Goal: Task Accomplishment & Management: Use online tool/utility

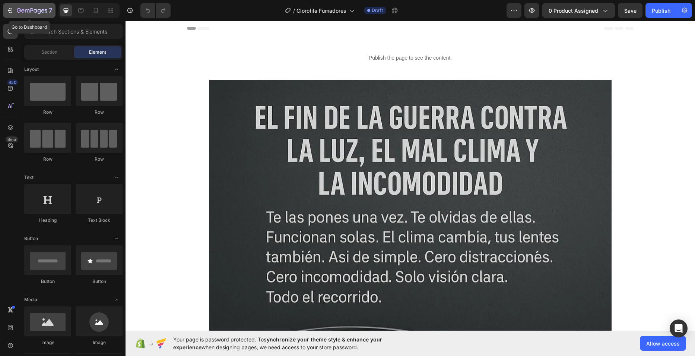
click at [13, 11] on icon "button" at bounding box center [9, 10] width 7 height 7
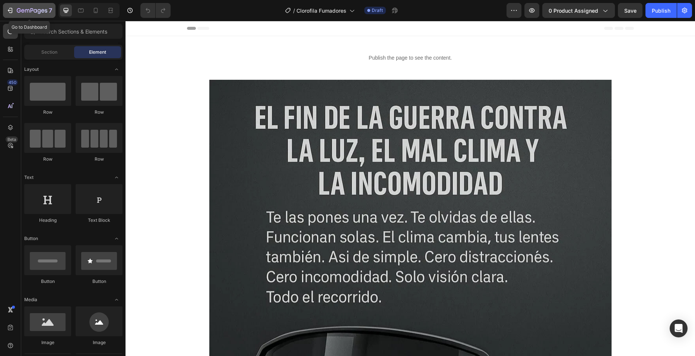
click at [25, 7] on div "7" at bounding box center [34, 10] width 35 height 9
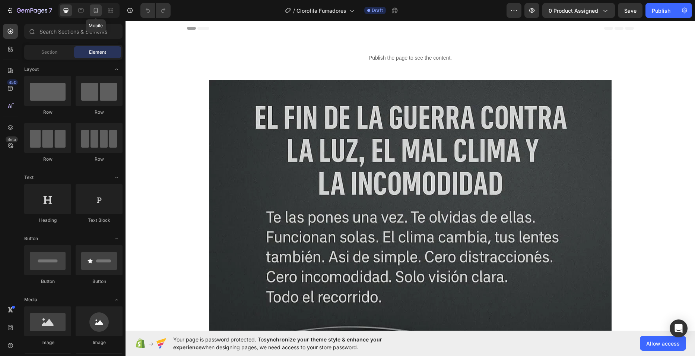
click at [94, 16] on div at bounding box center [96, 10] width 12 height 12
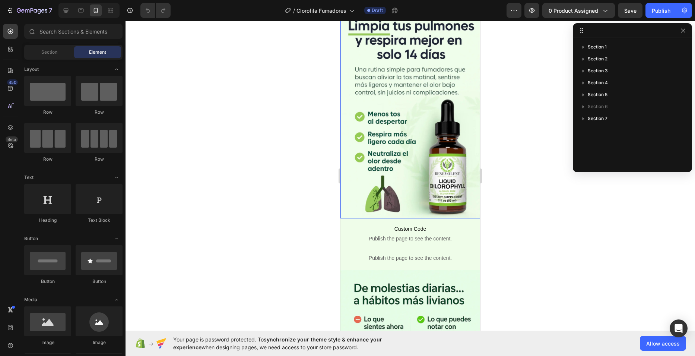
scroll to position [112, 0]
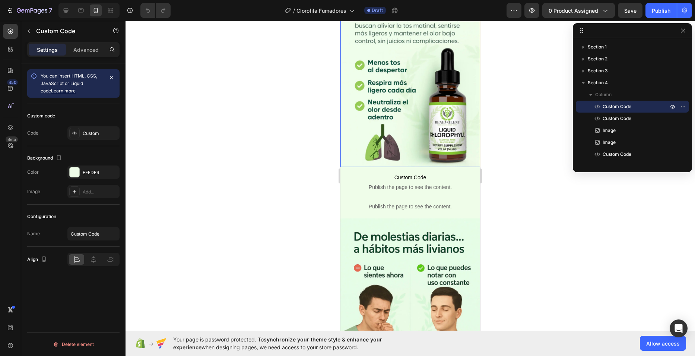
click at [399, 173] on span "Custom Code" at bounding box center [410, 177] width 129 height 9
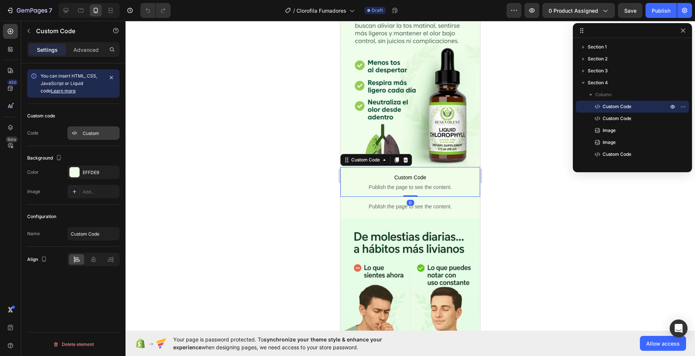
click at [83, 136] on div "Custom" at bounding box center [100, 133] width 35 height 7
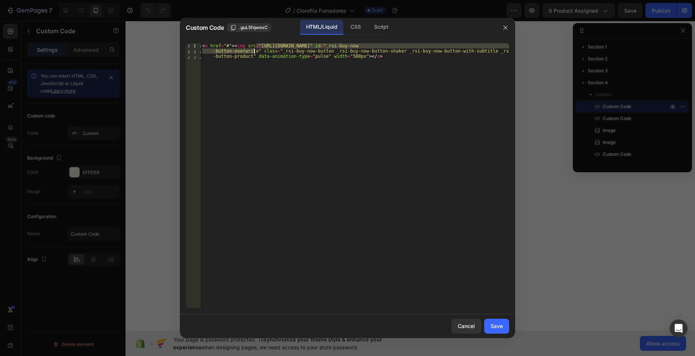
drag, startPoint x: 256, startPoint y: 47, endPoint x: 253, endPoint y: 51, distance: 4.8
click at [253, 51] on div "< a href = "#" > < img src = "https://cdn.shopify.com/s/files/1/0682/0239/7922/…" at bounding box center [355, 191] width 308 height 296
paste textarea "763/7168/9685/files/Boton.png?v=1756348813"
type textarea "<a href="#"><img src="[URL][DOMAIN_NAME]" class="_rsi-buy-now-button _rsi-buy-n…"
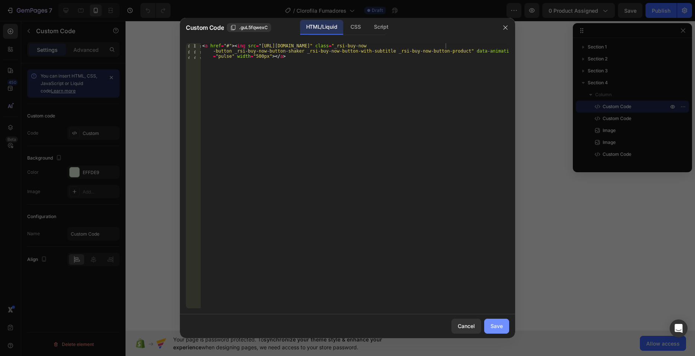
click at [495, 324] on div "Save" at bounding box center [497, 326] width 12 height 8
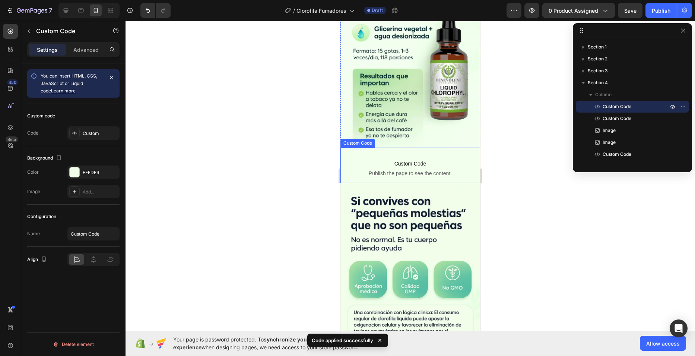
scroll to position [596, 0]
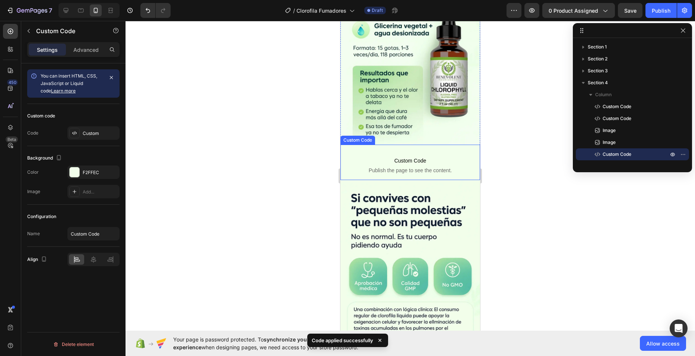
click at [384, 156] on span "Custom Code" at bounding box center [410, 160] width 129 height 9
click at [94, 129] on div "Custom" at bounding box center [93, 132] width 52 height 13
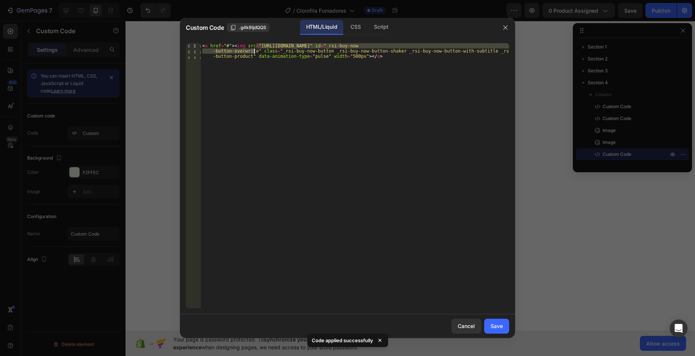
drag, startPoint x: 256, startPoint y: 44, endPoint x: 253, endPoint y: 53, distance: 9.0
click at [253, 53] on div "< a href = "#" > < img src = "https://cdn.shopify.com/s/files/1/0682/0239/7922/…" at bounding box center [355, 191] width 308 height 296
paste textarea "763/7168/9685/files/Boton.png?v=1756348813"
type textarea "<a href="#"><img src="[URL][DOMAIN_NAME]" class="_rsi-buy-now-button _rsi-buy-n…"
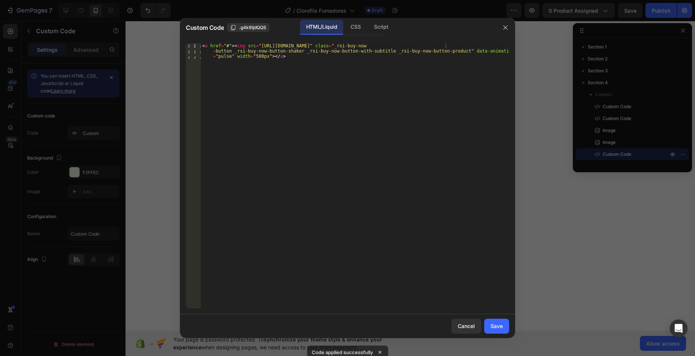
drag, startPoint x: 502, startPoint y: 330, endPoint x: 476, endPoint y: 305, distance: 36.1
click at [502, 329] on div "Save" at bounding box center [497, 326] width 12 height 8
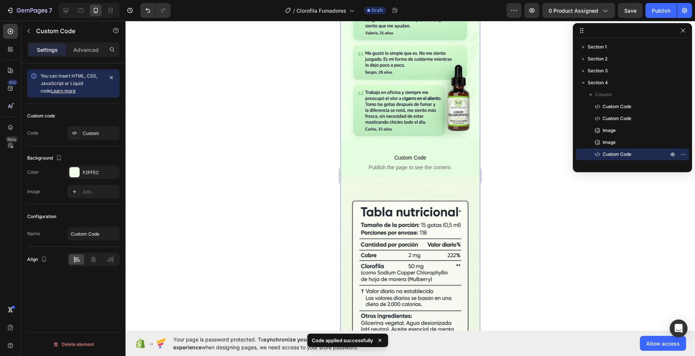
scroll to position [1043, 0]
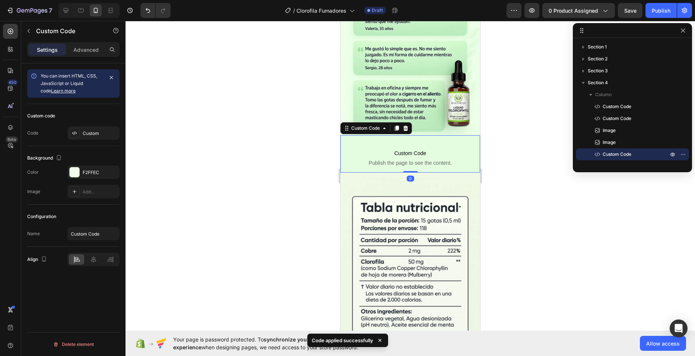
click at [401, 159] on span "Publish the page to see the content." at bounding box center [410, 162] width 129 height 7
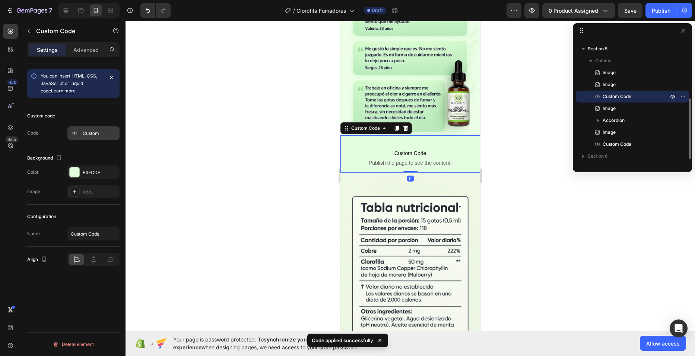
click at [88, 134] on div "Custom" at bounding box center [100, 133] width 35 height 7
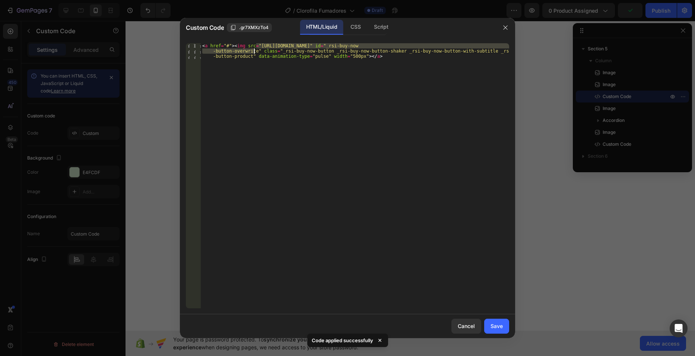
click at [255, 48] on div "< a href = "#" > < img src = "https://cdn.shopify.com/s/files/1/0682/0239/7922/…" at bounding box center [355, 191] width 308 height 296
paste textarea "763/7168/9685/files/Boton.png?v=1756348813"
type textarea "<a href="#"><img src="https://cdn.shopify.com/s/files/1/0763/7168/9685/files/Bo…"
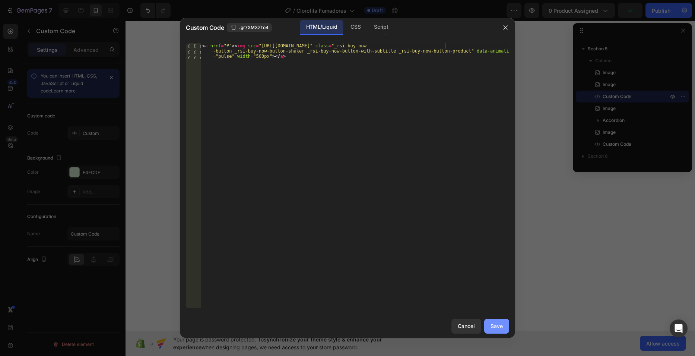
click at [500, 330] on button "Save" at bounding box center [496, 326] width 25 height 15
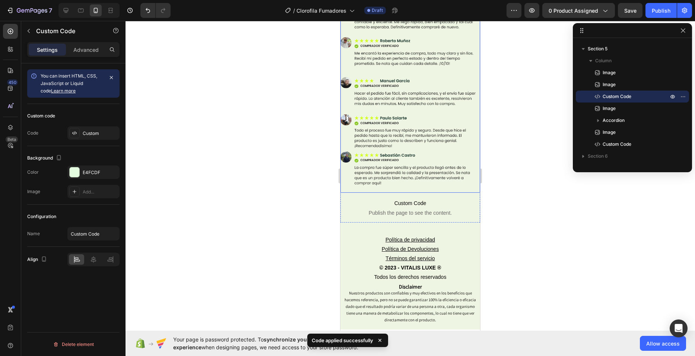
scroll to position [1639, 0]
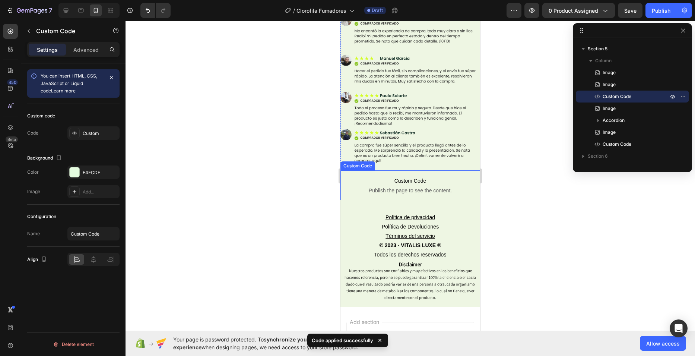
click at [394, 170] on p "Custom Code Publish the page to see the content." at bounding box center [410, 185] width 129 height 30
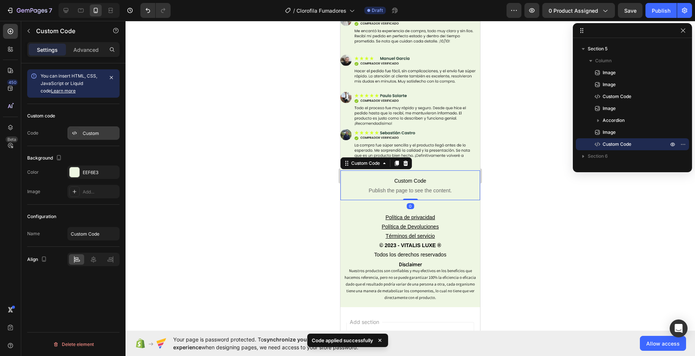
click at [88, 130] on div "Custom" at bounding box center [100, 133] width 35 height 7
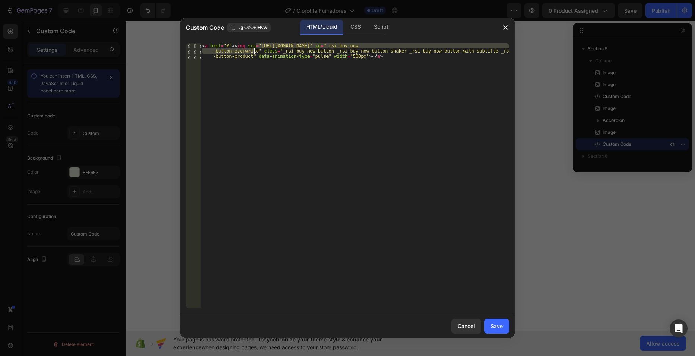
drag, startPoint x: 256, startPoint y: 44, endPoint x: 254, endPoint y: 51, distance: 6.6
click at [254, 51] on div "< a href = "#" > < img src = "https://cdn.shopify.com/s/files/1/0682/0239/7922/…" at bounding box center [355, 191] width 308 height 296
paste textarea "763/7168/9685/files/Boton.png?v=1756348813"
type textarea "<a href="#"><img src="https://cdn.shopify.com/s/files/1/0763/7168/9685/files/Bo…"
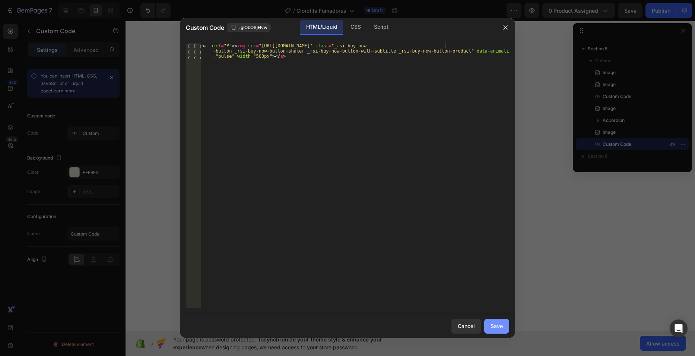
click at [500, 323] on div "Save" at bounding box center [497, 326] width 12 height 8
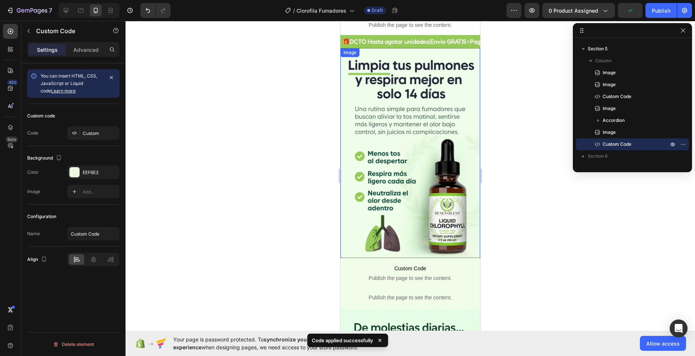
scroll to position [0, 0]
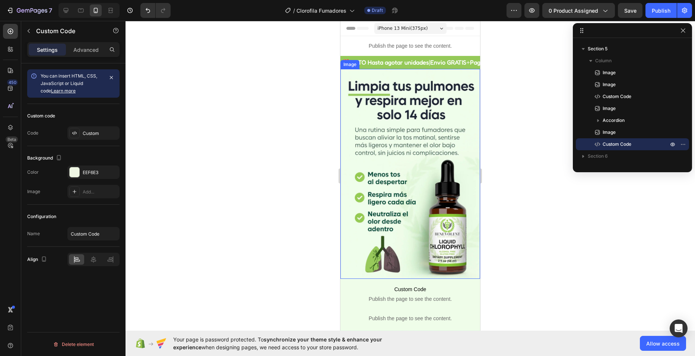
click at [394, 105] on img at bounding box center [411, 174] width 140 height 210
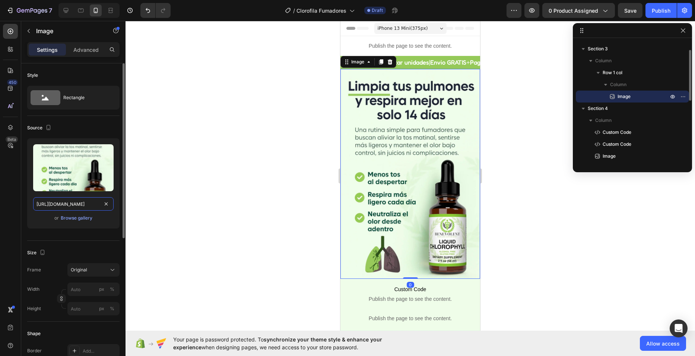
click at [84, 206] on input "https://cdn.shopify.com/s/files/1/0682/0239/7922/files/Benevolent_1.webp?v=1755…" at bounding box center [73, 203] width 80 height 13
paste input "763/7168/9685/files/Yerba_Magic_1.webp?v=1756348557"
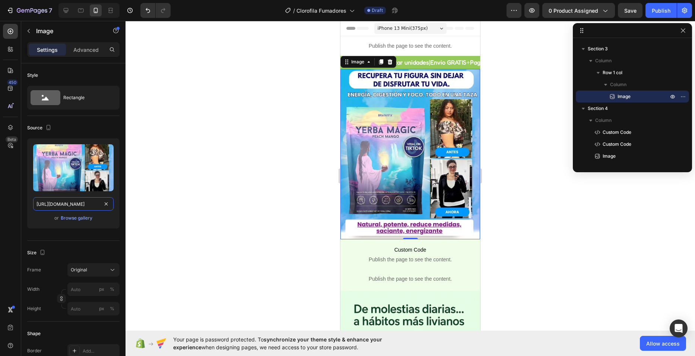
type input "https://cdn.shopify.com/s/files/1/0763/7168/9685/files/Yerba_Magic_1.webp?v=175…"
click at [274, 121] on div at bounding box center [411, 188] width 570 height 335
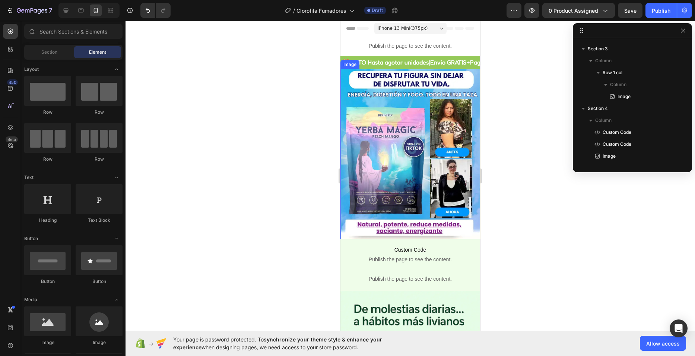
click at [421, 139] on img at bounding box center [411, 154] width 140 height 170
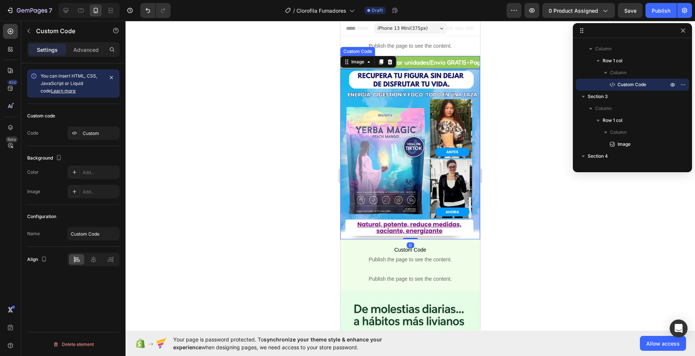
click at [383, 68] on div "🎁 DCTO Hasta agotar unidades | Envio GRATIS + Pago CONTRAENTREGA | Calidad PREM…" at bounding box center [411, 62] width 140 height 13
click at [371, 118] on img at bounding box center [411, 154] width 140 height 170
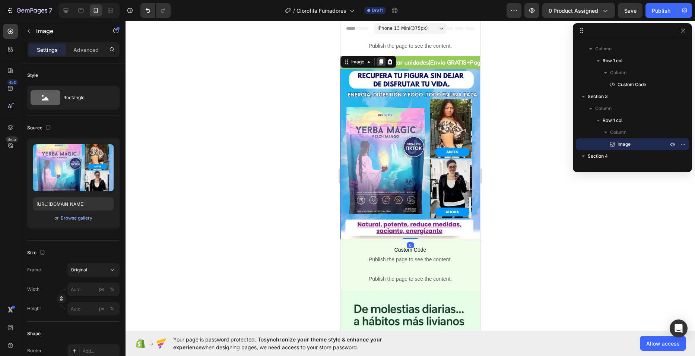
drag, startPoint x: 382, startPoint y: 65, endPoint x: 798, endPoint y: 21, distance: 418.1
click at [382, 65] on div at bounding box center [381, 61] width 9 height 9
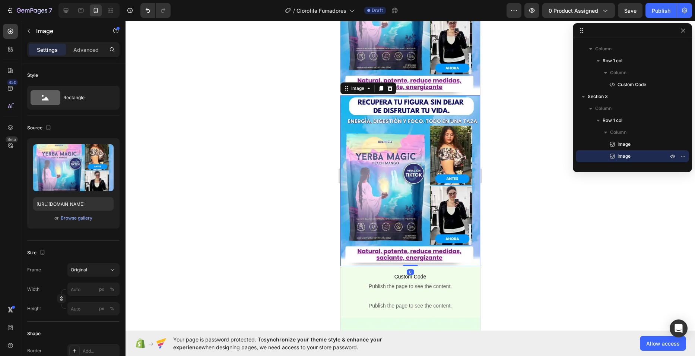
scroll to position [186, 0]
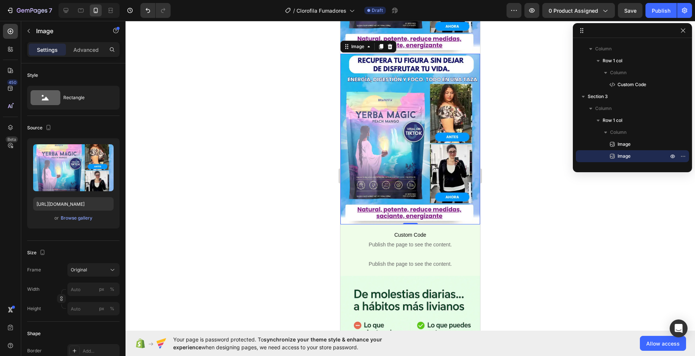
click at [383, 138] on img at bounding box center [411, 139] width 140 height 170
click at [87, 208] on input "https://cdn.shopify.com/s/files/1/0763/7168/9685/files/Yerba_Magic_1.webp?v=175…" at bounding box center [73, 203] width 80 height 13
paste input "2"
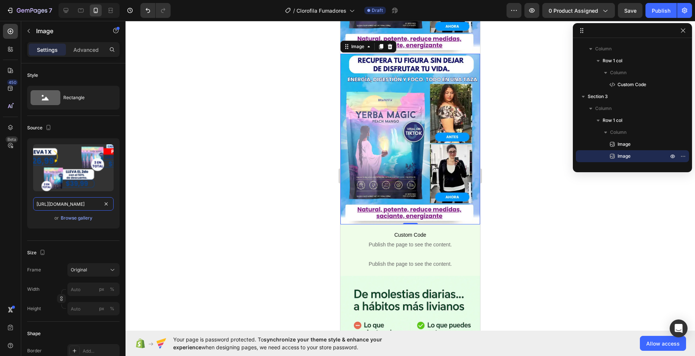
scroll to position [0, 133]
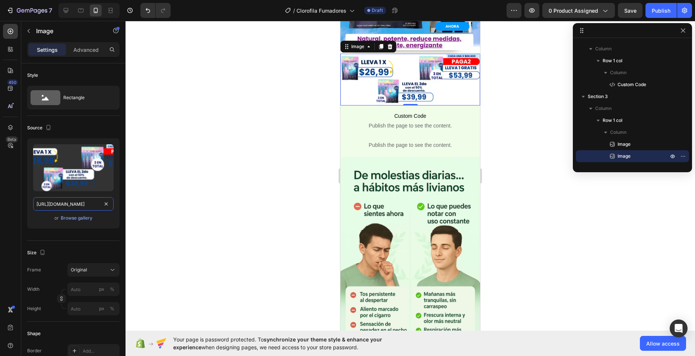
type input "https://cdn.shopify.com/s/files/1/0763/7168/9685/files/Yerba_Magic_2.webp?v=175…"
click at [303, 152] on div at bounding box center [411, 188] width 570 height 335
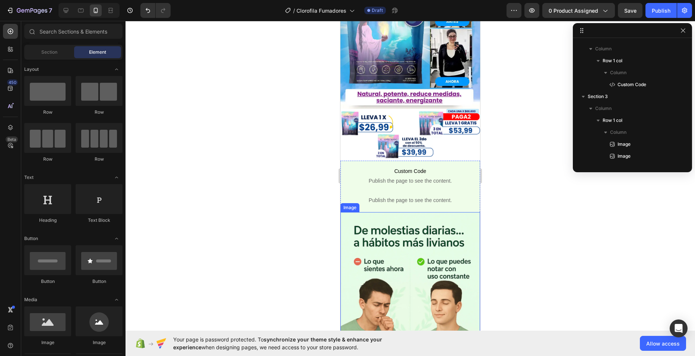
scroll to position [74, 0]
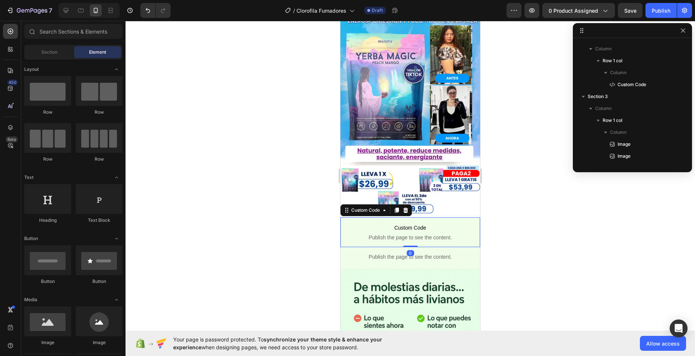
click at [356, 223] on span "Custom Code" at bounding box center [410, 227] width 129 height 9
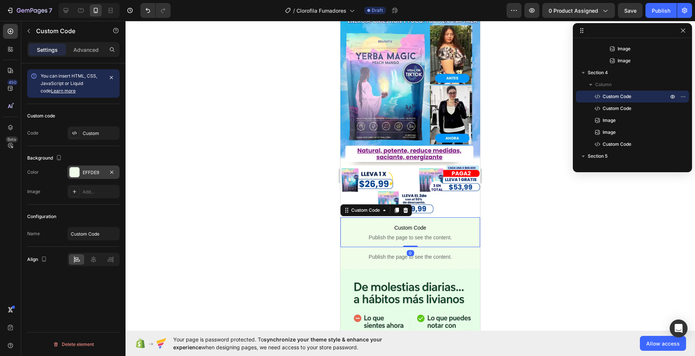
click at [96, 172] on div "EFFDE9" at bounding box center [94, 172] width 22 height 7
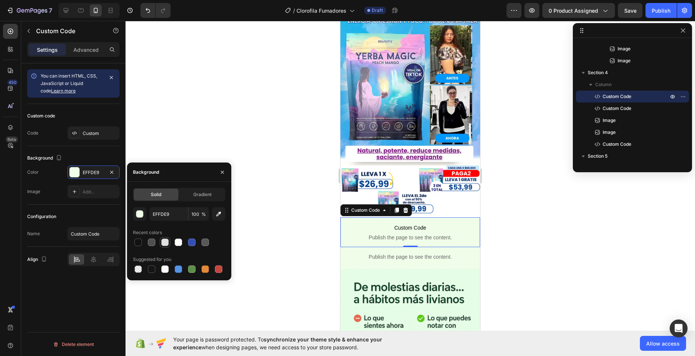
click at [168, 238] on div at bounding box center [165, 242] width 9 height 9
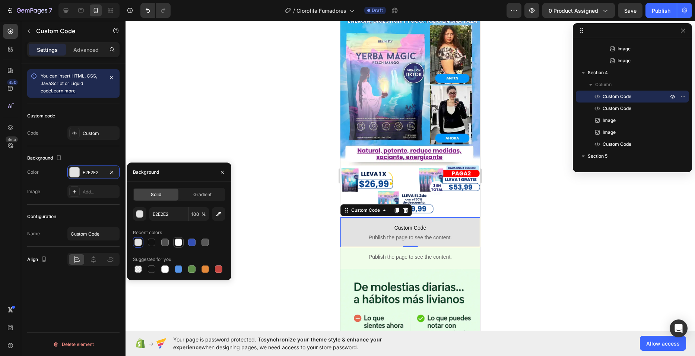
click at [175, 243] on div at bounding box center [178, 241] width 7 height 7
type input "FFFFFF"
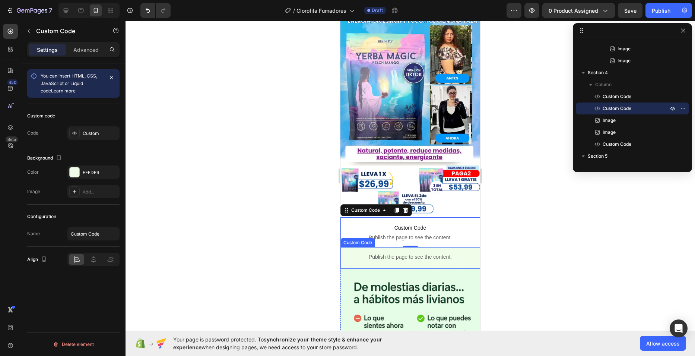
click at [369, 253] on div "Publish the page to see the content." at bounding box center [411, 257] width 140 height 20
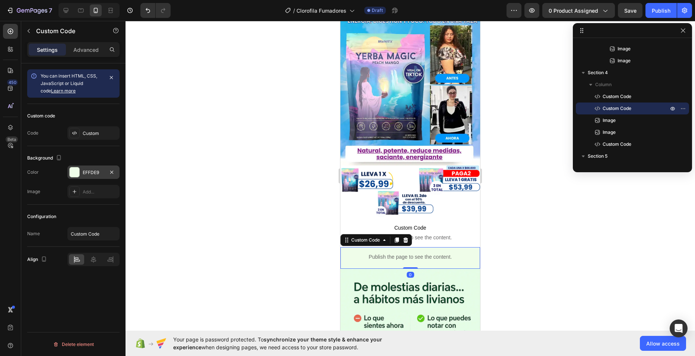
click at [102, 173] on div "EFFDE9" at bounding box center [94, 172] width 22 height 7
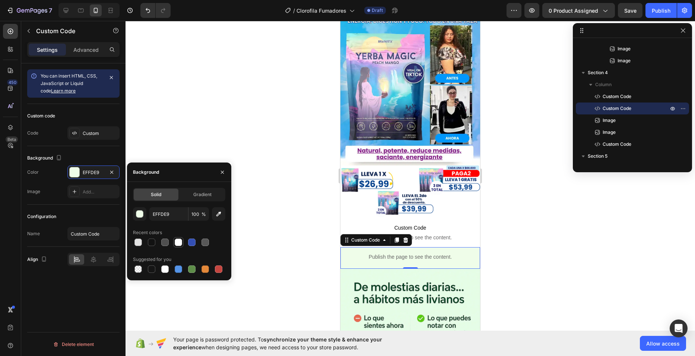
click at [180, 244] on div at bounding box center [178, 241] width 7 height 7
type input "FFFFFF"
click at [292, 138] on div at bounding box center [411, 188] width 570 height 335
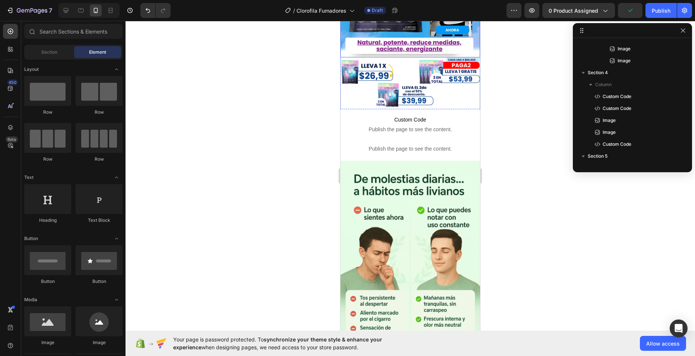
scroll to position [186, 0]
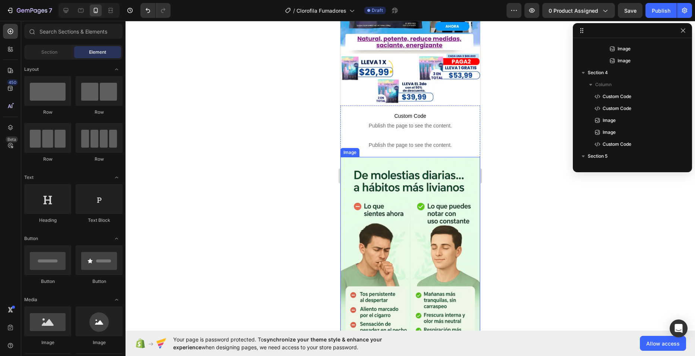
click at [438, 192] on img at bounding box center [411, 262] width 140 height 210
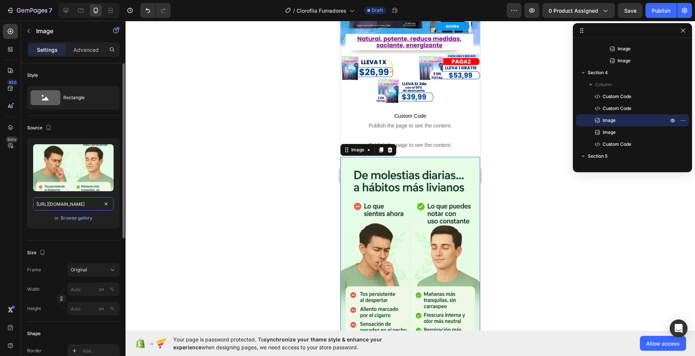
click at [52, 203] on input "https://cdn.shopify.com/s/files/1/0682/0239/7922/files/Benevolent_2.webp?v=1755…" at bounding box center [73, 203] width 80 height 13
paste input "763/7168/9685/files/Yerba_Magic_3.webp?v=1756348557"
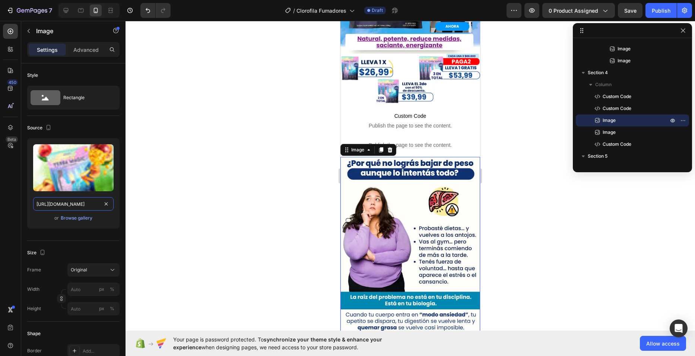
type input "https://cdn.shopify.com/s/files/1/0763/7168/9685/files/Yerba_Magic_3.webp?v=175…"
click at [291, 141] on div at bounding box center [411, 188] width 570 height 335
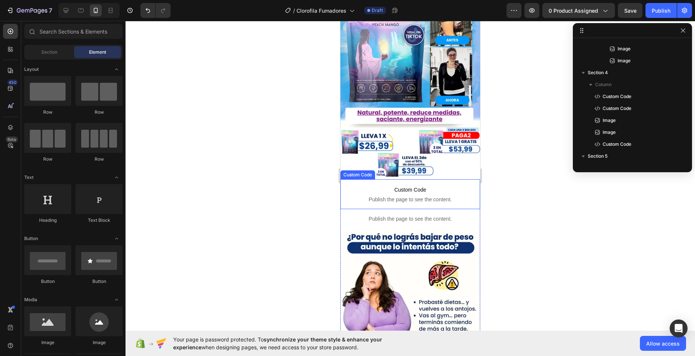
scroll to position [0, 0]
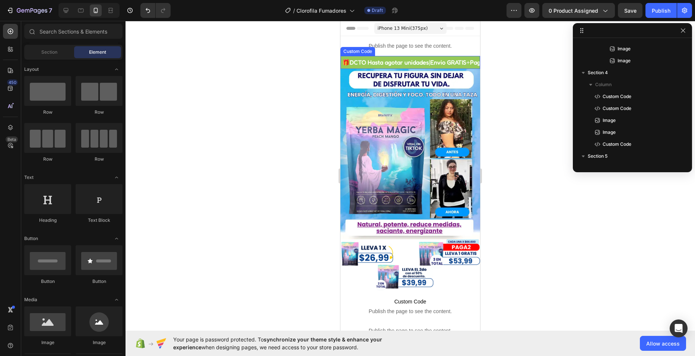
click at [388, 61] on div "🎁 DCTO Hasta agotar unidades | Envio GRATIS + Pago CONTRAENTREGA | Calidad PREM…" at bounding box center [411, 62] width 140 height 13
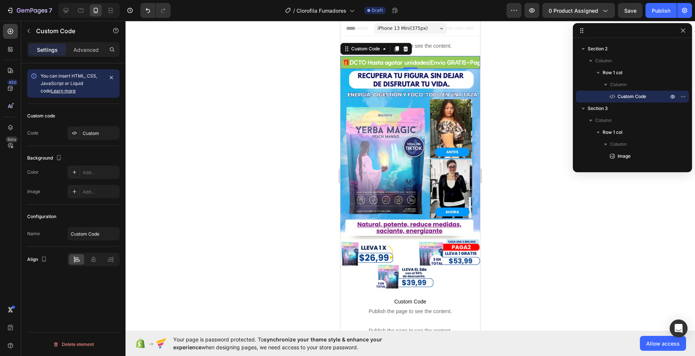
click at [472, 61] on div "🎁 DCTO Hasta agotar unidades | Envio GRATIS + Pago CONTRAENTREGA | Calidad PREM…" at bounding box center [540, 62] width 136 height 9
click at [482, 61] on span "DCTO Hasta agotar unidades" at bounding box center [521, 61] width 79 height 7
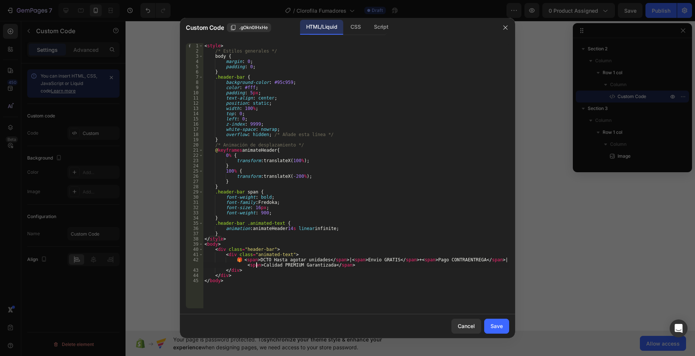
click at [256, 262] on div "< style > /* Estilos generales */ body { margin : 0 ; padding : 0 ; } .header-b…" at bounding box center [356, 180] width 306 height 275
drag, startPoint x: 320, startPoint y: 258, endPoint x: 257, endPoint y: 258, distance: 63.3
click at [257, 258] on div "< style > /* Estilos generales */ body { margin : 0 ; padding : 0 ; } .header-b…" at bounding box center [356, 180] width 306 height 275
click at [238, 260] on div "< style > /* Estilos generales */ body { margin : 0 ; padding : 0 ; } .header-b…" at bounding box center [356, 180] width 306 height 275
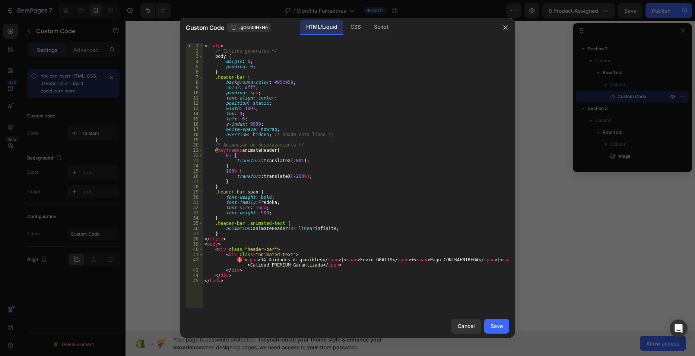
click at [236, 260] on div "< style > /* Estilos generales */ body { margin : 0 ; padding : 0 ; } .header-b…" at bounding box center [356, 180] width 306 height 275
click at [272, 260] on div "< style > /* Estilos generales */ body { margin : 0 ; padding : 0 ; } .header-b…" at bounding box center [356, 180] width 306 height 275
click at [295, 257] on div "< style > /* Estilos generales */ body { margin : 0 ; padding : 0 ; } .header-b…" at bounding box center [356, 180] width 306 height 275
type textarea "❗ <span>34 Unidades disponibles</span> | <span>Envio GRATIS</span> + <span>Pago…"
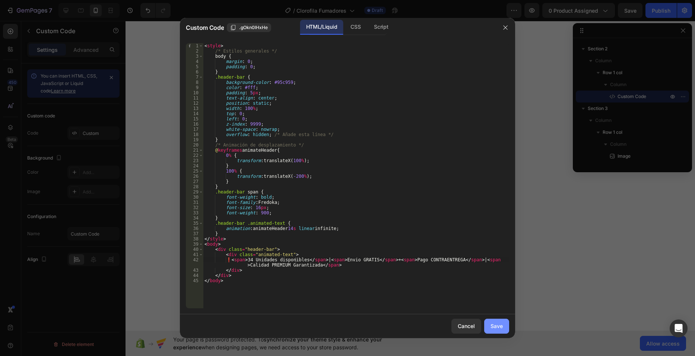
click at [493, 323] on div "Save" at bounding box center [497, 326] width 12 height 8
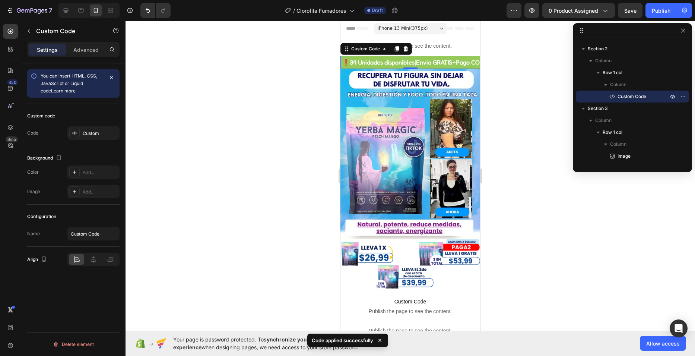
click at [481, 63] on span "34 Unidades disponibles" at bounding box center [513, 61] width 65 height 7
click at [80, 135] on div "Custom" at bounding box center [93, 132] width 52 height 13
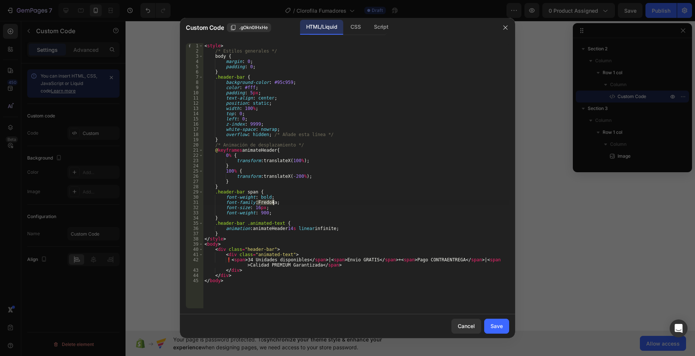
drag, startPoint x: 255, startPoint y: 202, endPoint x: 272, endPoint y: 202, distance: 17.2
click at [272, 202] on div "< style > /* Estilos generales */ body { margin : 0 ; padding : 0 ; } .header-b…" at bounding box center [356, 180] width 306 height 275
type textarea "font-family: Poppins;"
click at [493, 327] on div "Save" at bounding box center [497, 326] width 12 height 8
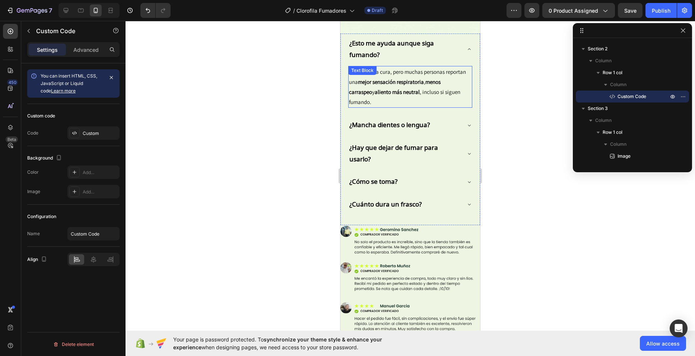
scroll to position [1528, 0]
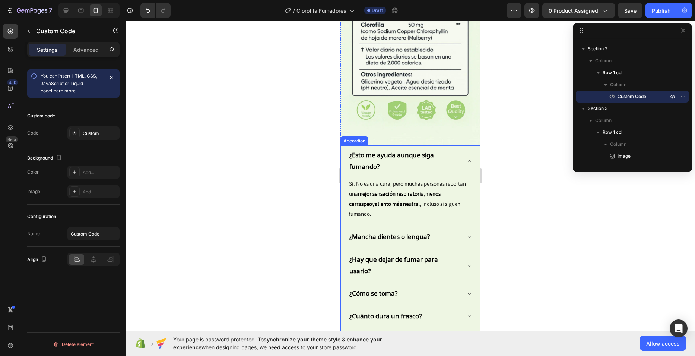
click at [392, 151] on strong "¿Esto me ayuda aunque siga fumando?" at bounding box center [391, 161] width 85 height 20
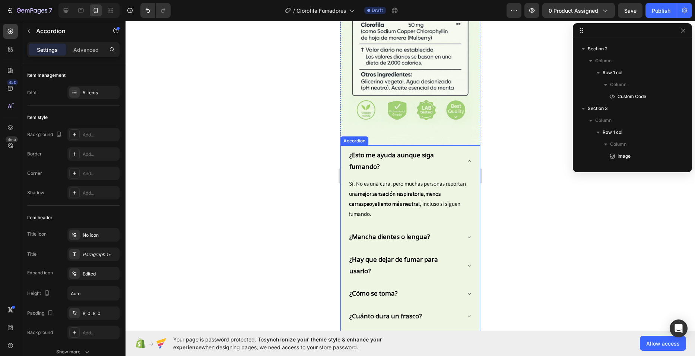
scroll to position [249, 0]
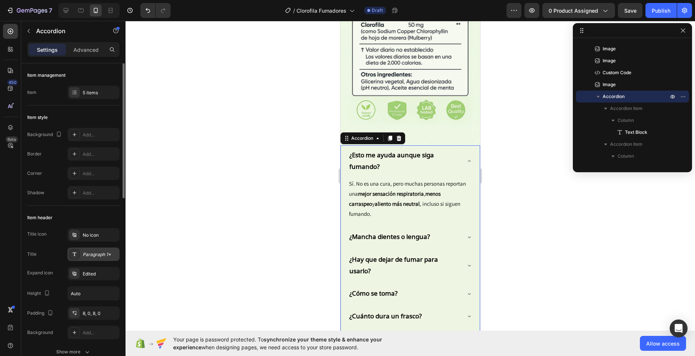
click at [92, 256] on div "Paragraph 1*" at bounding box center [100, 254] width 35 height 7
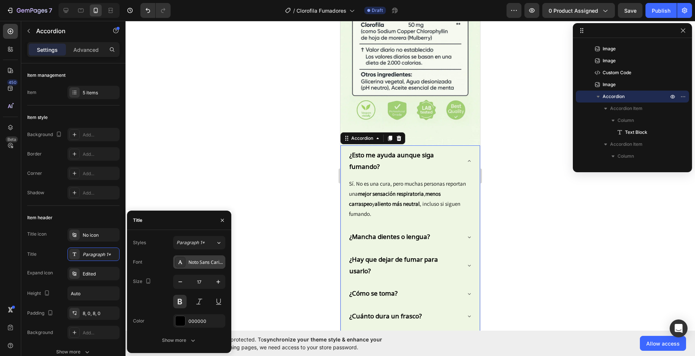
click at [203, 261] on div "Noto Sans Carian" at bounding box center [206, 262] width 35 height 7
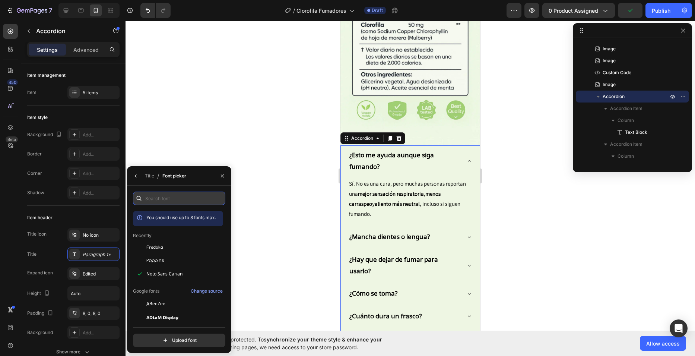
click at [185, 194] on input "text" at bounding box center [179, 198] width 92 height 13
click at [174, 337] on div "Poppins" at bounding box center [178, 343] width 90 height 13
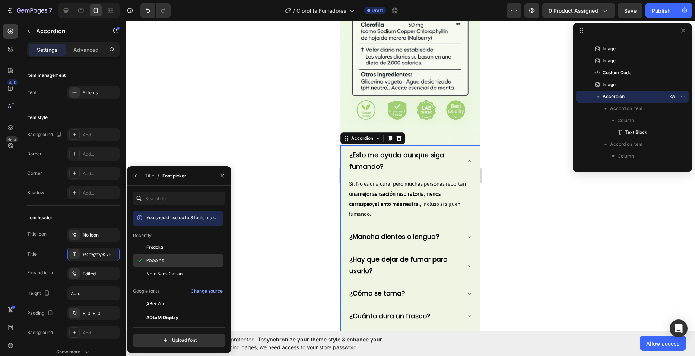
click at [152, 260] on span "Poppins" at bounding box center [155, 260] width 18 height 7
copy div "Poppins"
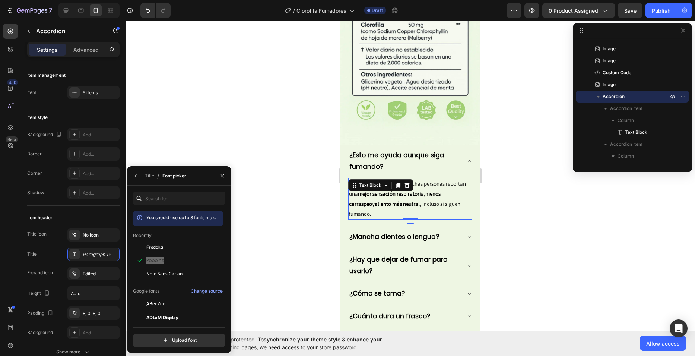
click at [418, 178] on p "Sí. No es una cura, pero muchas personas reportan una mejor sensación respirato…" at bounding box center [410, 198] width 123 height 40
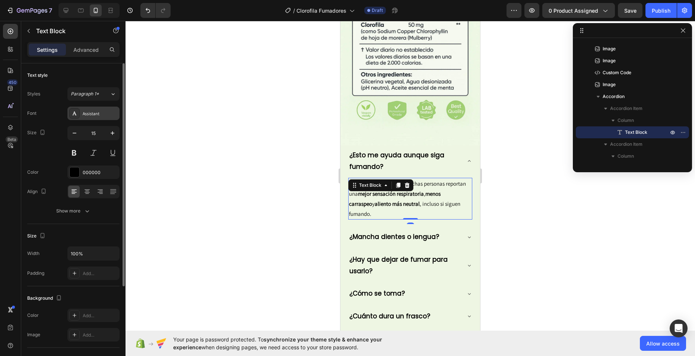
click at [96, 117] on div "Assistant" at bounding box center [100, 113] width 35 height 7
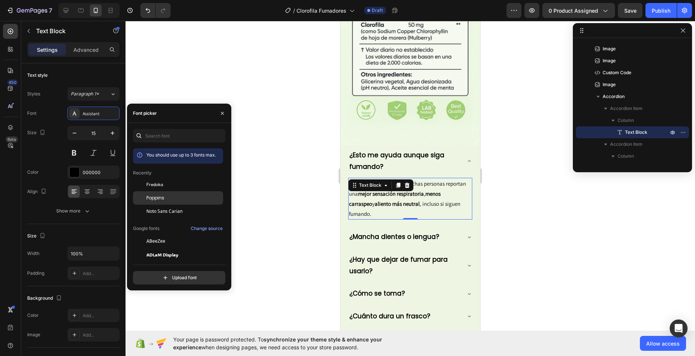
click at [152, 199] on span "Poppins" at bounding box center [155, 197] width 18 height 7
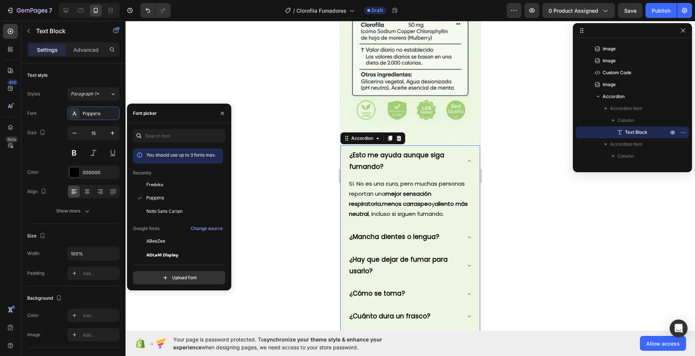
click at [391, 231] on p "¿Mancha dientes o lengua?" at bounding box center [394, 237] width 90 height 12
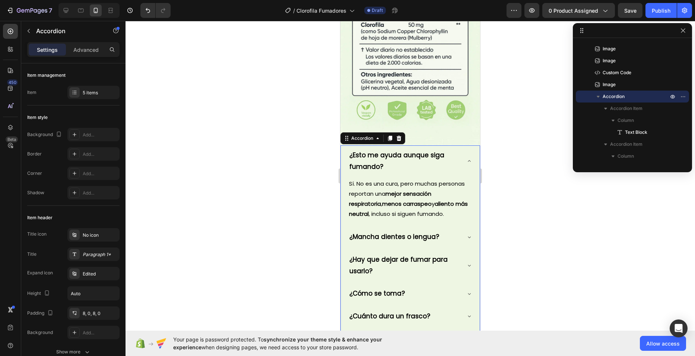
click at [462, 227] on div "¿Mancha dientes o lengua?" at bounding box center [410, 237] width 124 height 20
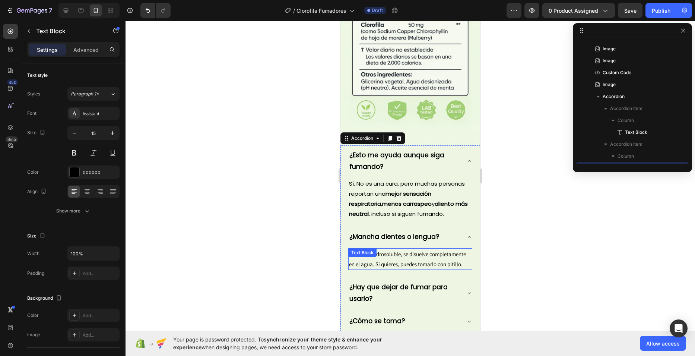
click at [409, 249] on p "No. Al ser hidrosoluble, se disuelve completamente en el agua. Si quieres, pued…" at bounding box center [410, 259] width 123 height 20
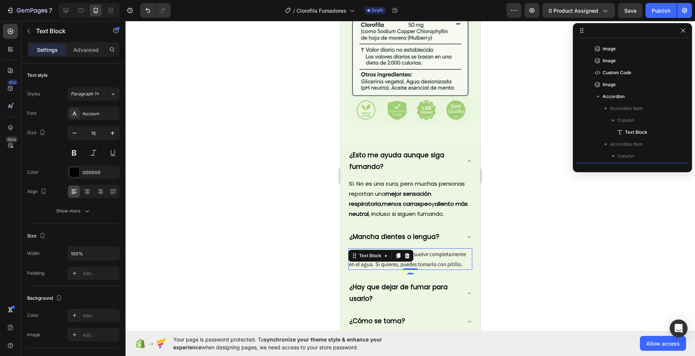
scroll to position [320, 0]
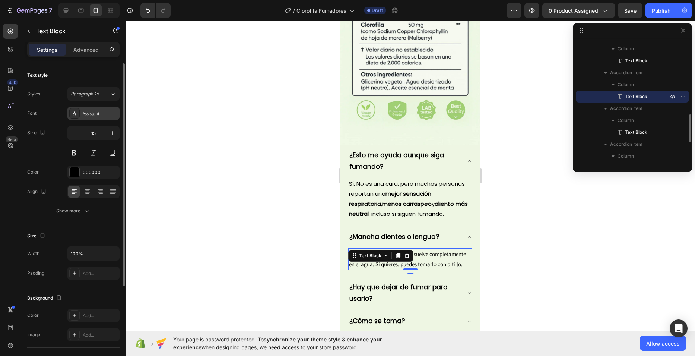
click at [87, 116] on div "Assistant" at bounding box center [100, 113] width 35 height 7
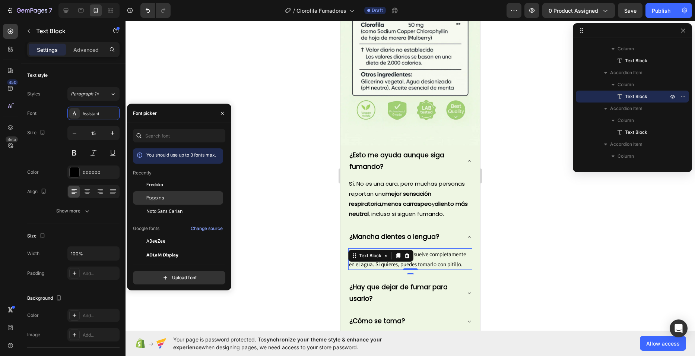
click at [162, 199] on span "Poppins" at bounding box center [155, 197] width 18 height 7
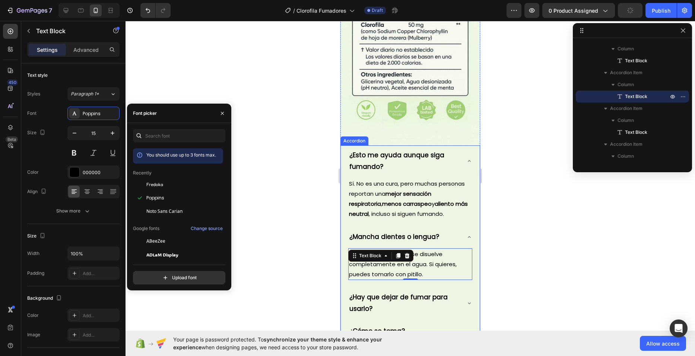
click at [458, 227] on div "¿Mancha dientes o lengua?" at bounding box center [410, 237] width 124 height 20
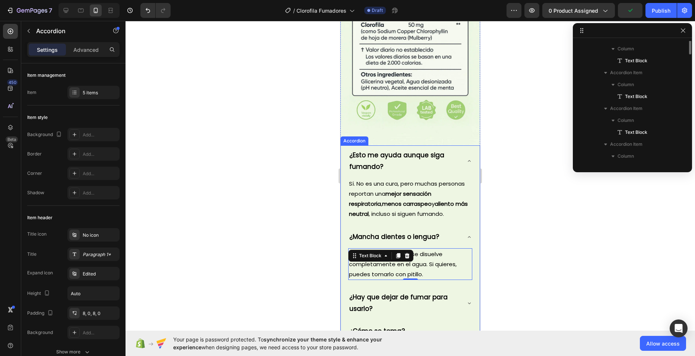
scroll to position [249, 0]
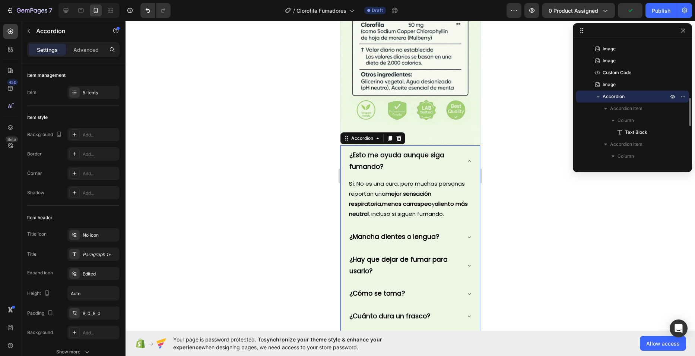
click at [452, 254] on p "¿Hay que dejar de fumar para usarlo?" at bounding box center [404, 265] width 110 height 23
click at [458, 250] on div "¿Hay que dejar de fumar para usarlo?" at bounding box center [410, 265] width 124 height 31
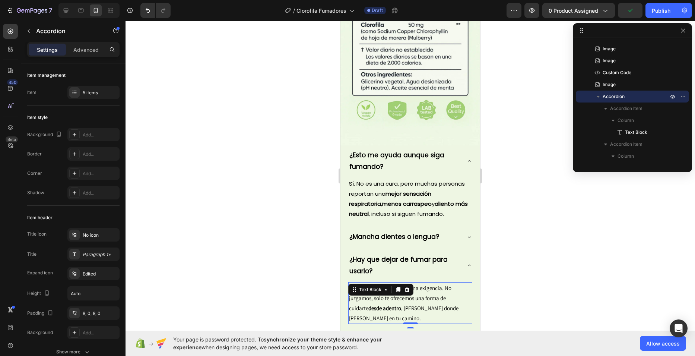
click at [408, 282] on div "No. Esta es una ayuda, no una exigencia. No juzgamos, solo te ofrecemos una for…" at bounding box center [410, 303] width 124 height 42
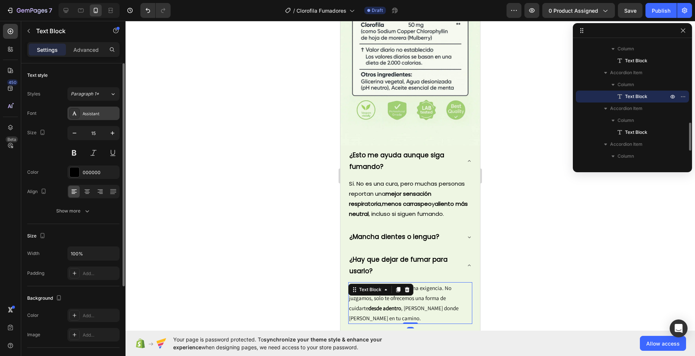
click at [86, 118] on div "Assistant" at bounding box center [93, 113] width 52 height 13
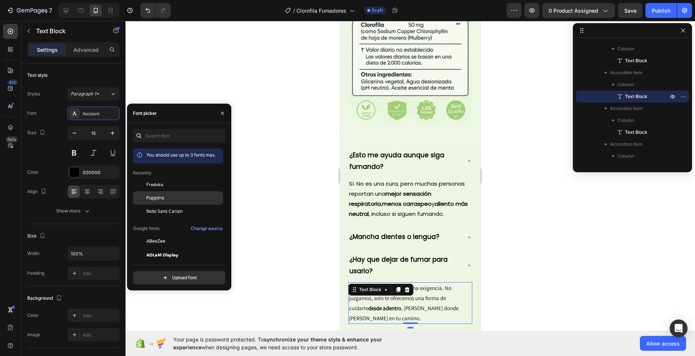
click at [152, 275] on div "Poppins" at bounding box center [178, 281] width 90 height 13
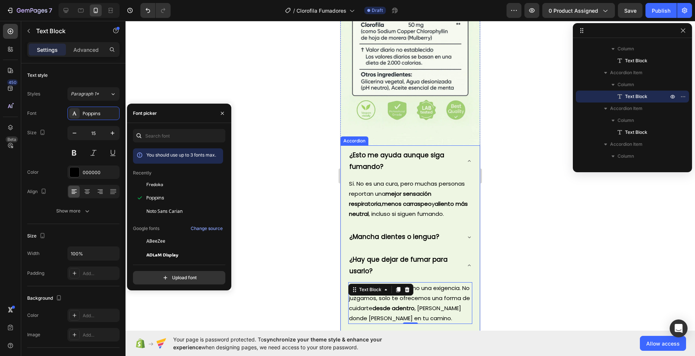
click at [466, 262] on icon at bounding box center [469, 265] width 6 height 6
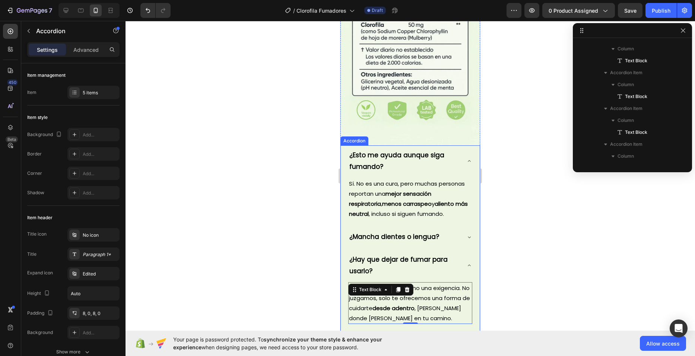
scroll to position [249, 0]
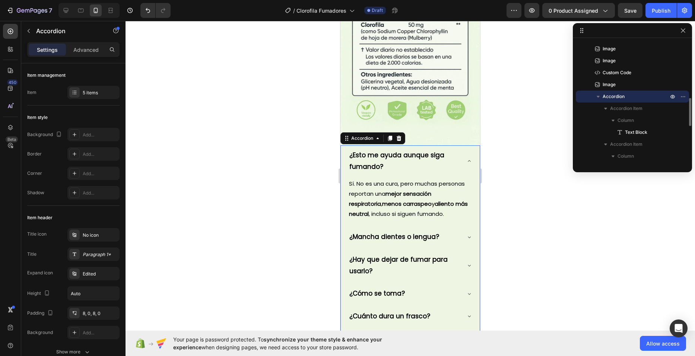
click at [456, 227] on div "¿Mancha dientes o lengua?" at bounding box center [410, 237] width 124 height 20
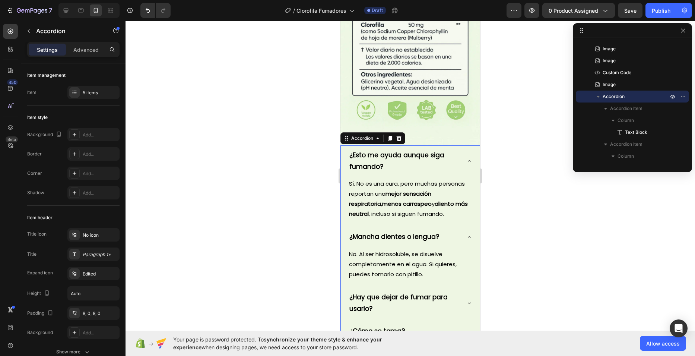
click at [456, 227] on div "¿Mancha dientes o lengua?" at bounding box center [410, 237] width 124 height 20
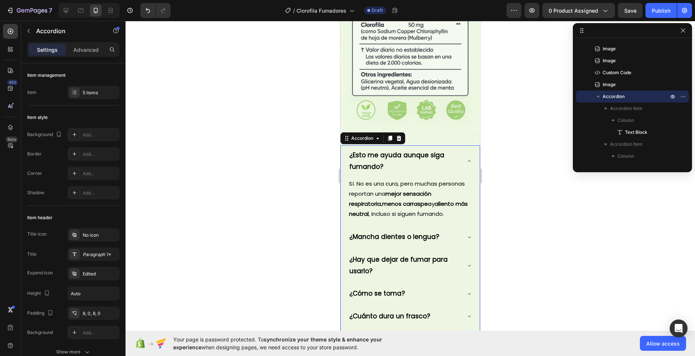
scroll to position [1565, 0]
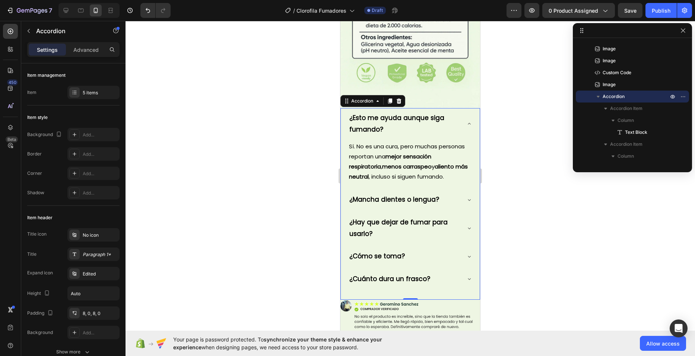
click at [455, 246] on div "¿Cómo se toma?" at bounding box center [410, 256] width 124 height 20
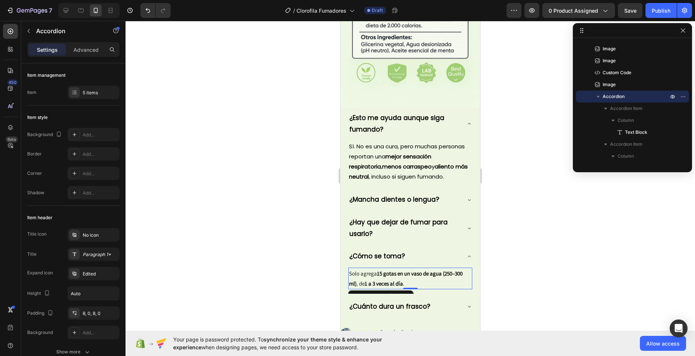
click at [400, 280] on strong "1 a 3 veces al día" at bounding box center [384, 283] width 38 height 7
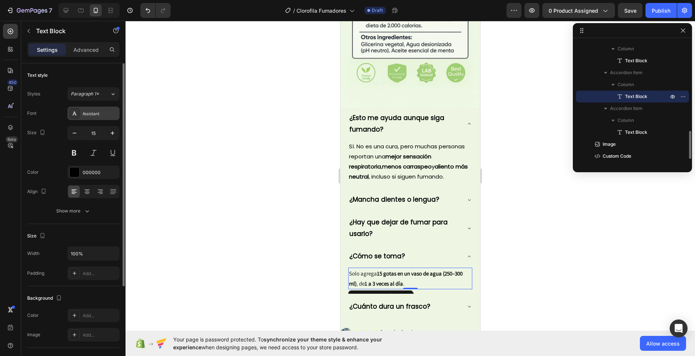
click at [101, 117] on div "Assistant" at bounding box center [93, 113] width 52 height 13
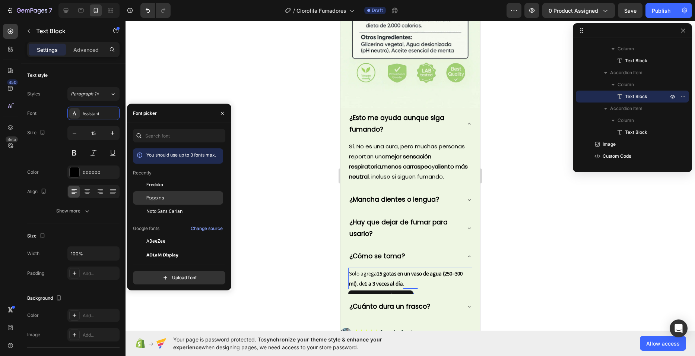
click at [155, 275] on div "Poppins" at bounding box center [178, 281] width 90 height 13
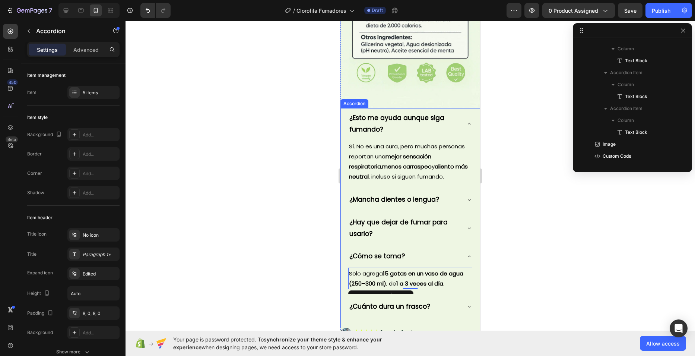
click at [457, 246] on div "¿Cómo se toma?" at bounding box center [410, 256] width 124 height 20
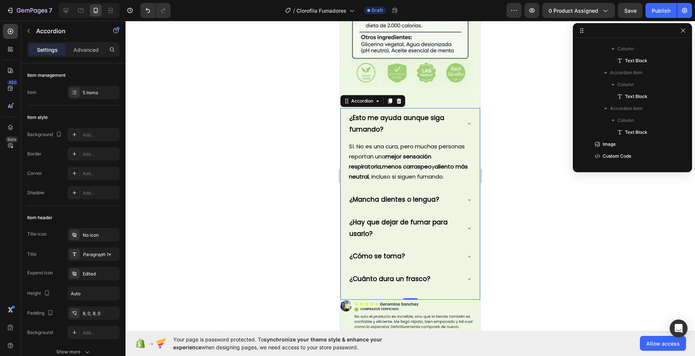
scroll to position [249, 0]
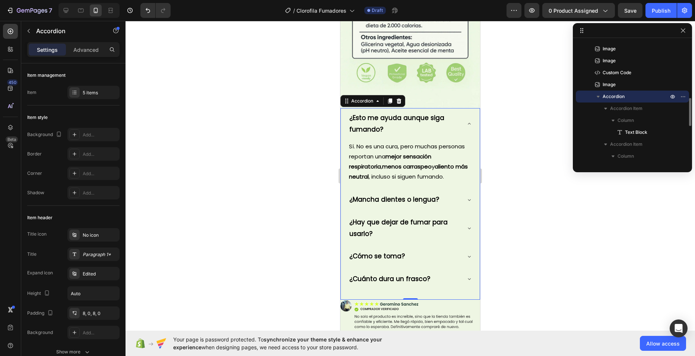
click at [460, 269] on div "¿Cuánto dura un frasco?" at bounding box center [410, 279] width 124 height 20
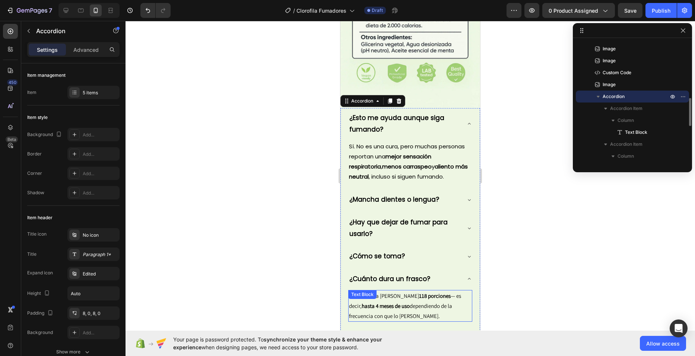
click at [403, 290] on div "Cada botella rinde 118 porciones — es decir, hasta 4 meses de uso dependiendo d…" at bounding box center [410, 306] width 124 height 32
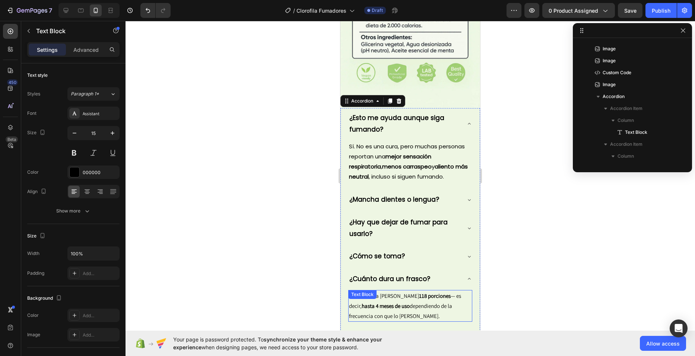
scroll to position [414, 0]
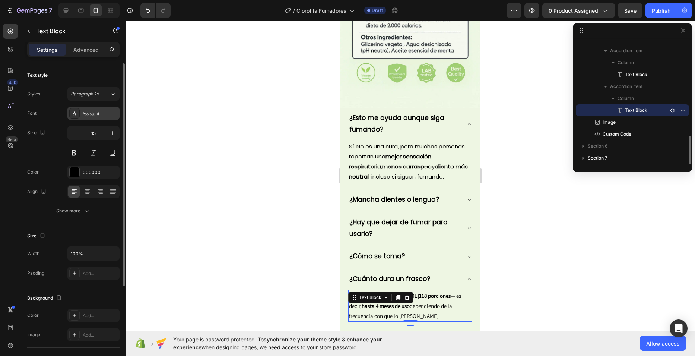
click at [103, 118] on div "Assistant" at bounding box center [93, 113] width 52 height 13
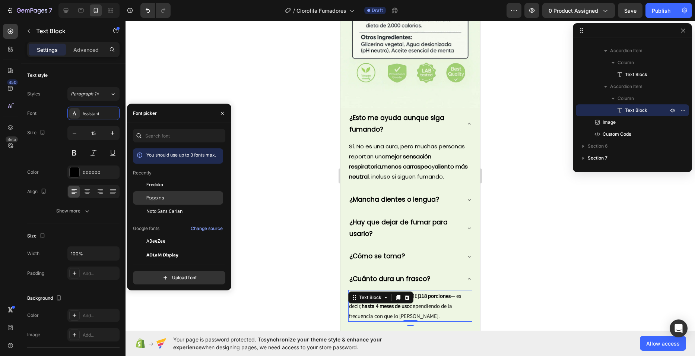
drag, startPoint x: 189, startPoint y: 199, endPoint x: 201, endPoint y: 199, distance: 12.7
click at [188, 199] on div "Poppins" at bounding box center [183, 197] width 75 height 7
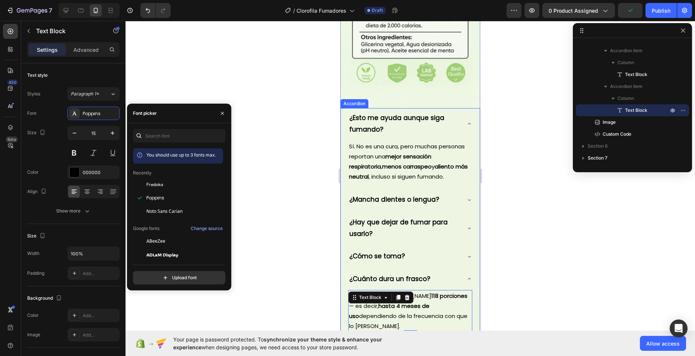
click at [462, 269] on div "¿Cuánto dura un frasco?" at bounding box center [410, 279] width 124 height 20
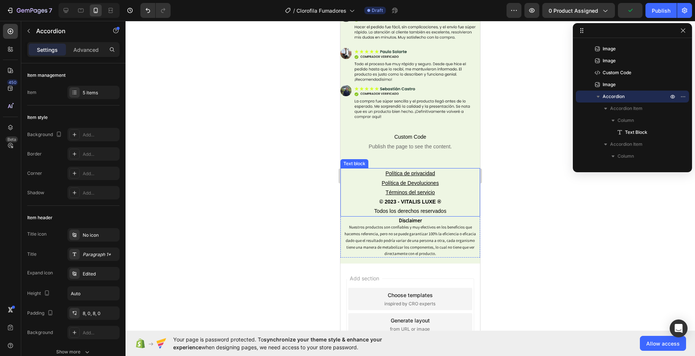
scroll to position [1896, 0]
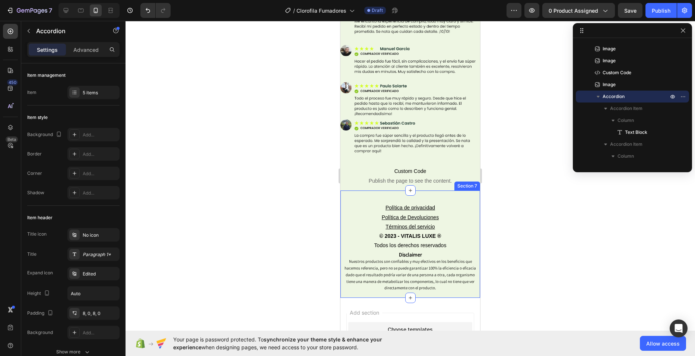
click at [446, 190] on div "Política de privacidad Política de Devoluciones Términos del servicio © 2023 - …" at bounding box center [411, 243] width 140 height 107
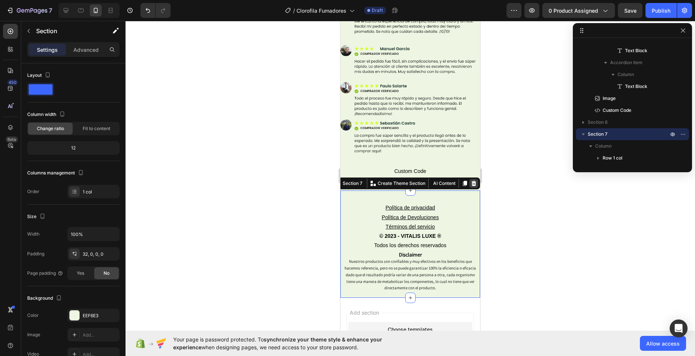
click at [472, 181] on icon at bounding box center [474, 183] width 5 height 5
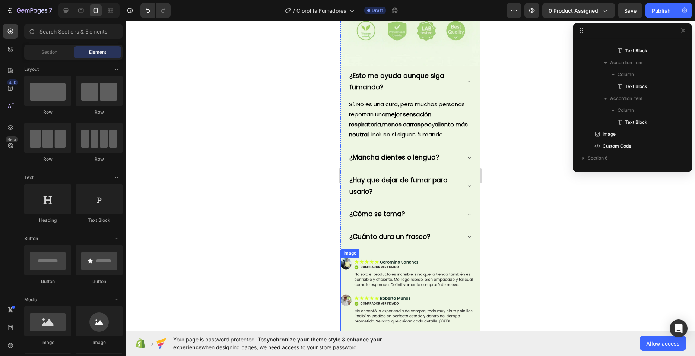
scroll to position [1603, 0]
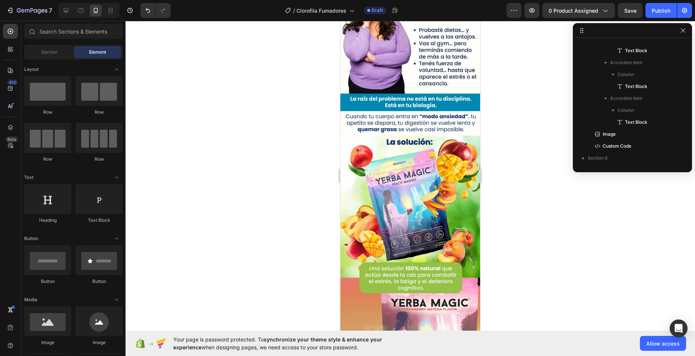
drag, startPoint x: 478, startPoint y: 247, endPoint x: 827, endPoint y: 63, distance: 394.5
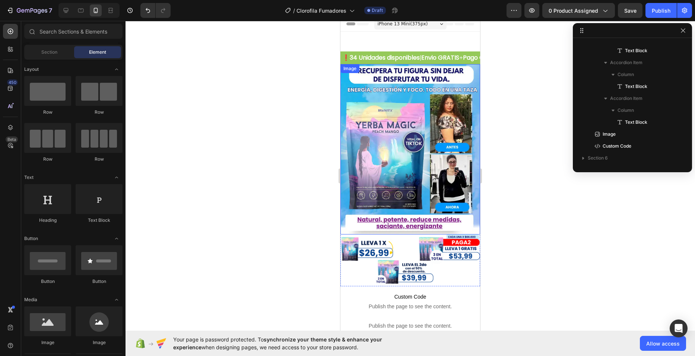
scroll to position [0, 0]
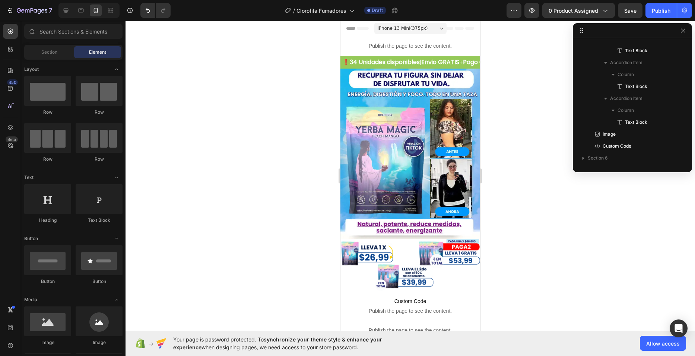
click at [482, 59] on span "34 Unidades disponibles" at bounding box center [517, 62] width 70 height 9
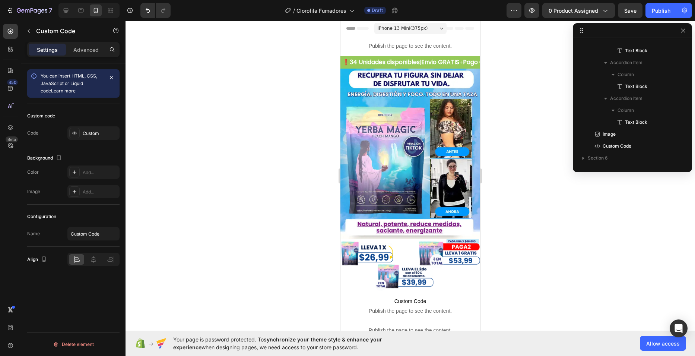
scroll to position [10, 0]
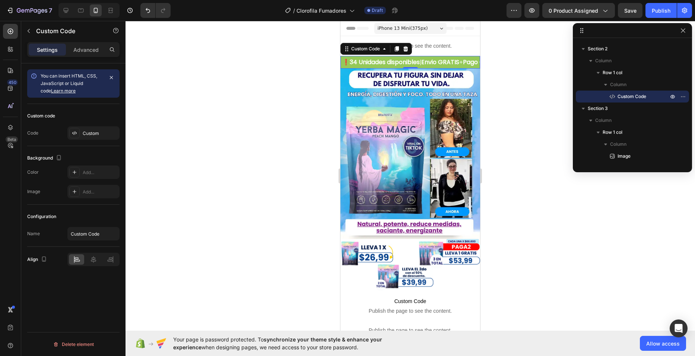
click at [88, 122] on div "Custom code Code Custom" at bounding box center [73, 125] width 92 height 42
click at [85, 129] on div "Custom" at bounding box center [93, 132] width 52 height 13
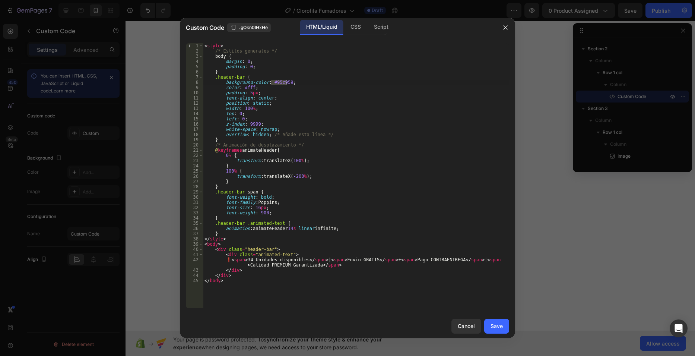
drag, startPoint x: 270, startPoint y: 84, endPoint x: 286, endPoint y: 82, distance: 16.1
click at [286, 82] on div "< style > /* Estilos generales */ body { margin : 0 ; padding : 0 ; } .header-b…" at bounding box center [356, 180] width 306 height 275
paste textarea "812e80"
type textarea "background-color: #812e80;"
click at [493, 319] on button "Save" at bounding box center [496, 326] width 25 height 15
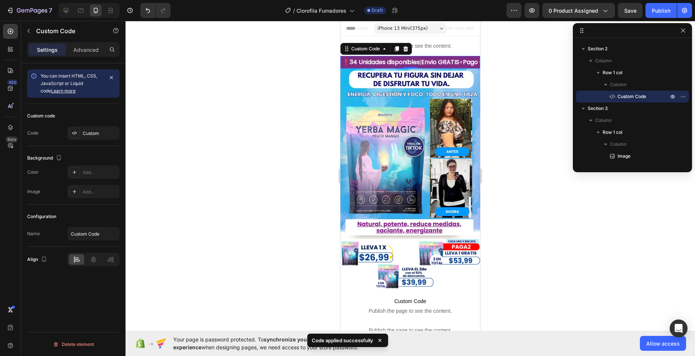
click at [267, 114] on div at bounding box center [411, 188] width 570 height 335
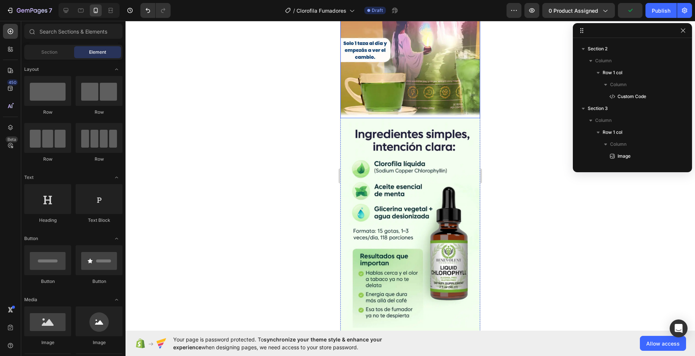
scroll to position [559, 0]
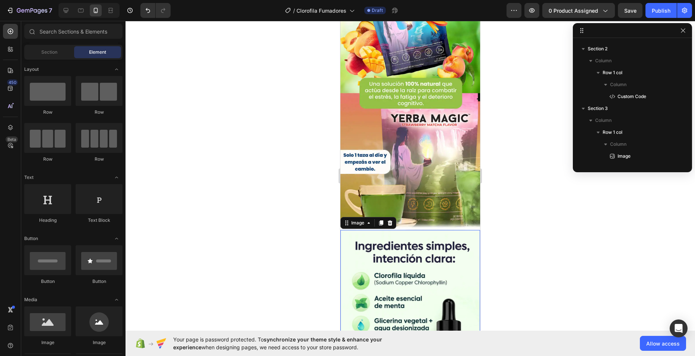
drag, startPoint x: 383, startPoint y: 233, endPoint x: 555, endPoint y: 232, distance: 171.8
click at [383, 233] on img at bounding box center [411, 335] width 140 height 210
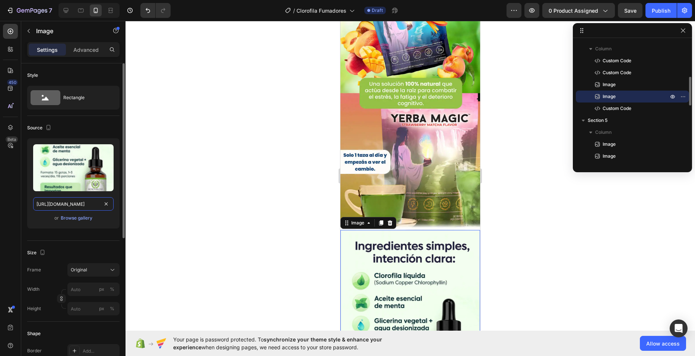
click at [73, 205] on input "https://cdn.shopify.com/s/files/1/0682/0239/7922/files/Benevolent_3.webp?v=1755…" at bounding box center [73, 203] width 80 height 13
paste input "763/7168/9685/files/Yerba_Magic_4.webp?v=1756348556"
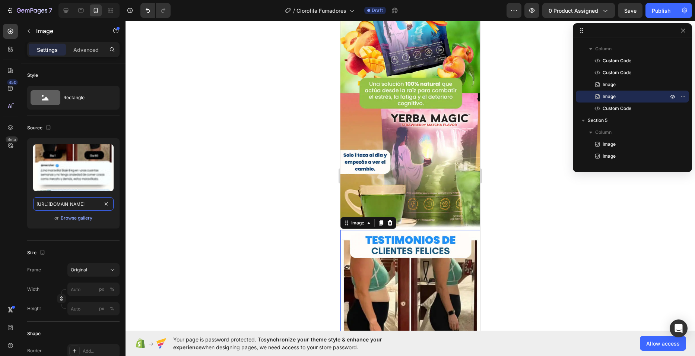
type input "https://cdn.shopify.com/s/files/1/0763/7168/9685/files/Yerba_Magic_4.webp?v=175…"
click at [278, 153] on div at bounding box center [411, 188] width 570 height 335
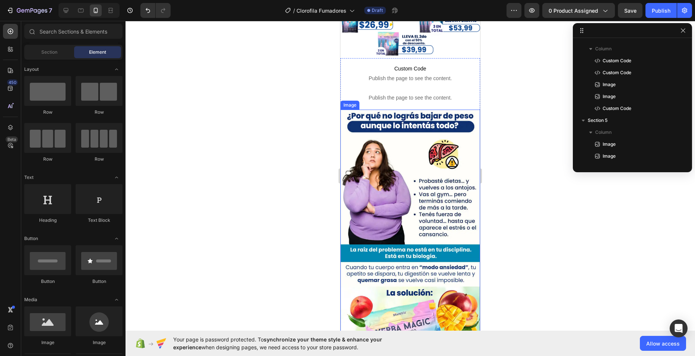
scroll to position [186, 0]
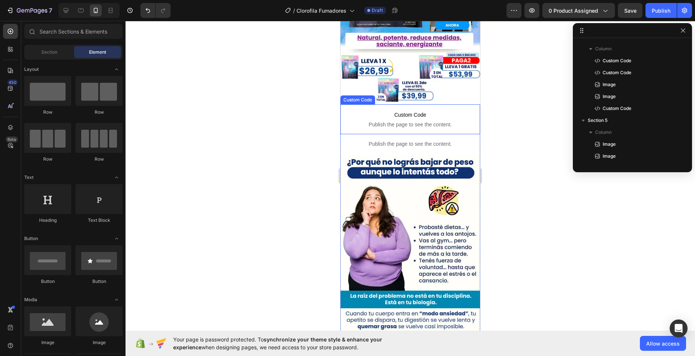
click at [389, 121] on span "Publish the page to see the content." at bounding box center [410, 124] width 129 height 7
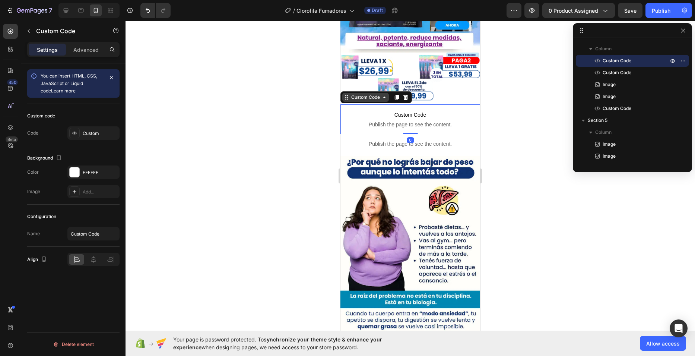
click at [348, 94] on icon at bounding box center [347, 97] width 6 height 6
click at [397, 95] on icon at bounding box center [397, 97] width 4 height 5
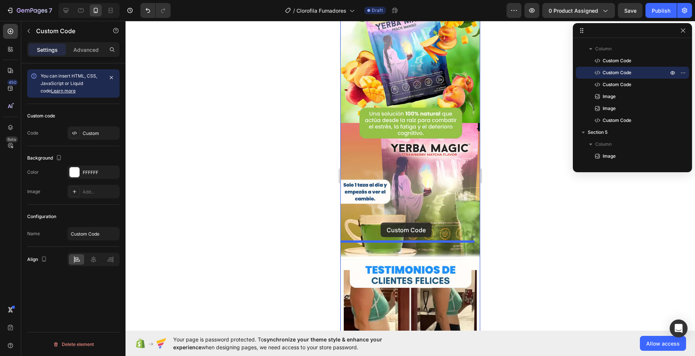
drag, startPoint x: 349, startPoint y: 120, endPoint x: 381, endPoint y: 222, distance: 107.6
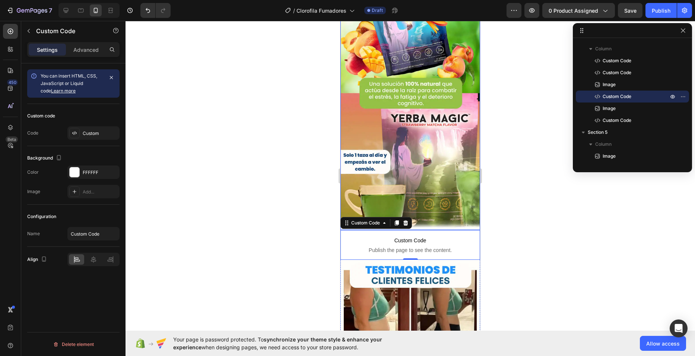
scroll to position [529, 0]
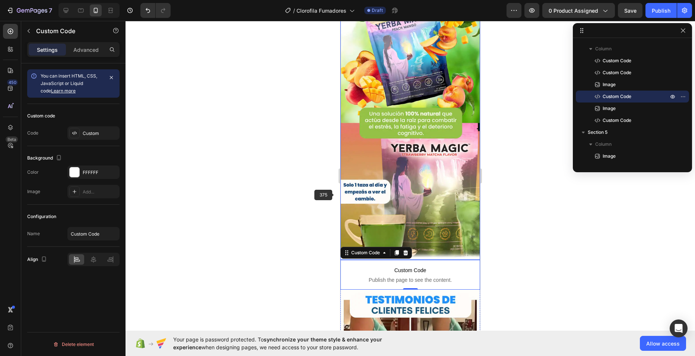
click at [308, 172] on div at bounding box center [411, 188] width 570 height 335
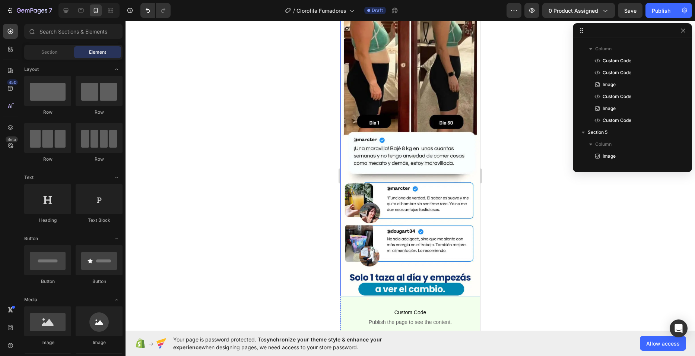
scroll to position [939, 0]
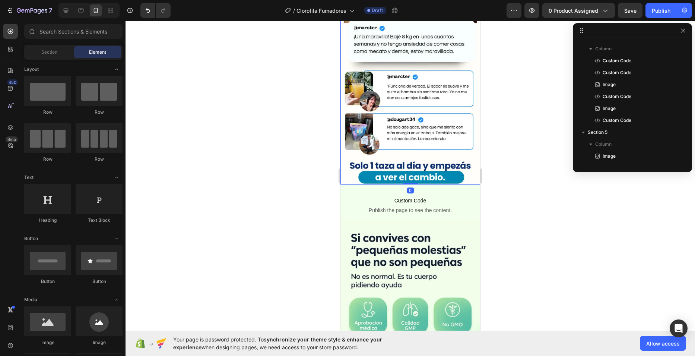
click at [422, 97] on img at bounding box center [411, 32] width 140 height 305
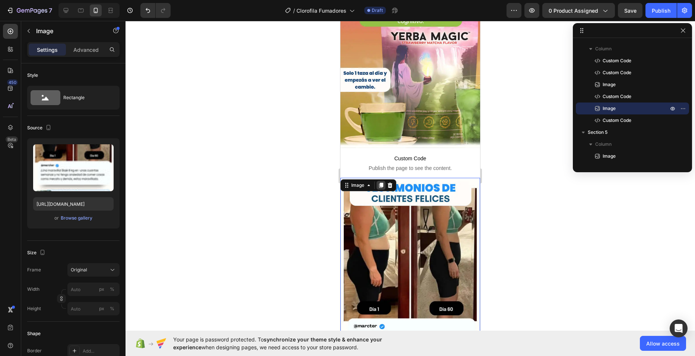
click at [383, 183] on icon at bounding box center [381, 185] width 4 height 5
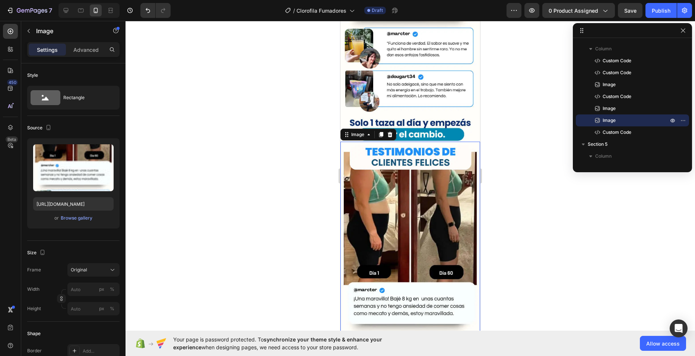
click at [385, 156] on img at bounding box center [411, 294] width 140 height 305
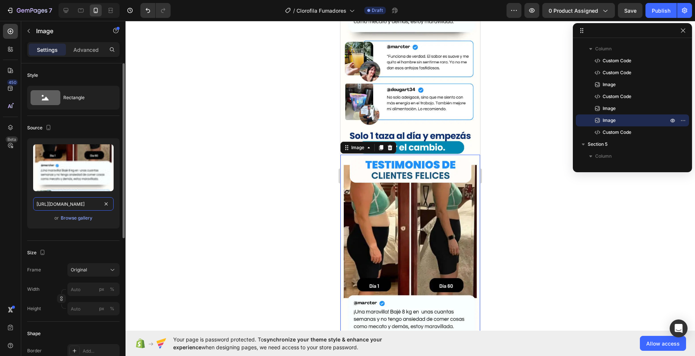
click at [61, 204] on input "https://cdn.shopify.com/s/files/1/0763/7168/9685/files/Yerba_Magic_4.webp?v=175…" at bounding box center [73, 203] width 80 height 13
paste input "5.webp?v=1756348557"
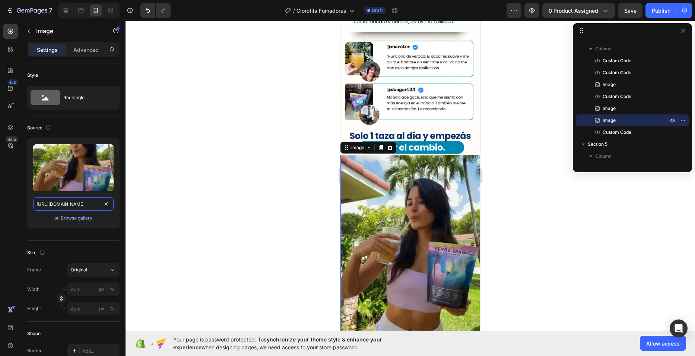
type input "https://cdn.shopify.com/s/files/1/0763/7168/9685/files/Yerba_Magic_5.webp?v=175…"
click at [275, 158] on div at bounding box center [411, 188] width 570 height 335
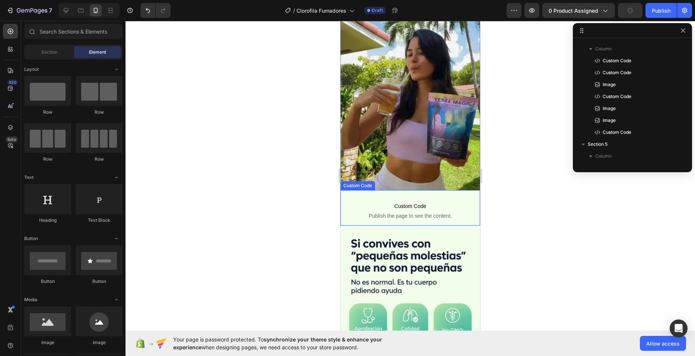
scroll to position [1229, 0]
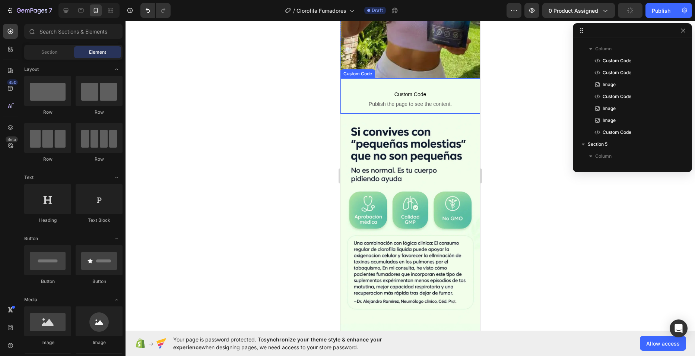
click at [400, 175] on img at bounding box center [411, 219] width 140 height 210
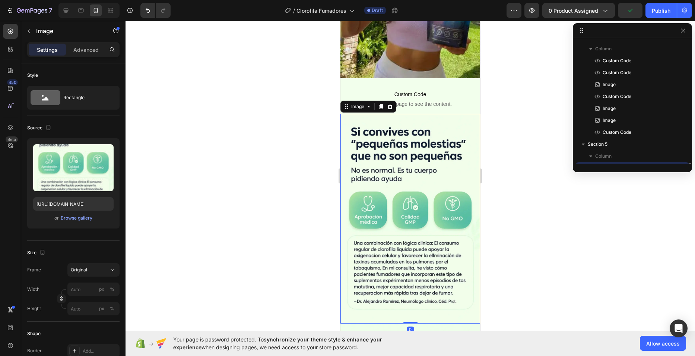
scroll to position [225, 0]
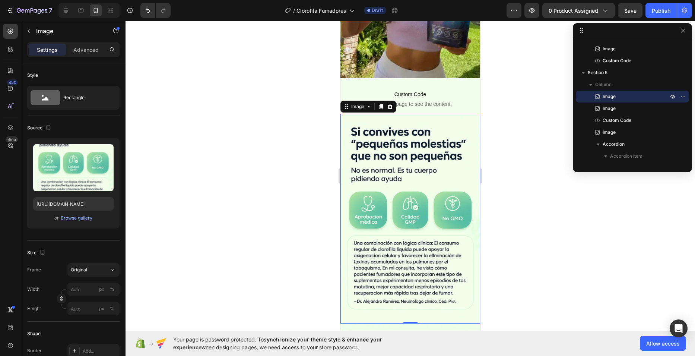
click at [396, 232] on img at bounding box center [411, 219] width 140 height 210
click at [41, 203] on input "https://cdn.shopify.com/s/files/1/0682/0239/7922/files/Benevolent_4.webp?v=1755…" at bounding box center [73, 203] width 80 height 13
paste input "763/7168/9685/files/Yerba_Magic_6.webp?v=1756348557"
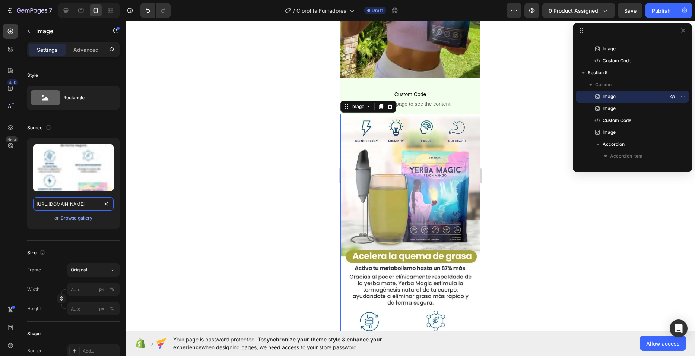
type input "https://cdn.shopify.com/s/files/1/0763/7168/9685/files/Yerba_Magic_6.webp?v=175…"
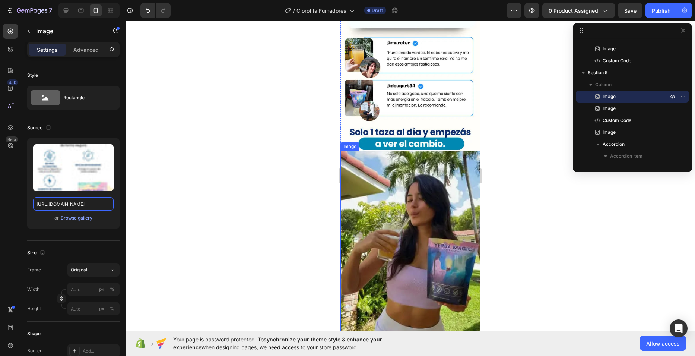
scroll to position [969, 0]
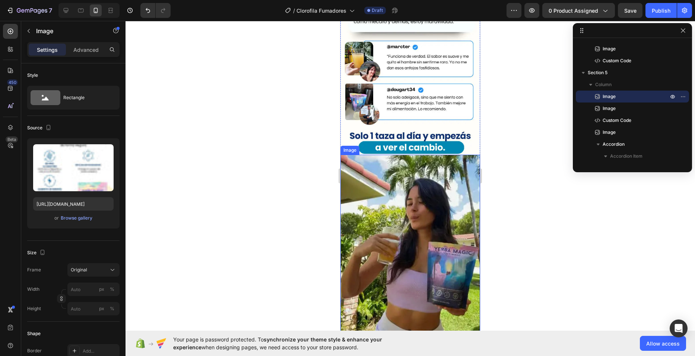
click at [407, 175] on img at bounding box center [411, 247] width 140 height 184
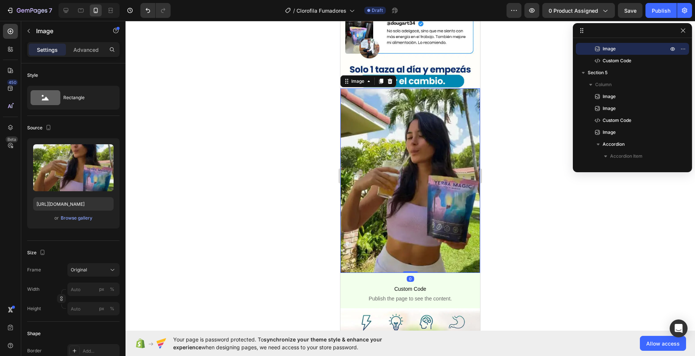
scroll to position [1043, 0]
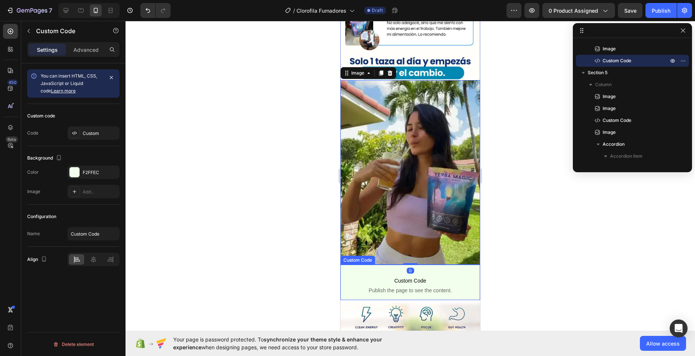
click at [358, 276] on span "Custom Code" at bounding box center [410, 280] width 129 height 9
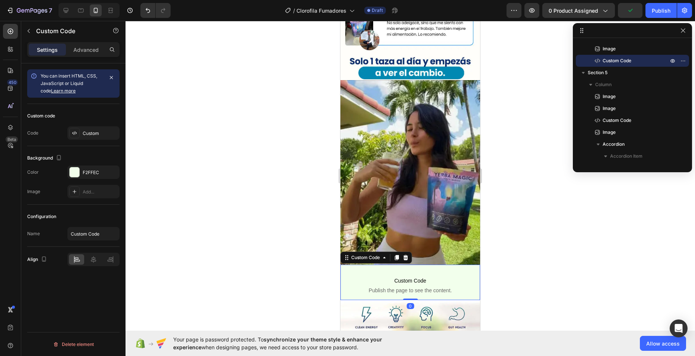
click at [77, 179] on div "The changes might be hidden by the video. Color F2FFEC Image Add..." at bounding box center [73, 181] width 92 height 33
click at [82, 174] on div "F2FFEC" at bounding box center [93, 171] width 52 height 13
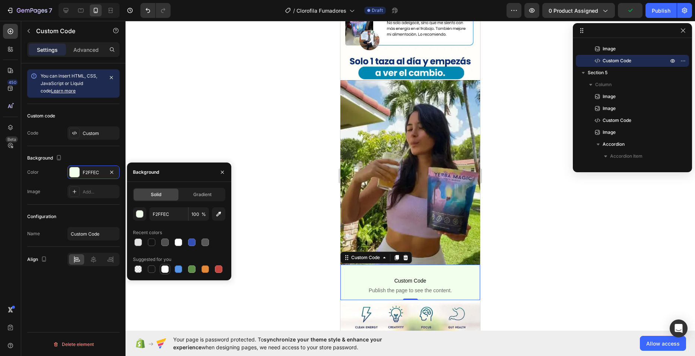
click at [162, 270] on div at bounding box center [164, 268] width 7 height 7
type input "FFFFFF"
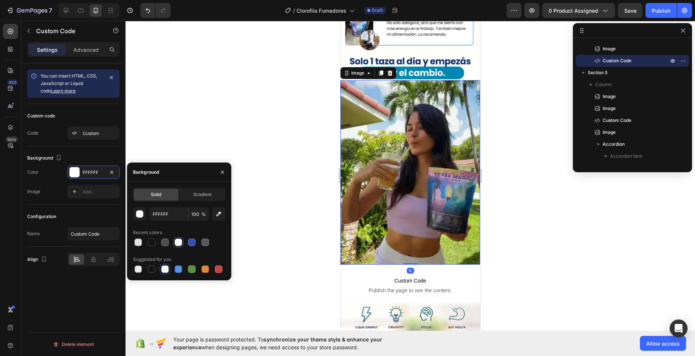
click at [382, 137] on img at bounding box center [411, 172] width 140 height 184
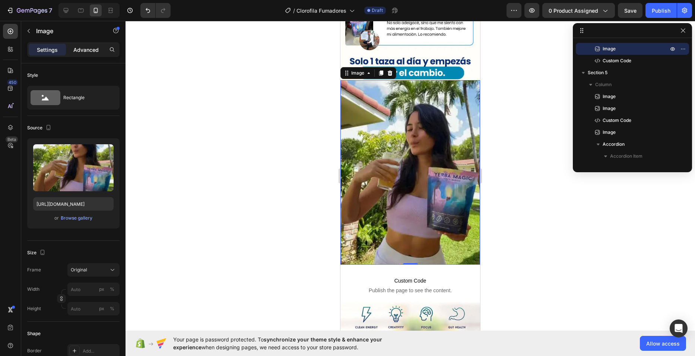
click at [91, 51] on p "Advanced" at bounding box center [85, 50] width 25 height 8
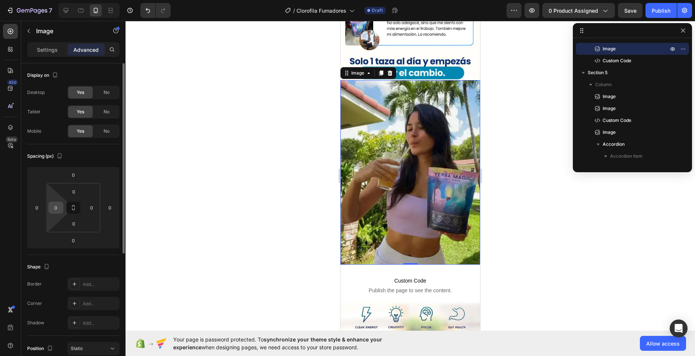
click at [57, 205] on input "0" at bounding box center [55, 207] width 11 height 11
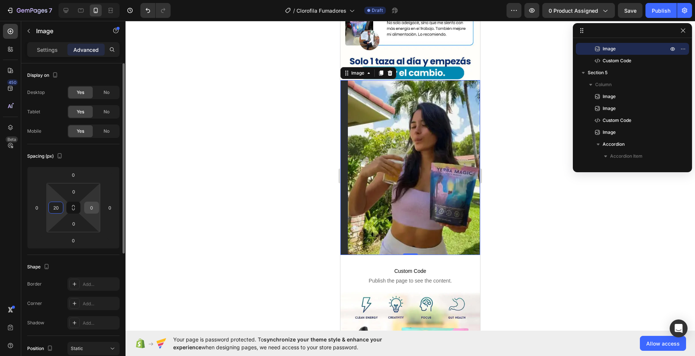
type input "20"
click at [93, 210] on input "0" at bounding box center [91, 207] width 11 height 11
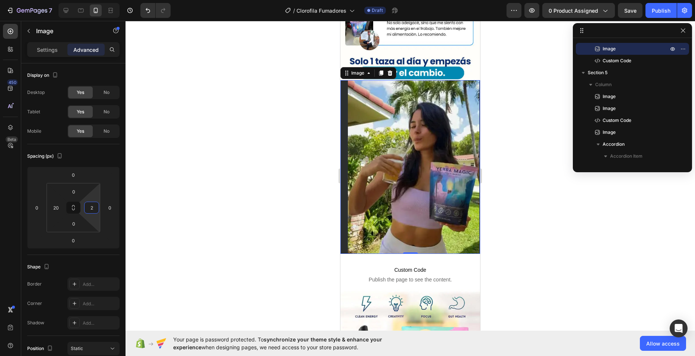
type input "20"
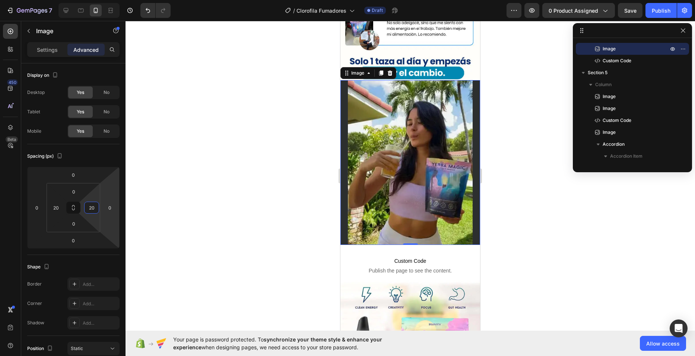
click at [323, 136] on div at bounding box center [411, 188] width 570 height 335
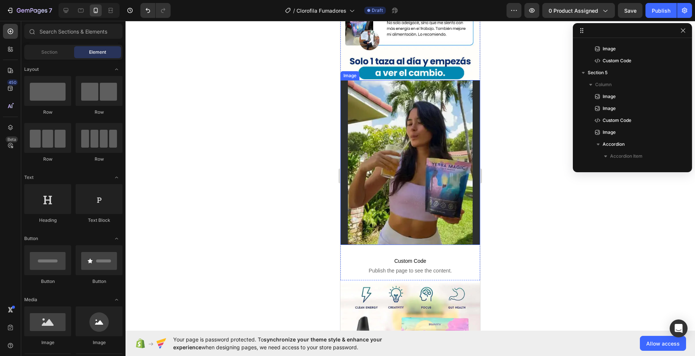
click at [341, 128] on div "Image" at bounding box center [411, 162] width 140 height 165
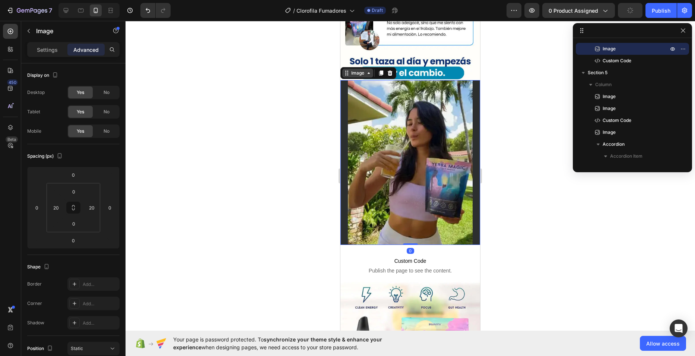
click at [357, 70] on div "Image" at bounding box center [358, 73] width 16 height 7
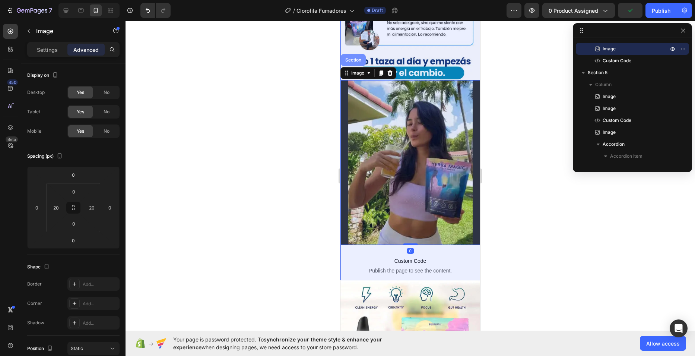
click at [360, 54] on div "Section" at bounding box center [353, 60] width 25 height 12
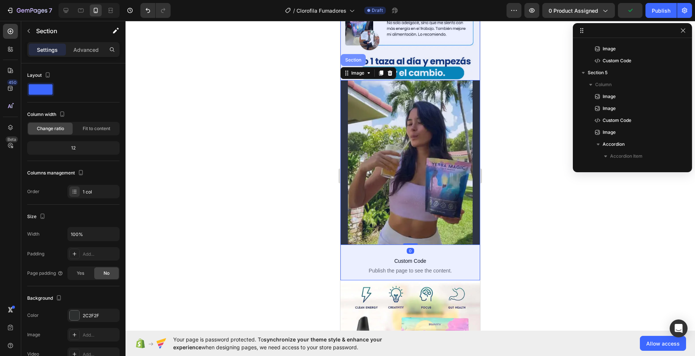
scroll to position [94, 0]
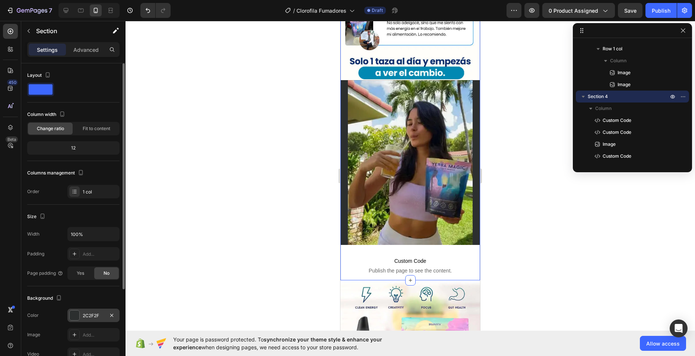
click at [93, 316] on div "2C2F2F" at bounding box center [94, 315] width 22 height 7
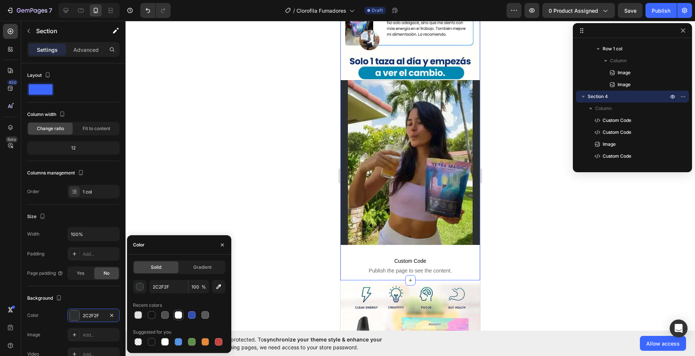
click at [177, 315] on div at bounding box center [178, 314] width 7 height 7
type input "FFFFFF"
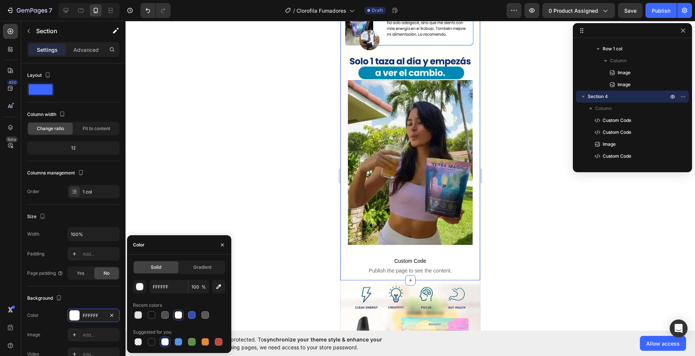
click at [257, 186] on div at bounding box center [411, 188] width 570 height 335
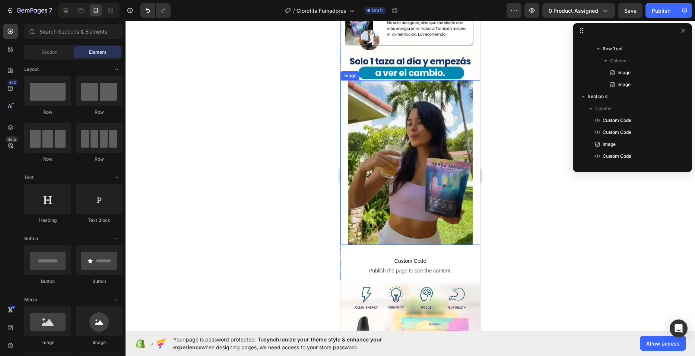
click at [364, 164] on img at bounding box center [410, 162] width 125 height 165
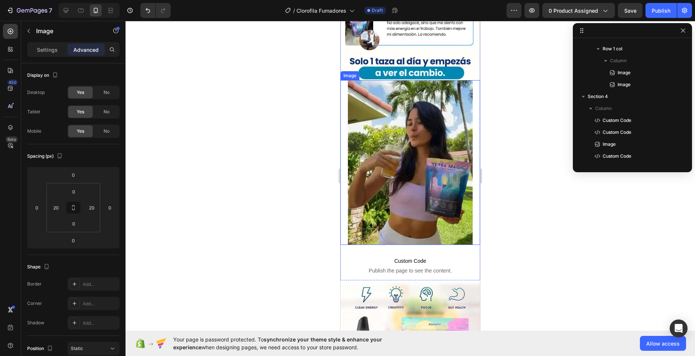
scroll to position [177, 0]
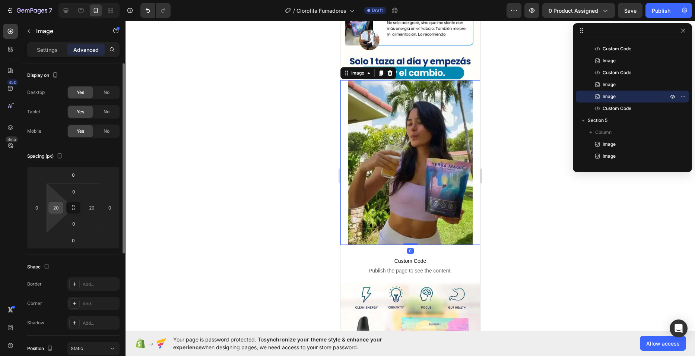
click at [56, 209] on input "20" at bounding box center [55, 207] width 11 height 11
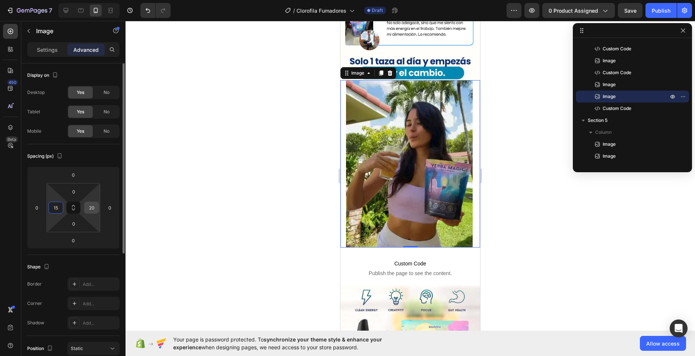
type input "15"
click at [88, 209] on input "20" at bounding box center [91, 207] width 11 height 11
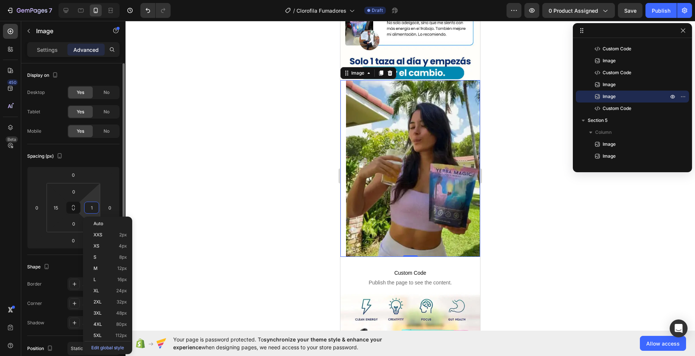
type input "15"
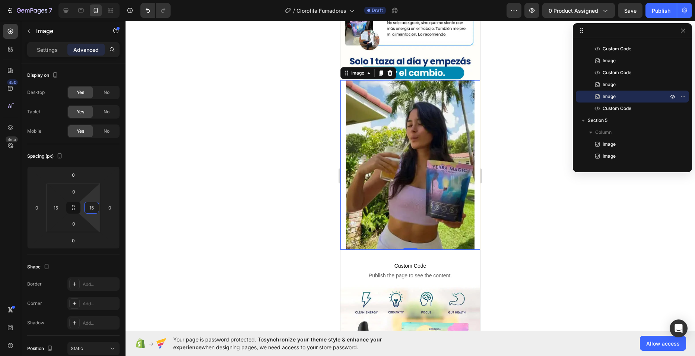
click at [253, 159] on div at bounding box center [411, 188] width 570 height 335
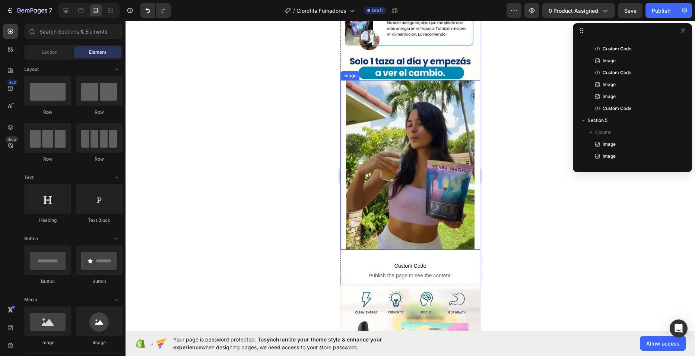
click at [409, 80] on img at bounding box center [410, 165] width 129 height 170
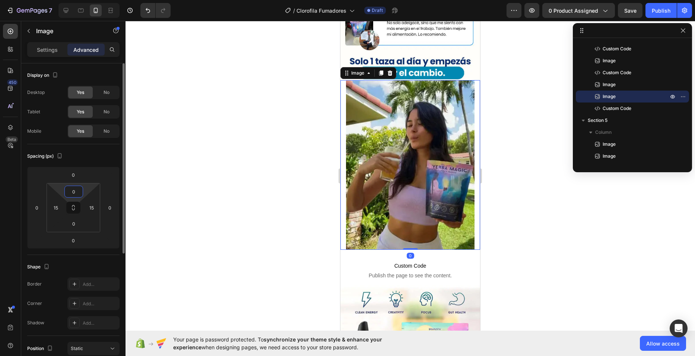
click at [77, 192] on input "0" at bounding box center [73, 191] width 15 height 11
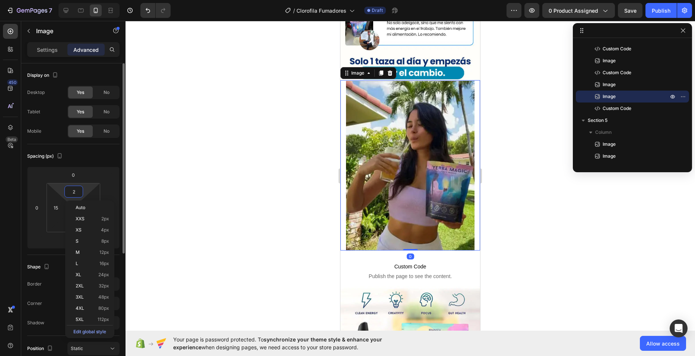
type input "20"
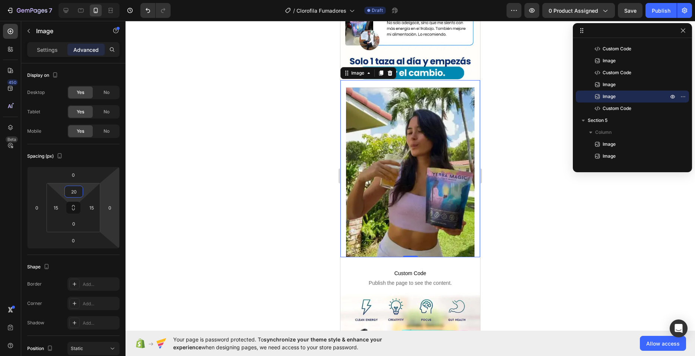
click at [251, 123] on div at bounding box center [411, 188] width 570 height 335
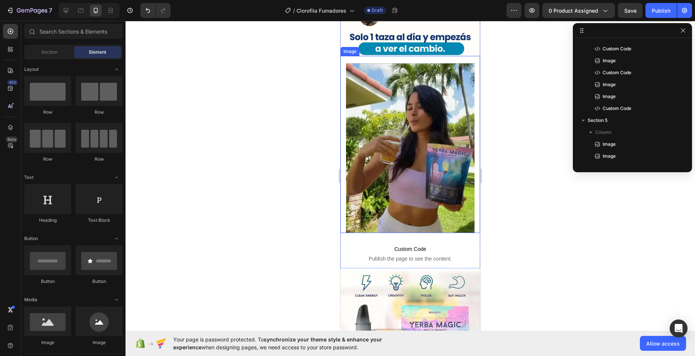
scroll to position [1080, 0]
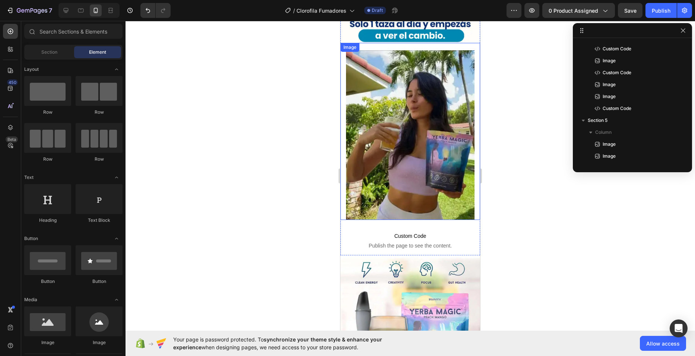
click at [410, 161] on img at bounding box center [410, 135] width 129 height 170
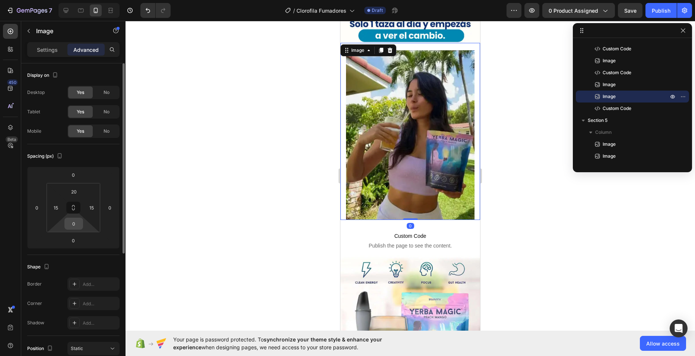
click at [74, 223] on input "0" at bounding box center [73, 223] width 15 height 11
type input "2"
type input "10"
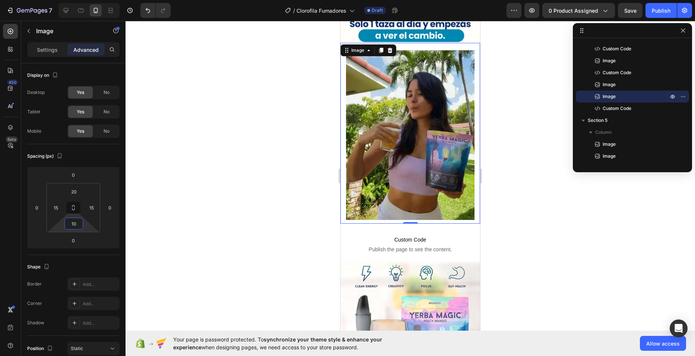
click at [317, 188] on div at bounding box center [411, 188] width 570 height 335
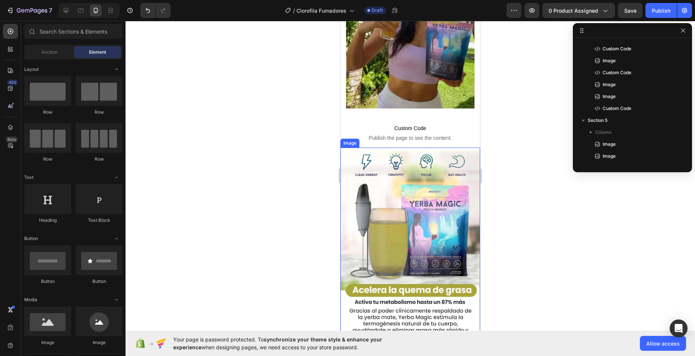
scroll to position [1192, 0]
click at [372, 123] on span "Custom Code" at bounding box center [410, 127] width 129 height 9
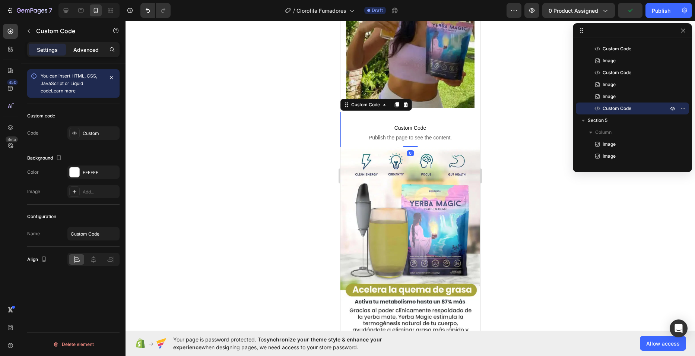
click at [82, 45] on div "Advanced" at bounding box center [85, 50] width 37 height 12
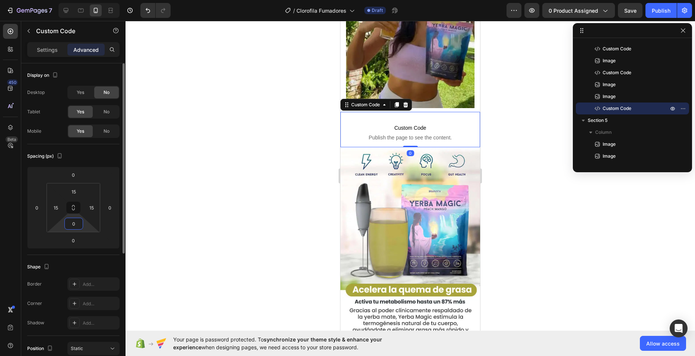
click at [71, 222] on input "0" at bounding box center [73, 223] width 15 height 11
type input "10"
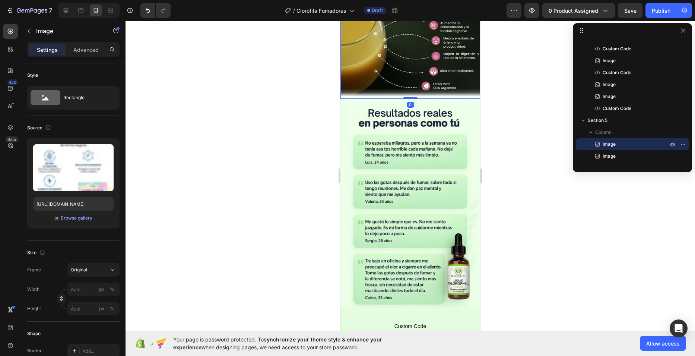
scroll to position [1602, 0]
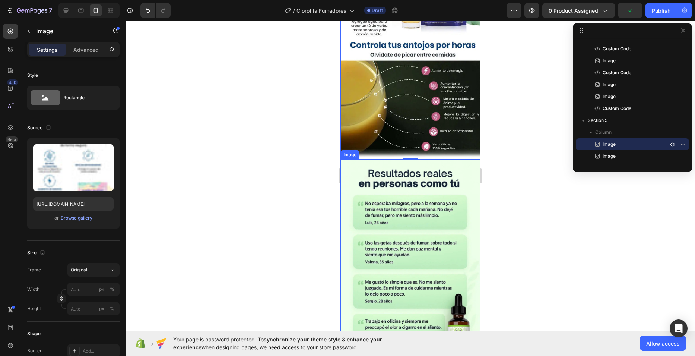
click at [405, 210] on img at bounding box center [411, 264] width 140 height 210
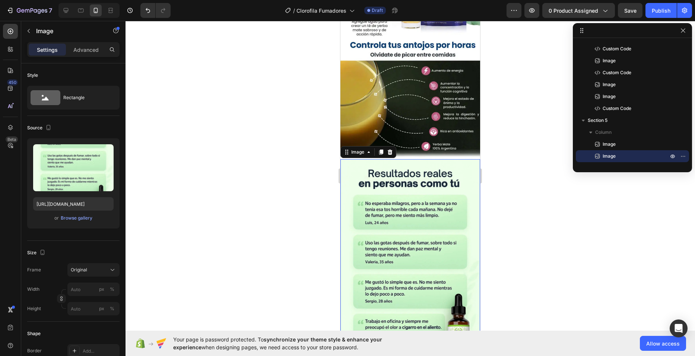
drag, startPoint x: 384, startPoint y: 165, endPoint x: 557, endPoint y: 183, distance: 173.4
click at [384, 165] on img at bounding box center [411, 264] width 140 height 210
click at [81, 203] on input "https://cdn.shopify.com/s/files/1/0682/0239/7922/files/Benevolent_5.webp?v=1755…" at bounding box center [73, 203] width 80 height 13
paste input "763/7168/9685/files/Yerba_Magic_7.webp?v=1756348557"
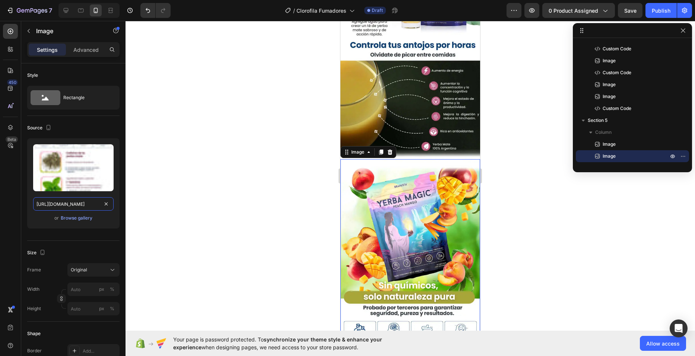
type input "https://cdn.shopify.com/s/files/1/0763/7168/9685/files/Yerba_Magic_7.webp?v=175…"
click at [311, 134] on div at bounding box center [411, 188] width 570 height 335
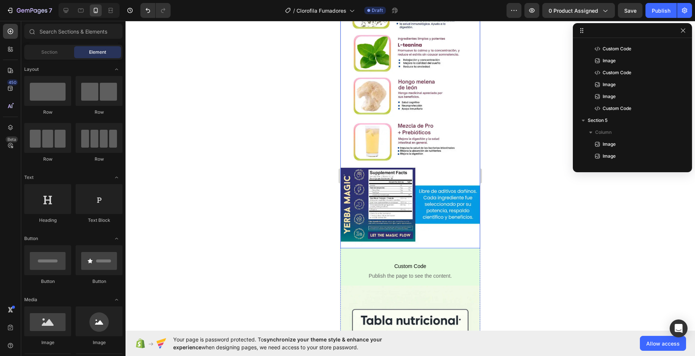
scroll to position [1975, 0]
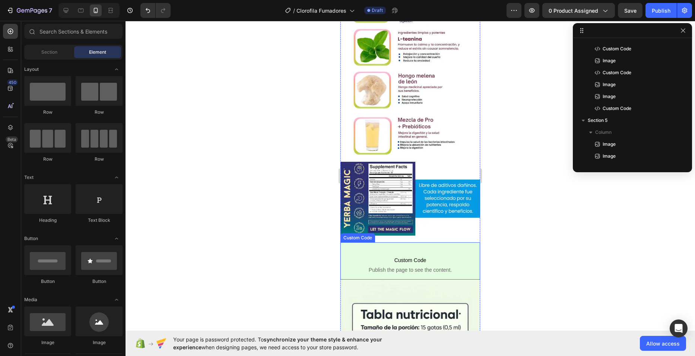
click at [390, 256] on span "Custom Code" at bounding box center [410, 260] width 129 height 9
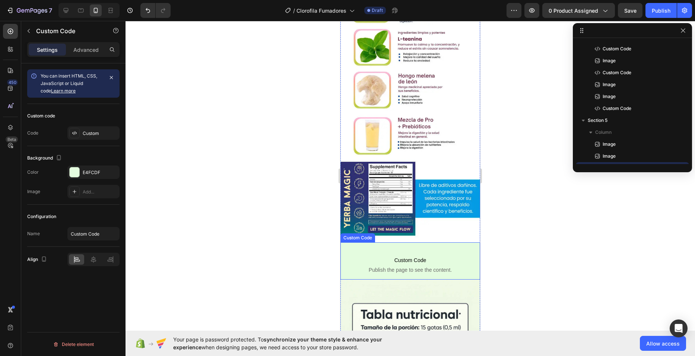
scroll to position [249, 0]
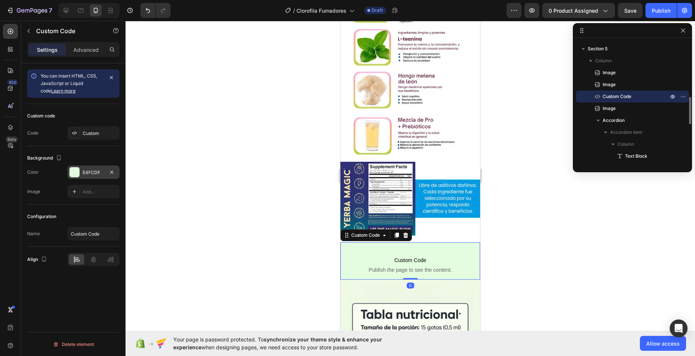
click at [88, 173] on div "E4FCDF" at bounding box center [94, 172] width 22 height 7
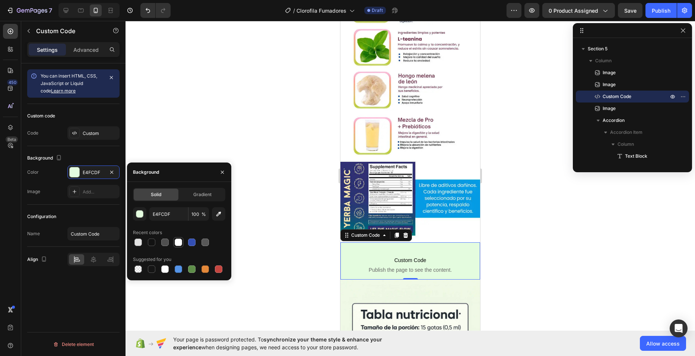
click at [174, 243] on div at bounding box center [178, 242] width 9 height 9
type input "FFFFFF"
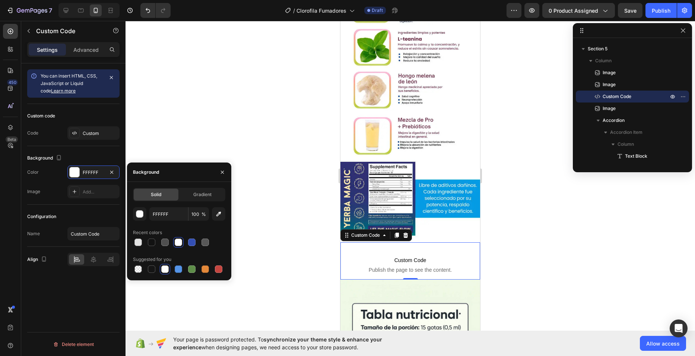
click at [331, 171] on div at bounding box center [411, 188] width 570 height 335
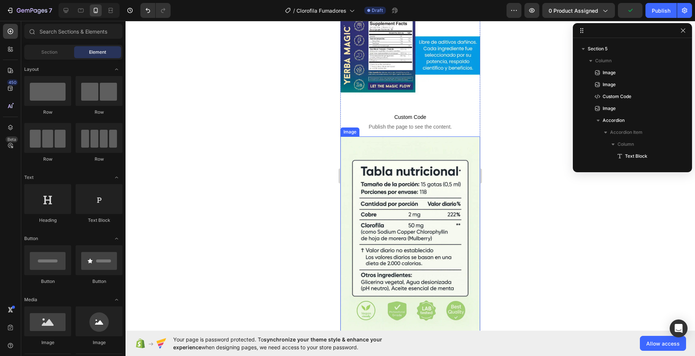
scroll to position [2124, 0]
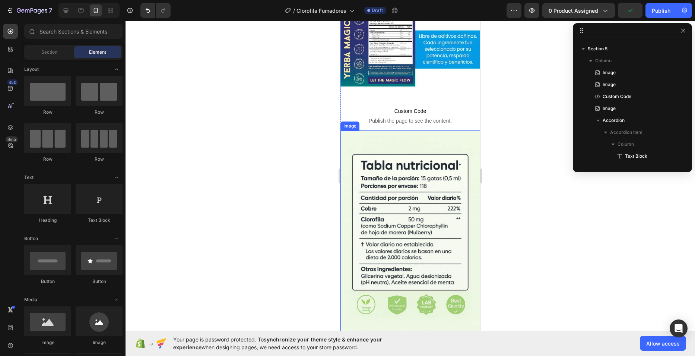
click at [389, 209] on img at bounding box center [411, 235] width 140 height 210
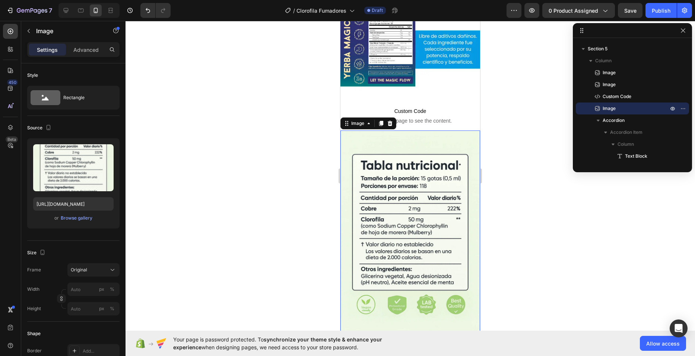
click at [412, 206] on img at bounding box center [411, 235] width 140 height 210
click at [68, 208] on input "https://cdn.shopify.com/s/files/1/0682/0239/7922/files/Benevolent_6.webp?v=1755…" at bounding box center [73, 203] width 80 height 13
paste input "763/7168/9685/files/Yerba_Magic_8.webp?v=1756348556"
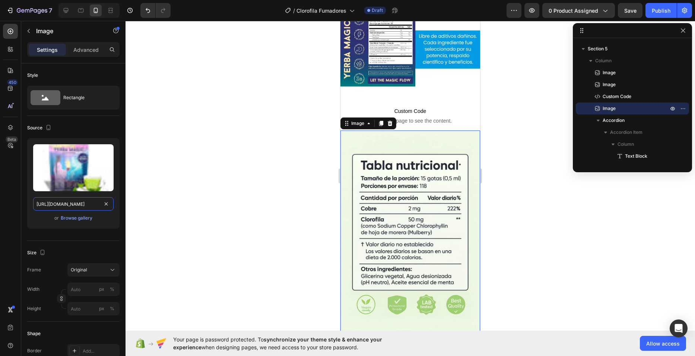
scroll to position [0, 133]
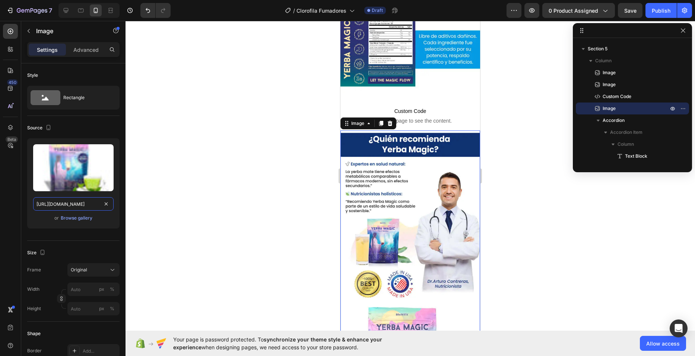
type input "https://cdn.shopify.com/s/files/1/0763/7168/9685/files/Yerba_Magic_8.webp?v=175…"
click at [300, 159] on div at bounding box center [411, 188] width 570 height 335
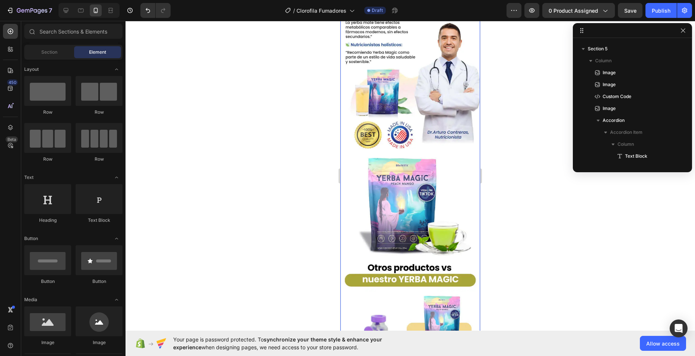
click at [404, 149] on img at bounding box center [411, 209] width 140 height 456
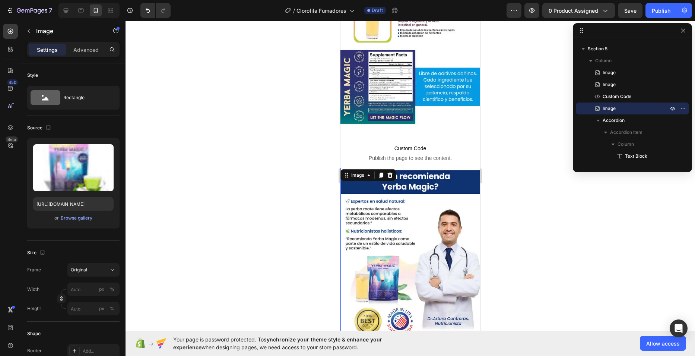
click at [383, 172] on icon at bounding box center [381, 175] width 6 height 6
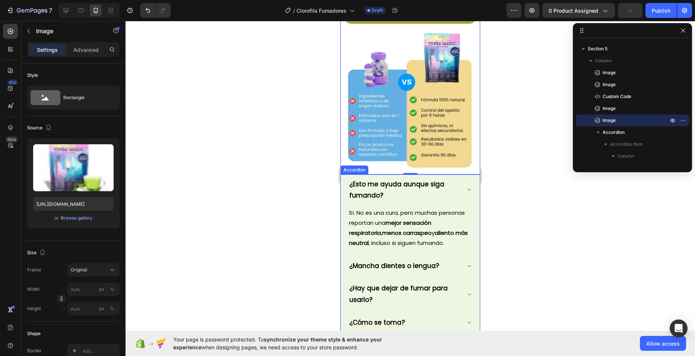
scroll to position [2842, 0]
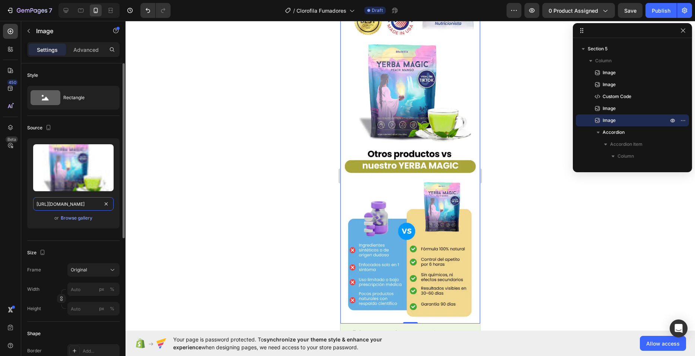
click at [72, 206] on input "https://cdn.shopify.com/s/files/1/0763/7168/9685/files/Yerba_Magic_8.webp?v=175…" at bounding box center [73, 203] width 80 height 13
click at [380, 121] on img at bounding box center [411, 96] width 140 height 456
click at [86, 197] on input "https://cdn.shopify.com/s/files/1/0763/7168/9685/files/Yerba_Magic_8.webp?v=175…" at bounding box center [73, 203] width 80 height 13
paste input "https://cdn.shopify.com/s/files/1/0763/7168/9685/files/Yerba_Magic_9.webp?v=175…"
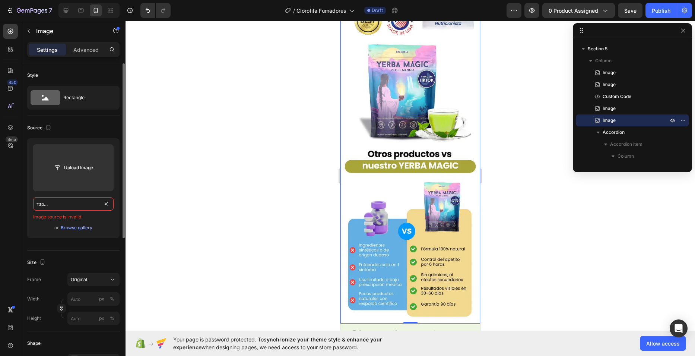
click at [94, 205] on input "https://cdn.shopify.comhttps://cdn.shopify.com/s/files/1/0763/7168/9685/files/Y…" at bounding box center [73, 203] width 80 height 13
paste input "/s/files/1/0763/7168/9685/files/Yerba_Magic_9.webp?v=1756348557"
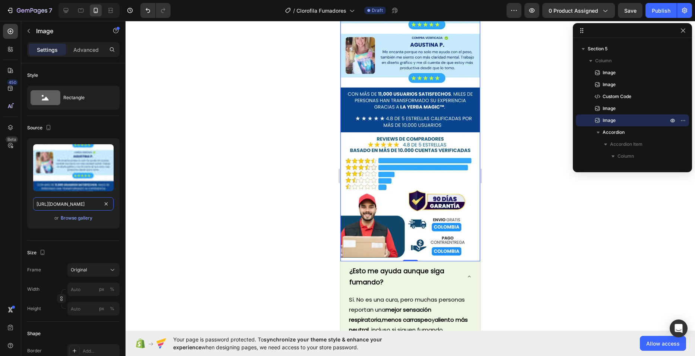
type input "https://cdn.shopify.com/s/files/1/0763/7168/9685/files/Yerba_Magic_9.webp?v=175…"
click at [289, 125] on div at bounding box center [411, 188] width 570 height 335
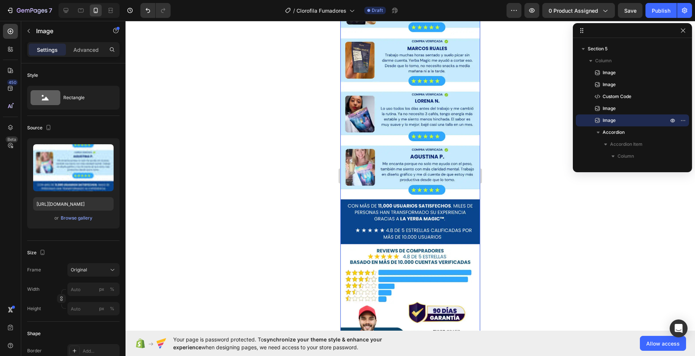
click at [421, 163] on img at bounding box center [411, 176] width 140 height 393
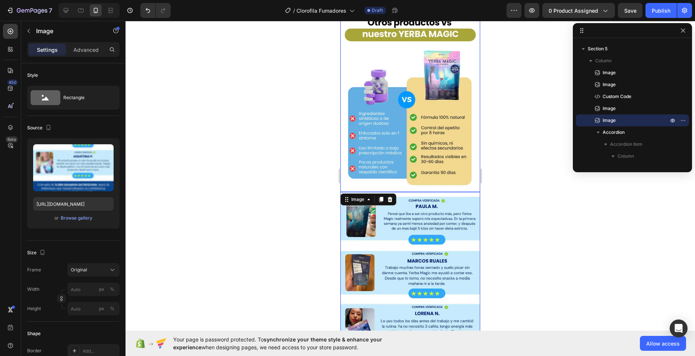
scroll to position [2544, 0]
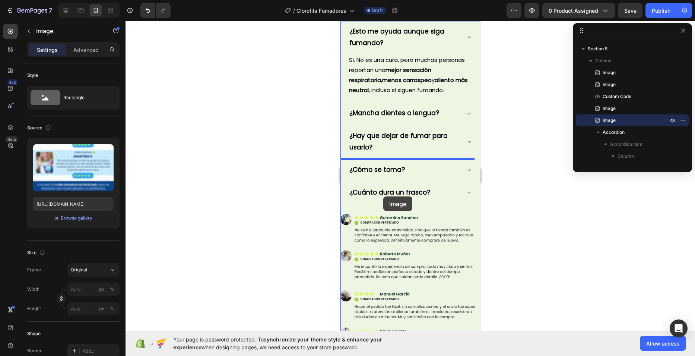
drag, startPoint x: 345, startPoint y: 118, endPoint x: 383, endPoint y: 196, distance: 87.6
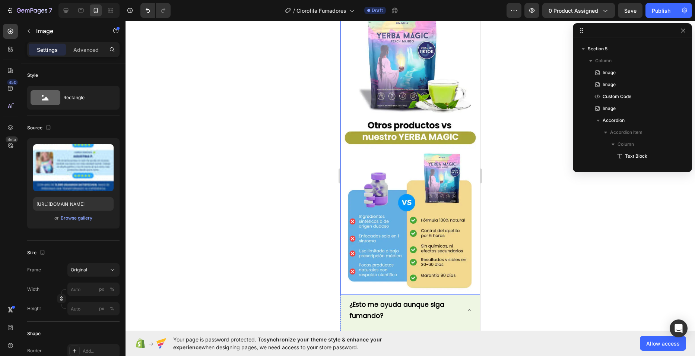
scroll to position [2539, 0]
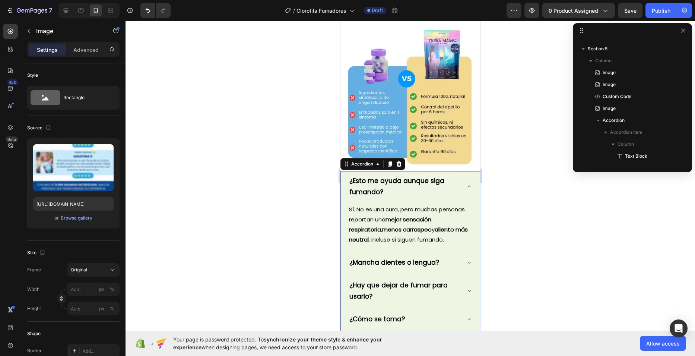
click at [452, 171] on div "¿Esto me ayuda aunque siga fumando?" at bounding box center [410, 186] width 124 height 31
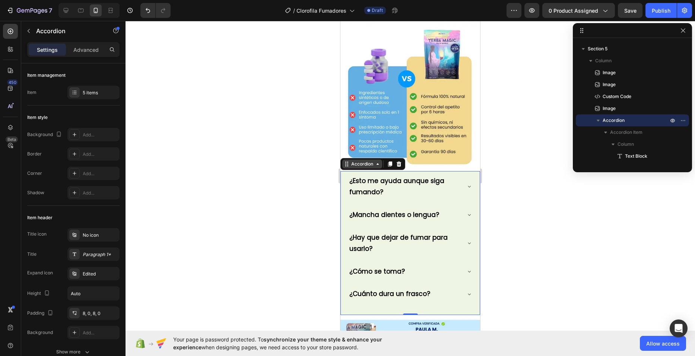
click at [370, 161] on div "Accordion" at bounding box center [362, 164] width 25 height 7
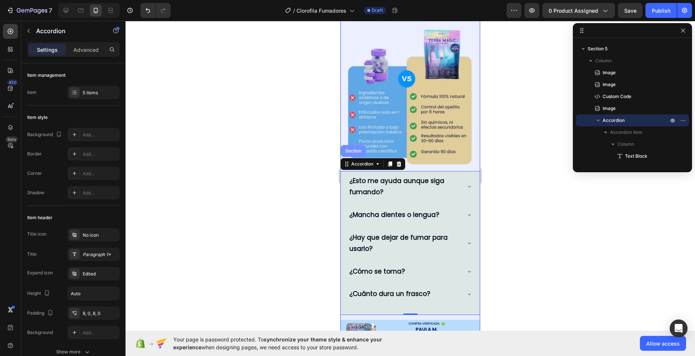
click at [358, 149] on div "Section" at bounding box center [353, 151] width 19 height 4
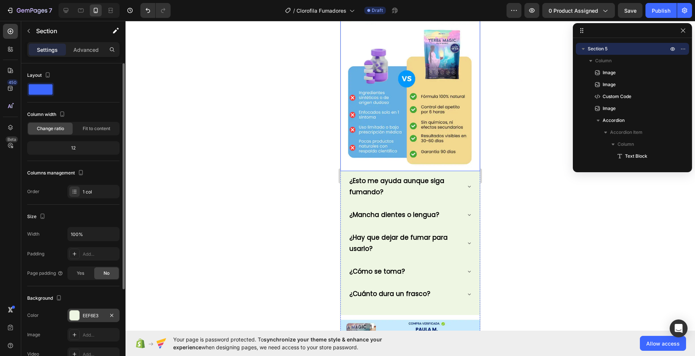
click at [88, 313] on div "EEF6E3" at bounding box center [94, 315] width 22 height 7
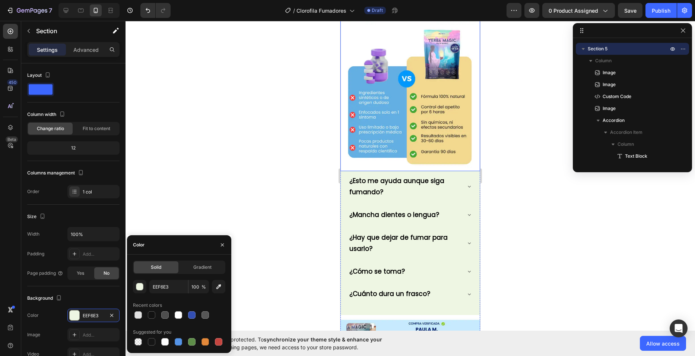
click at [178, 316] on div at bounding box center [178, 314] width 7 height 7
type input "FFFFFF"
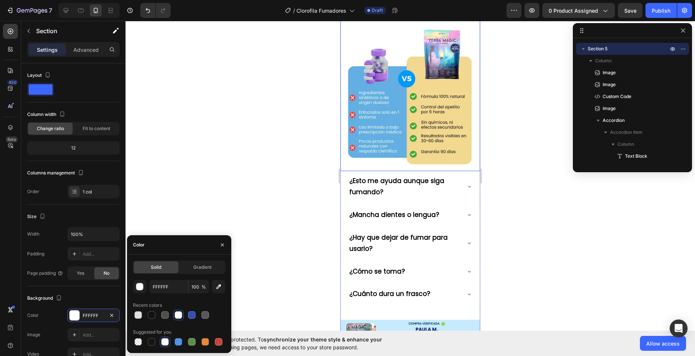
click at [308, 159] on div at bounding box center [411, 188] width 570 height 335
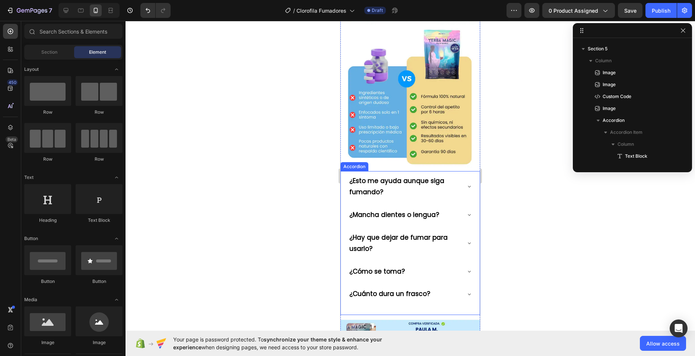
click at [386, 175] on p "¿Esto me ayuda aunque siga fumando?" at bounding box center [404, 186] width 110 height 23
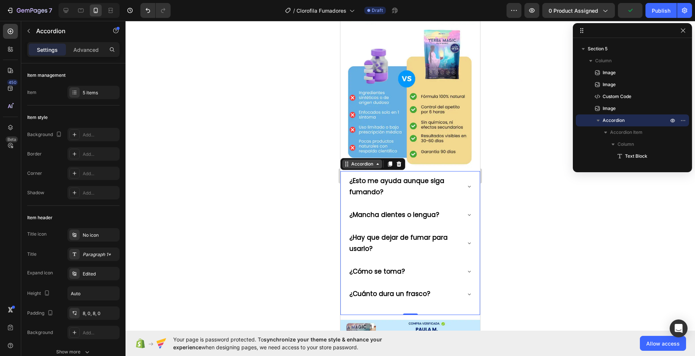
click at [361, 161] on div "Accordion" at bounding box center [362, 164] width 25 height 7
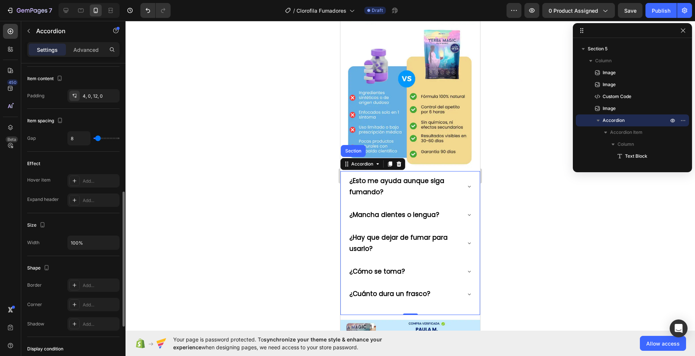
scroll to position [373, 0]
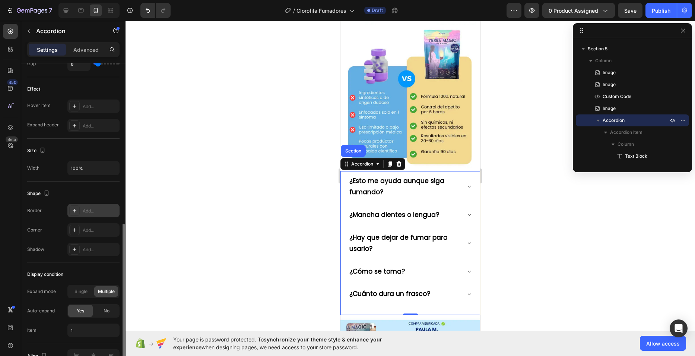
click at [82, 209] on div "Add..." at bounding box center [93, 210] width 52 height 13
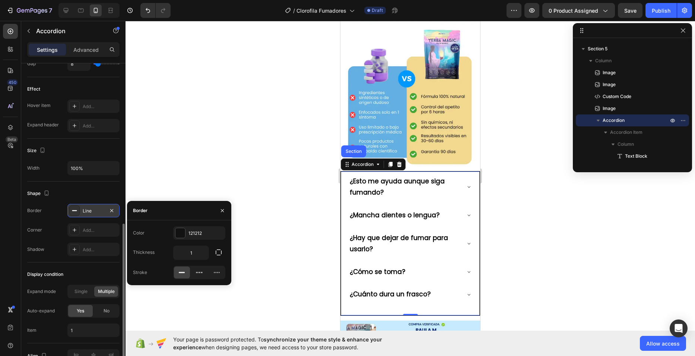
click at [82, 209] on div "Line" at bounding box center [93, 210] width 52 height 13
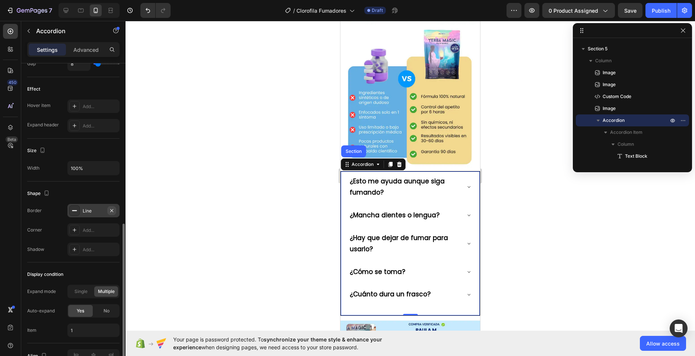
click at [110, 210] on icon "button" at bounding box center [112, 211] width 6 height 6
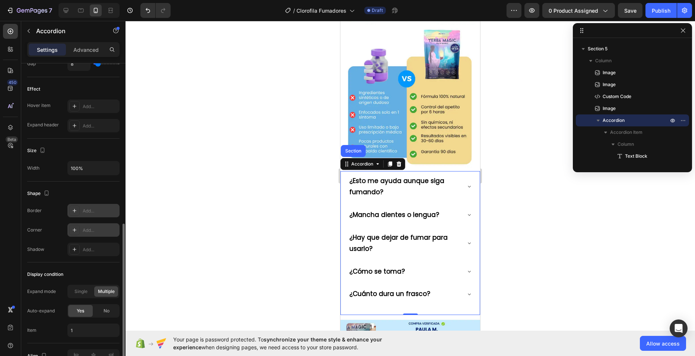
click at [85, 228] on div "Add..." at bounding box center [100, 230] width 35 height 7
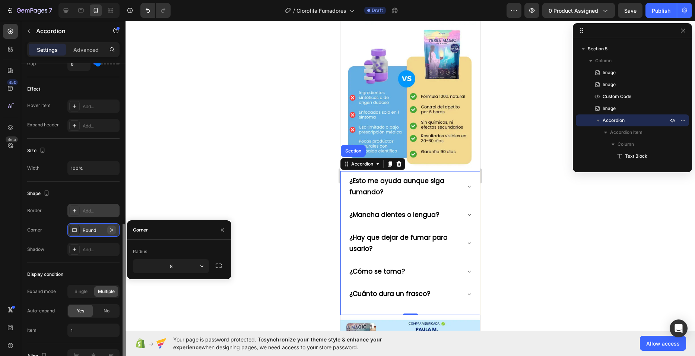
click at [111, 230] on icon "button" at bounding box center [111, 229] width 3 height 3
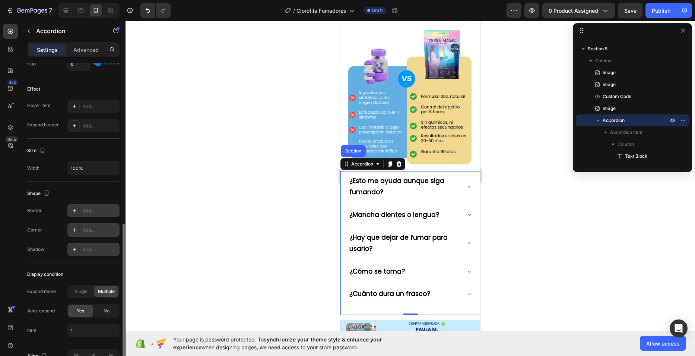
click at [96, 247] on div "Add..." at bounding box center [100, 249] width 35 height 7
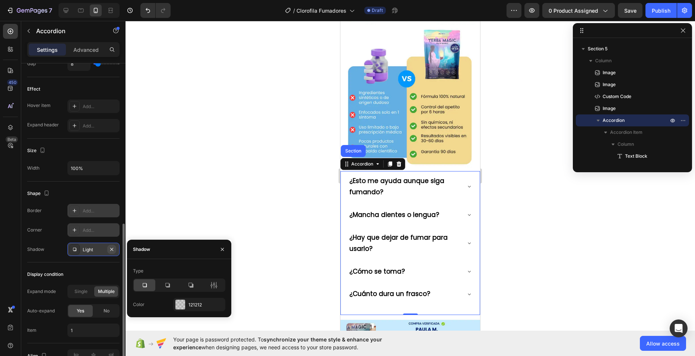
click at [112, 248] on icon "button" at bounding box center [112, 249] width 6 height 6
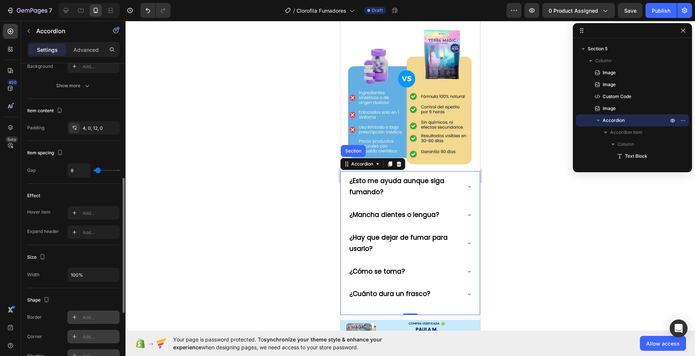
scroll to position [192, 0]
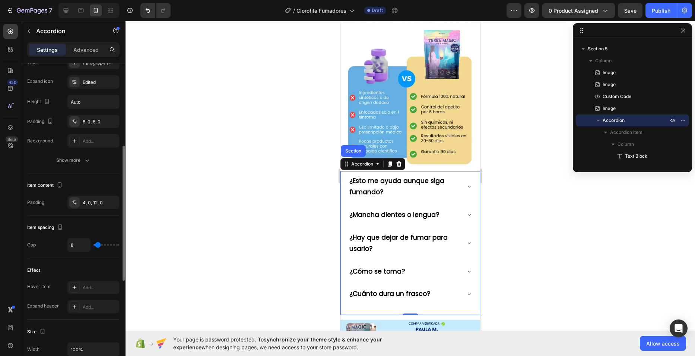
type input "4"
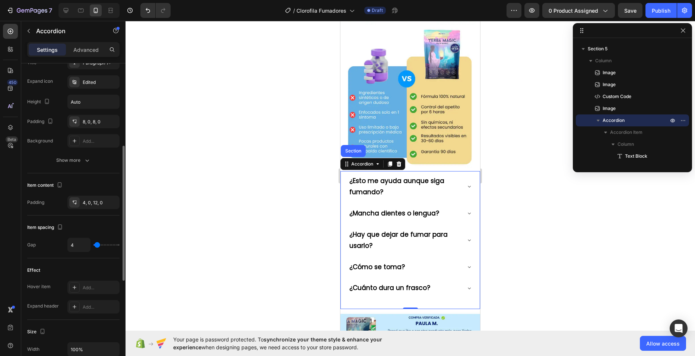
type input "8"
type input "16"
type input "26"
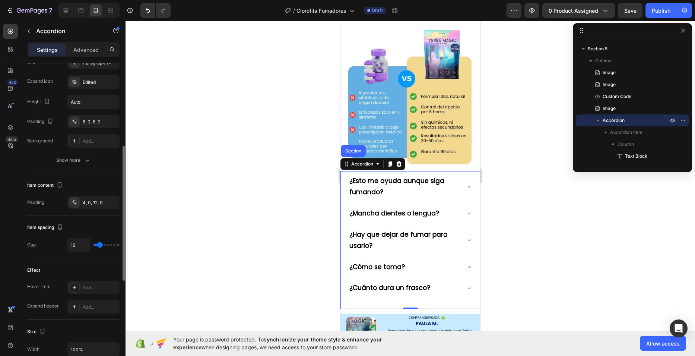
type input "26"
type input "50"
type input "69"
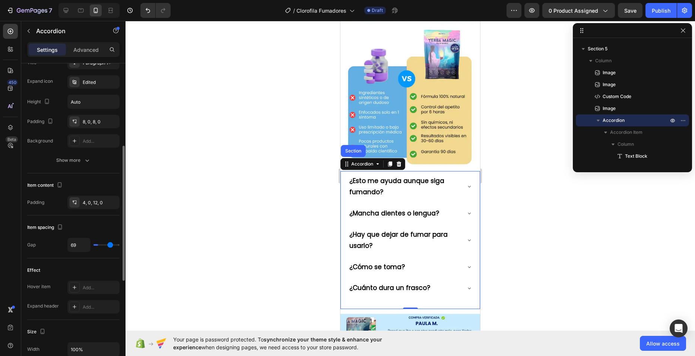
type input "74"
type input "77"
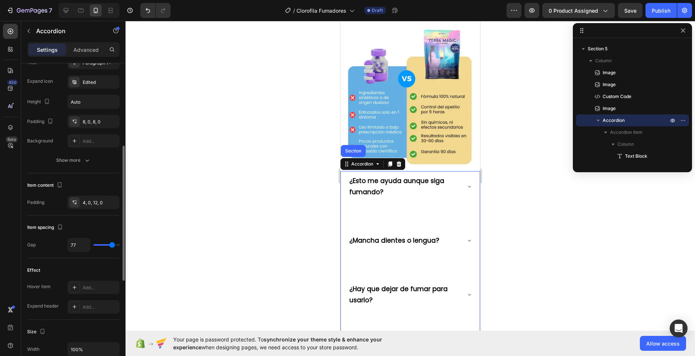
type input "75"
type input "74"
type input "69"
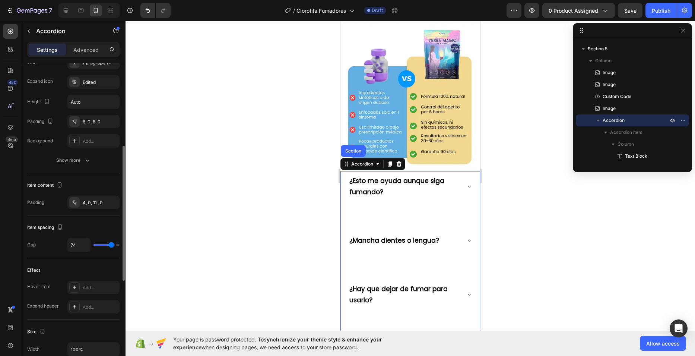
type input "69"
type input "62"
type input "58"
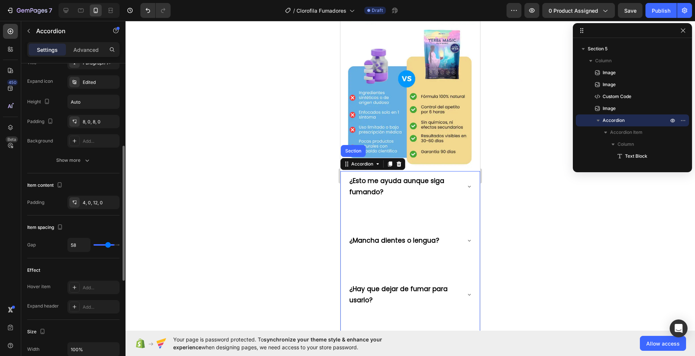
type input "52"
type input "48"
type input "47"
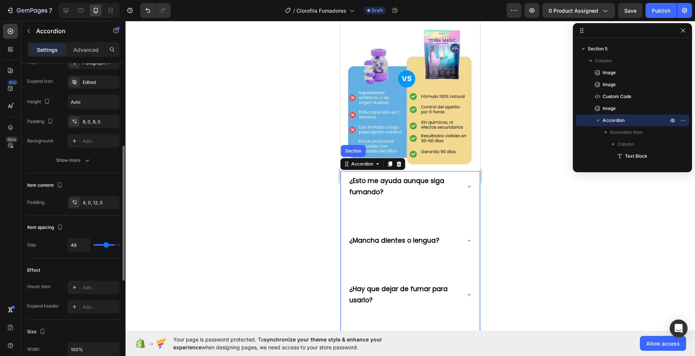
type input "47"
type input "45"
type input "42"
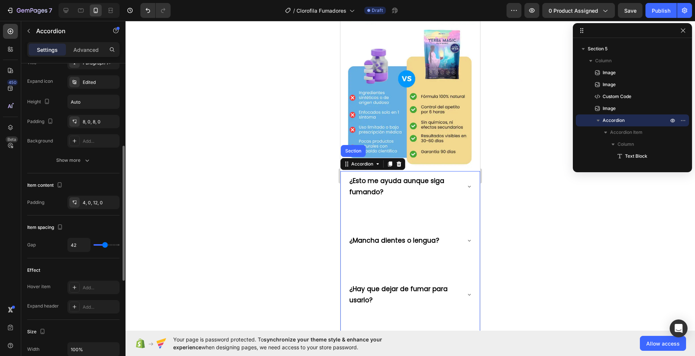
type input "40"
type input "38"
type input "36"
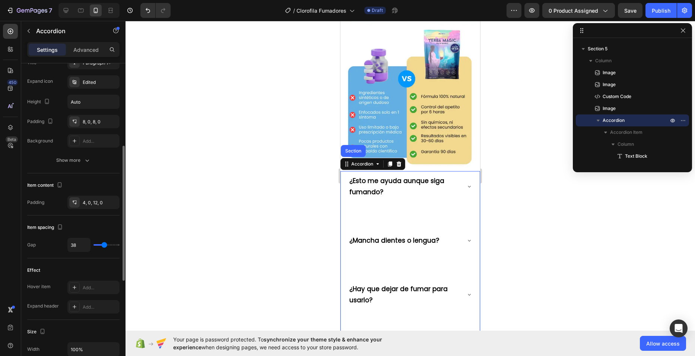
type input "36"
type input "33"
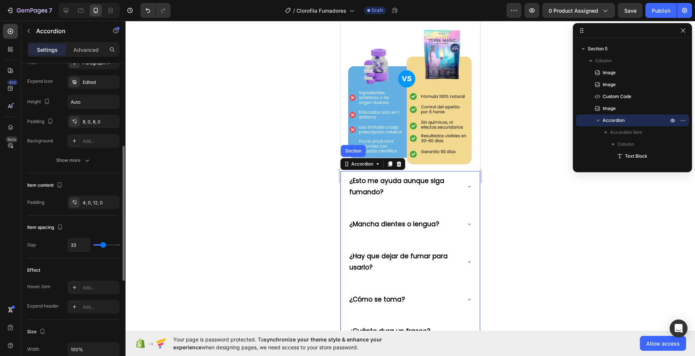
type input "31"
type input "28"
type input "23"
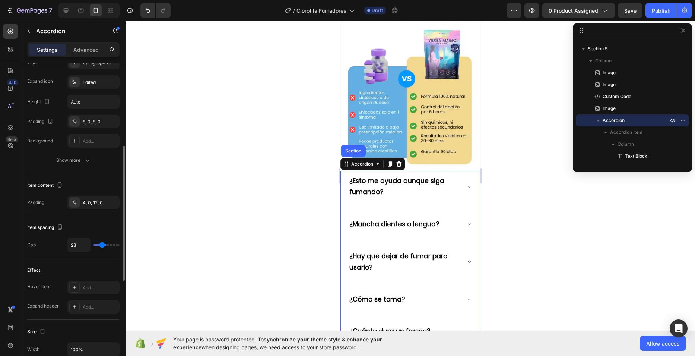
type input "23"
type input "19"
type input "18"
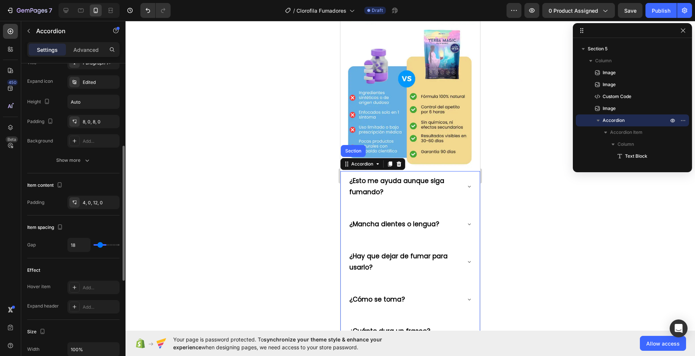
type input "16"
type input "13"
type input "11"
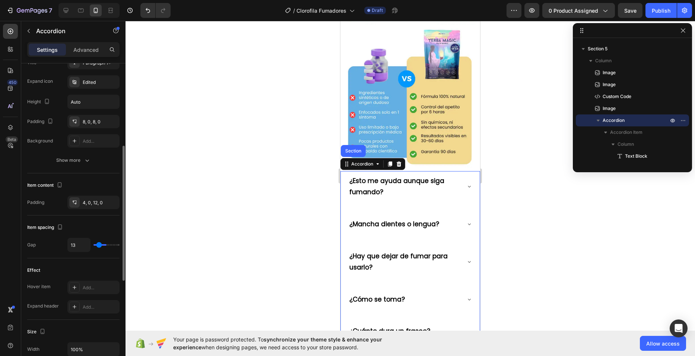
type input "11"
type input "9"
type input "8"
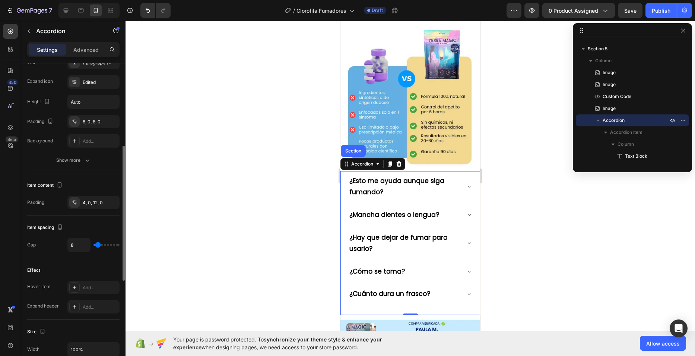
type input "4"
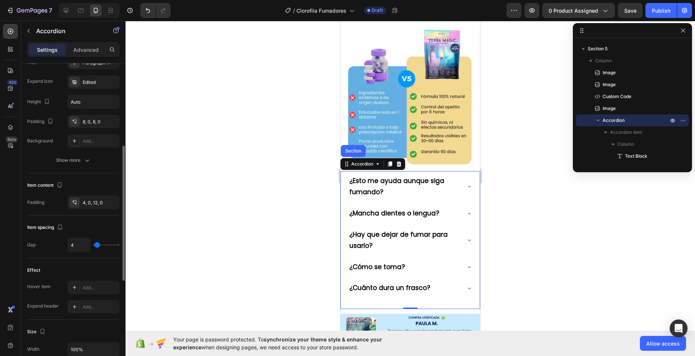
type input "6"
type input "8"
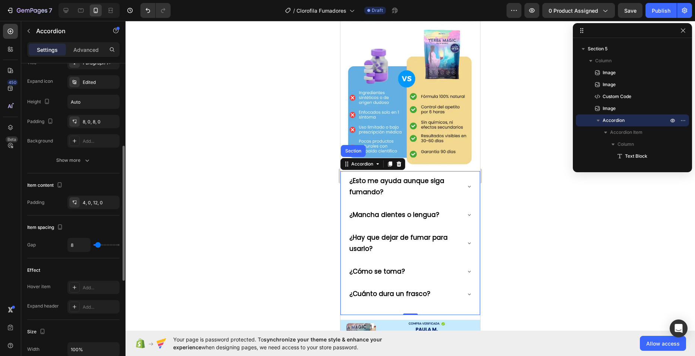
click at [97, 244] on input "range" at bounding box center [107, 244] width 26 height 1
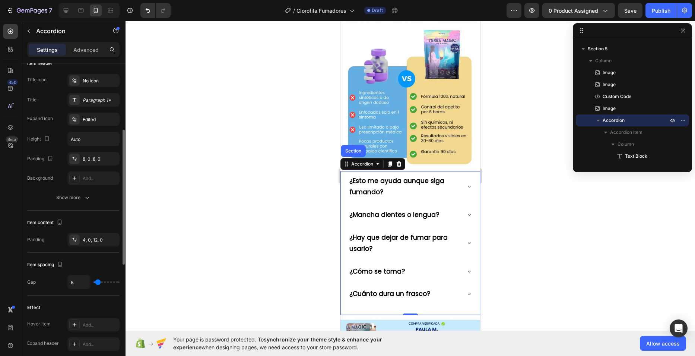
click at [82, 201] on div "Show more" at bounding box center [73, 197] width 35 height 7
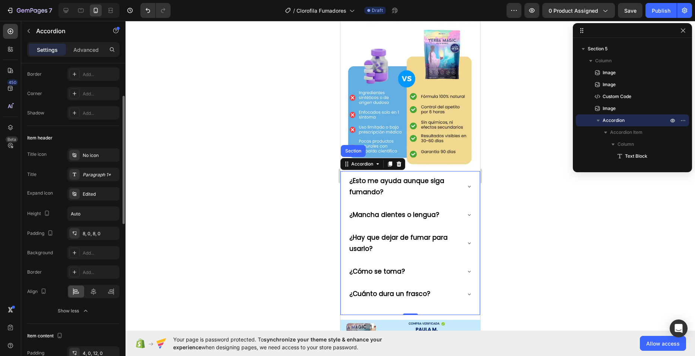
scroll to position [117, 0]
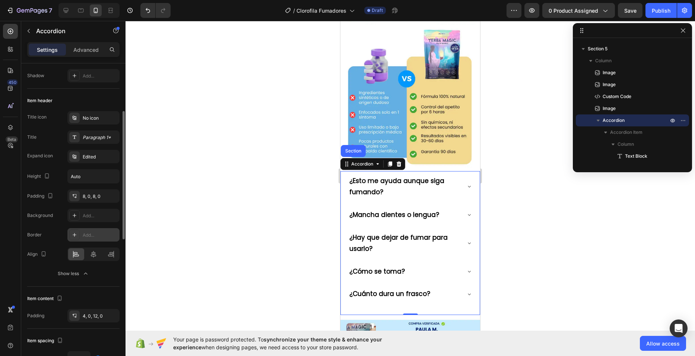
click at [94, 228] on div "Add..." at bounding box center [93, 234] width 52 height 13
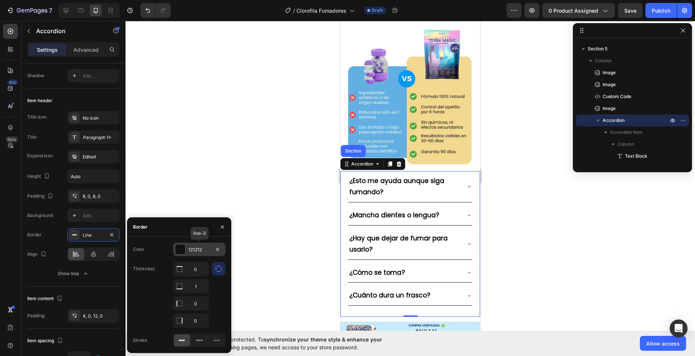
click at [193, 249] on div "121212" at bounding box center [200, 249] width 22 height 7
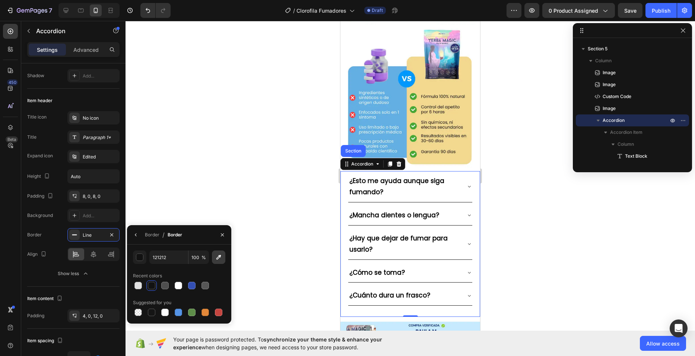
click at [218, 258] on icon "button" at bounding box center [218, 256] width 7 height 7
click at [167, 283] on div at bounding box center [164, 285] width 7 height 7
click at [155, 283] on div at bounding box center [151, 285] width 7 height 7
click at [170, 261] on input "E2E2E2" at bounding box center [168, 256] width 39 height 13
click at [143, 255] on div "button" at bounding box center [139, 256] width 7 height 7
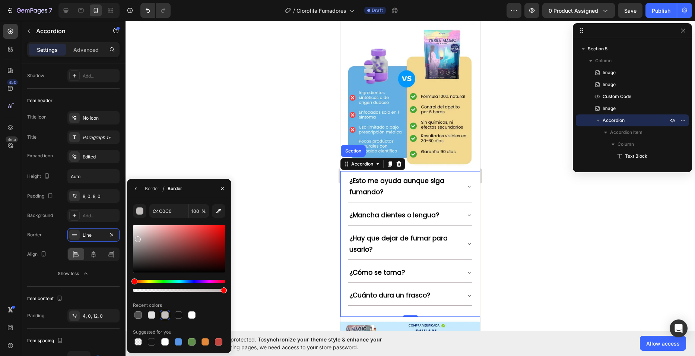
drag, startPoint x: 135, startPoint y: 232, endPoint x: 137, endPoint y: 238, distance: 6.2
click at [137, 238] on div at bounding box center [138, 239] width 6 height 6
type input "BAB2B2"
click at [191, 157] on div at bounding box center [411, 188] width 570 height 335
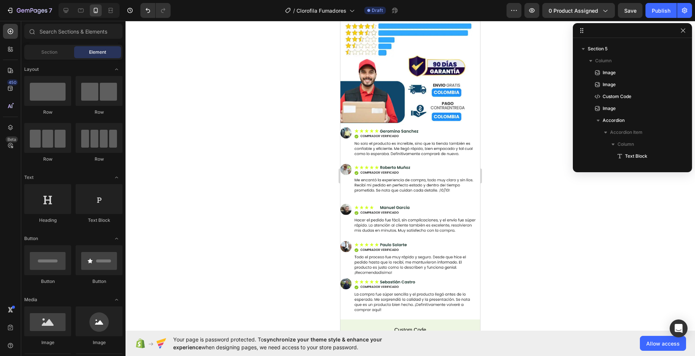
scroll to position [3203, 0]
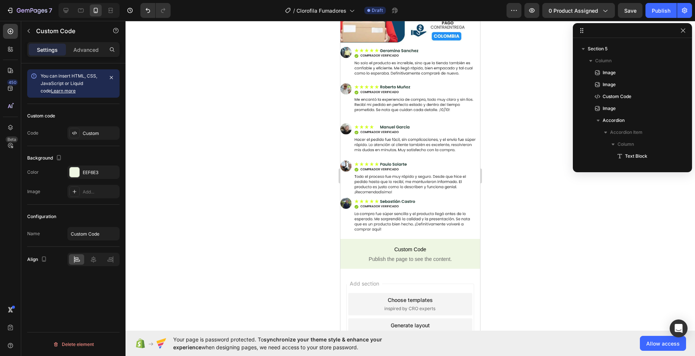
click at [387, 255] on span "Publish the page to see the content." at bounding box center [410, 258] width 129 height 7
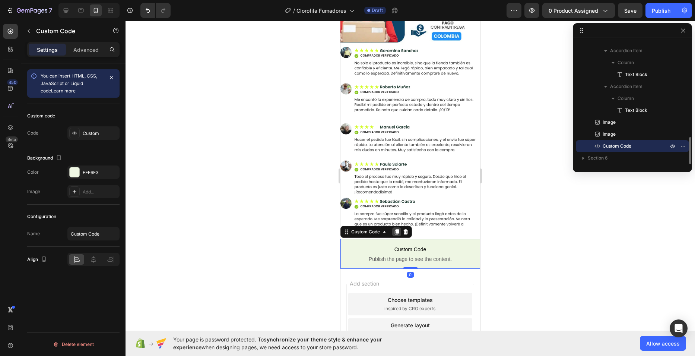
click at [396, 229] on icon at bounding box center [397, 231] width 4 height 5
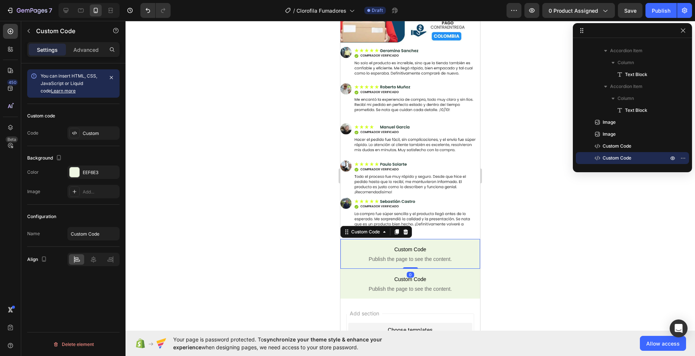
click at [363, 245] on span "Custom Code" at bounding box center [410, 249] width 129 height 9
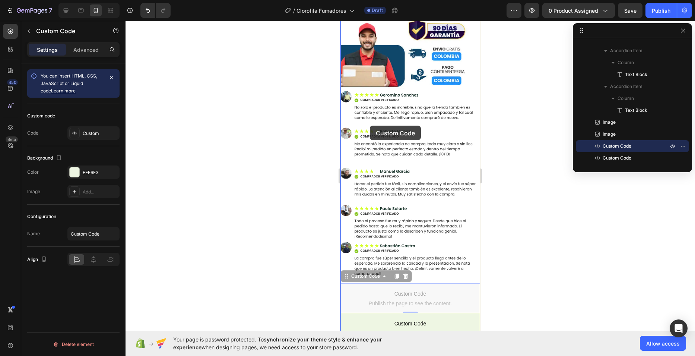
scroll to position [3091, 0]
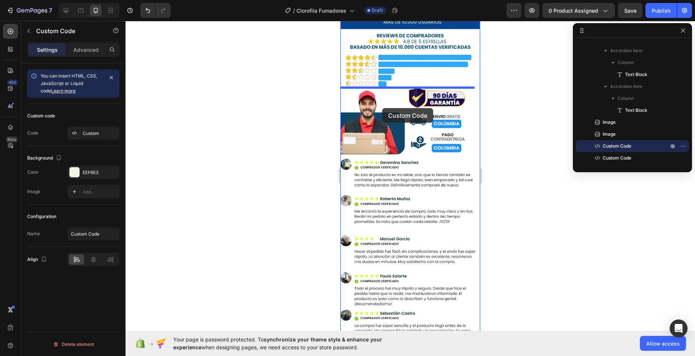
drag, startPoint x: 349, startPoint y: 154, endPoint x: 382, endPoint y: 108, distance: 56.3
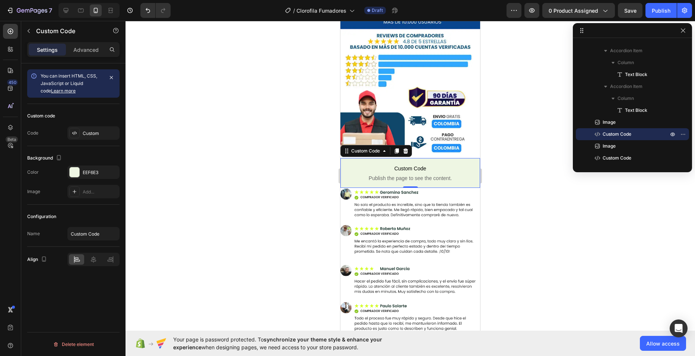
click at [399, 174] on span "Publish the page to see the content." at bounding box center [410, 177] width 129 height 7
click at [95, 170] on div "EEF6E3" at bounding box center [94, 172] width 22 height 7
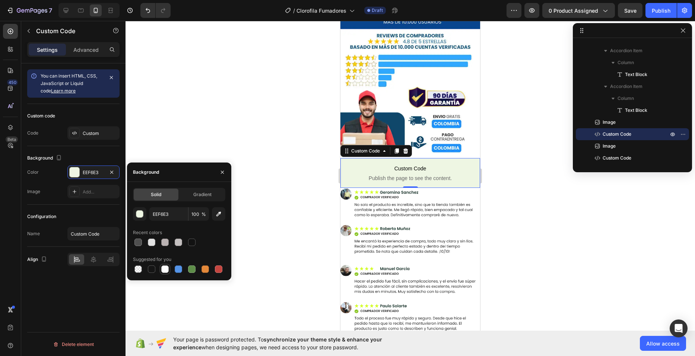
click at [168, 265] on div at bounding box center [165, 269] width 9 height 9
type input "FFFFFF"
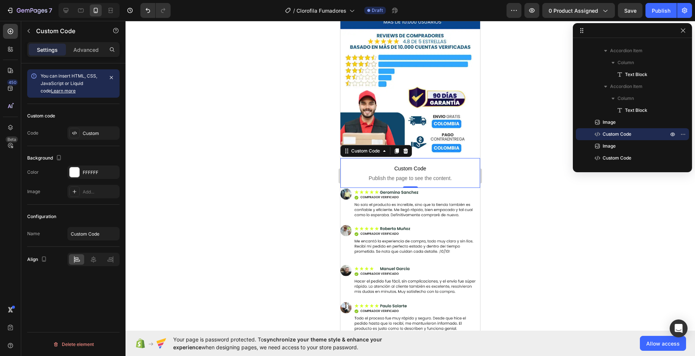
click at [320, 103] on div at bounding box center [411, 188] width 570 height 335
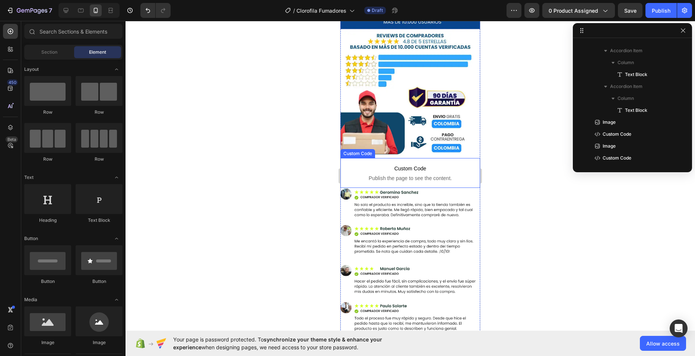
click at [423, 164] on span "Custom Code" at bounding box center [410, 168] width 129 height 9
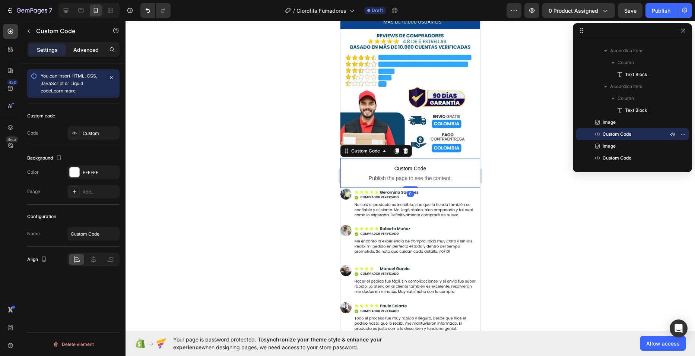
click at [92, 50] on p "Advanced" at bounding box center [85, 50] width 25 height 8
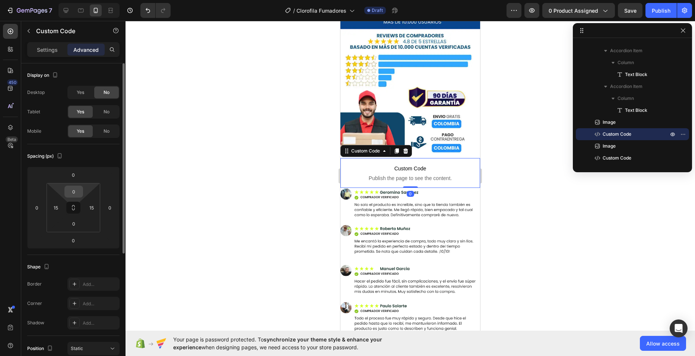
click at [76, 190] on input "0" at bounding box center [73, 191] width 15 height 11
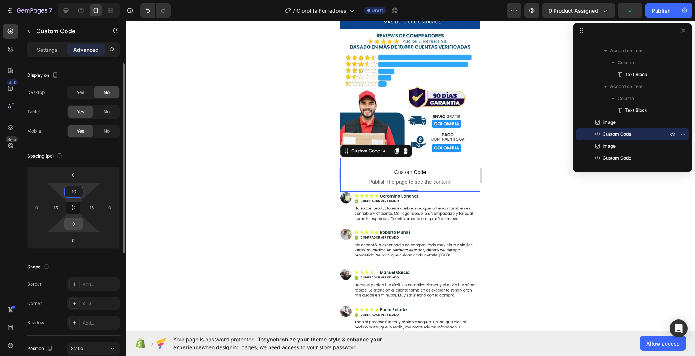
type input "10"
click at [71, 222] on input "0" at bounding box center [73, 223] width 15 height 11
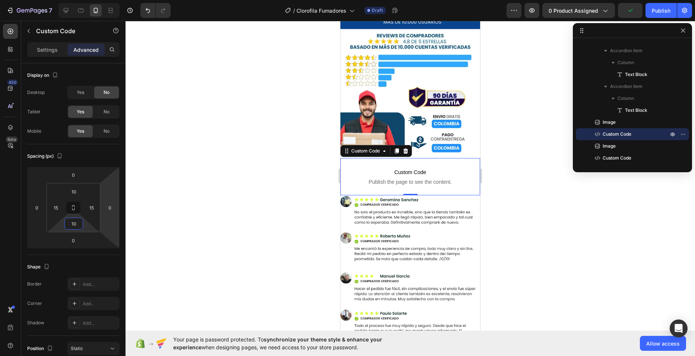
type input "10"
click at [250, 139] on div at bounding box center [411, 188] width 570 height 335
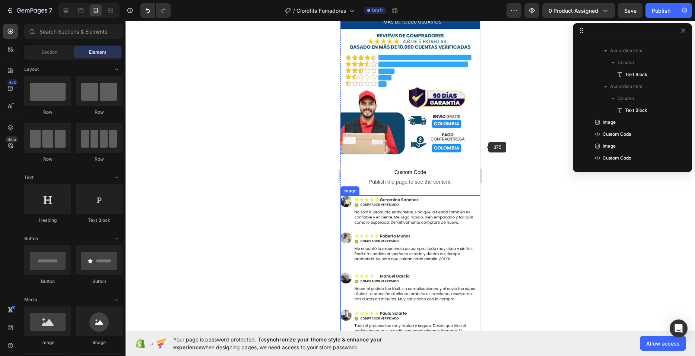
click at [465, 195] on img at bounding box center [411, 291] width 140 height 193
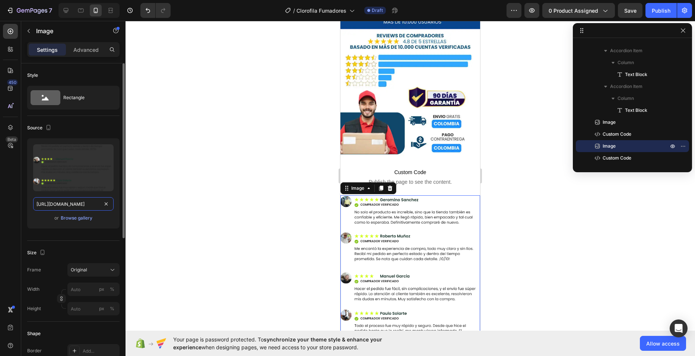
click at [82, 207] on input "https://cdn.shopify.com/s/files/1/0682/0239/7922/files/Enzym_7.webp?v=1755121057" at bounding box center [73, 203] width 80 height 13
paste input "763/7168/9685/files/Yerba_Magic_10.webp?v=17563485"
type input "https://cdn.shopify.com/s/files/1/0763/7168/9685/files/Yerba_Magic_10.webp?v=17…"
click at [234, 168] on div at bounding box center [411, 188] width 570 height 335
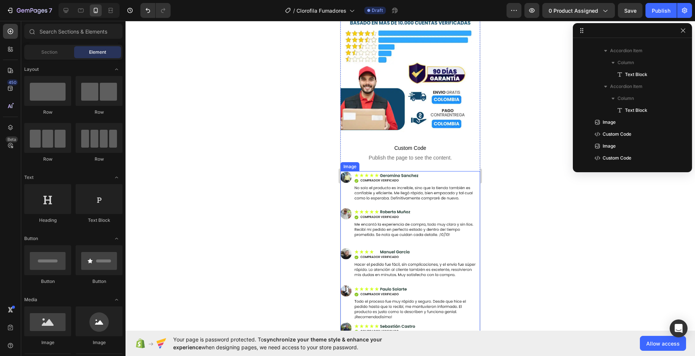
scroll to position [3128, 0]
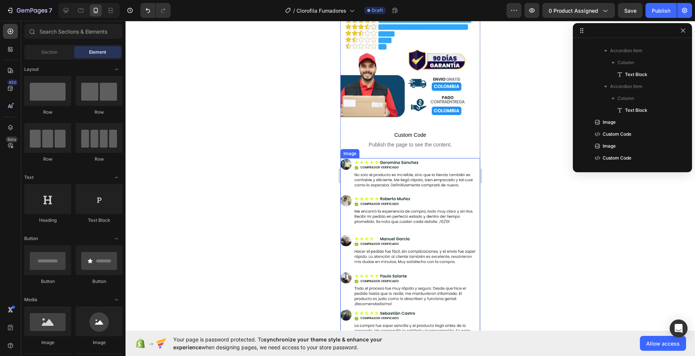
click at [388, 253] on img at bounding box center [411, 254] width 140 height 193
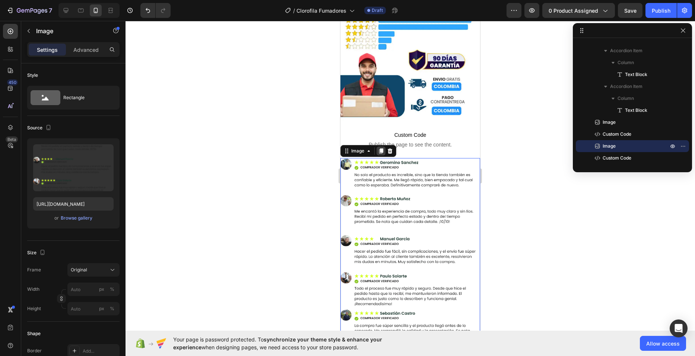
click at [385, 146] on div at bounding box center [381, 150] width 9 height 9
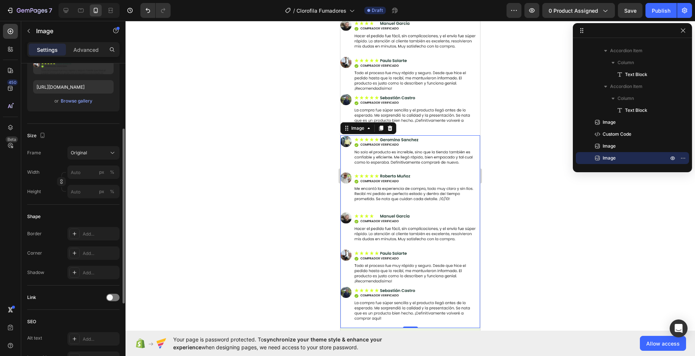
scroll to position [3353, 0]
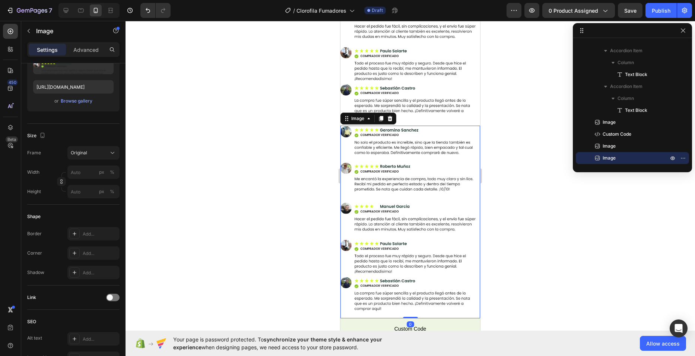
click at [370, 126] on img at bounding box center [411, 222] width 140 height 193
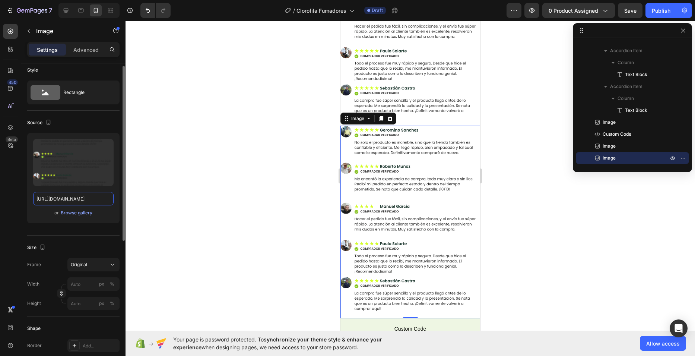
click at [77, 202] on input "https://cdn.shopify.com/s/files/1/0763/7168/9685/files/Yerba_Magic_10.webp?v=17…" at bounding box center [73, 198] width 80 height 13
paste input "1"
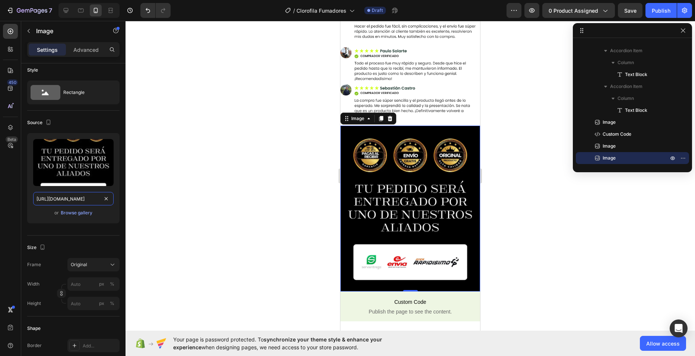
type input "https://cdn.shopify.com/s/files/1/0763/7168/9685/files/Yerba_Magic_11.webp?v=17…"
click at [272, 155] on div at bounding box center [411, 188] width 570 height 335
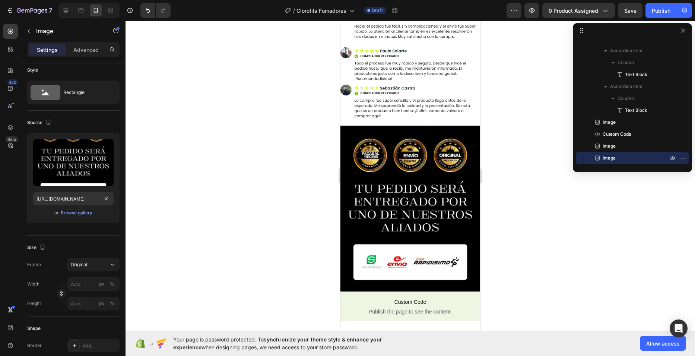
scroll to position [0, 0]
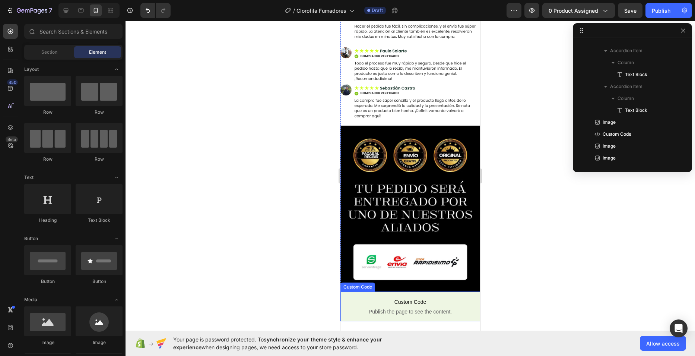
click at [347, 297] on span "Custom Code" at bounding box center [410, 301] width 129 height 9
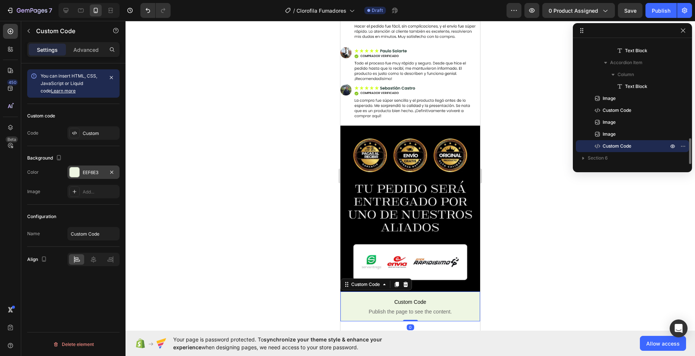
click at [91, 172] on div "EEF6E3" at bounding box center [94, 172] width 22 height 7
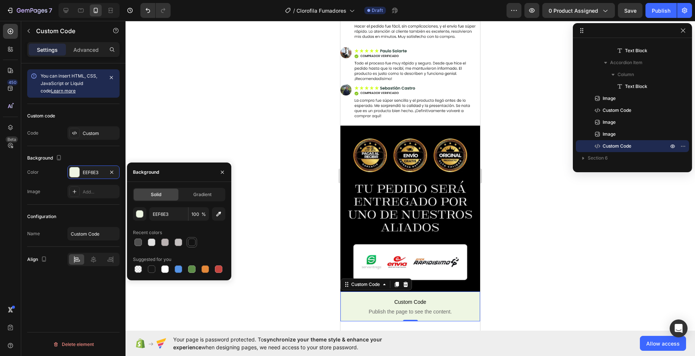
click at [191, 244] on div at bounding box center [191, 241] width 7 height 7
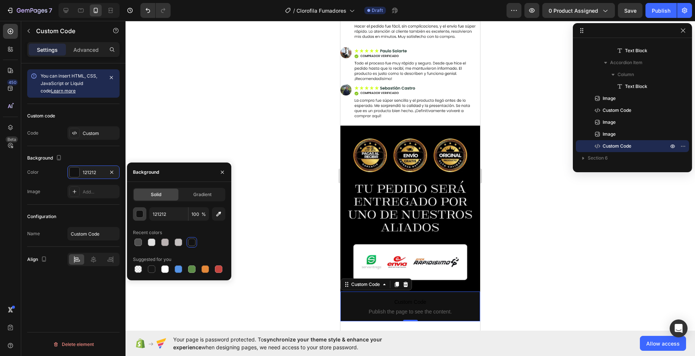
click at [139, 216] on div "button" at bounding box center [139, 214] width 7 height 7
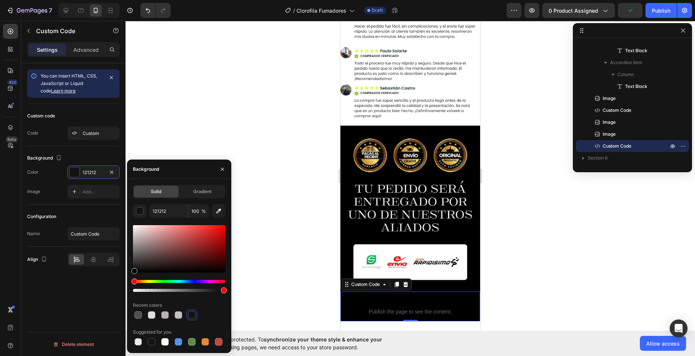
drag, startPoint x: 136, startPoint y: 268, endPoint x: 110, endPoint y: 284, distance: 31.2
click at [110, 284] on div "450 Beta Sections(18) Elements(84) Section Element Hero Section Product Detail …" at bounding box center [63, 188] width 126 height 335
type input "000000"
click at [265, 136] on div at bounding box center [411, 188] width 570 height 335
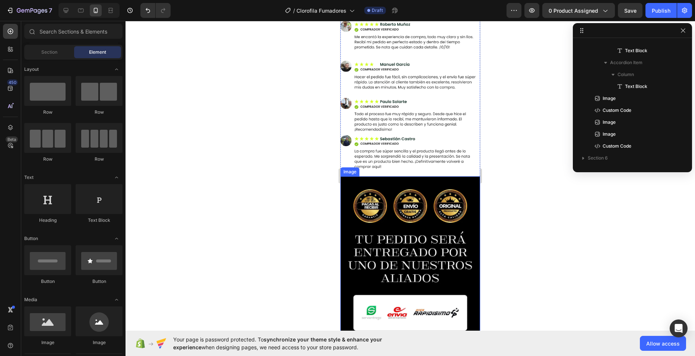
scroll to position [3399, 0]
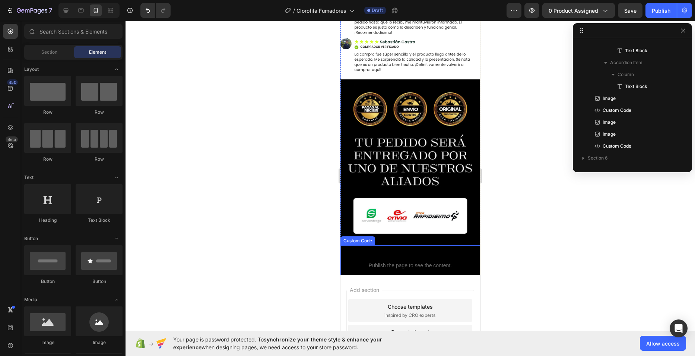
click at [380, 245] on p "Custom Code Publish the page to see the content." at bounding box center [410, 260] width 129 height 30
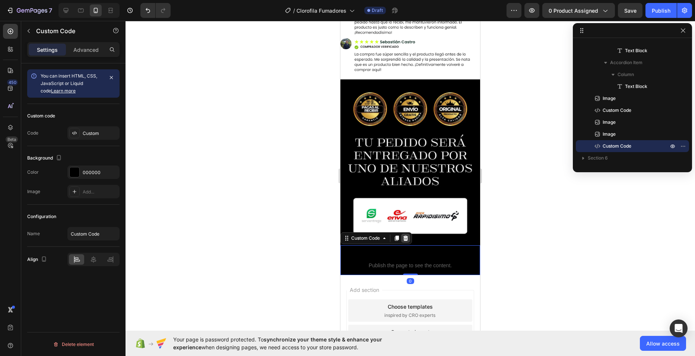
click at [403, 235] on icon at bounding box center [406, 238] width 6 height 6
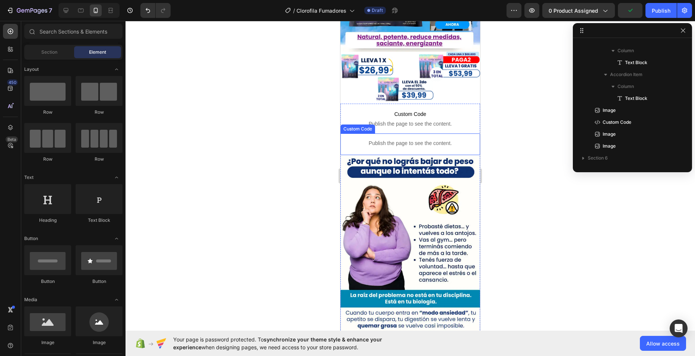
scroll to position [224, 0]
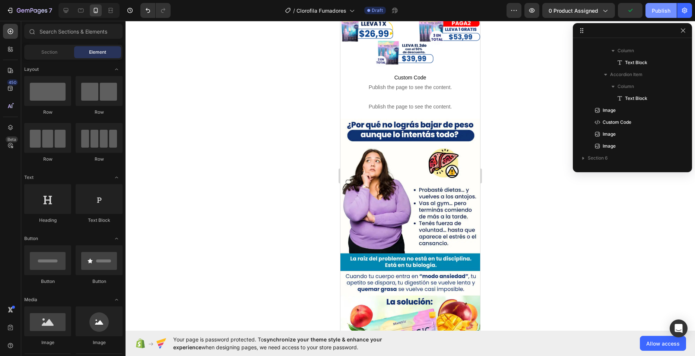
click at [660, 7] on div "Publish" at bounding box center [661, 11] width 19 height 8
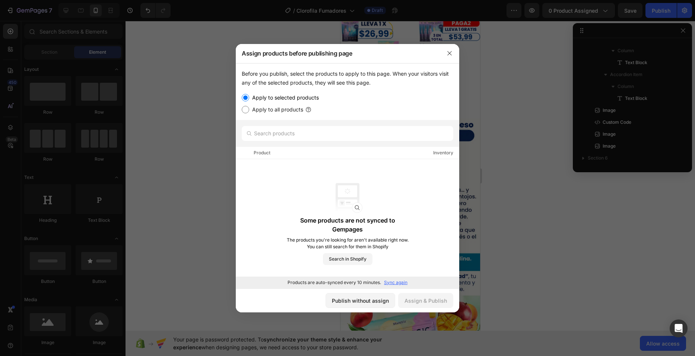
click at [393, 282] on p "Sync again" at bounding box center [395, 282] width 23 height 7
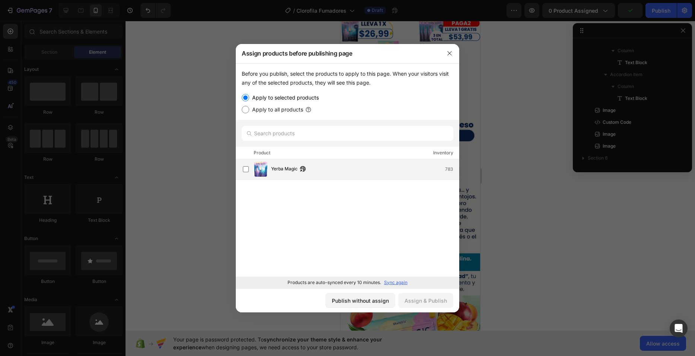
click at [324, 172] on div "Yerba Magic 783" at bounding box center [365, 169] width 188 height 8
click at [435, 308] on div "Publish without assign Assign & Publish" at bounding box center [348, 300] width 224 height 24
click at [434, 300] on div "Assign & Publish" at bounding box center [426, 301] width 42 height 8
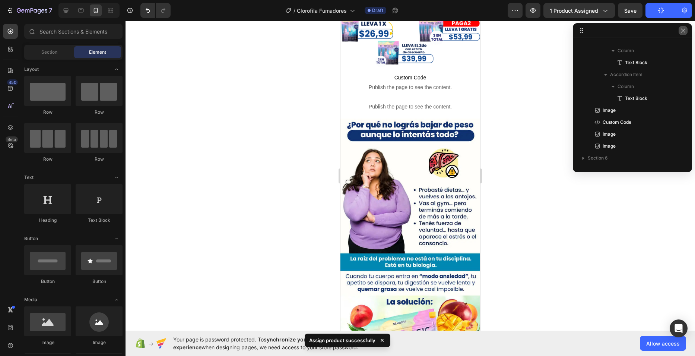
click at [681, 31] on icon "button" at bounding box center [683, 31] width 6 height 6
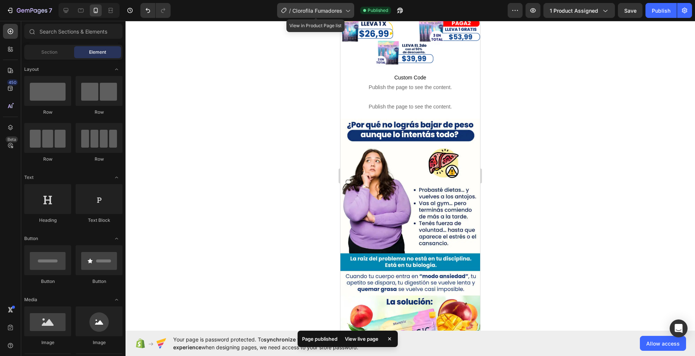
click at [322, 10] on span "Clorofila Fumadores" at bounding box center [317, 11] width 50 height 8
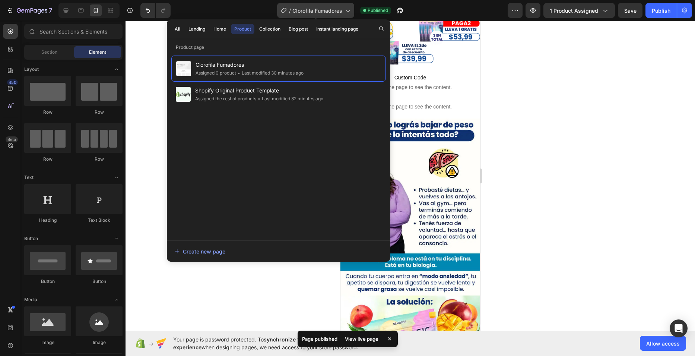
click at [322, 10] on span "Clorofila Fumadores" at bounding box center [317, 11] width 50 height 8
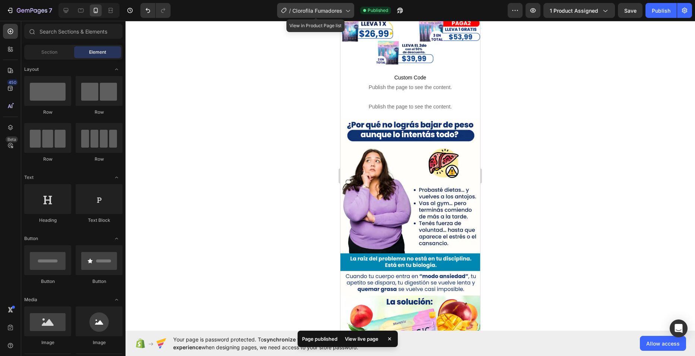
click at [312, 13] on span "Clorofila Fumadores" at bounding box center [317, 11] width 50 height 8
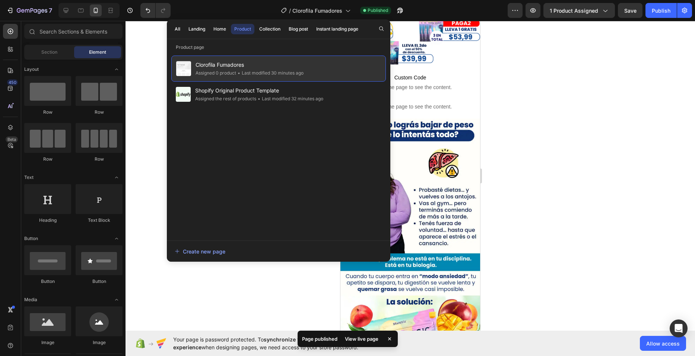
click at [216, 63] on span "Clorofila Fumadores" at bounding box center [250, 64] width 108 height 9
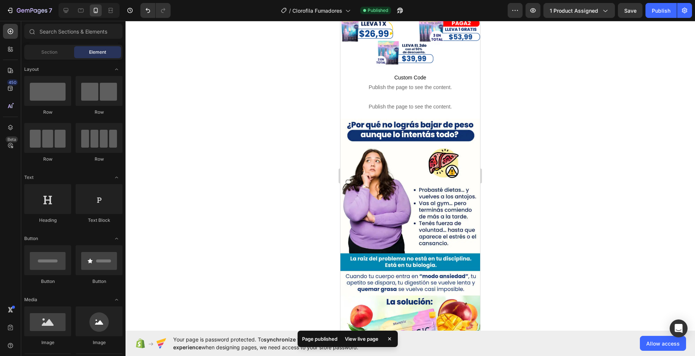
click at [216, 63] on span "Clorofila Fumadores" at bounding box center [250, 64] width 108 height 9
click at [336, 18] on div "/ Clorofila Fumadores" at bounding box center [315, 10] width 77 height 18
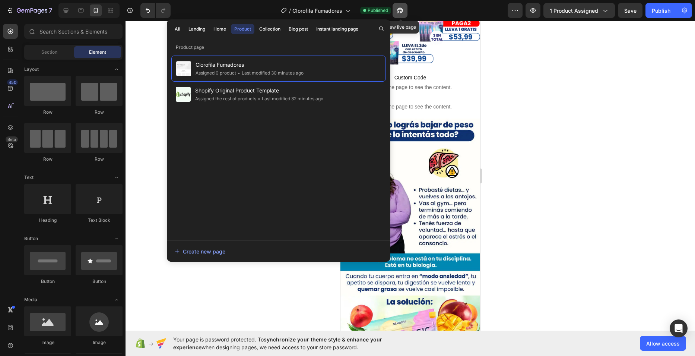
click at [399, 11] on icon "button" at bounding box center [398, 12] width 2 height 2
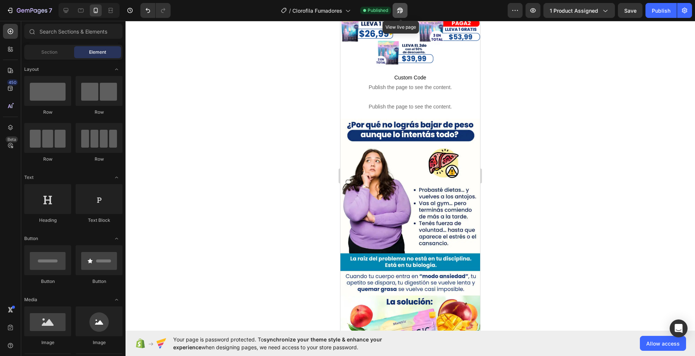
click at [399, 10] on icon "button" at bounding box center [399, 10] width 7 height 7
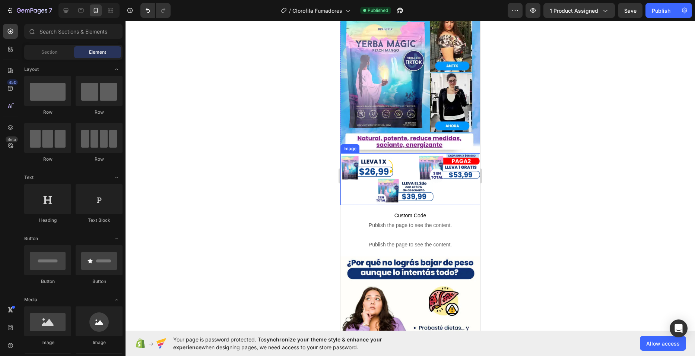
scroll to position [0, 0]
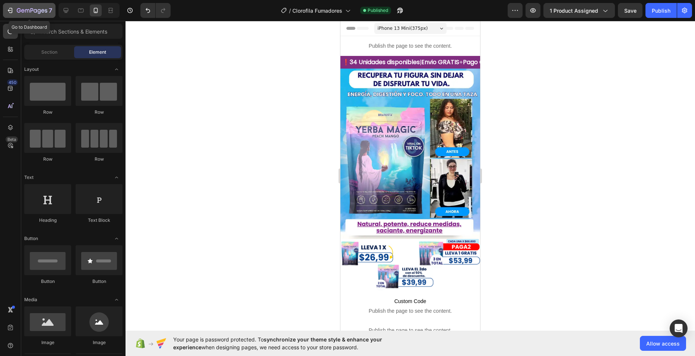
click at [19, 7] on div "7" at bounding box center [34, 10] width 35 height 9
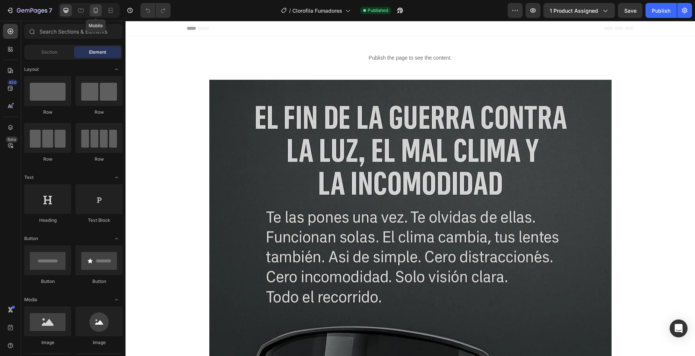
click at [93, 12] on icon at bounding box center [95, 10] width 7 height 7
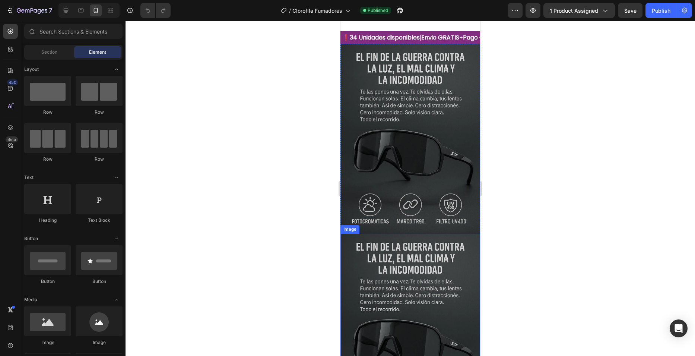
scroll to position [37, 0]
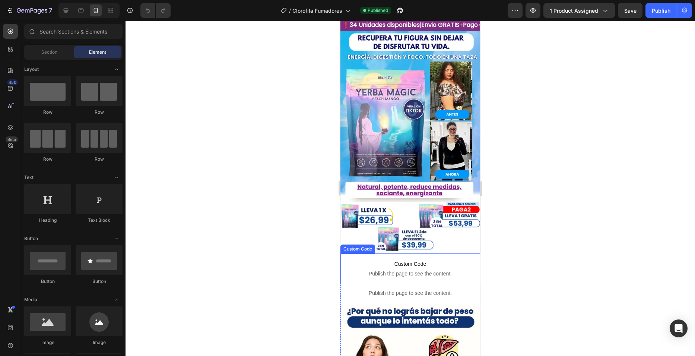
click at [390, 259] on span "Custom Code" at bounding box center [410, 263] width 129 height 9
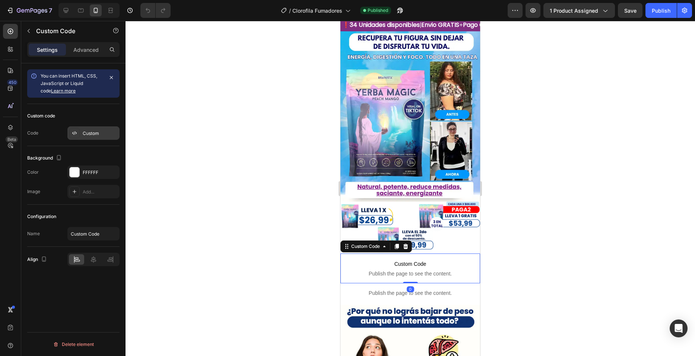
click at [91, 129] on div "Custom" at bounding box center [93, 132] width 52 height 13
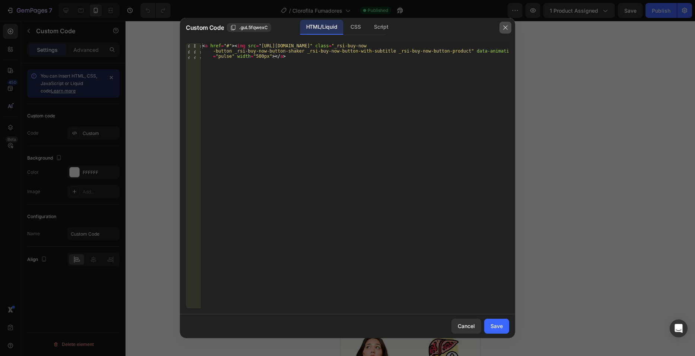
click at [504, 28] on icon "button" at bounding box center [506, 28] width 6 height 6
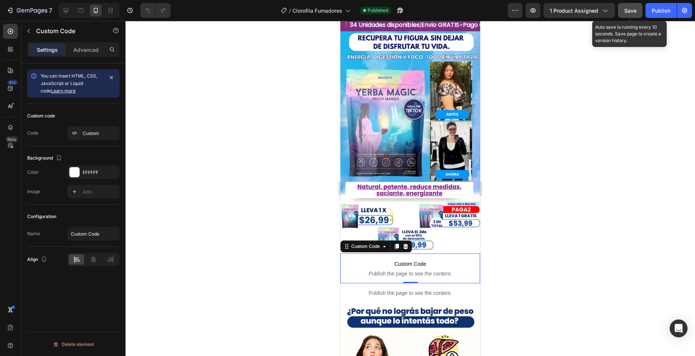
click at [633, 13] on span "Save" at bounding box center [630, 10] width 12 height 6
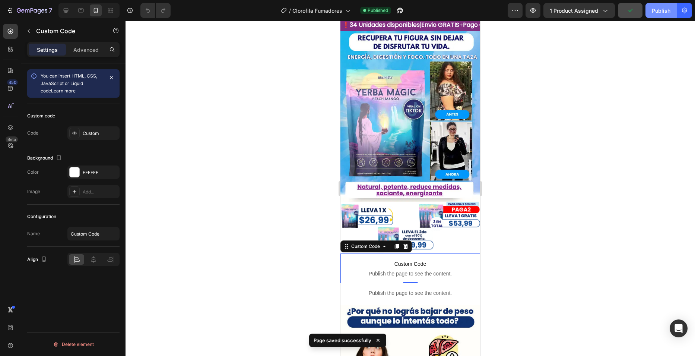
click at [653, 12] on div "Publish" at bounding box center [661, 11] width 19 height 8
click at [404, 259] on span "Custom Code" at bounding box center [410, 263] width 129 height 9
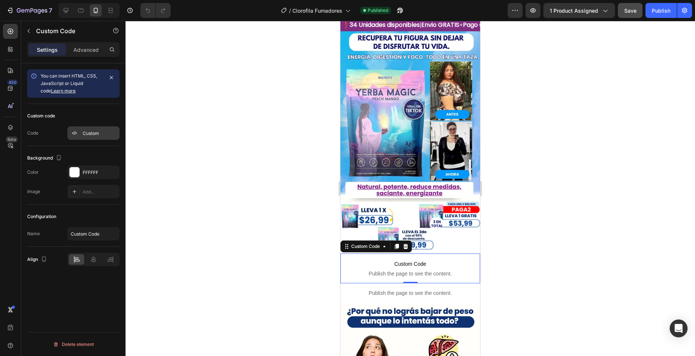
click at [72, 130] on div at bounding box center [74, 133] width 10 height 10
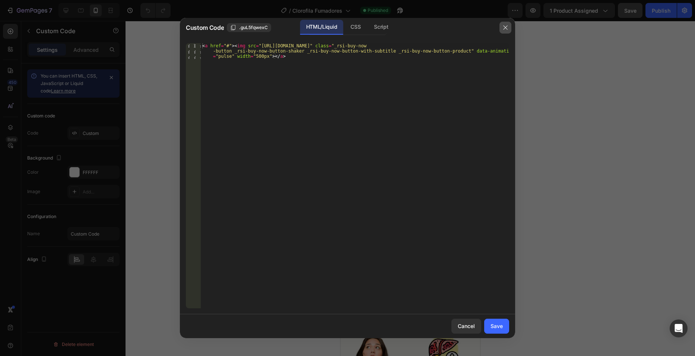
click at [506, 28] on icon "button" at bounding box center [506, 28] width 6 height 6
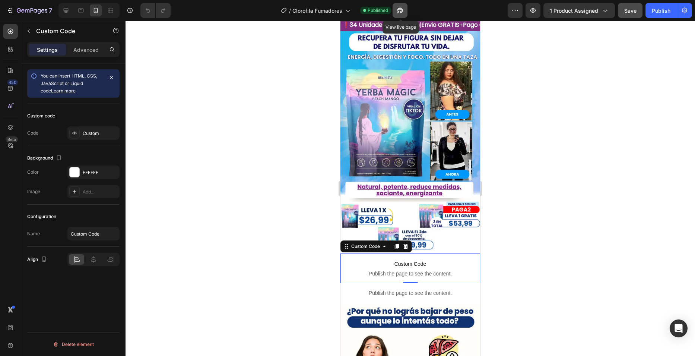
click at [399, 11] on icon "button" at bounding box center [398, 12] width 2 height 2
click at [34, 31] on button "button" at bounding box center [29, 31] width 12 height 12
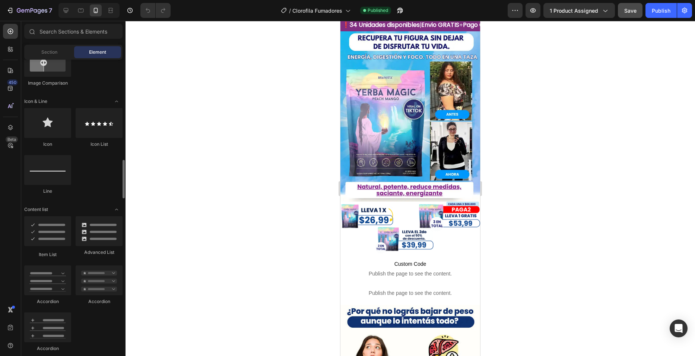
scroll to position [633, 0]
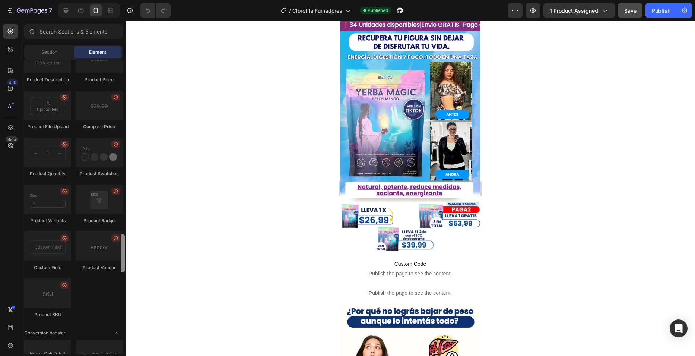
drag, startPoint x: 124, startPoint y: 149, endPoint x: 131, endPoint y: 231, distance: 82.6
click at [131, 0] on div "7 / Clorofila Fumadores Published Preview 1 product assigned Save Publish 450 B…" at bounding box center [347, 0] width 695 height 0
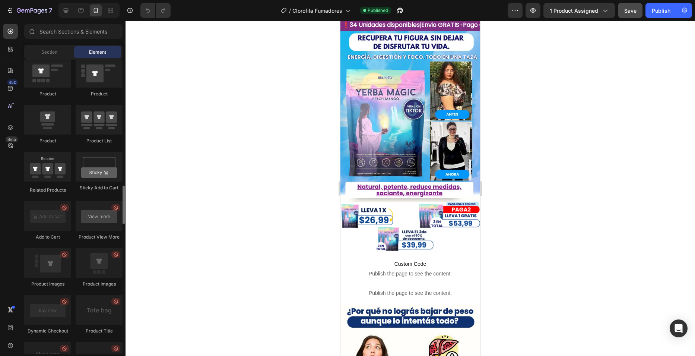
scroll to position [818, 0]
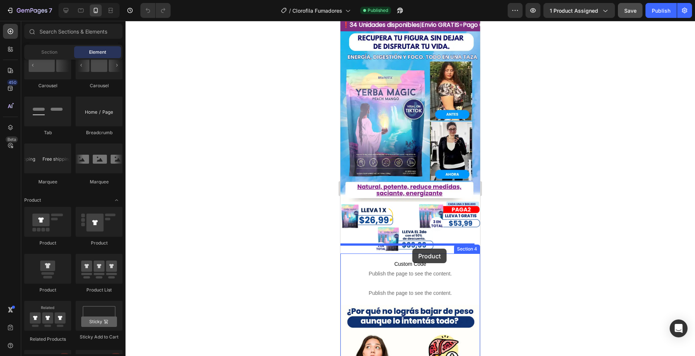
drag, startPoint x: 385, startPoint y: 258, endPoint x: 412, endPoint y: 249, distance: 29.2
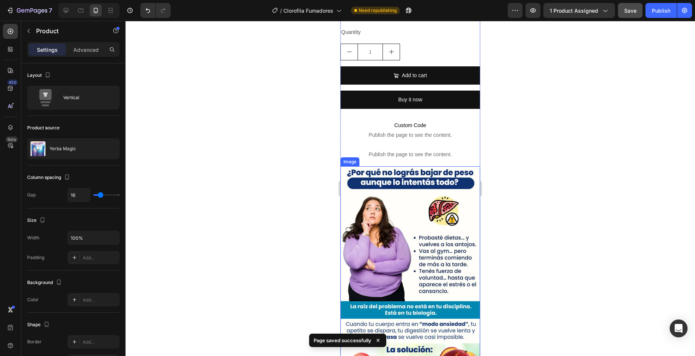
scroll to position [522, 0]
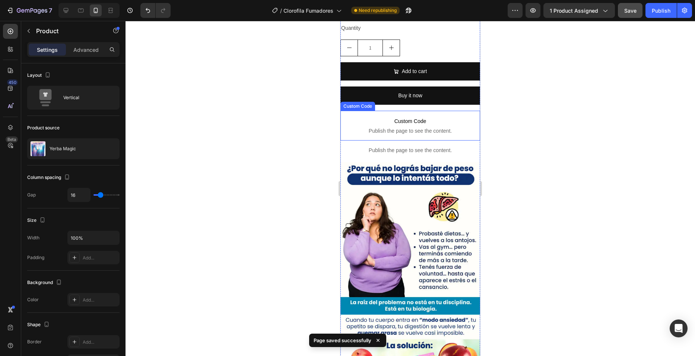
click at [408, 111] on p "Custom Code Publish the page to see the content." at bounding box center [410, 126] width 129 height 30
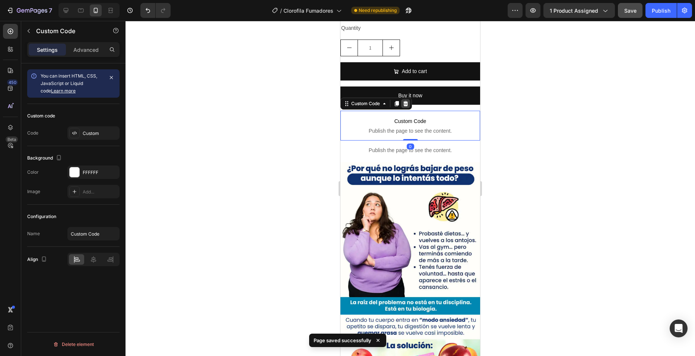
click at [404, 101] on icon at bounding box center [406, 104] width 6 height 6
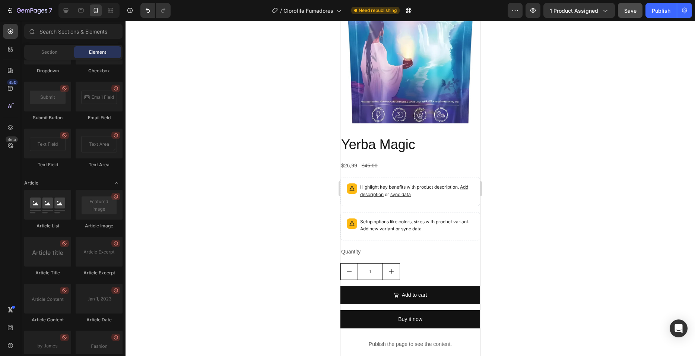
scroll to position [1963, 0]
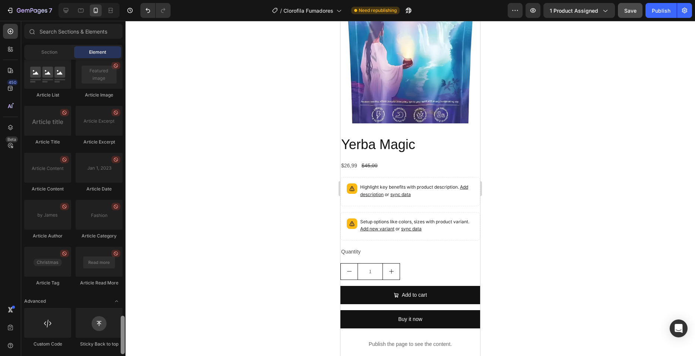
drag, startPoint x: 123, startPoint y: 86, endPoint x: 85, endPoint y: 354, distance: 271.4
click at [85, 354] on div "Sections(18) Elements(84) Section Element Hero Section Product Detail Brands Tr…" at bounding box center [73, 188] width 104 height 335
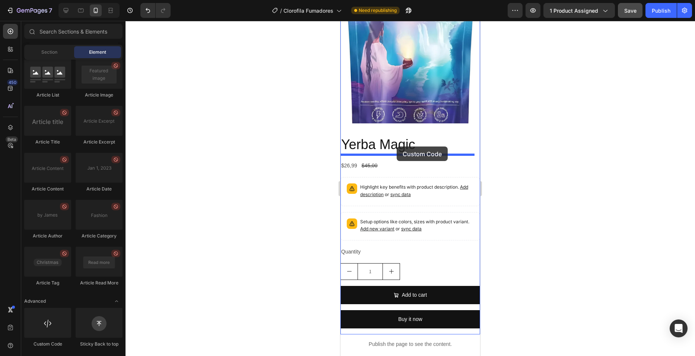
drag, startPoint x: 392, startPoint y: 344, endPoint x: 397, endPoint y: 146, distance: 197.9
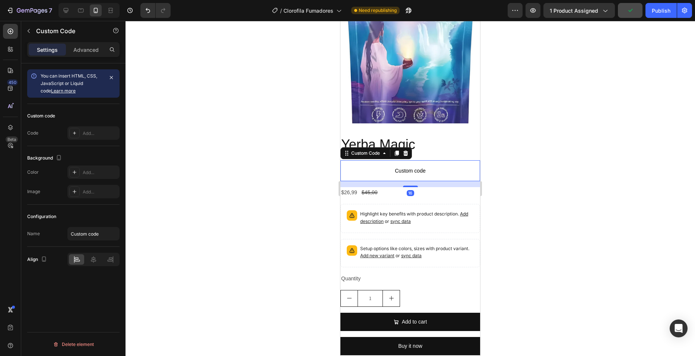
click at [406, 166] on span "Custom code" at bounding box center [411, 170] width 140 height 9
click at [65, 132] on div "Code Add..." at bounding box center [73, 132] width 92 height 13
click at [80, 134] on div "Add..." at bounding box center [93, 132] width 52 height 13
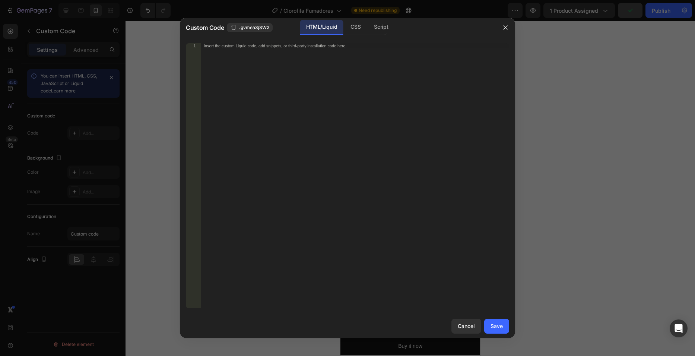
click at [278, 96] on div "Insert the custom Liquid code, add snippets, or third-party installation code h…" at bounding box center [355, 180] width 308 height 275
paste textarea "<a href="#"><img src="[URL][DOMAIN_NAME]" class="_rsi-buy-now-button _rsi-buy-n…"
type textarea "<a href="#"><img src="[URL][DOMAIN_NAME]" class="_rsi-buy-now-button _rsi-buy-n…"
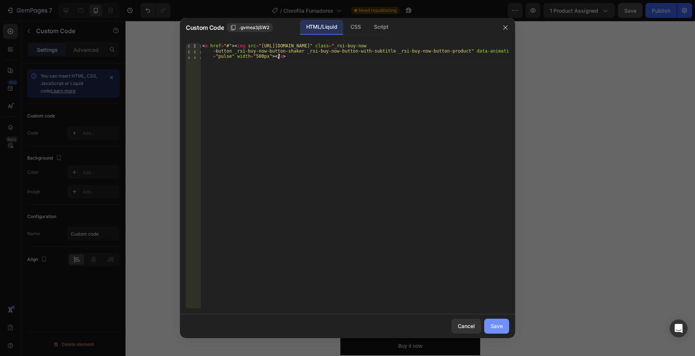
click at [504, 326] on button "Save" at bounding box center [496, 326] width 25 height 15
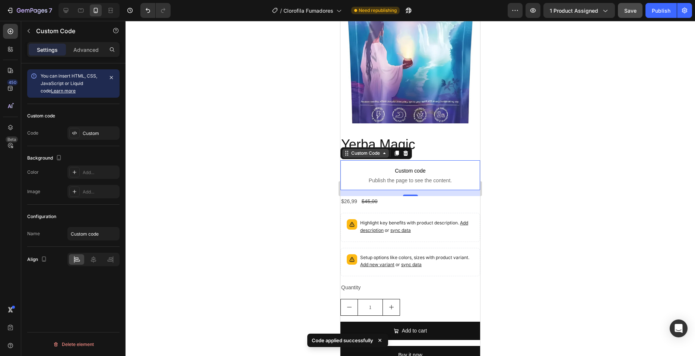
click at [367, 150] on div "Custom Code" at bounding box center [366, 153] width 32 height 7
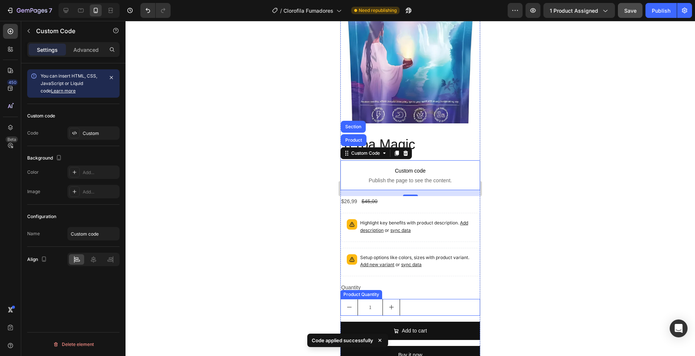
click at [415, 299] on div "1" at bounding box center [411, 307] width 140 height 17
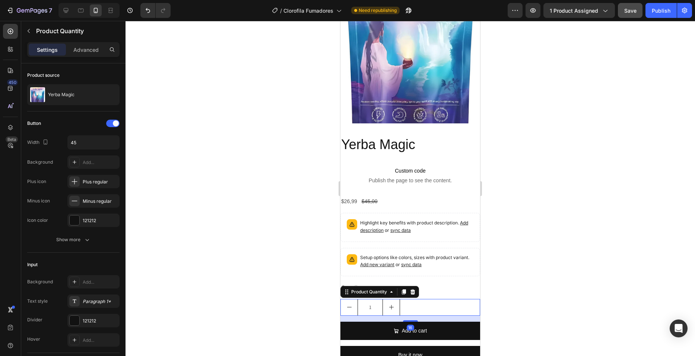
click at [412, 289] on icon at bounding box center [413, 292] width 6 height 6
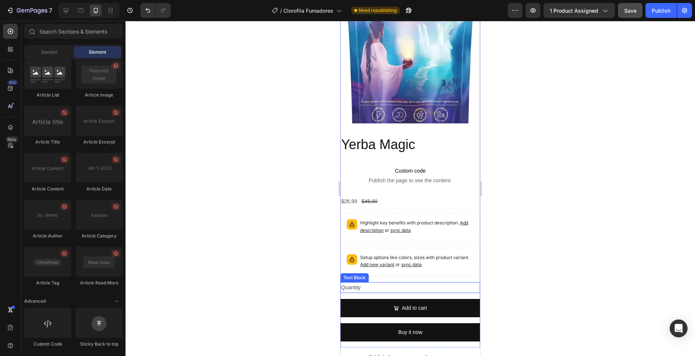
click at [412, 282] on div "Quantity" at bounding box center [411, 287] width 140 height 11
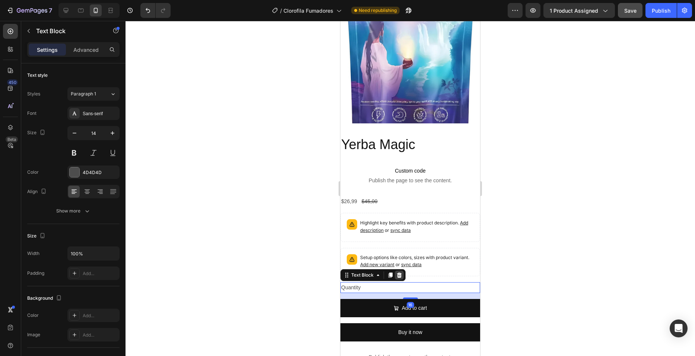
click at [400, 272] on icon at bounding box center [399, 274] width 5 height 5
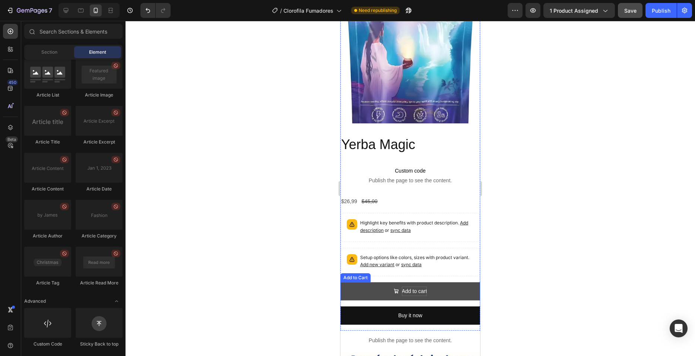
click at [405, 287] on div "Add to cart" at bounding box center [414, 291] width 25 height 9
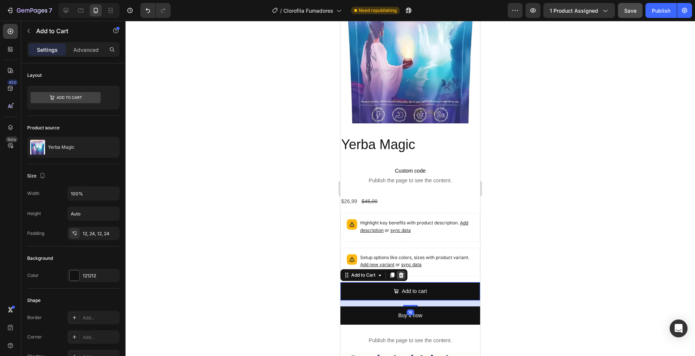
click at [401, 272] on icon at bounding box center [401, 275] width 6 height 6
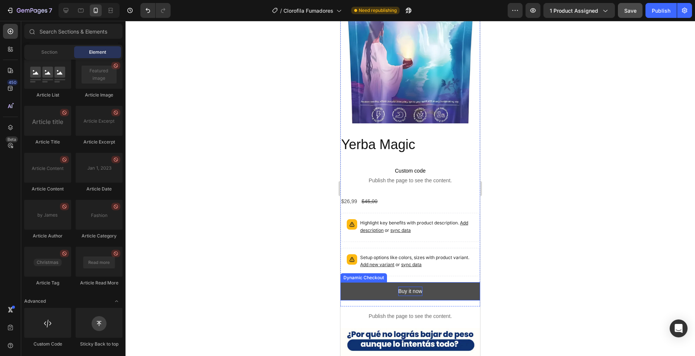
click at [407, 287] on div "Buy it now" at bounding box center [410, 291] width 24 height 9
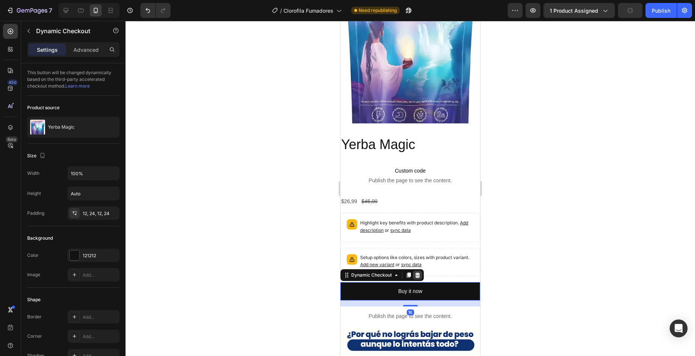
click at [420, 272] on icon at bounding box center [418, 275] width 6 height 6
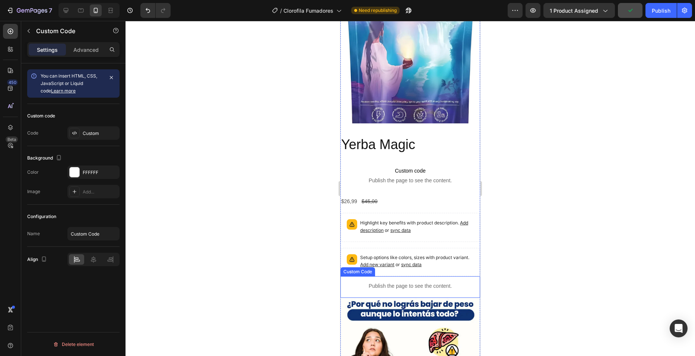
click at [417, 276] on div "Publish the page to see the content." at bounding box center [411, 286] width 140 height 20
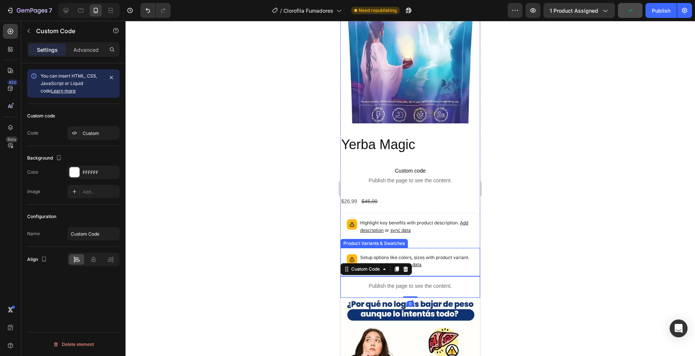
click at [442, 265] on div "Setup options like colors, sizes with product variant. Add new variant or sync …" at bounding box center [410, 262] width 133 height 22
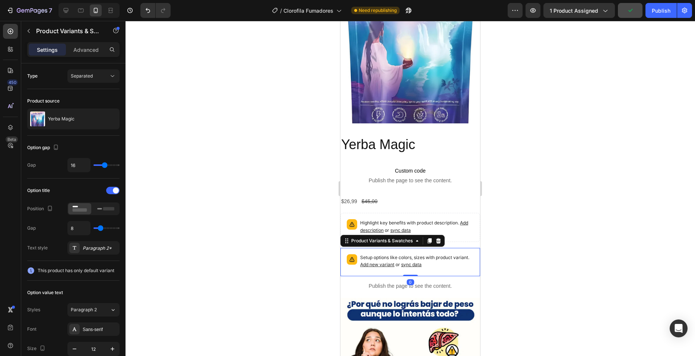
click at [444, 235] on div "Product Variants & Swatches" at bounding box center [393, 241] width 104 height 12
click at [442, 224] on p "Highlight key benefits with product description. Add description or sync data" at bounding box center [417, 226] width 114 height 15
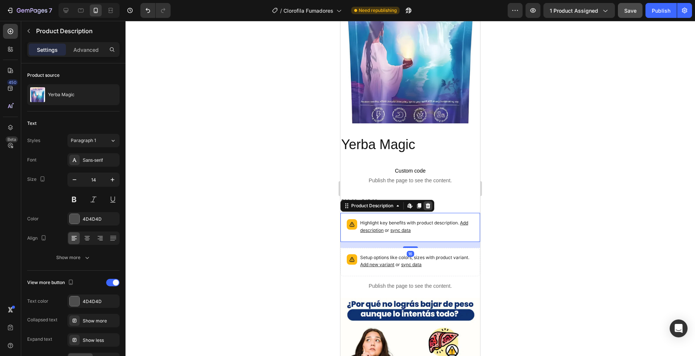
click at [429, 203] on icon at bounding box center [428, 205] width 5 height 5
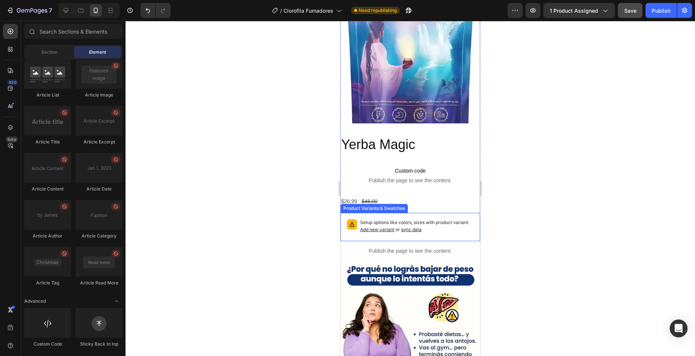
click at [439, 216] on div "Setup options like colors, sizes with product variant. Add new variant or sync …" at bounding box center [410, 227] width 133 height 22
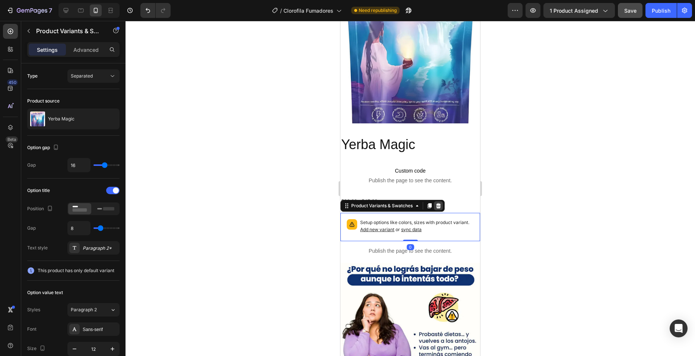
click at [436, 203] on icon at bounding box center [439, 206] width 6 height 6
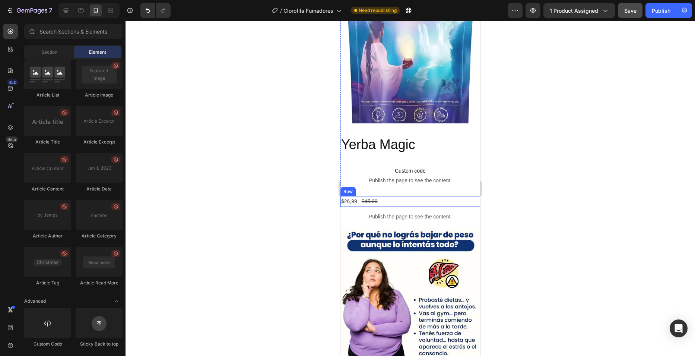
click at [440, 200] on div "$26,99 Product Price Product Price $45,00 Product Price Product Price Row" at bounding box center [411, 201] width 140 height 11
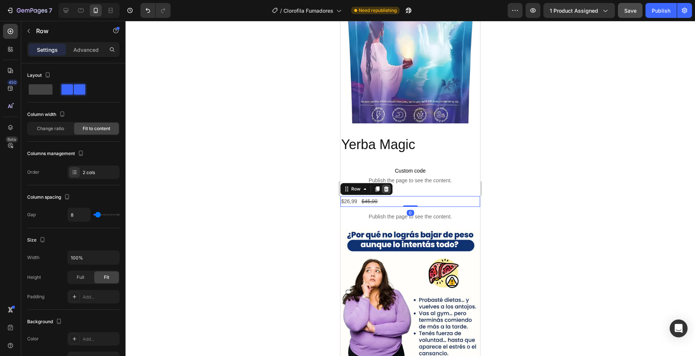
click at [389, 184] on div at bounding box center [386, 188] width 9 height 9
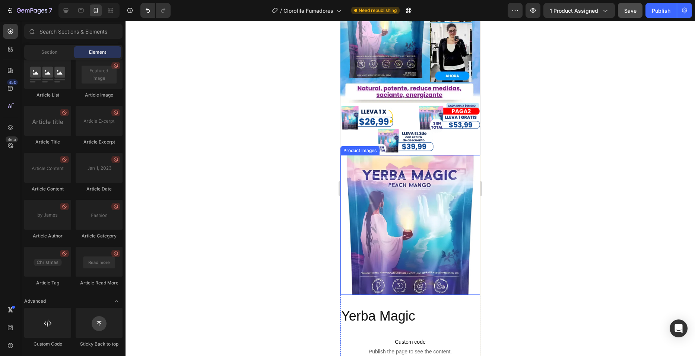
scroll to position [149, 0]
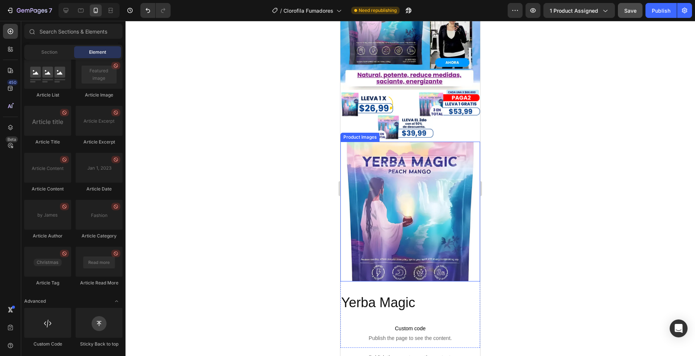
click at [412, 157] on img at bounding box center [411, 212] width 140 height 140
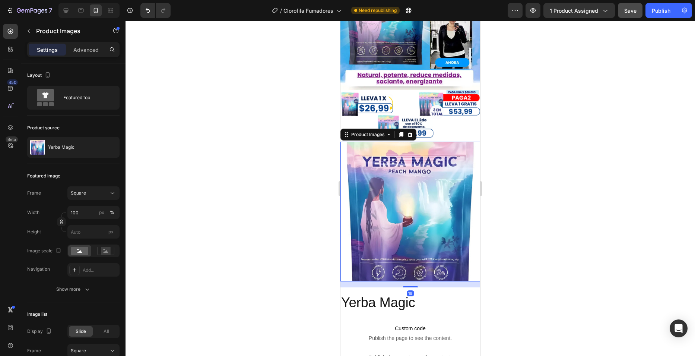
click at [408, 132] on icon at bounding box center [410, 135] width 6 height 6
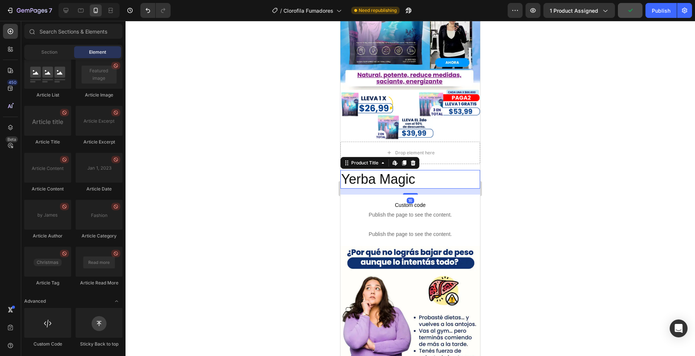
click at [364, 170] on h2 "Yerba Magic" at bounding box center [411, 179] width 140 height 19
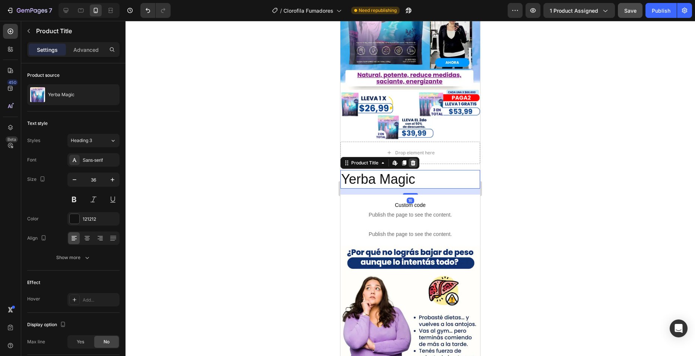
click at [411, 160] on icon at bounding box center [413, 163] width 6 height 6
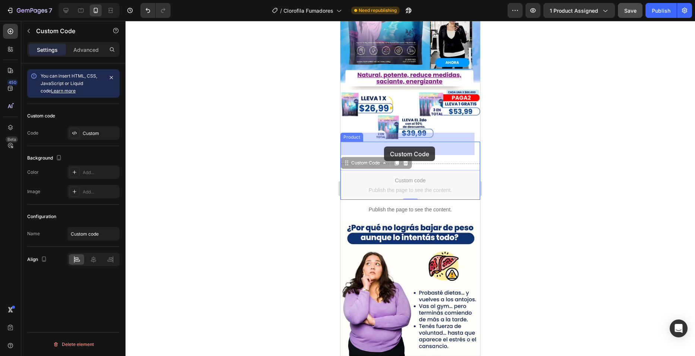
drag, startPoint x: 376, startPoint y: 178, endPoint x: 384, endPoint y: 146, distance: 32.4
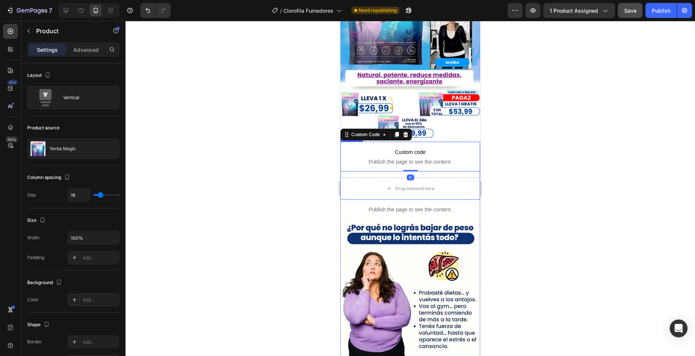
click at [437, 166] on div "Custom code Publish the page to see the content. Custom Code 0 Drop element her…" at bounding box center [411, 171] width 140 height 58
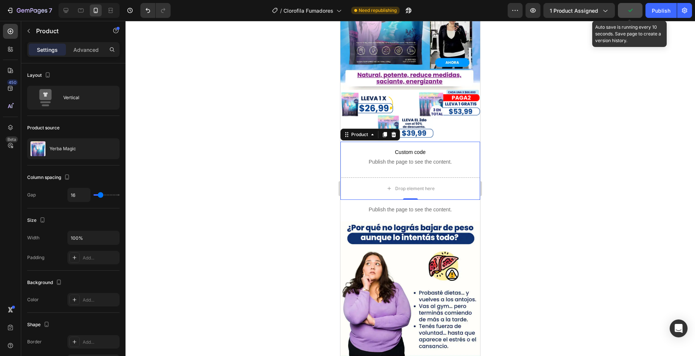
click at [627, 15] on button "button" at bounding box center [630, 10] width 25 height 15
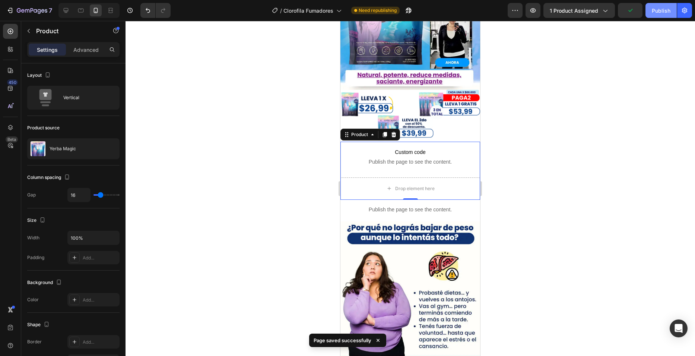
click at [655, 11] on div "Publish" at bounding box center [661, 11] width 19 height 8
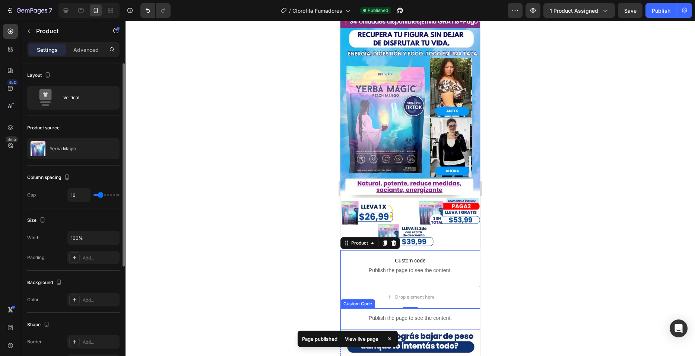
scroll to position [37, 0]
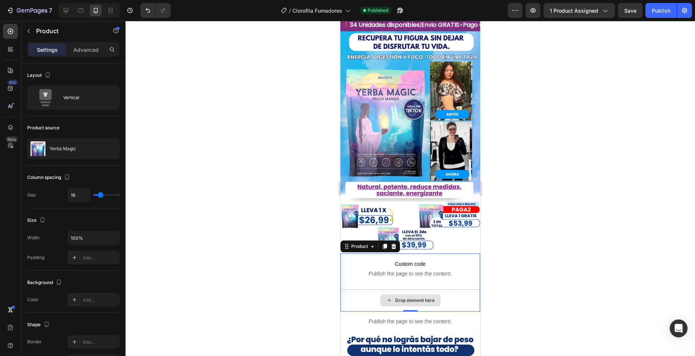
click at [439, 294] on div "Drop element here" at bounding box center [411, 300] width 140 height 22
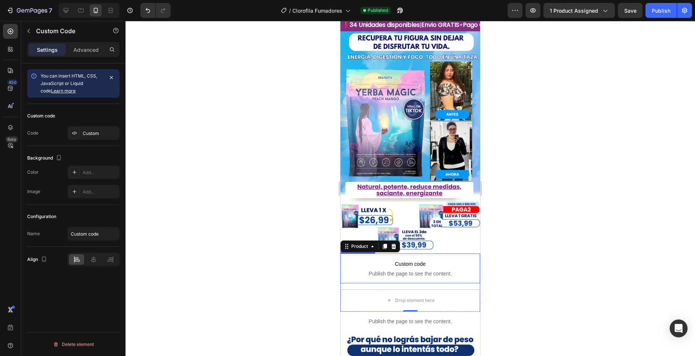
click at [458, 259] on span "Custom code" at bounding box center [411, 263] width 140 height 9
click at [404, 243] on icon at bounding box center [406, 246] width 6 height 6
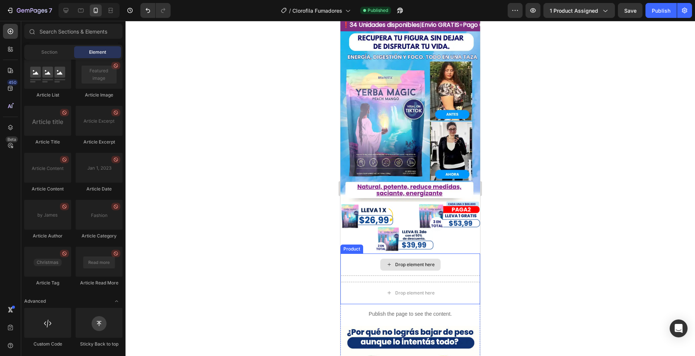
click at [444, 253] on div "Drop element here" at bounding box center [411, 264] width 140 height 22
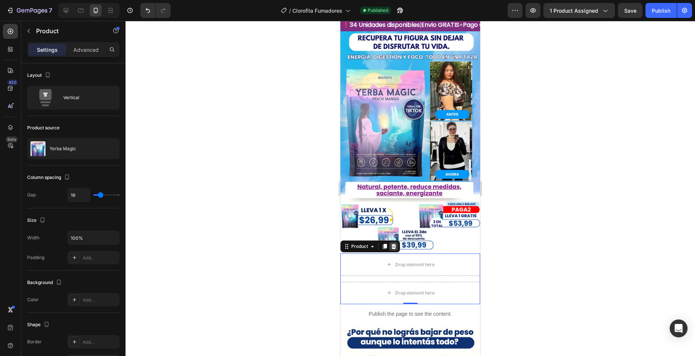
click at [395, 243] on icon at bounding box center [394, 246] width 6 height 6
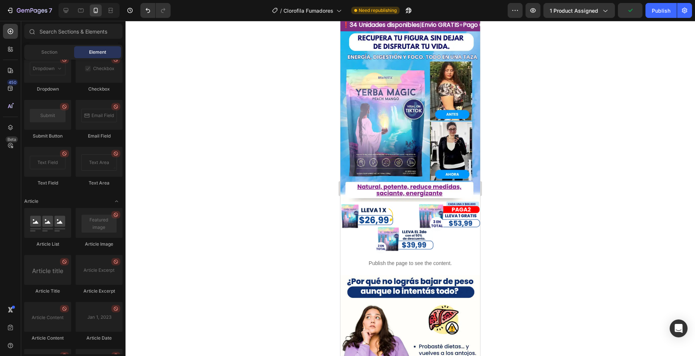
scroll to position [1963, 0]
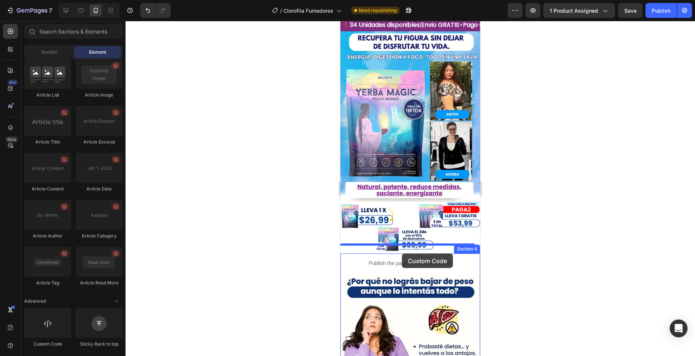
drag, startPoint x: 398, startPoint y: 337, endPoint x: 402, endPoint y: 253, distance: 83.9
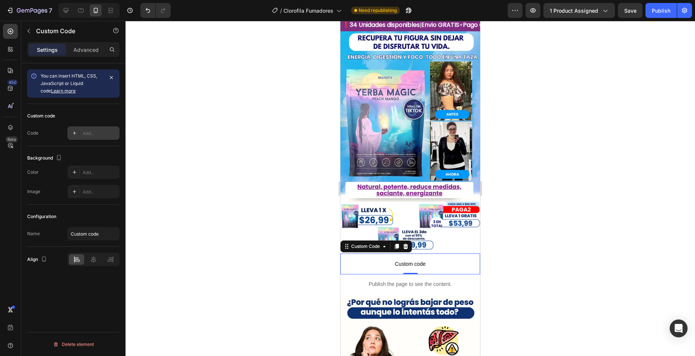
click at [97, 129] on div "Add..." at bounding box center [93, 132] width 52 height 13
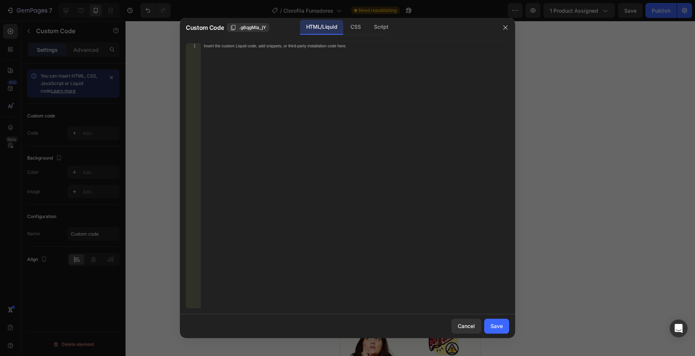
click at [304, 142] on div "Insert the custom Liquid code, add snippets, or third-party installation code h…" at bounding box center [355, 180] width 308 height 275
paste textarea "<a href="#"><img src="[URL][DOMAIN_NAME]" class="_rsi-buy-now-button _rsi-buy-n…"
type textarea "<a href="#"><img src="[URL][DOMAIN_NAME]" class="_rsi-buy-now-button _rsi-buy-n…"
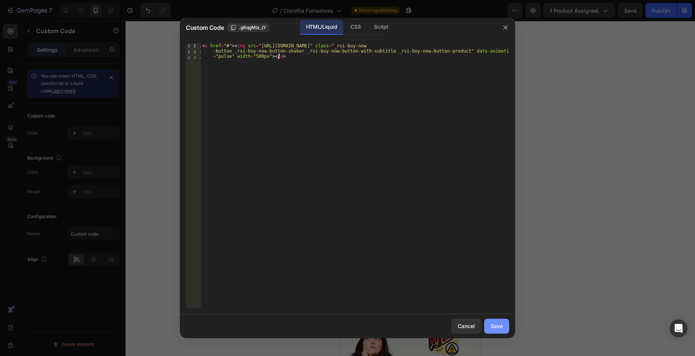
click at [501, 331] on button "Save" at bounding box center [496, 326] width 25 height 15
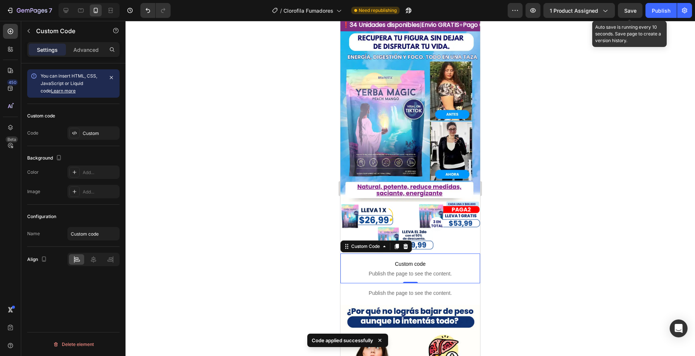
click at [626, 12] on span "Save" at bounding box center [630, 10] width 12 height 6
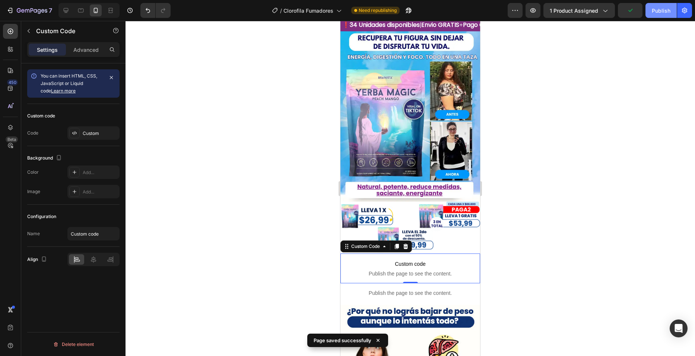
click at [655, 11] on div "Publish" at bounding box center [661, 11] width 19 height 8
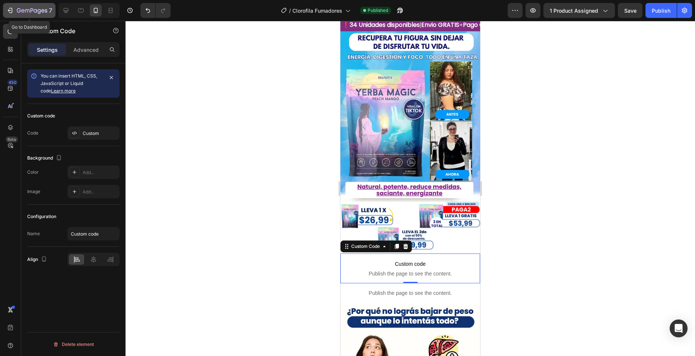
click at [29, 10] on icon "button" at bounding box center [32, 11] width 31 height 6
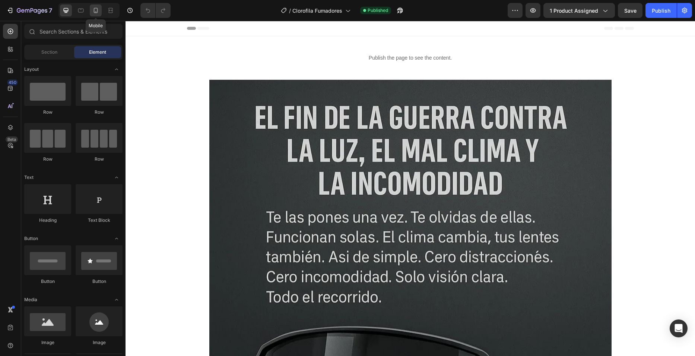
click at [92, 12] on div at bounding box center [96, 10] width 12 height 12
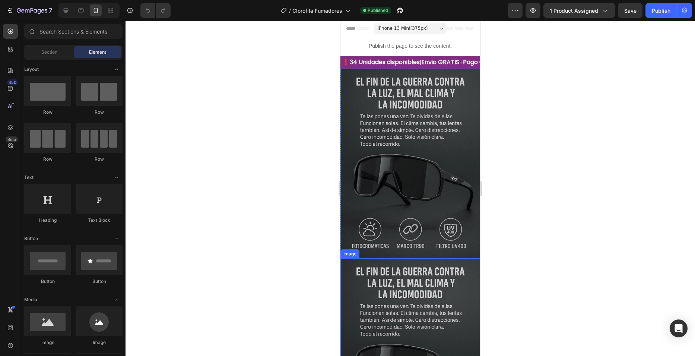
scroll to position [112, 0]
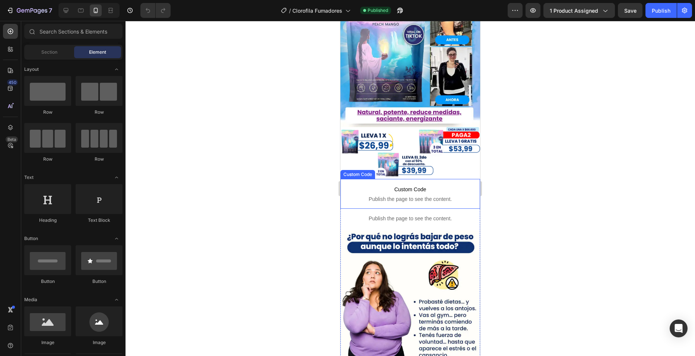
click at [373, 185] on span "Custom Code" at bounding box center [410, 189] width 129 height 9
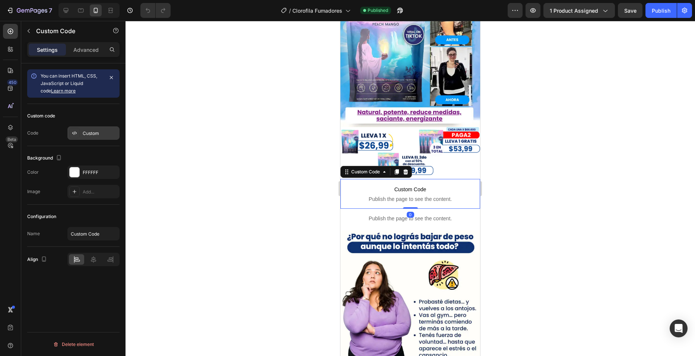
click at [100, 130] on div "Custom" at bounding box center [100, 133] width 35 height 7
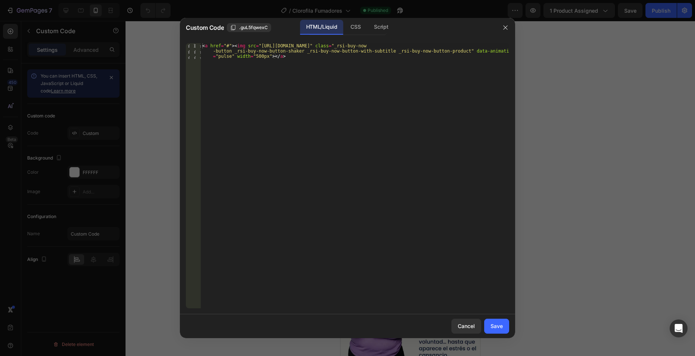
type textarea "<a href="#"><img src="[URL][DOMAIN_NAME]" class="_rsi-buy-now-button _rsi-buy-n…"
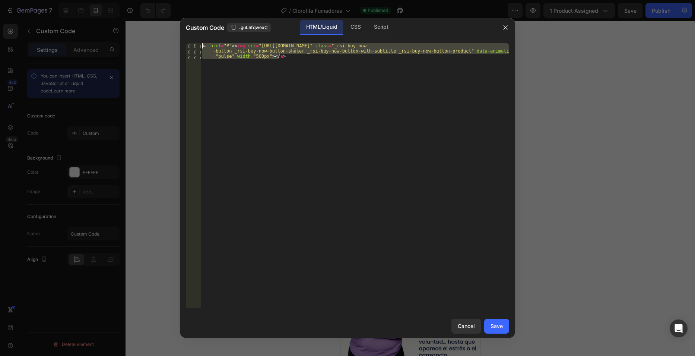
drag, startPoint x: 288, startPoint y: 66, endPoint x: 175, endPoint y: 42, distance: 116.2
click at [175, 42] on div "Custom Code .guL5fqwexC HTML/Liquid CSS Script <a href="#"><img src="https://cd…" at bounding box center [347, 178] width 695 height 356
click at [474, 327] on div "Cancel" at bounding box center [466, 326] width 17 height 8
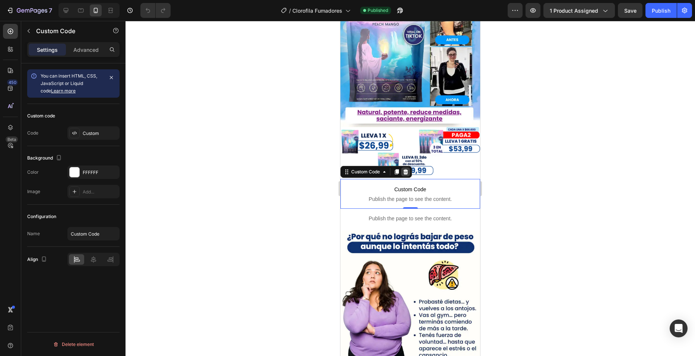
click at [406, 169] on icon at bounding box center [406, 172] width 6 height 6
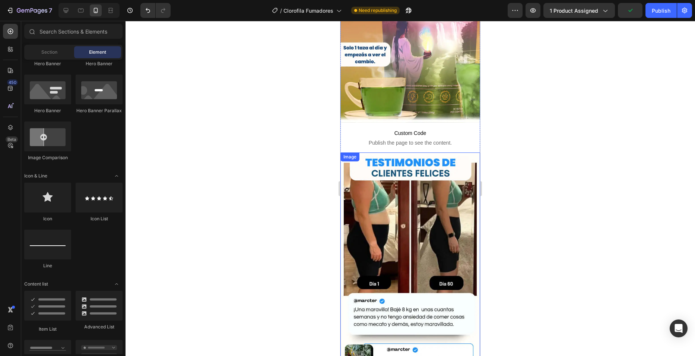
scroll to position [633, 0]
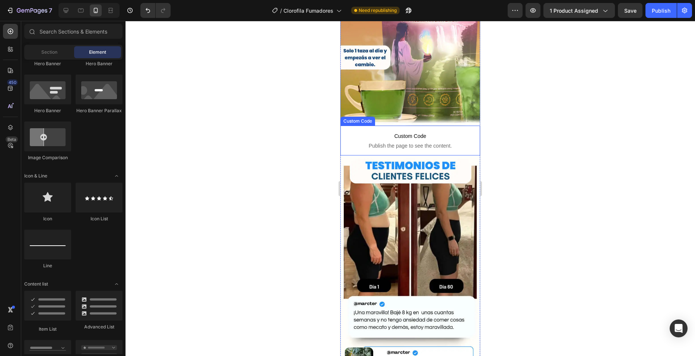
click at [398, 132] on span "Custom Code" at bounding box center [410, 136] width 129 height 9
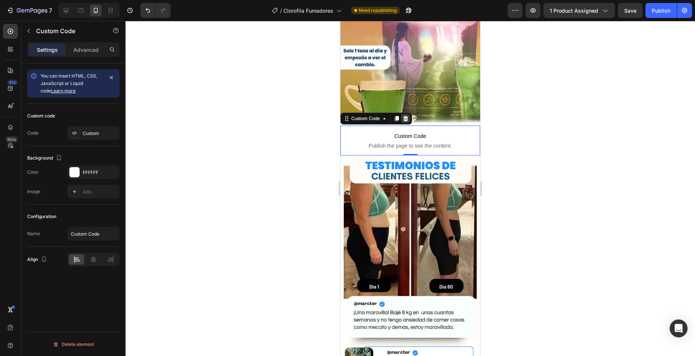
click at [406, 116] on icon at bounding box center [405, 118] width 5 height 5
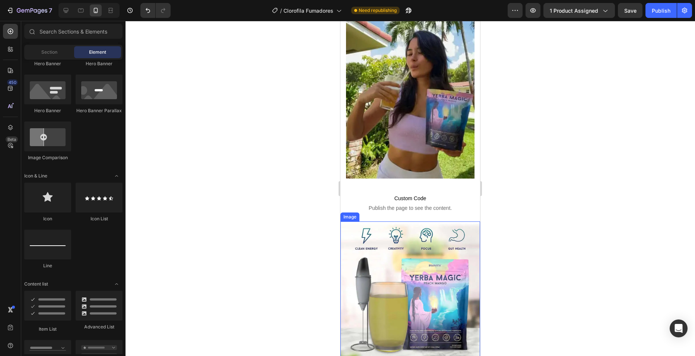
scroll to position [1155, 0]
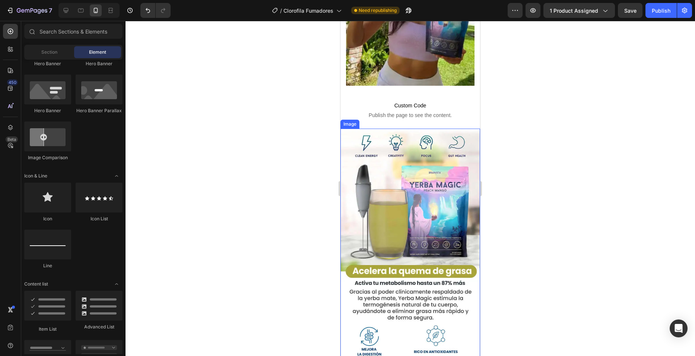
click at [419, 111] on span "Publish the page to see the content." at bounding box center [410, 114] width 129 height 7
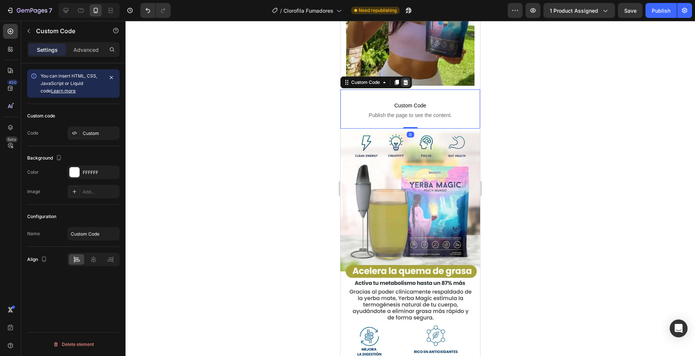
click at [406, 80] on icon at bounding box center [405, 82] width 5 height 5
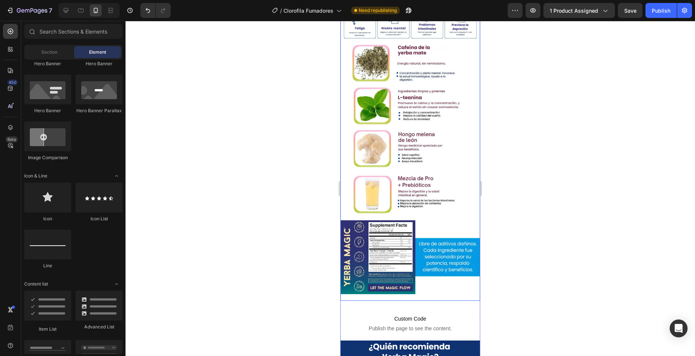
scroll to position [1900, 0]
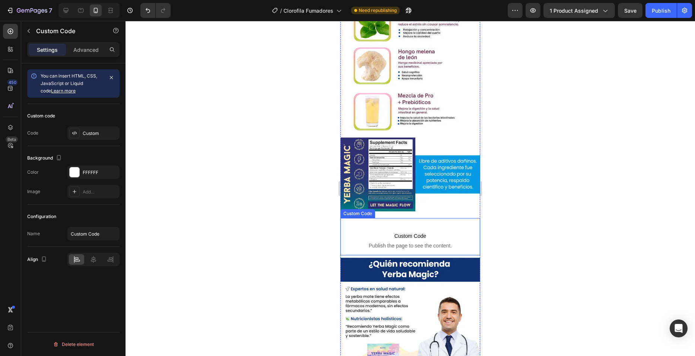
click at [396, 225] on p "Custom Code Publish the page to see the content." at bounding box center [410, 240] width 129 height 30
click at [408, 208] on icon at bounding box center [405, 210] width 5 height 5
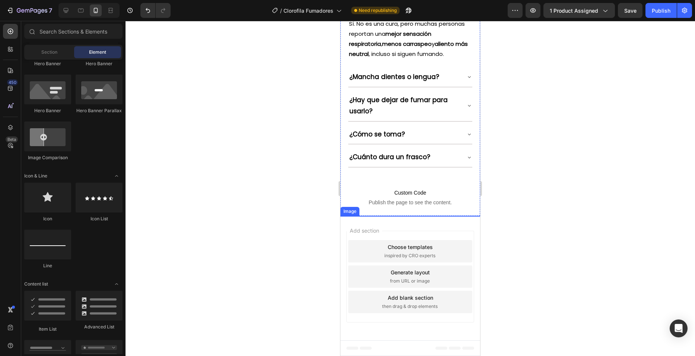
scroll to position [2981, 0]
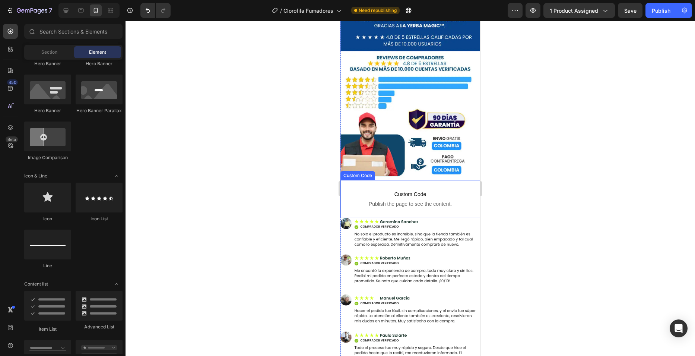
click at [405, 184] on p "Custom Code Publish the page to see the content." at bounding box center [410, 199] width 129 height 30
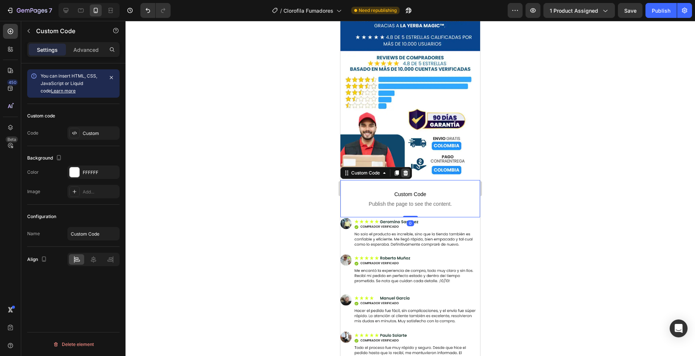
click at [407, 168] on div at bounding box center [405, 172] width 9 height 9
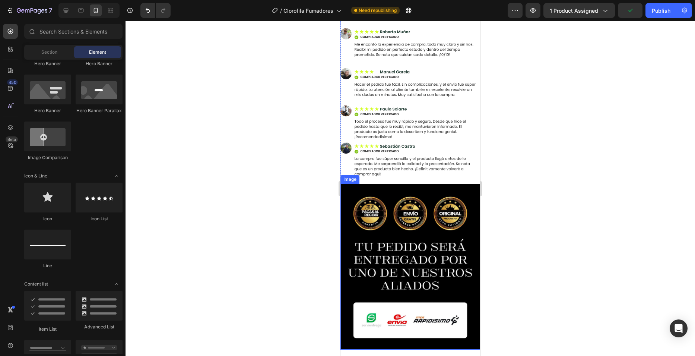
scroll to position [3219, 0]
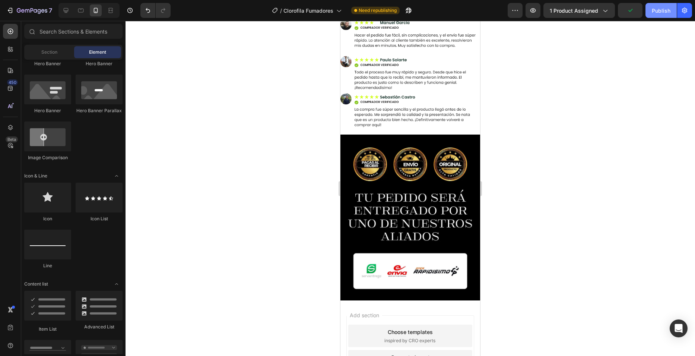
click at [657, 8] on div "Publish" at bounding box center [661, 11] width 19 height 8
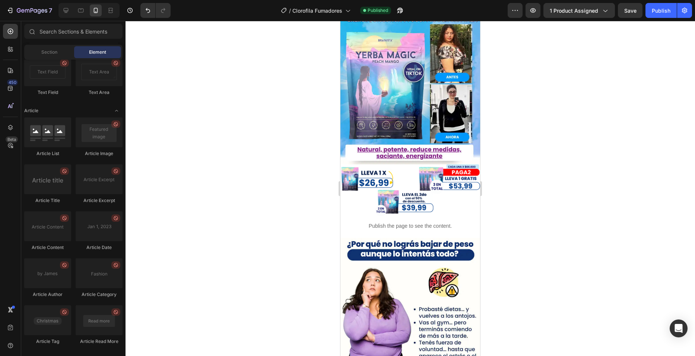
scroll to position [1963, 0]
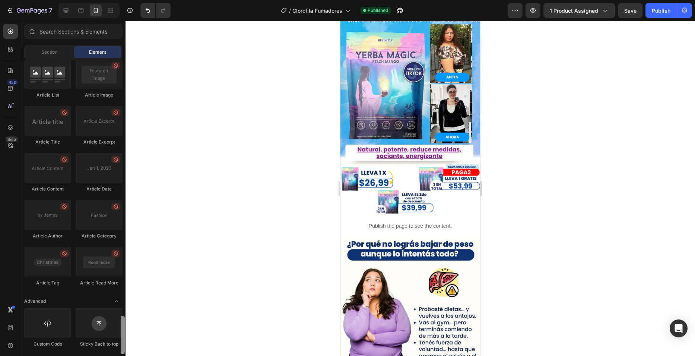
drag, startPoint x: 122, startPoint y: 136, endPoint x: 79, endPoint y: 355, distance: 222.5
click at [80, 355] on div "Sections(18) Elements(84) Section Element Hero Section Product Detail Brands Tr…" at bounding box center [73, 188] width 104 height 335
drag, startPoint x: 384, startPoint y: 340, endPoint x: 410, endPoint y: 200, distance: 141.7
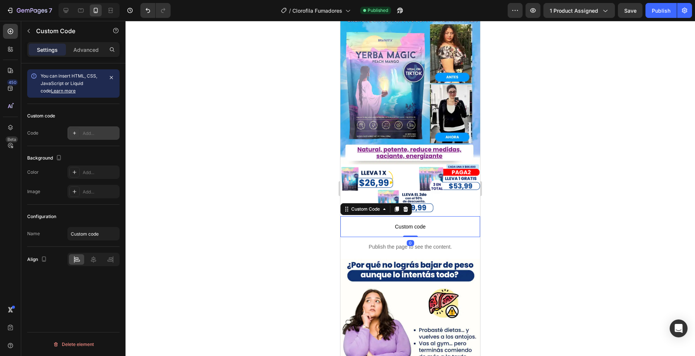
click at [80, 131] on div "Add..." at bounding box center [93, 132] width 52 height 13
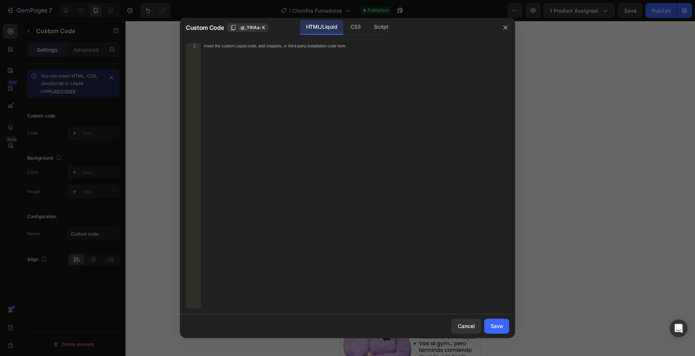
click at [279, 101] on div "Insert the custom Liquid code, add snippets, or third-party installation code h…" at bounding box center [355, 180] width 308 height 275
paste textarea "<a href="#"><img src="[URL][DOMAIN_NAME]" class="_rsi-buy-now-button _rsi-buy-n…"
type textarea "<a href="#"><img src="[URL][DOMAIN_NAME]" class="_rsi-buy-now-button _rsi-buy-n…"
click at [503, 333] on div "Cancel Save" at bounding box center [347, 326] width 335 height 24
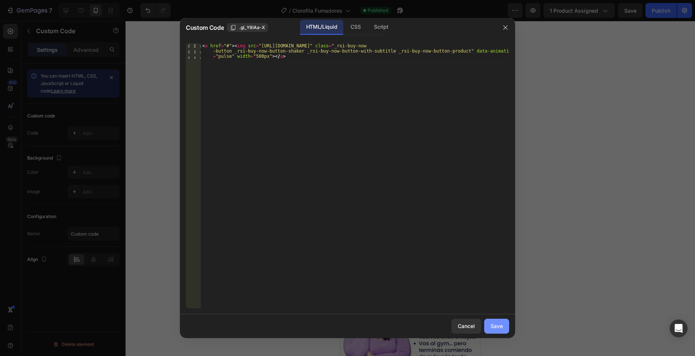
click at [498, 325] on div "Save" at bounding box center [497, 326] width 12 height 8
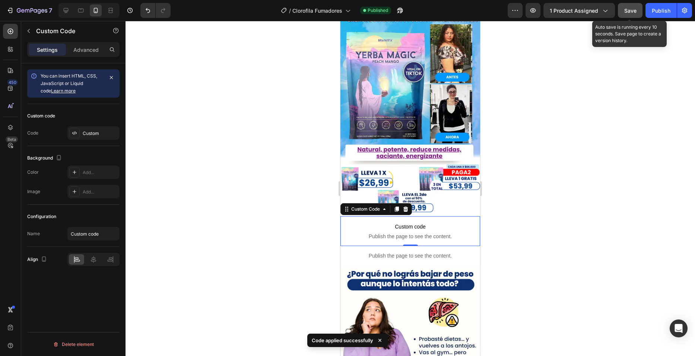
click at [635, 11] on span "Save" at bounding box center [630, 10] width 12 height 6
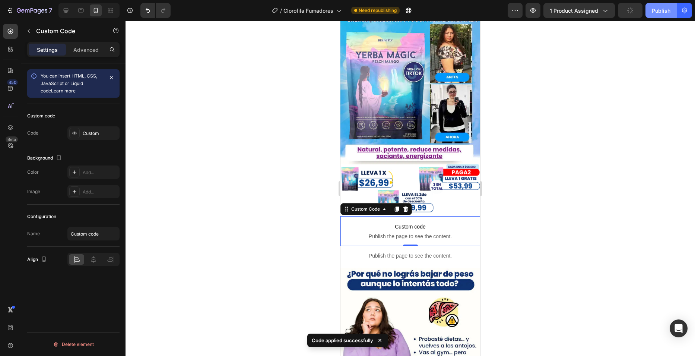
click at [654, 14] on div "Publish" at bounding box center [661, 11] width 19 height 8
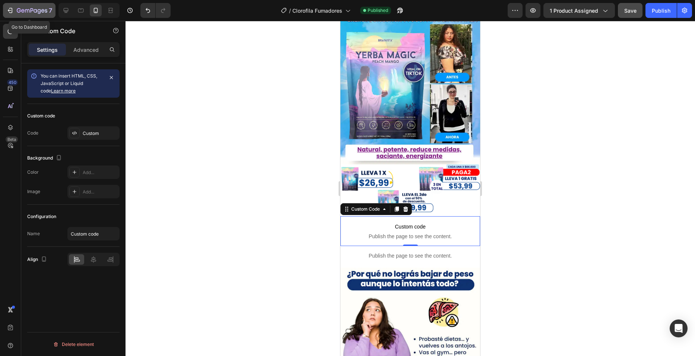
click at [29, 12] on icon "button" at bounding box center [27, 10] width 4 height 3
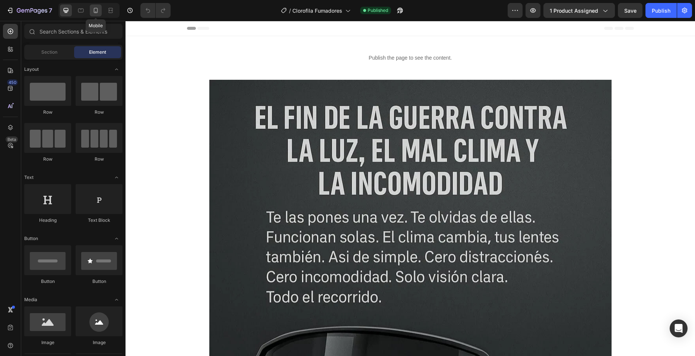
click at [96, 14] on icon at bounding box center [95, 10] width 7 height 7
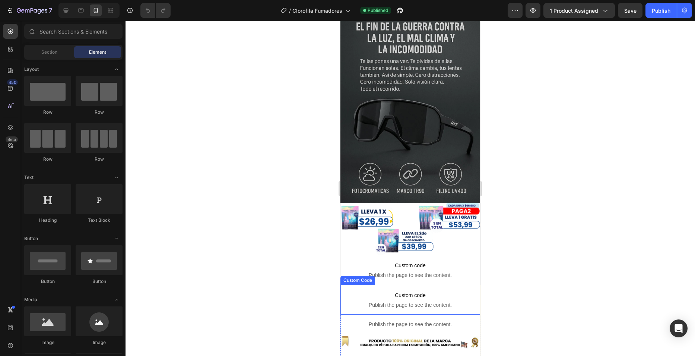
scroll to position [112, 0]
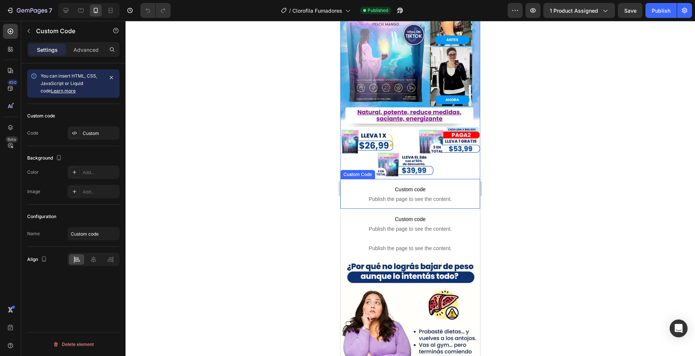
click at [447, 195] on span "Publish the page to see the content." at bounding box center [411, 198] width 140 height 7
click at [407, 169] on icon at bounding box center [405, 171] width 5 height 5
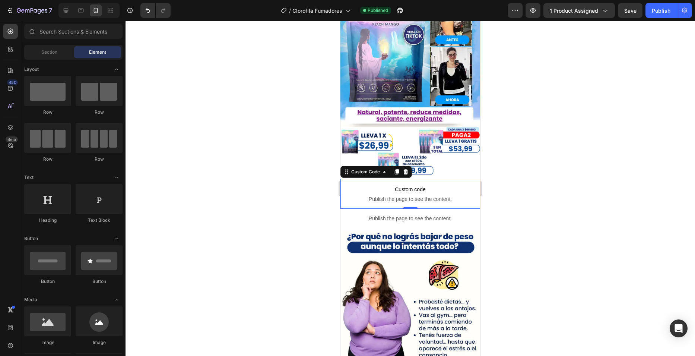
click at [423, 185] on span "Custom code" at bounding box center [411, 189] width 140 height 9
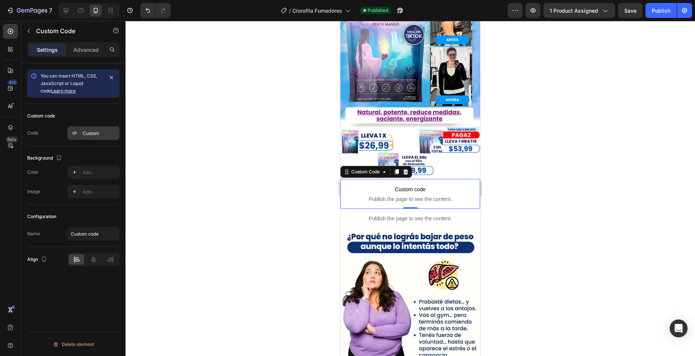
click at [83, 134] on div "Custom" at bounding box center [100, 133] width 35 height 7
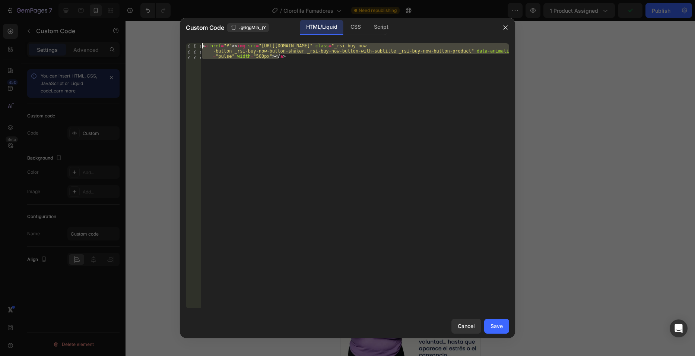
drag, startPoint x: 301, startPoint y: 61, endPoint x: 174, endPoint y: 43, distance: 127.7
click at [174, 43] on div "Custom Code .g6qgMla_jY HTML/Liquid CSS Script <a href="#"><img src="[URL][DOMA…" at bounding box center [347, 178] width 695 height 356
paste textarea "D61111"
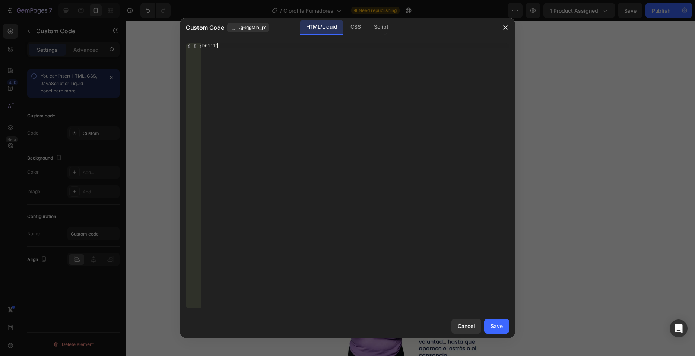
type textarea "<a href="#"><img src="[URL][DOMAIN_NAME]" class="_rsi-buy-now-button _rsi-buy-n…"
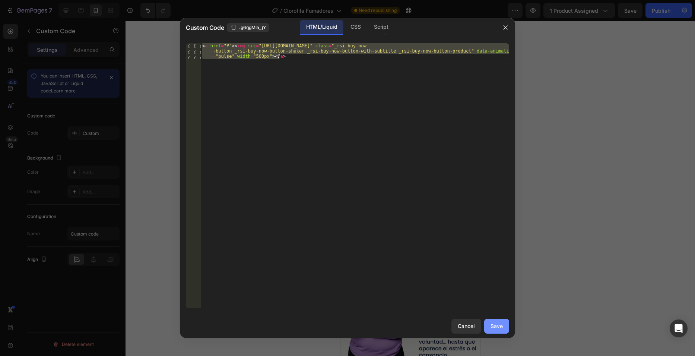
click at [496, 327] on div "Save" at bounding box center [497, 326] width 12 height 8
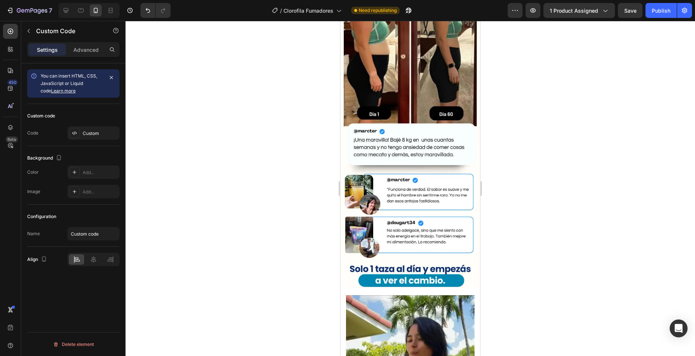
scroll to position [969, 0]
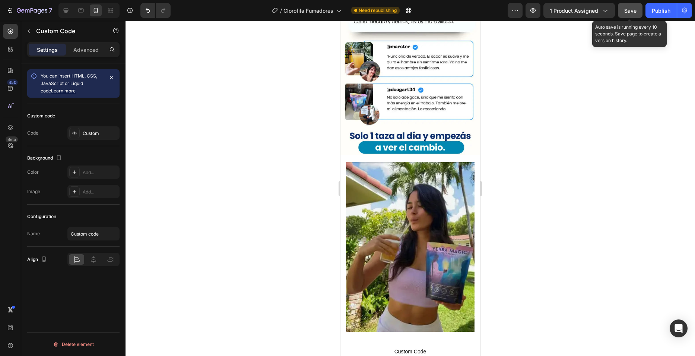
click at [636, 13] on span "Save" at bounding box center [630, 10] width 12 height 6
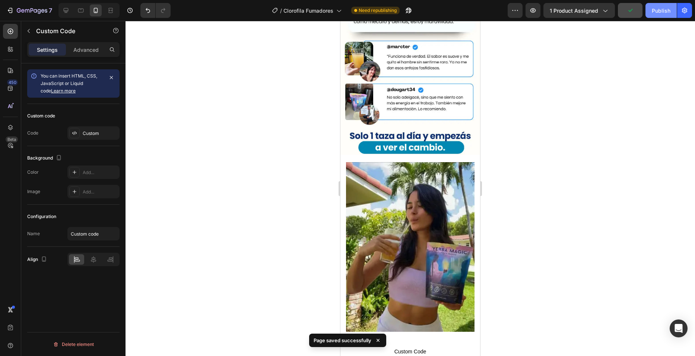
click at [654, 13] on div "Publish" at bounding box center [661, 11] width 19 height 8
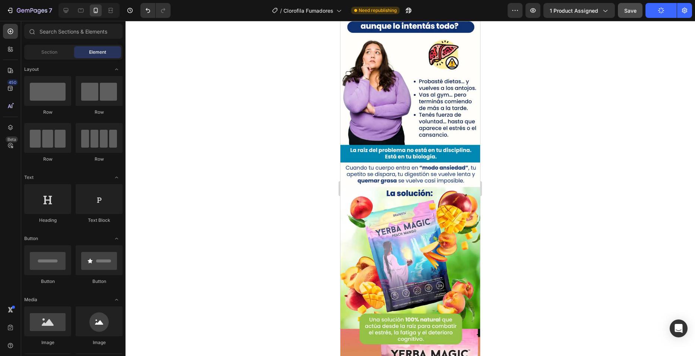
scroll to position [0, 0]
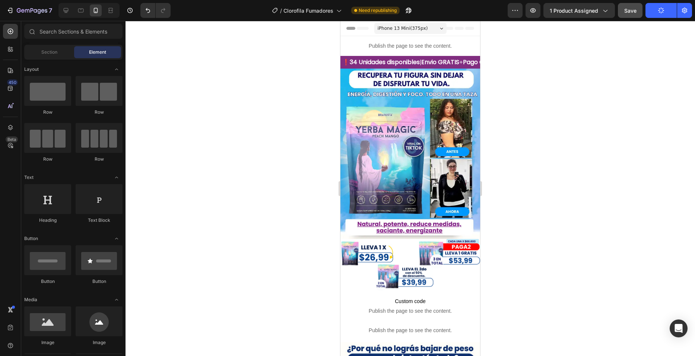
drag, startPoint x: 478, startPoint y: 332, endPoint x: 828, endPoint y: 26, distance: 464.7
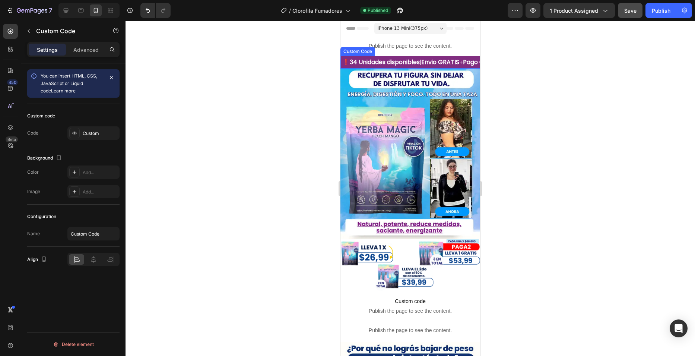
click at [392, 62] on div "❗ 34 Unidades disponibles | Envio GRATIS + Pago CONTRAENTREGA | Calidad PREMIUM…" at bounding box center [411, 62] width 140 height 13
click at [79, 133] on div at bounding box center [74, 133] width 10 height 10
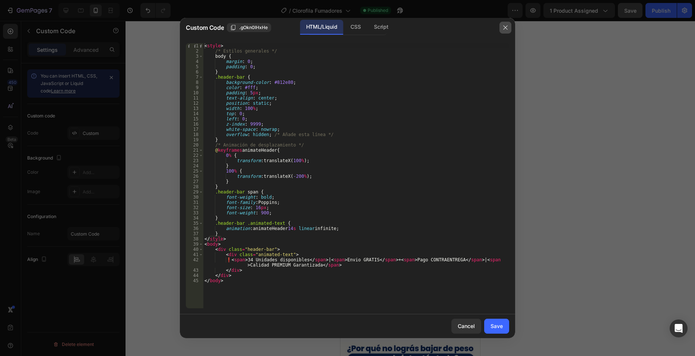
click at [507, 26] on icon "button" at bounding box center [506, 28] width 6 height 6
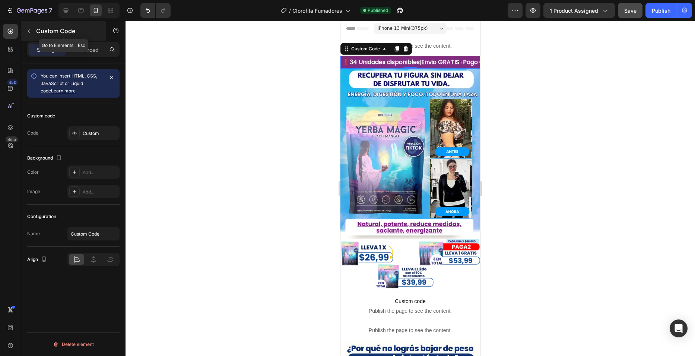
click at [29, 31] on icon "button" at bounding box center [29, 31] width 6 height 6
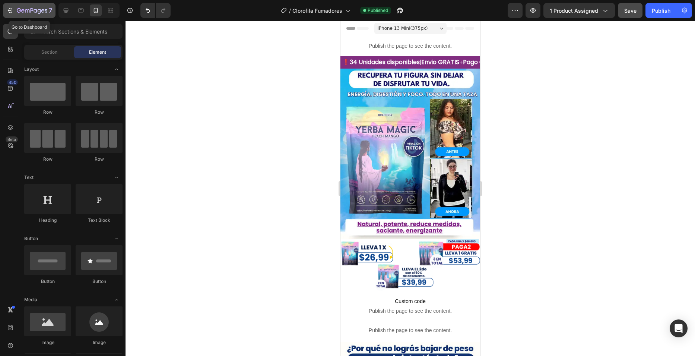
click at [25, 10] on icon "button" at bounding box center [32, 11] width 31 height 6
click at [19, 13] on icon "button" at bounding box center [32, 11] width 31 height 6
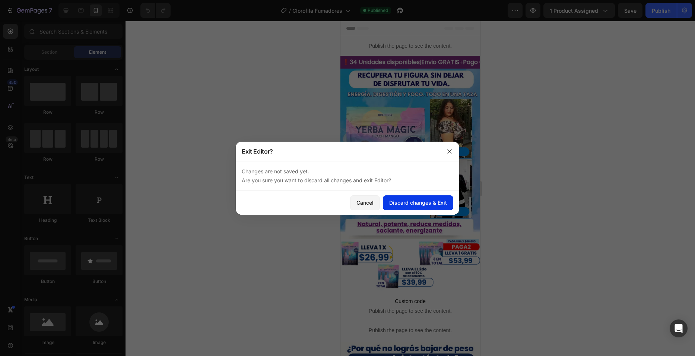
click at [404, 203] on div "Discard changes & Exit" at bounding box center [418, 203] width 58 height 8
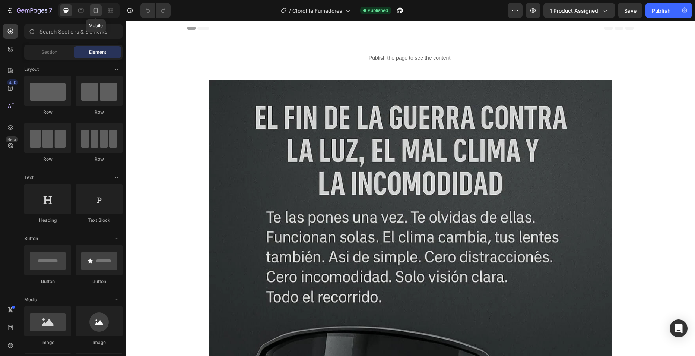
click at [97, 10] on icon at bounding box center [95, 10] width 7 height 7
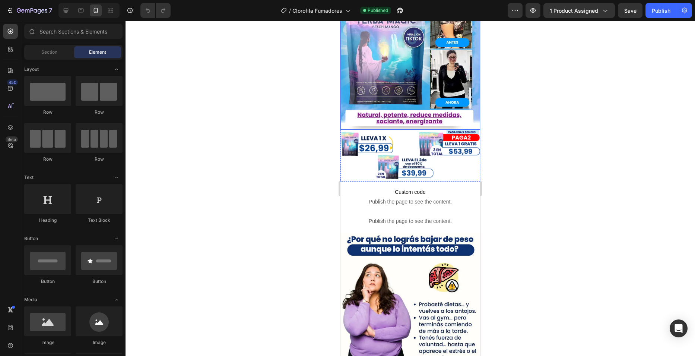
scroll to position [112, 0]
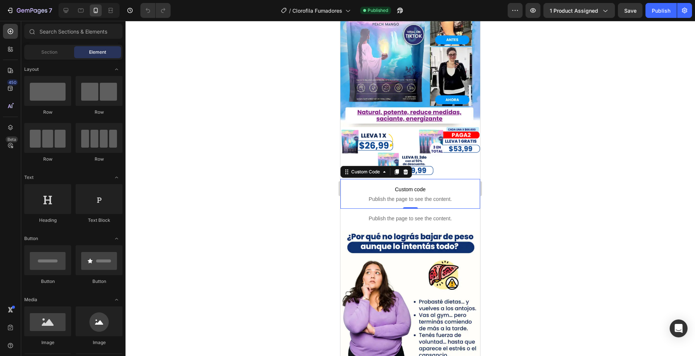
click at [396, 185] on span "Custom code" at bounding box center [411, 189] width 140 height 9
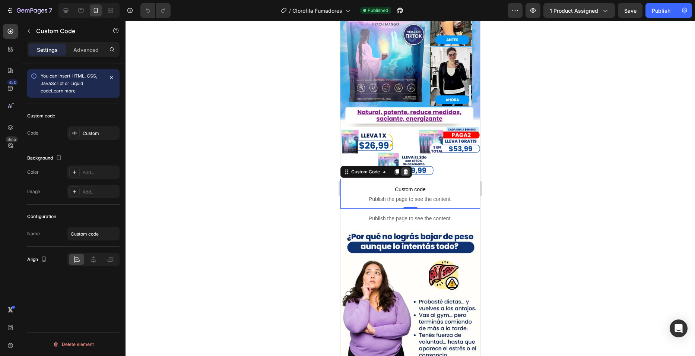
click at [405, 169] on icon at bounding box center [405, 171] width 5 height 5
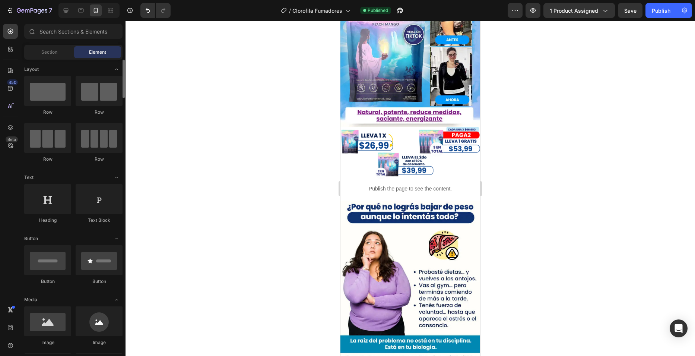
scroll to position [37, 0]
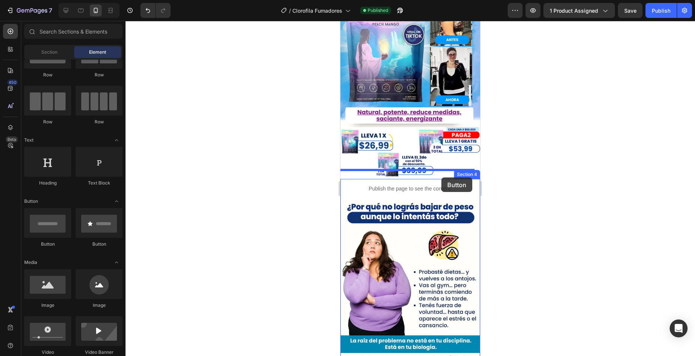
drag, startPoint x: 396, startPoint y: 246, endPoint x: 441, endPoint y: 177, distance: 82.4
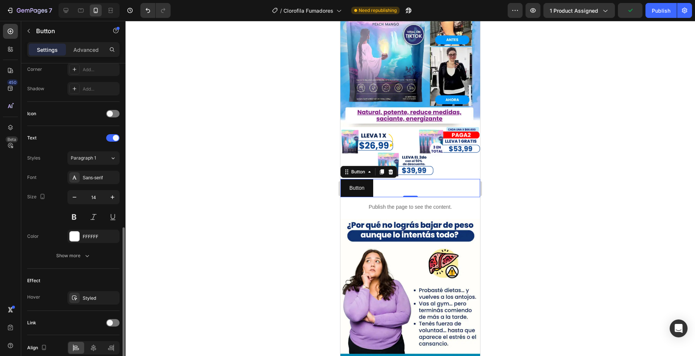
scroll to position [221, 0]
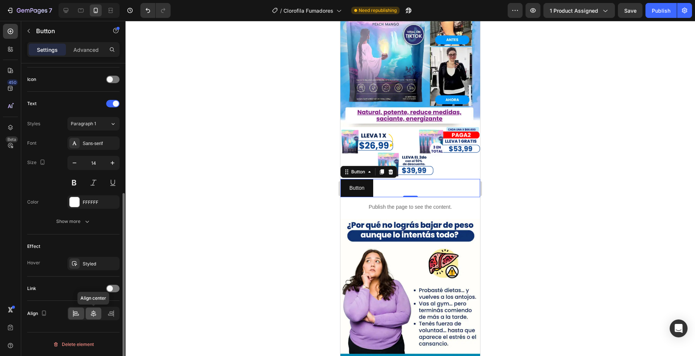
click at [91, 314] on icon at bounding box center [93, 313] width 7 height 7
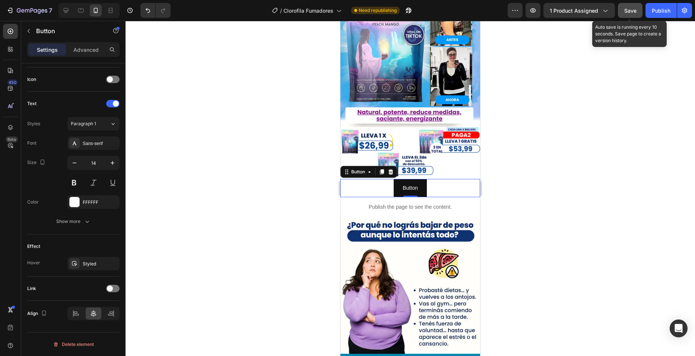
click at [637, 8] on span "Save" at bounding box center [630, 10] width 12 height 6
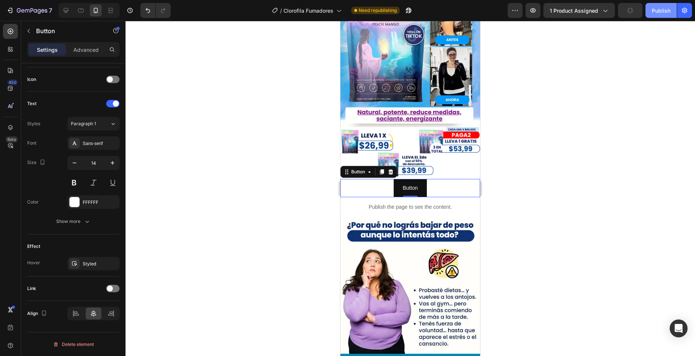
click at [659, 13] on div "Publish" at bounding box center [661, 11] width 19 height 8
click at [426, 180] on div "Button Button 0" at bounding box center [411, 188] width 140 height 18
click at [390, 169] on icon at bounding box center [391, 171] width 5 height 5
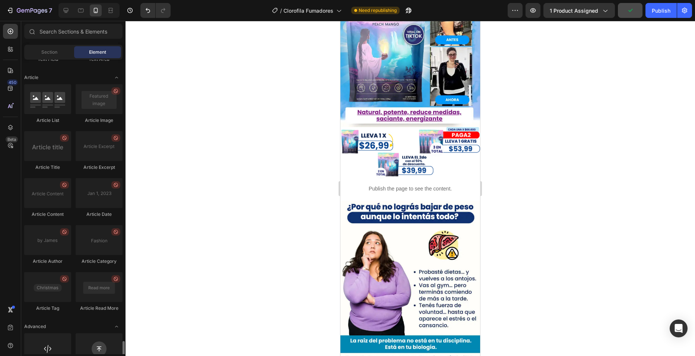
scroll to position [1963, 0]
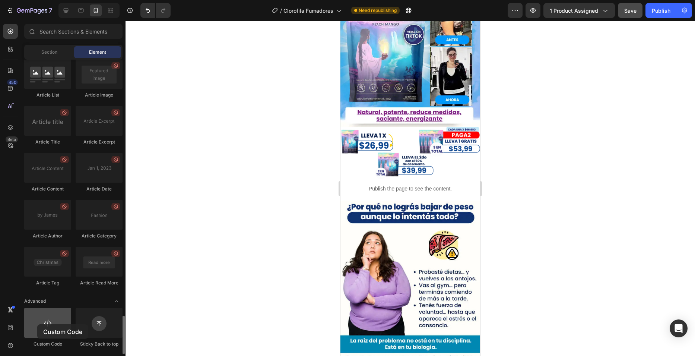
click at [37, 324] on div at bounding box center [47, 323] width 47 height 30
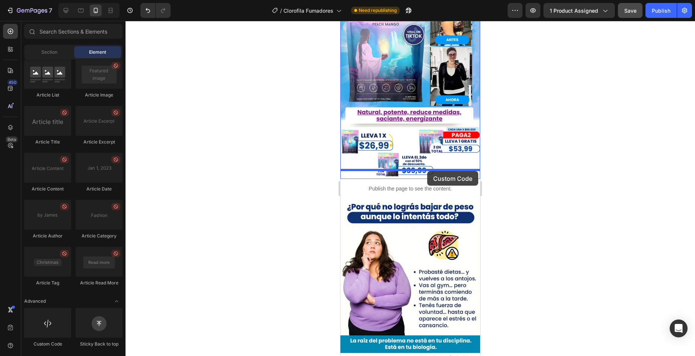
drag, startPoint x: 388, startPoint y: 343, endPoint x: 427, endPoint y: 171, distance: 176.6
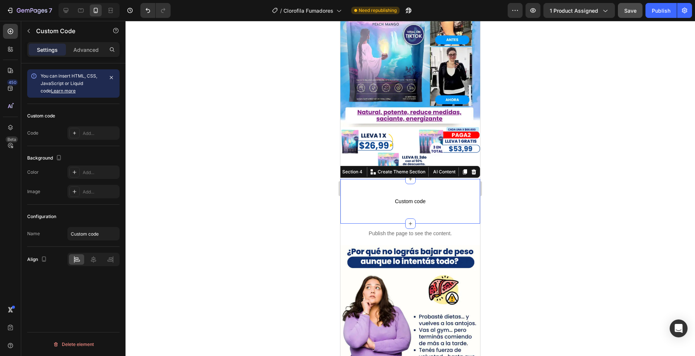
click at [360, 204] on div "Custom code Custom Code Section 4 You can create reusable sections Create Theme…" at bounding box center [411, 201] width 140 height 45
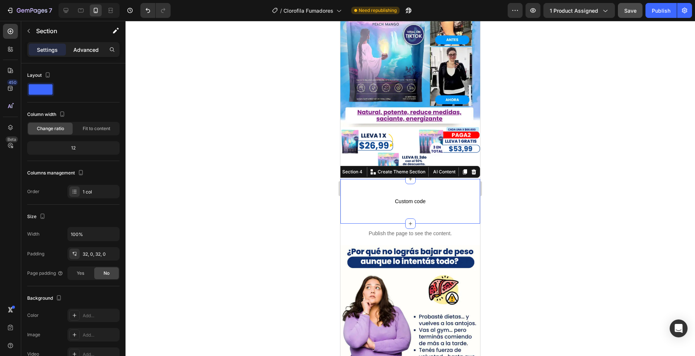
click at [85, 47] on p "Advanced" at bounding box center [85, 50] width 25 height 8
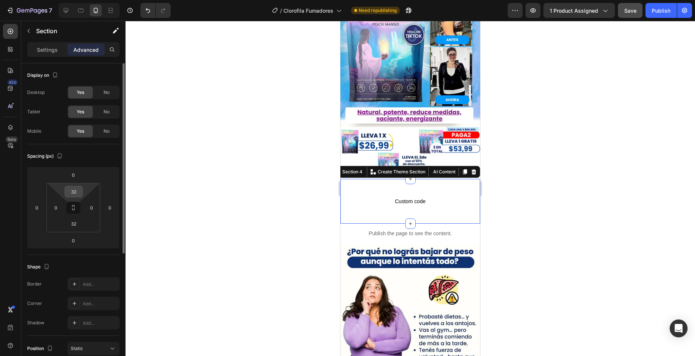
click at [70, 192] on input "32" at bounding box center [73, 191] width 15 height 11
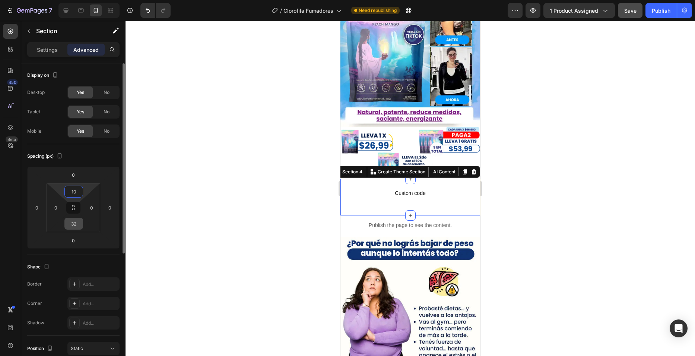
type input "10"
click at [76, 218] on div "32" at bounding box center [73, 224] width 19 height 12
click at [77, 222] on input "32" at bounding box center [73, 223] width 15 height 11
type input "10"
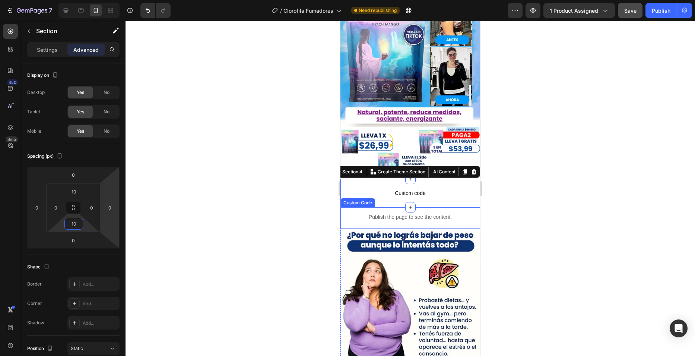
click at [369, 189] on span "Custom code" at bounding box center [411, 193] width 140 height 9
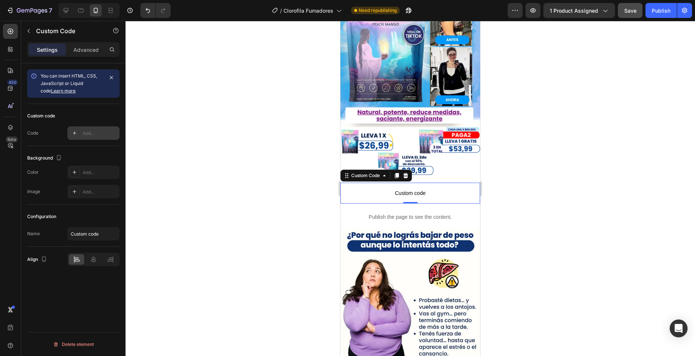
click at [76, 135] on icon at bounding box center [75, 133] width 6 height 6
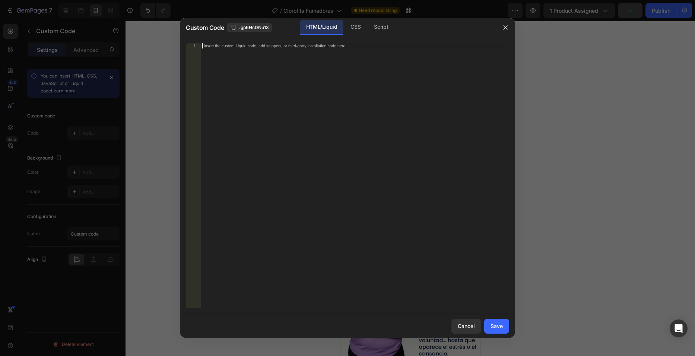
click at [323, 51] on div "Insert the custom Liquid code, add snippets, or third-party installation code h…" at bounding box center [355, 180] width 308 height 275
paste textarea "<a href="#"><img src="https://cdn.shopify.com/s/files/1/0763/7168/9685/files/Bo…"
type textarea "<a href="#"><img src="https://cdn.shopify.com/s/files/1/0763/7168/9685/files/Bo…"
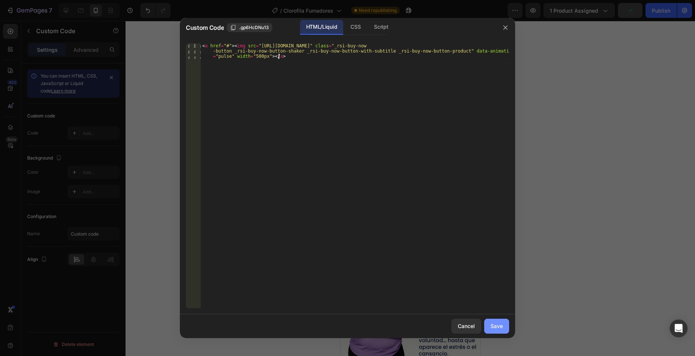
click at [500, 319] on button "Save" at bounding box center [496, 326] width 25 height 15
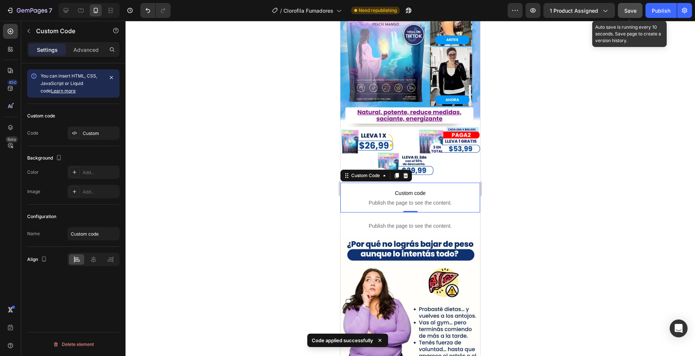
click at [620, 10] on button "Save" at bounding box center [630, 10] width 25 height 15
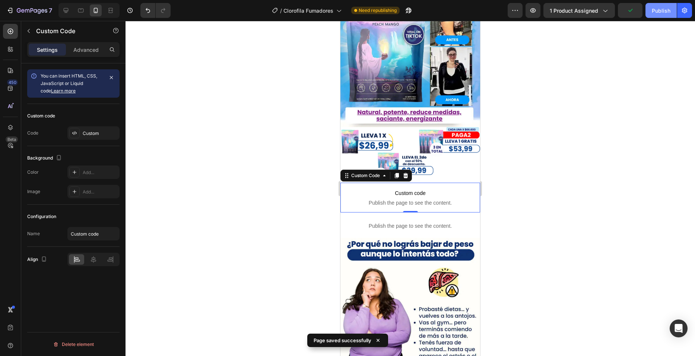
click at [659, 11] on div "Publish" at bounding box center [661, 11] width 19 height 8
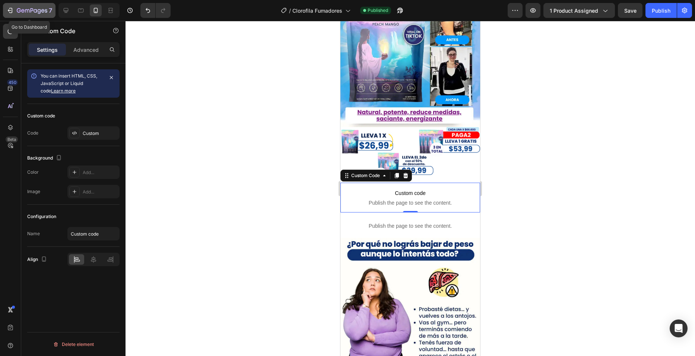
click at [18, 12] on icon "button" at bounding box center [19, 10] width 4 height 4
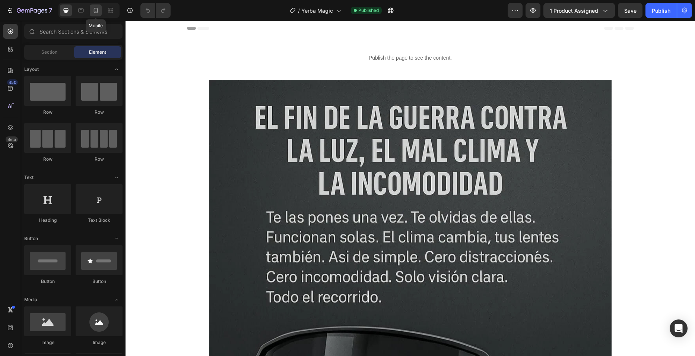
click at [98, 10] on icon at bounding box center [95, 10] width 7 height 7
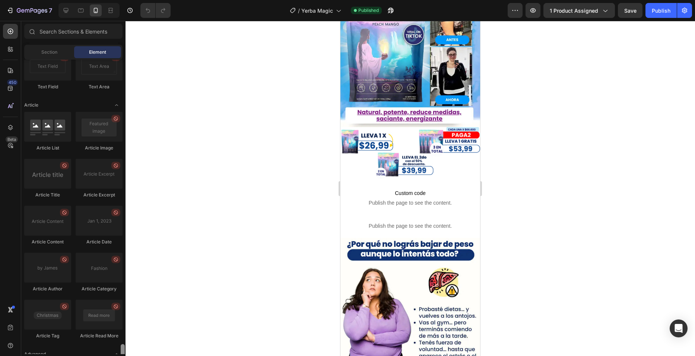
scroll to position [1963, 0]
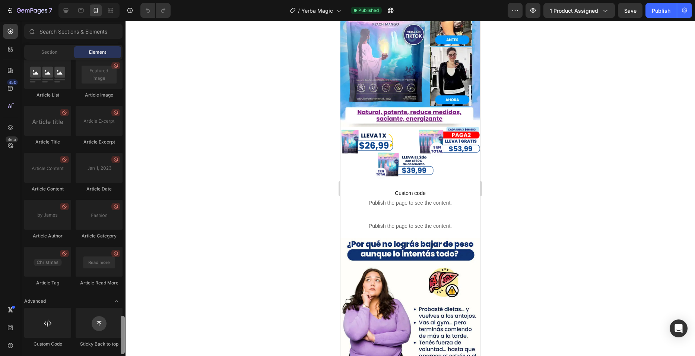
drag, startPoint x: 124, startPoint y: 142, endPoint x: 131, endPoint y: 343, distance: 201.3
click at [131, 0] on div "7 / Yerba Magic Published Preview 1 product assigned Save Publish 450 Beta Sect…" at bounding box center [347, 0] width 695 height 0
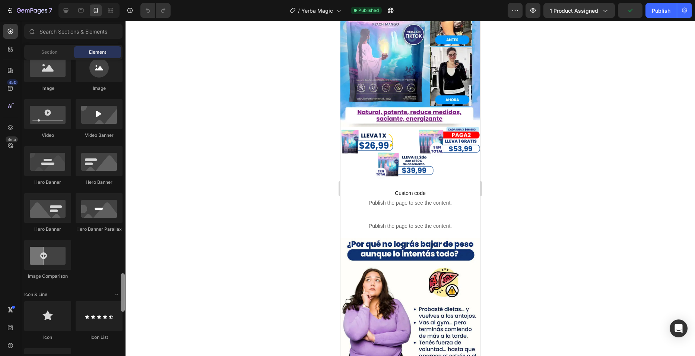
scroll to position [0, 0]
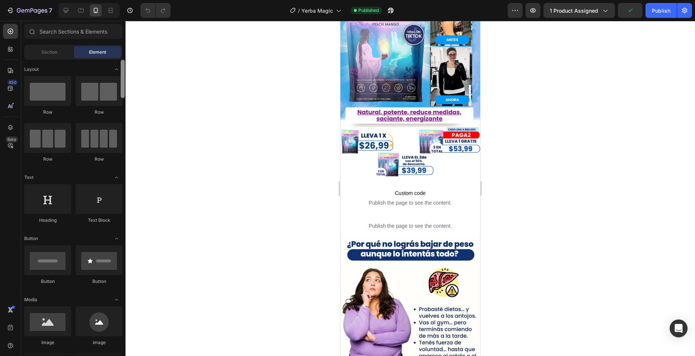
drag, startPoint x: 123, startPoint y: 316, endPoint x: 153, endPoint y: 46, distance: 271.9
click at [153, 0] on div "7 / Yerba Magic Published Preview 1 product assigned Publish 450 Beta Sections(…" at bounding box center [347, 0] width 695 height 0
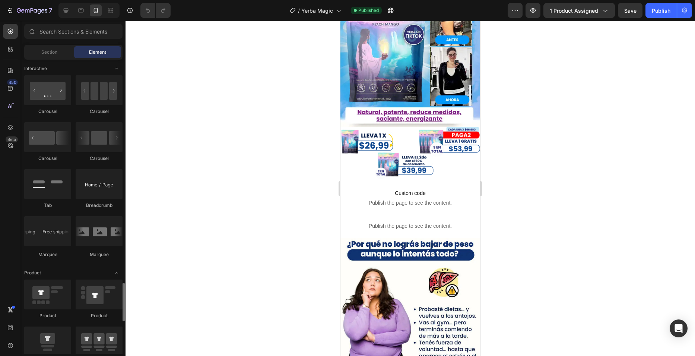
scroll to position [894, 0]
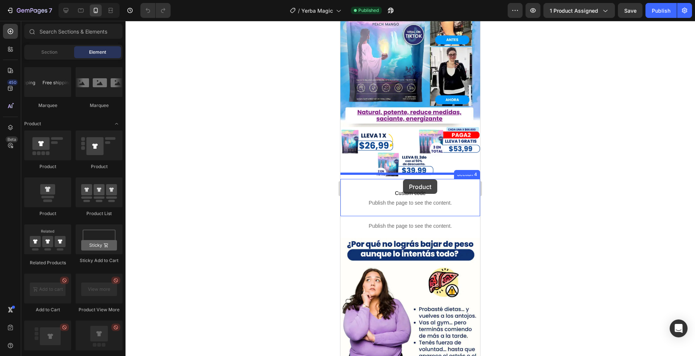
drag, startPoint x: 390, startPoint y: 178, endPoint x: 403, endPoint y: 179, distance: 12.7
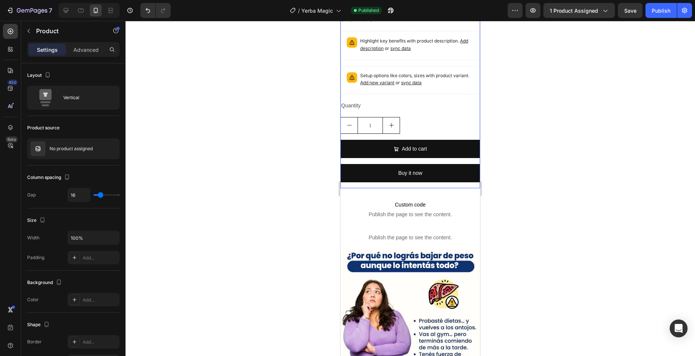
scroll to position [447, 0]
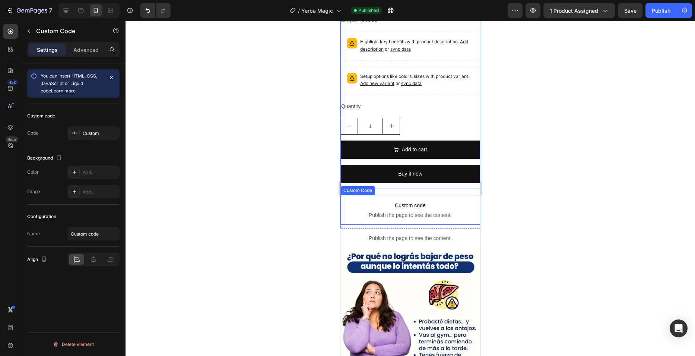
click at [373, 211] on span "Publish the page to see the content." at bounding box center [411, 214] width 140 height 7
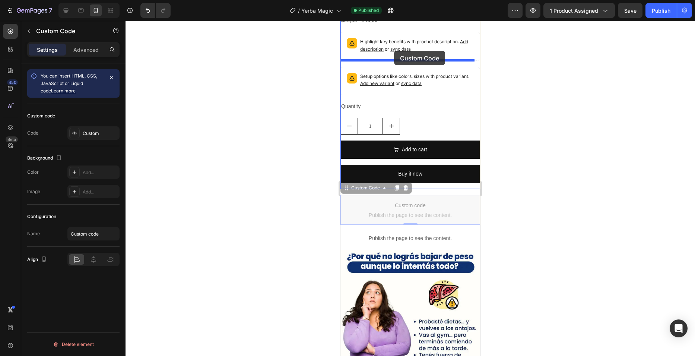
drag, startPoint x: 355, startPoint y: 181, endPoint x: 394, endPoint y: 48, distance: 138.6
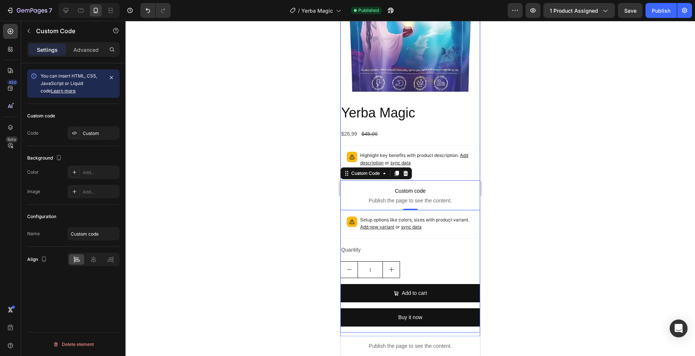
scroll to position [330, 0]
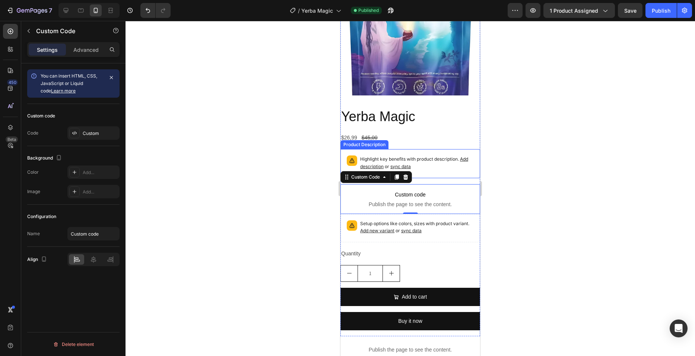
click at [363, 162] on span "Add description" at bounding box center [414, 162] width 108 height 13
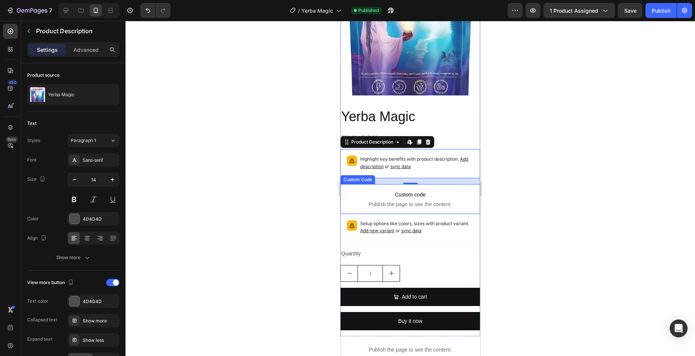
click at [372, 190] on span "Custom code" at bounding box center [411, 194] width 140 height 9
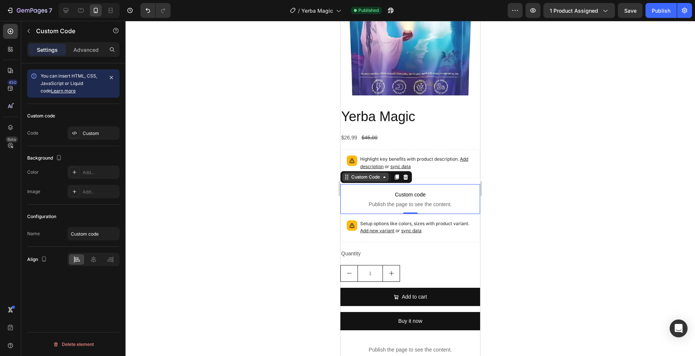
click at [374, 174] on div "Custom Code" at bounding box center [366, 177] width 32 height 7
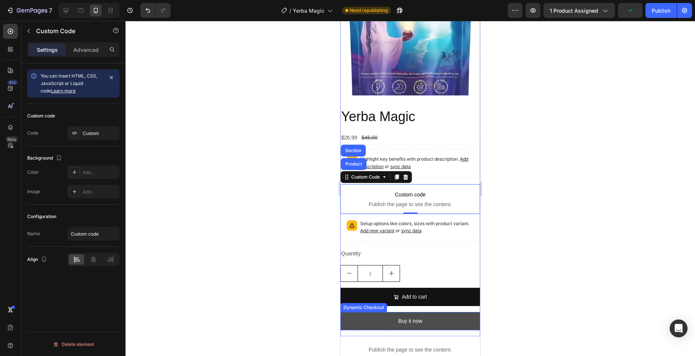
click at [443, 315] on button "Buy it now" at bounding box center [411, 321] width 140 height 18
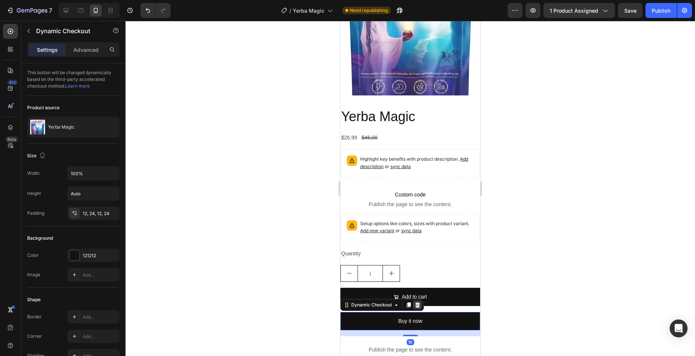
click at [417, 302] on icon at bounding box center [417, 304] width 5 height 5
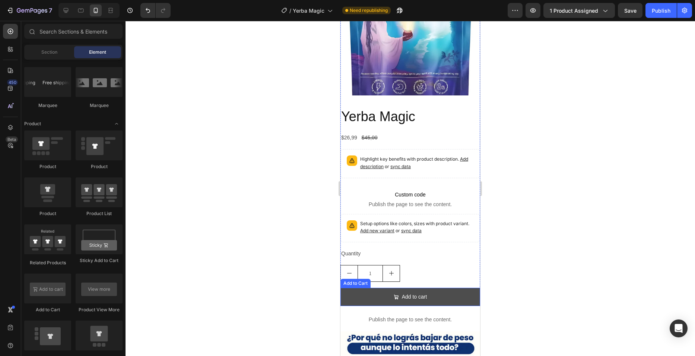
click at [424, 289] on button "Add to cart" at bounding box center [411, 297] width 140 height 18
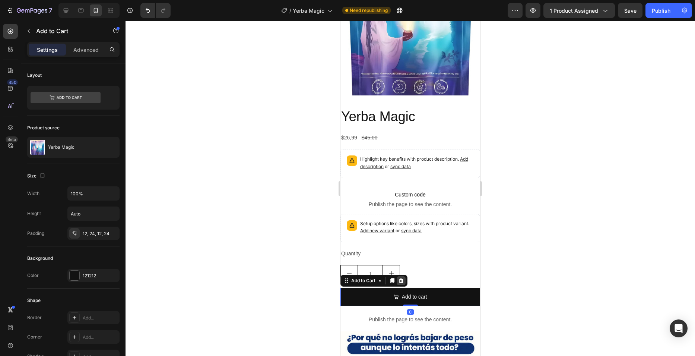
click at [405, 276] on div at bounding box center [401, 280] width 9 height 9
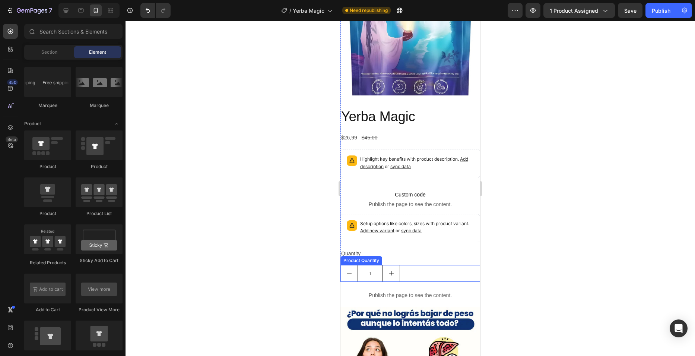
click at [418, 265] on div "1" at bounding box center [411, 273] width 140 height 17
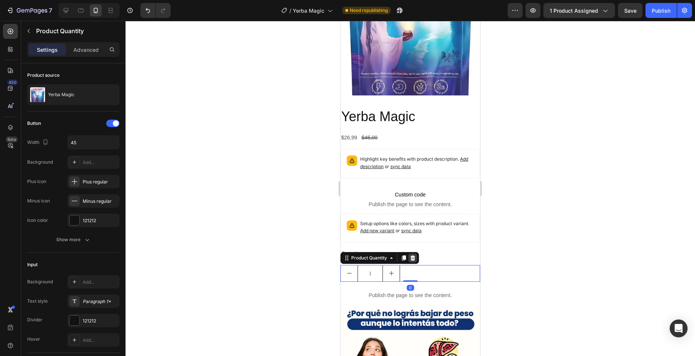
click at [414, 255] on icon at bounding box center [413, 257] width 5 height 5
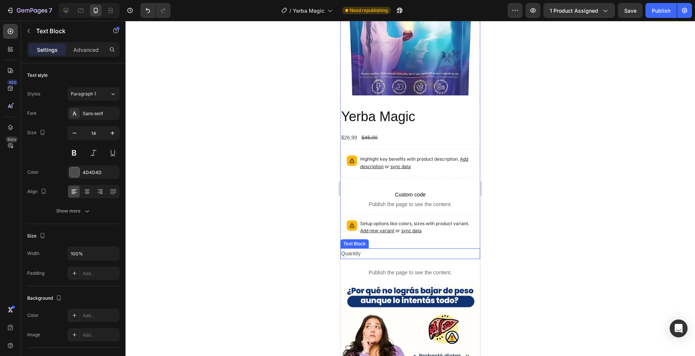
click at [421, 249] on div "Quantity" at bounding box center [411, 253] width 140 height 11
click at [400, 238] on icon at bounding box center [399, 240] width 5 height 5
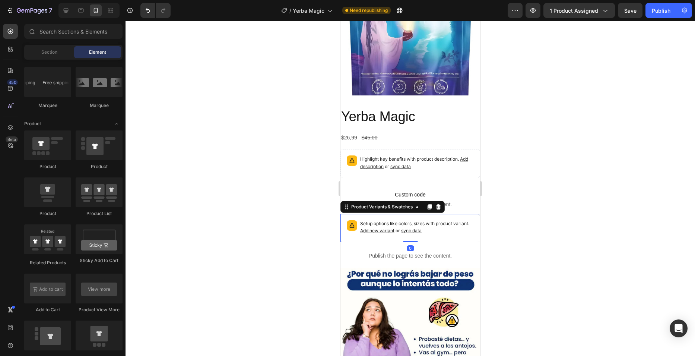
click at [422, 234] on div "Setup options like colors, sizes with product variant. Add new variant or sync …" at bounding box center [411, 228] width 140 height 28
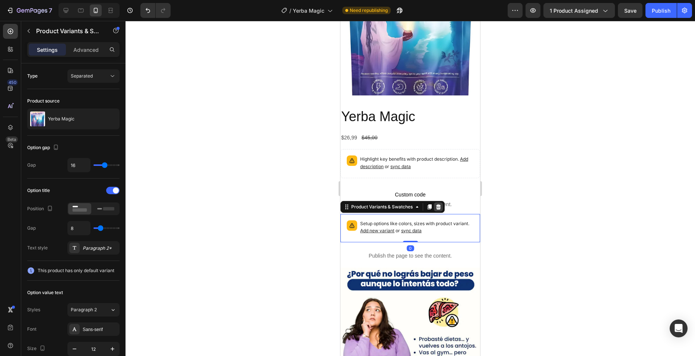
click at [439, 204] on icon at bounding box center [438, 206] width 5 height 5
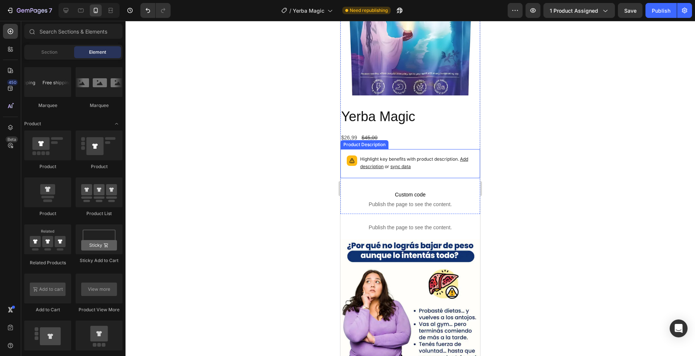
click at [439, 167] on div "Highlight key benefits with product description. Add description or sync data" at bounding box center [410, 163] width 133 height 22
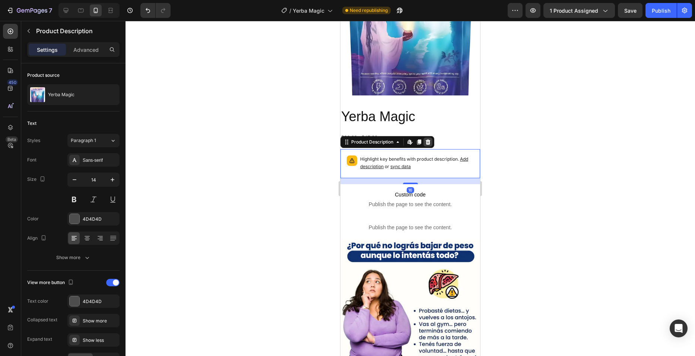
click at [429, 139] on icon at bounding box center [428, 142] width 6 height 6
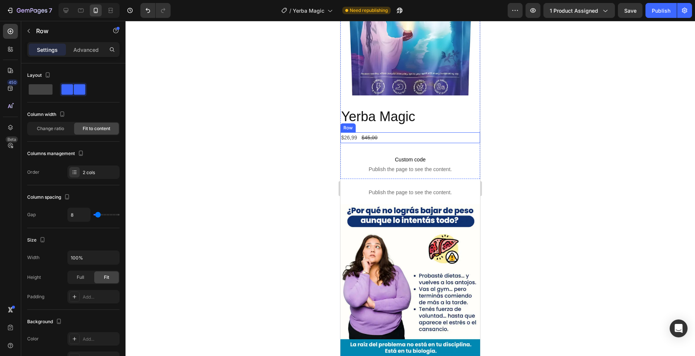
click at [436, 134] on div "$26,99 Product Price Product Price $45,00 Product Price Product Price Row" at bounding box center [411, 137] width 140 height 11
click at [386, 124] on div "Row" at bounding box center [367, 125] width 52 height 12
click at [384, 122] on icon at bounding box center [386, 125] width 6 height 6
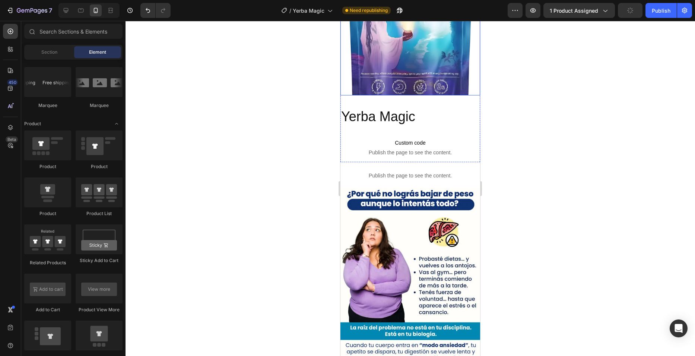
click at [417, 75] on img at bounding box center [411, 26] width 140 height 140
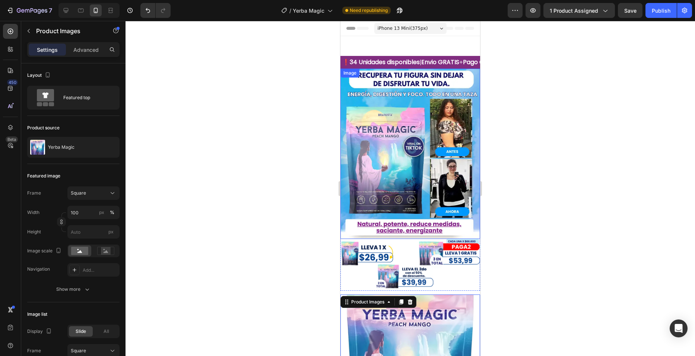
scroll to position [112, 0]
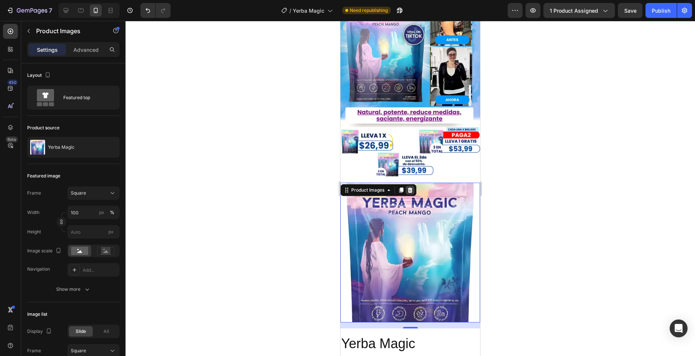
click at [408, 186] on div at bounding box center [410, 190] width 9 height 9
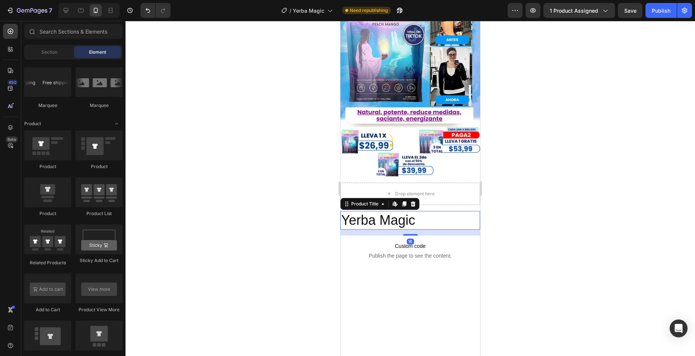
click at [403, 212] on h2 "Yerba Magic" at bounding box center [411, 220] width 140 height 19
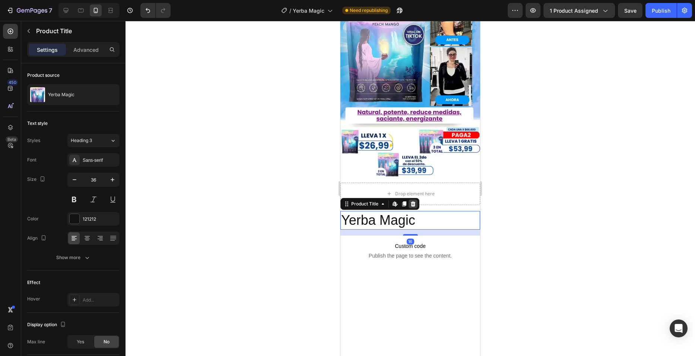
click at [417, 199] on div at bounding box center [413, 203] width 9 height 9
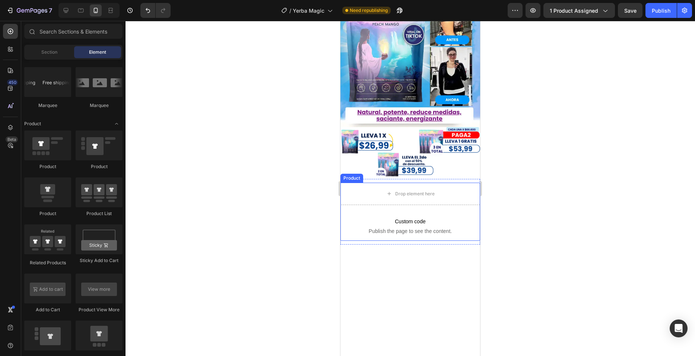
click at [425, 200] on div "Drop element here Custom code Publish the page to see the content. Custom Code …" at bounding box center [411, 212] width 140 height 58
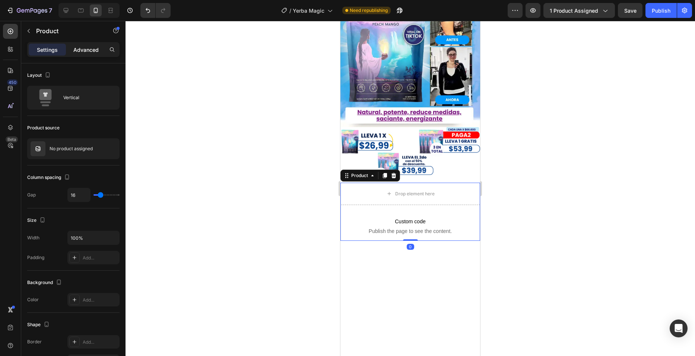
click at [93, 51] on p "Advanced" at bounding box center [85, 50] width 25 height 8
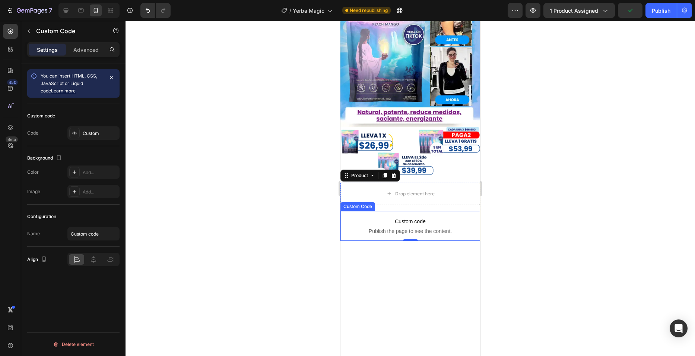
click at [387, 217] on span "Custom code" at bounding box center [411, 221] width 140 height 9
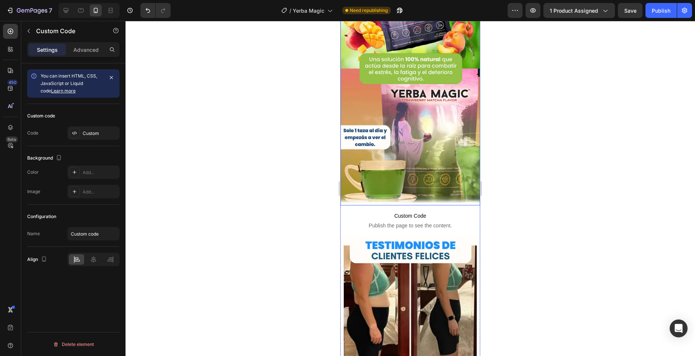
scroll to position [708, 0]
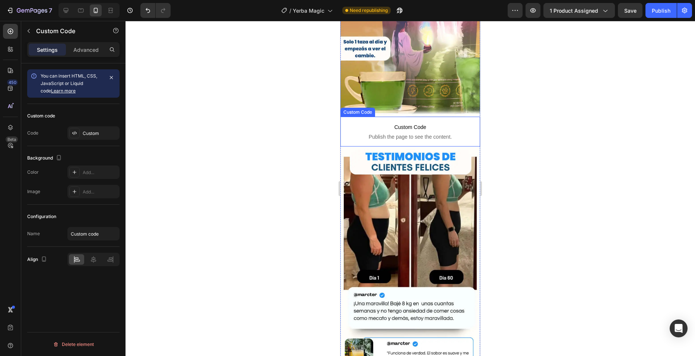
click at [432, 123] on span "Custom Code" at bounding box center [410, 127] width 129 height 9
click at [408, 105] on div at bounding box center [405, 109] width 9 height 9
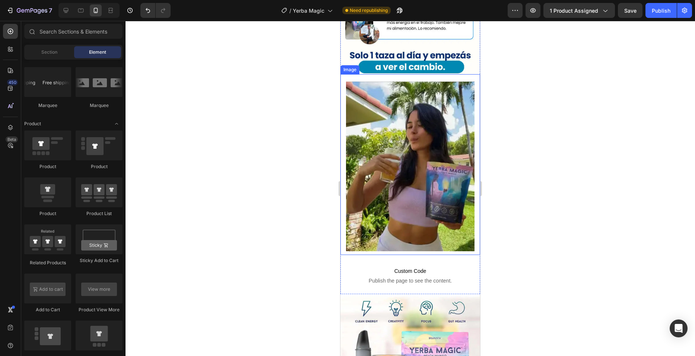
scroll to position [1118, 0]
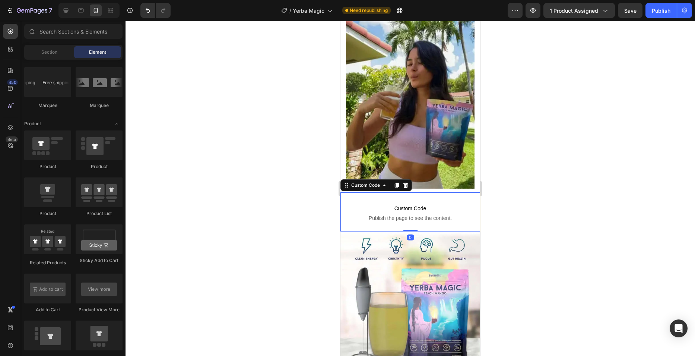
click at [405, 198] on p "Custom Code Publish the page to see the content." at bounding box center [410, 213] width 129 height 30
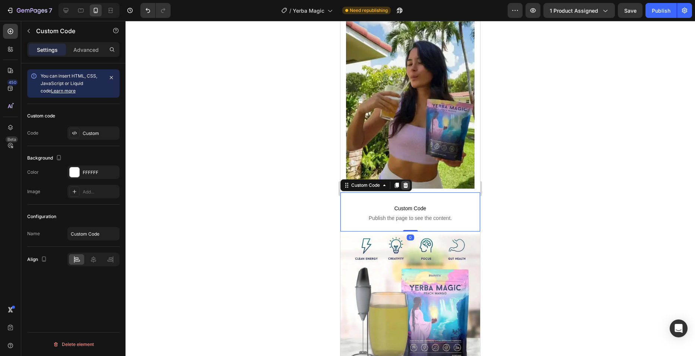
click at [408, 183] on icon at bounding box center [405, 185] width 5 height 5
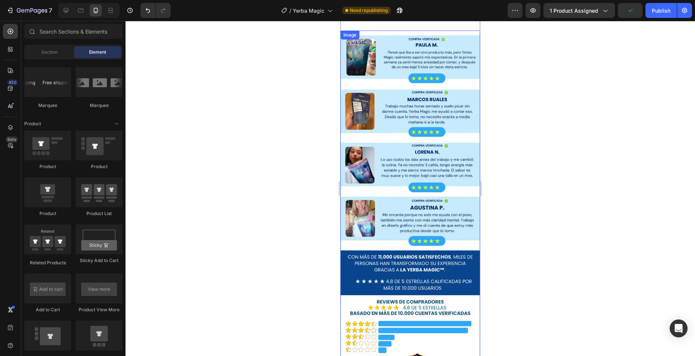
scroll to position [2794, 0]
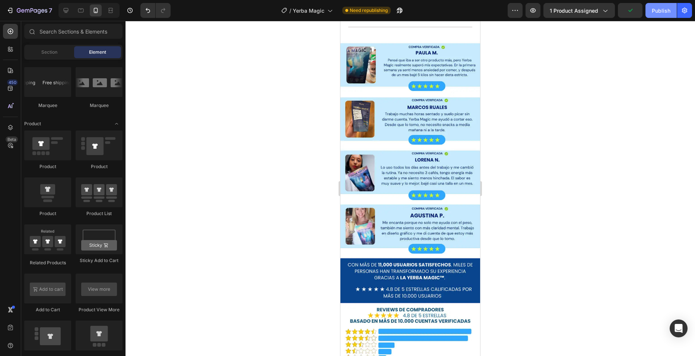
click at [655, 12] on div "Publish" at bounding box center [661, 11] width 19 height 8
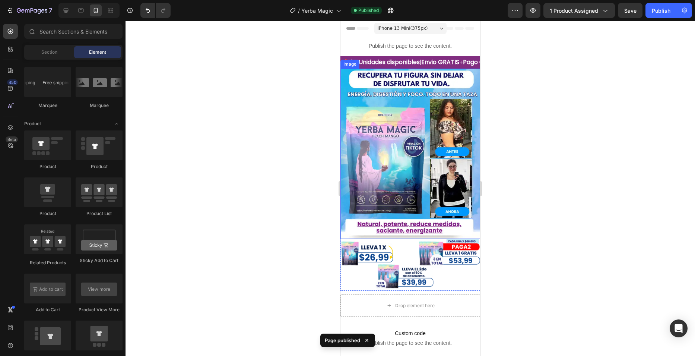
scroll to position [149, 0]
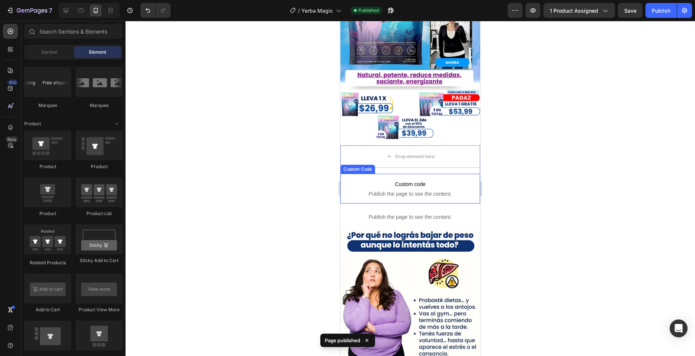
click at [371, 180] on span "Custom code" at bounding box center [411, 184] width 140 height 9
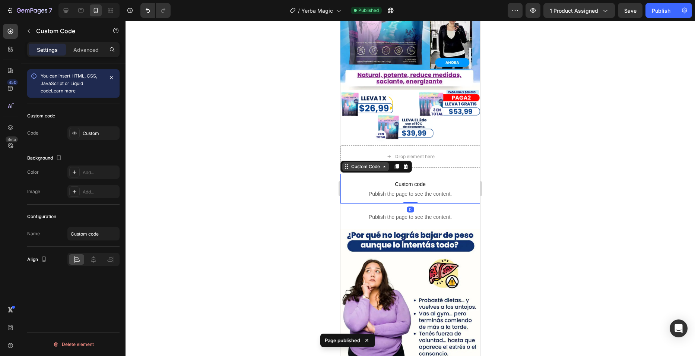
click at [384, 164] on icon at bounding box center [385, 167] width 6 height 6
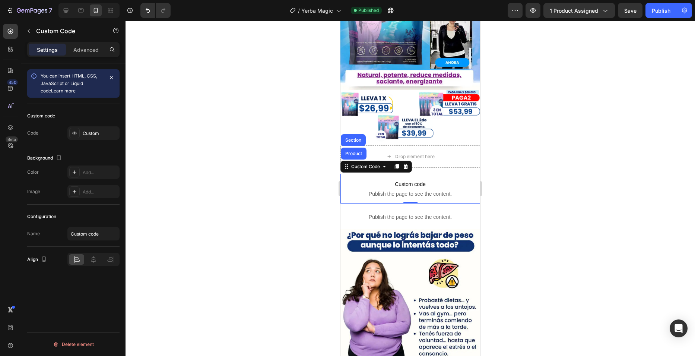
click at [326, 157] on div at bounding box center [411, 188] width 570 height 335
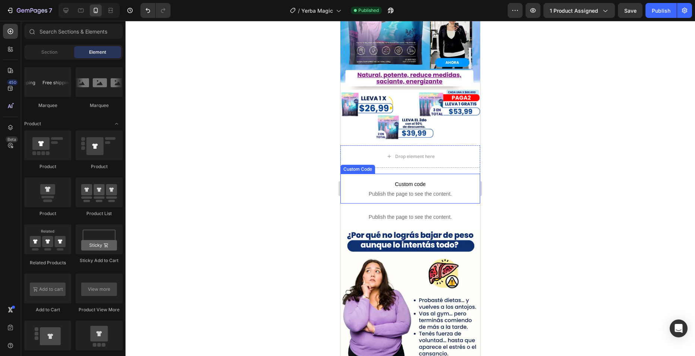
click at [401, 190] on span "Publish the page to see the content." at bounding box center [411, 193] width 140 height 7
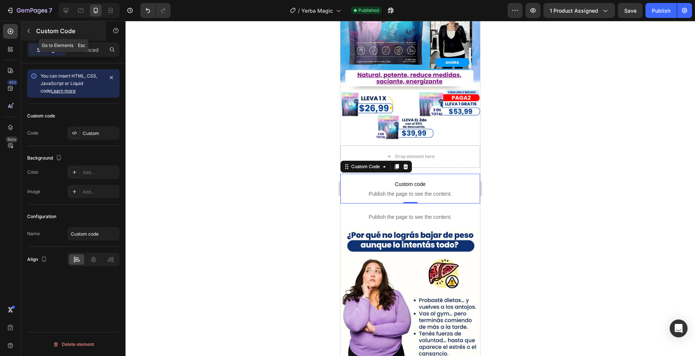
click at [34, 28] on button "button" at bounding box center [29, 31] width 12 height 12
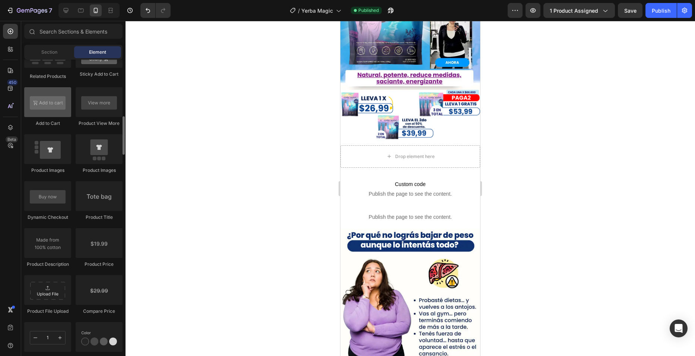
scroll to position [1006, 0]
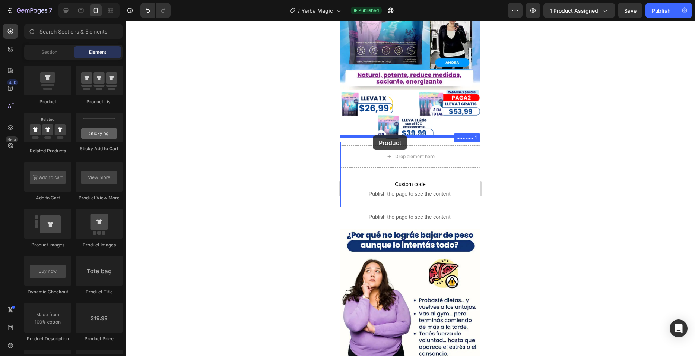
drag, startPoint x: 397, startPoint y: 108, endPoint x: 368, endPoint y: 135, distance: 39.0
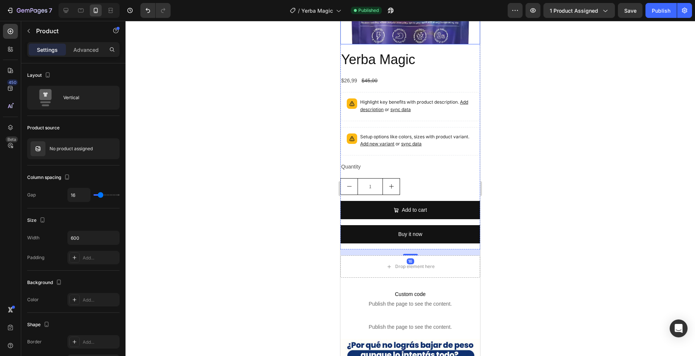
scroll to position [410, 0]
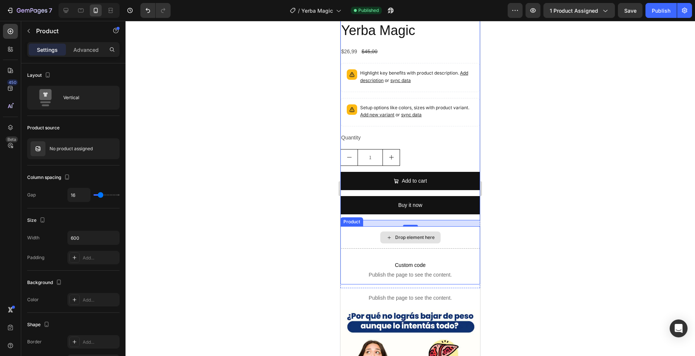
click at [443, 226] on div "Drop element here" at bounding box center [411, 237] width 140 height 22
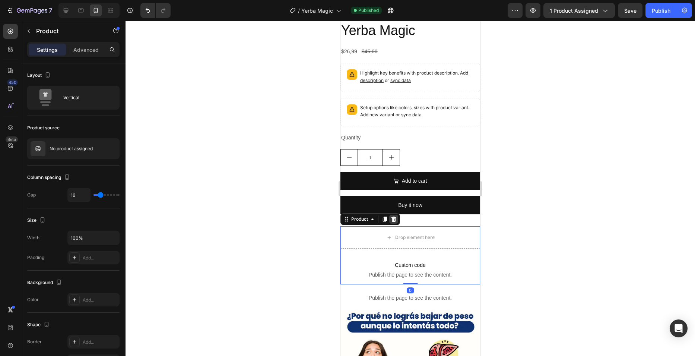
click at [393, 216] on icon at bounding box center [394, 219] width 6 height 6
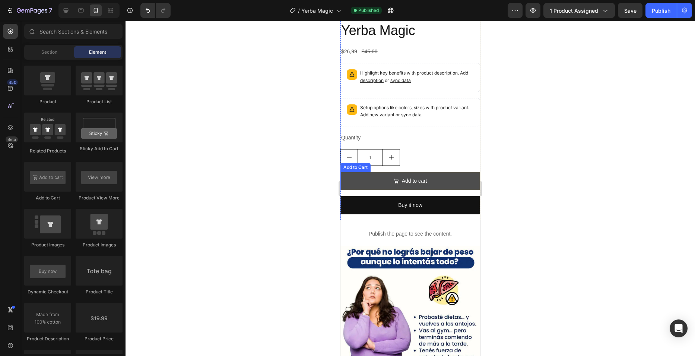
click at [431, 178] on button "Add to cart" at bounding box center [411, 181] width 140 height 18
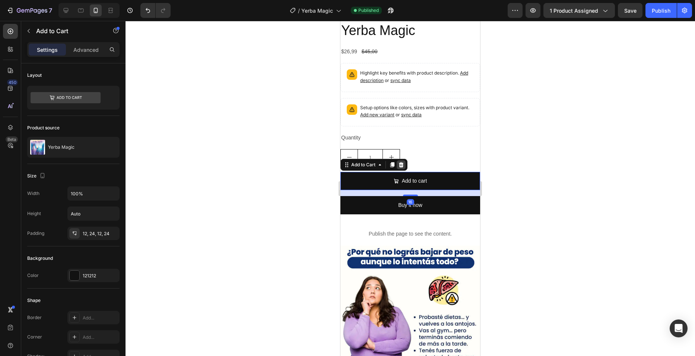
click at [403, 162] on icon at bounding box center [401, 165] width 6 height 6
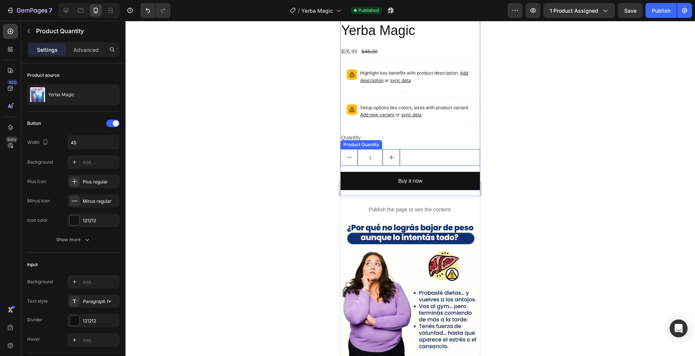
click at [428, 149] on div "1" at bounding box center [411, 157] width 140 height 17
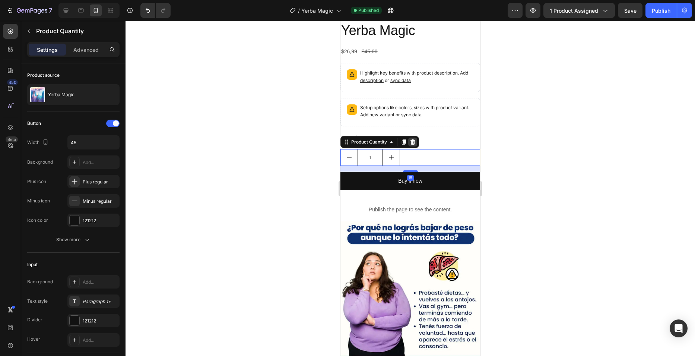
click at [414, 139] on icon at bounding box center [413, 142] width 6 height 6
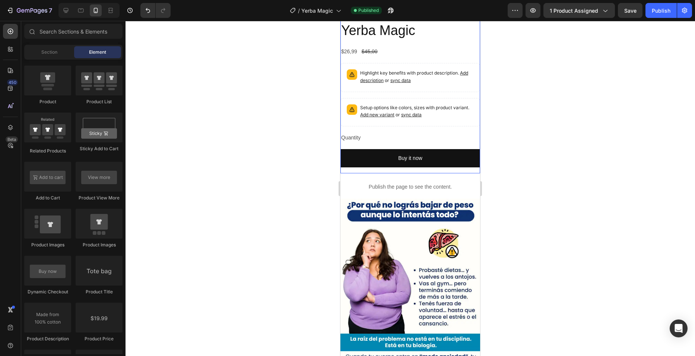
click at [423, 122] on div "Yerba Magic Product Title $26,99 Product Price Product Price $45,00 Product Pri…" at bounding box center [411, 97] width 140 height 152
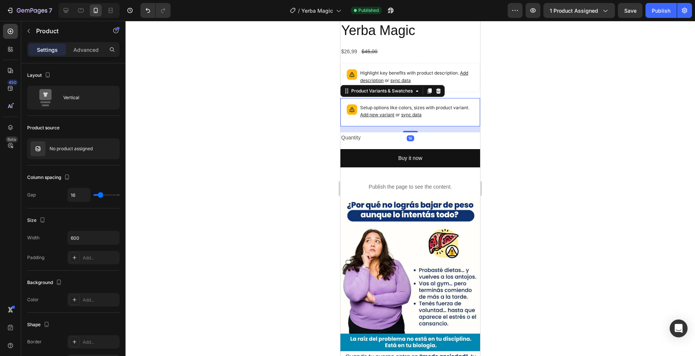
click at [415, 117] on div "Setup options like colors, sizes with product variant. Add new variant or sync …" at bounding box center [411, 112] width 140 height 28
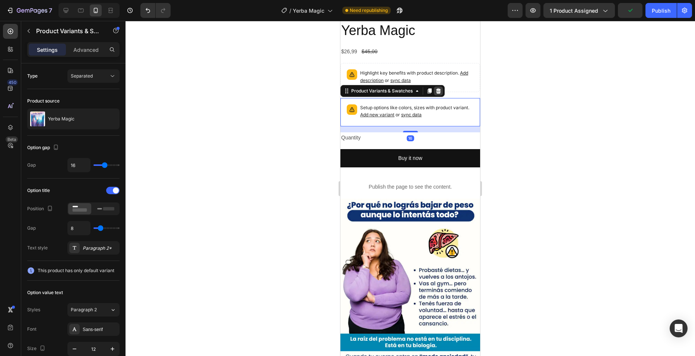
click at [440, 88] on icon at bounding box center [439, 91] width 6 height 6
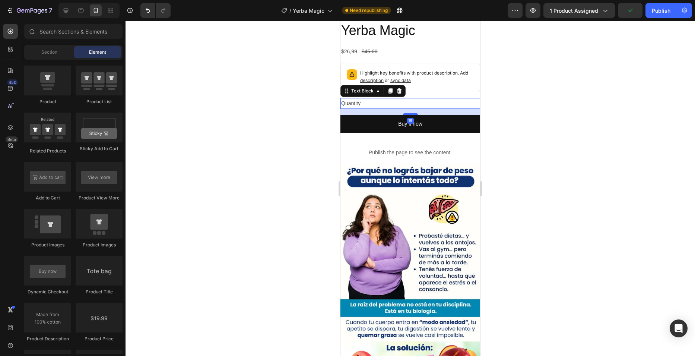
click at [411, 98] on div "Quantity" at bounding box center [411, 103] width 140 height 11
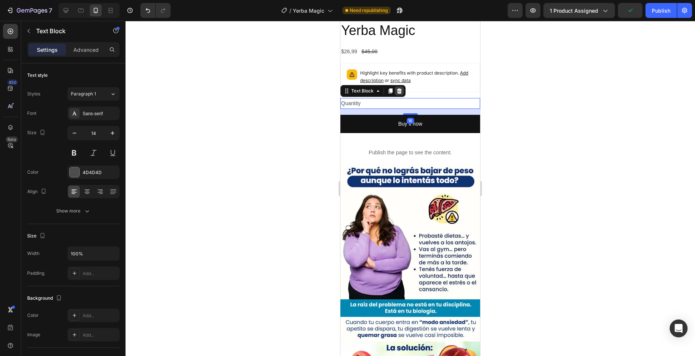
click at [401, 88] on icon at bounding box center [399, 91] width 6 height 6
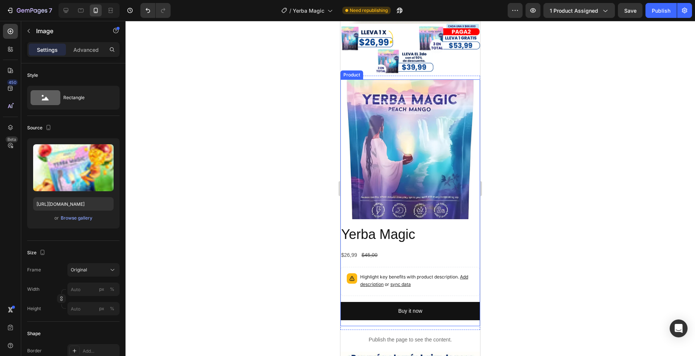
scroll to position [224, 0]
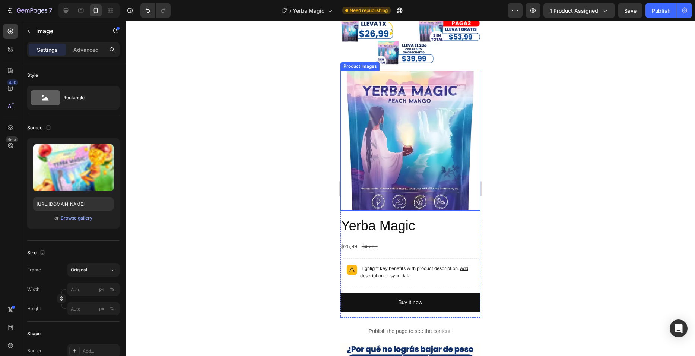
click at [410, 135] on img at bounding box center [411, 141] width 140 height 140
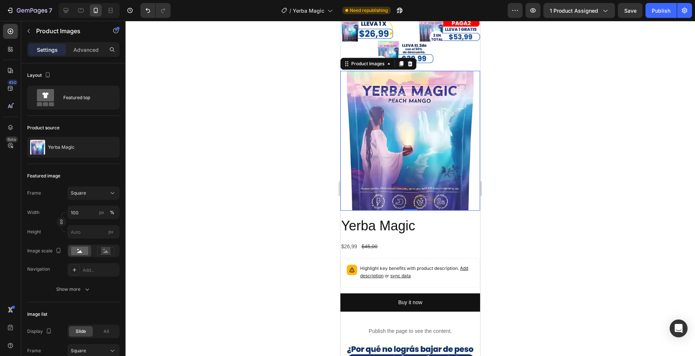
click at [412, 61] on icon at bounding box center [410, 63] width 5 height 5
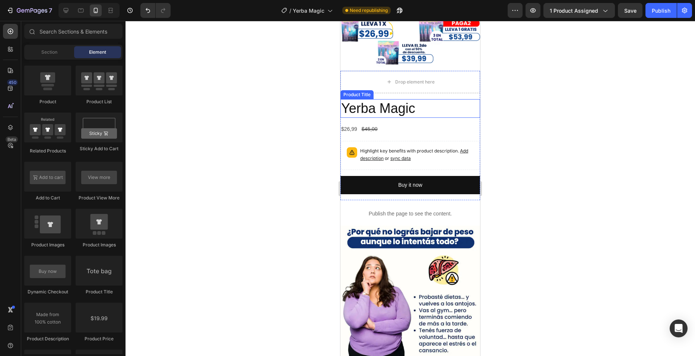
click at [446, 99] on h2 "Yerba Magic" at bounding box center [411, 108] width 140 height 19
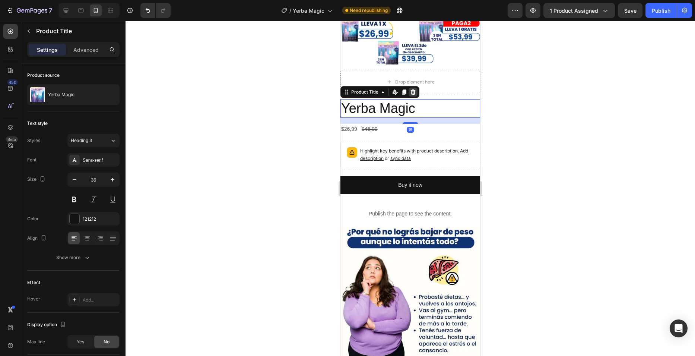
click at [412, 89] on icon at bounding box center [413, 91] width 5 height 5
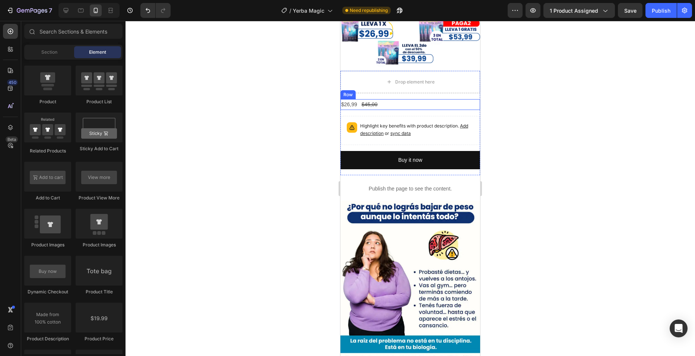
click at [411, 99] on div "$26,99 Product Price Product Price $45,00 Product Price Product Price Row" at bounding box center [411, 104] width 140 height 11
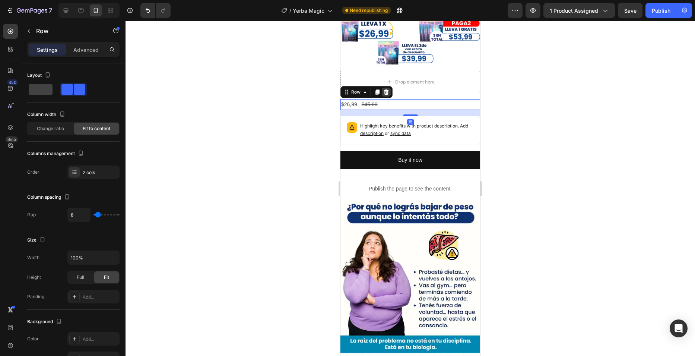
click at [389, 89] on icon at bounding box center [386, 92] width 6 height 6
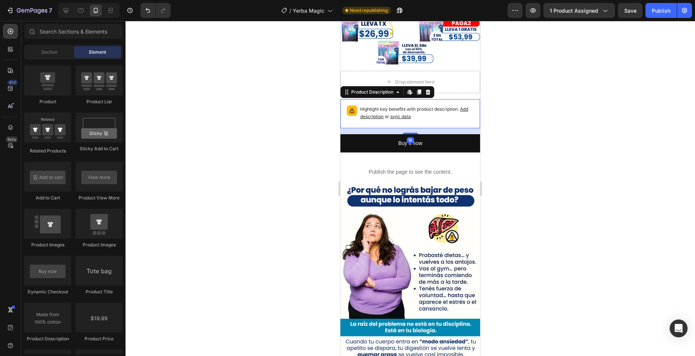
click at [401, 99] on div "Highlight key benefits with product description. Add description or sync data" at bounding box center [411, 113] width 140 height 29
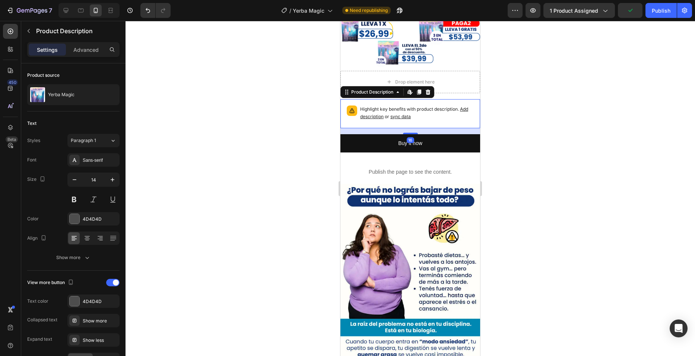
click at [425, 89] on icon at bounding box center [428, 92] width 6 height 6
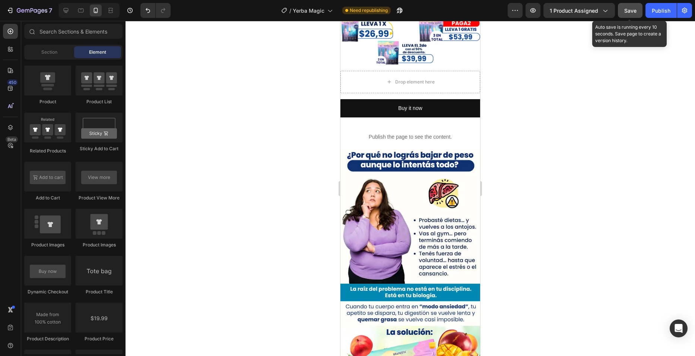
click at [634, 12] on span "Save" at bounding box center [630, 10] width 12 height 6
click at [657, 10] on div "Publish" at bounding box center [661, 11] width 19 height 8
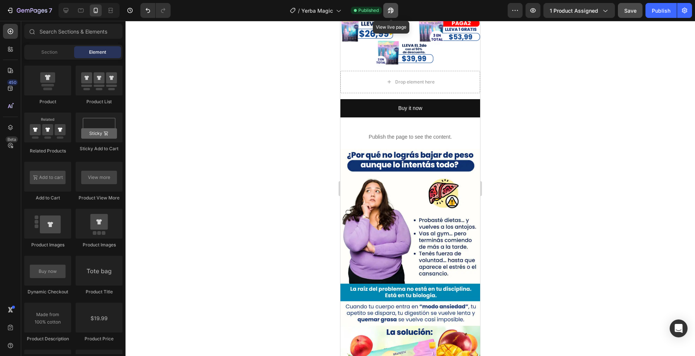
click at [390, 13] on icon "button" at bounding box center [389, 12] width 2 height 2
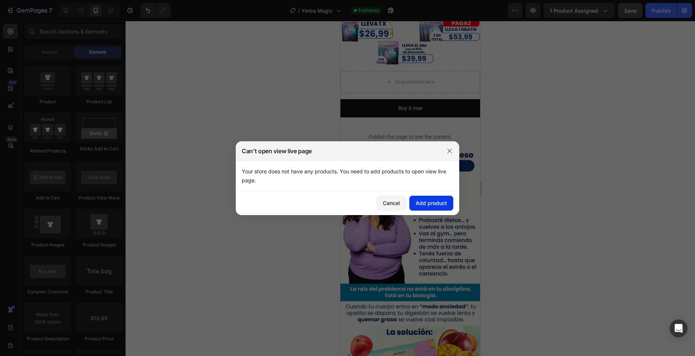
click at [420, 201] on div "Add product" at bounding box center [431, 203] width 31 height 8
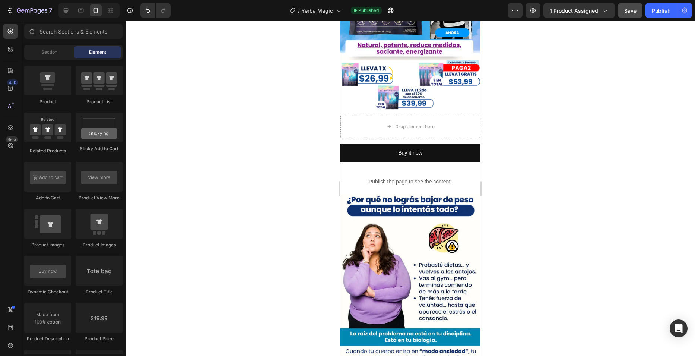
scroll to position [112, 0]
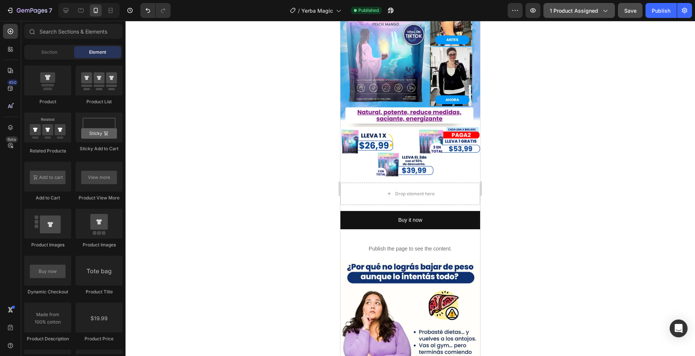
click at [598, 15] on button "1 product assigned" at bounding box center [580, 10] width 72 height 15
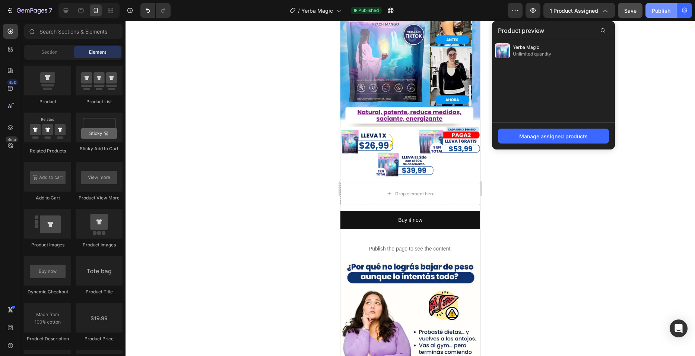
click at [653, 9] on div "Publish" at bounding box center [661, 11] width 19 height 8
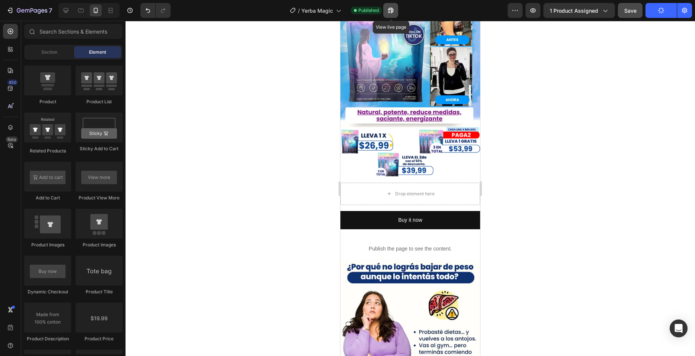
click at [395, 10] on button "button" at bounding box center [390, 10] width 15 height 15
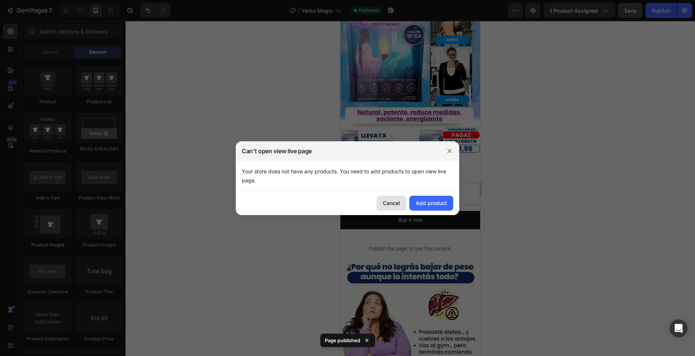
click at [386, 202] on div "Cancel" at bounding box center [391, 203] width 17 height 8
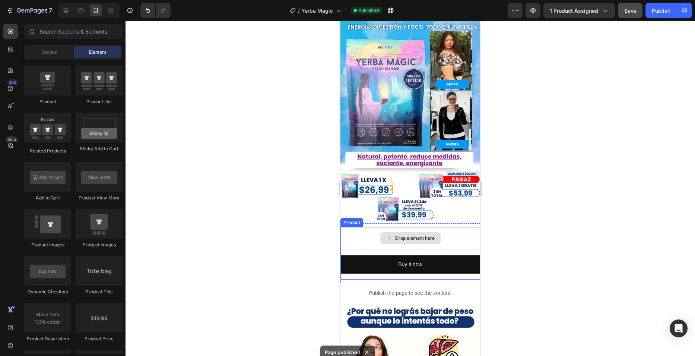
scroll to position [0, 0]
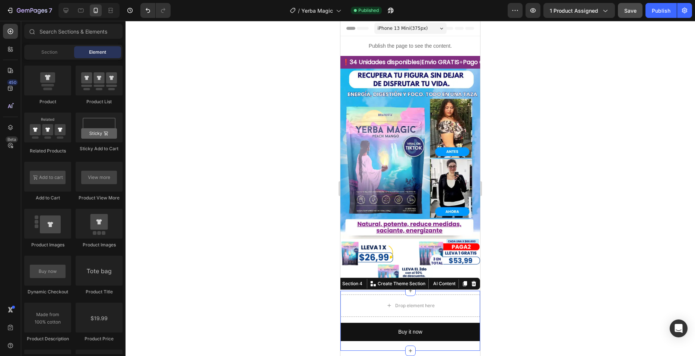
click at [367, 291] on div "Drop element here Buy it now Dynamic Checkout Product Section 4 You can create …" at bounding box center [411, 321] width 140 height 60
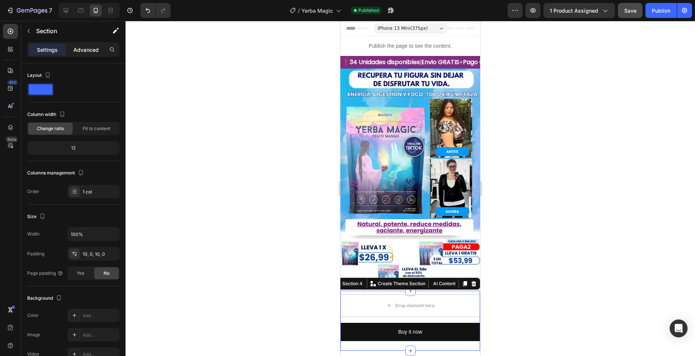
click at [84, 51] on p "Advanced" at bounding box center [85, 50] width 25 height 8
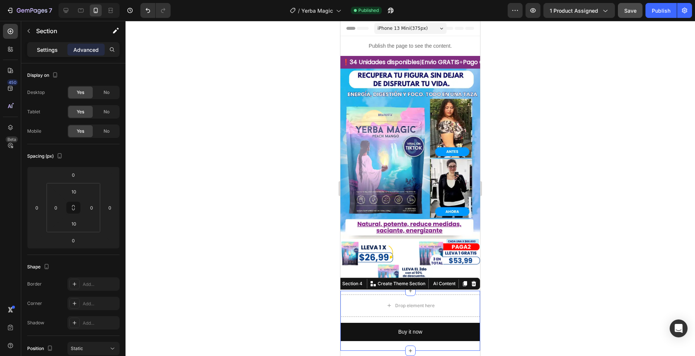
click at [54, 53] on p "Settings" at bounding box center [47, 50] width 21 height 8
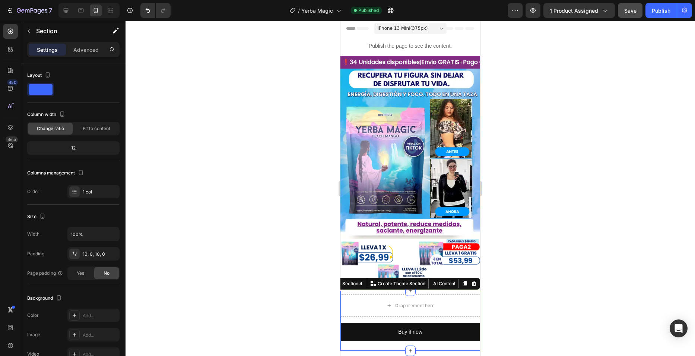
click at [365, 279] on div "You can create reusable sections Create Theme Section" at bounding box center [397, 284] width 65 height 10
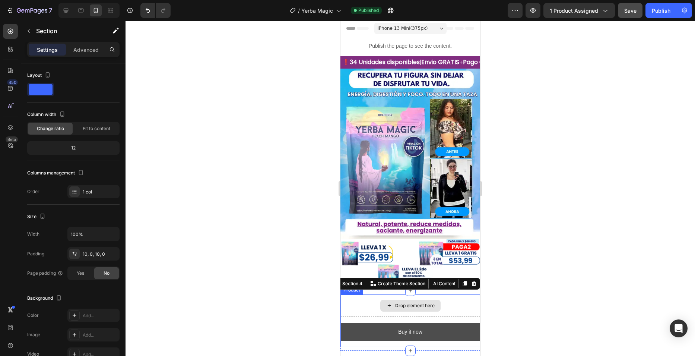
scroll to position [37, 0]
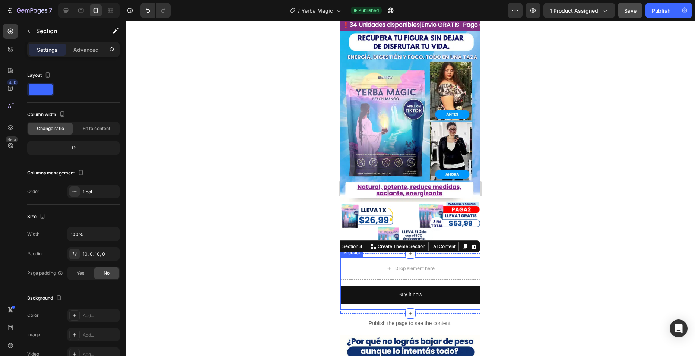
click at [391, 274] on div "Drop element here Buy it now Dynamic Checkout Product" at bounding box center [411, 283] width 140 height 53
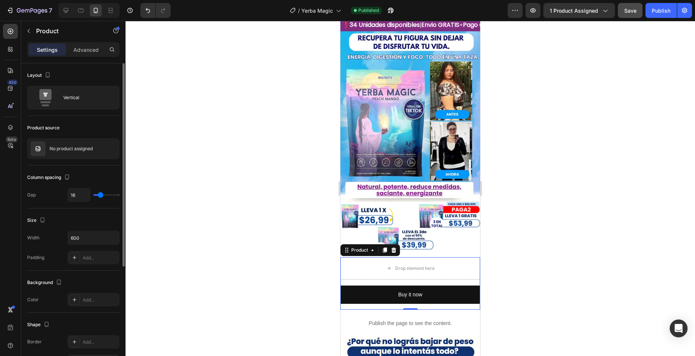
click at [71, 313] on div "Product source No product assigned" at bounding box center [73, 353] width 92 height 81
click at [73, 148] on p "No product assigned" at bounding box center [71, 148] width 43 height 5
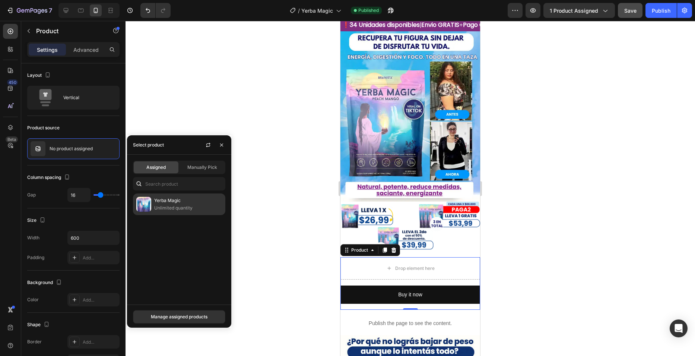
click at [176, 198] on p "Yerba Magic" at bounding box center [188, 200] width 68 height 7
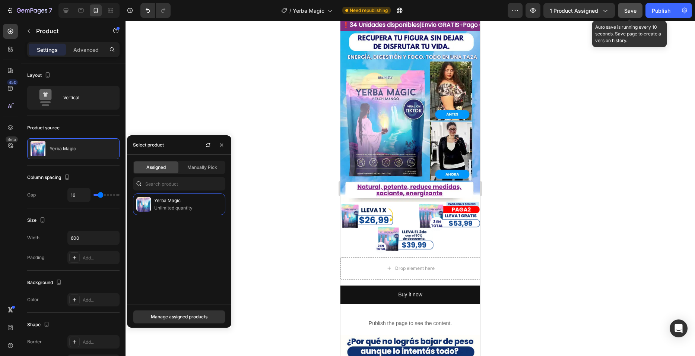
click at [631, 16] on button "Save" at bounding box center [630, 10] width 25 height 15
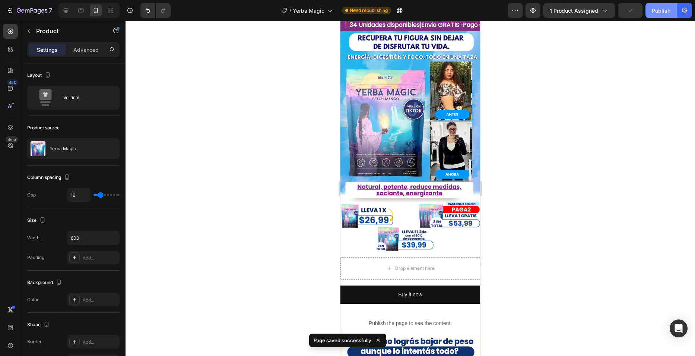
click at [657, 13] on div "Publish" at bounding box center [661, 11] width 19 height 8
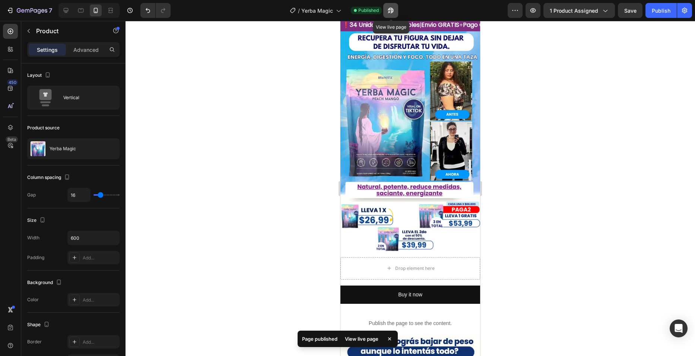
click at [389, 7] on icon "button" at bounding box center [390, 10] width 7 height 7
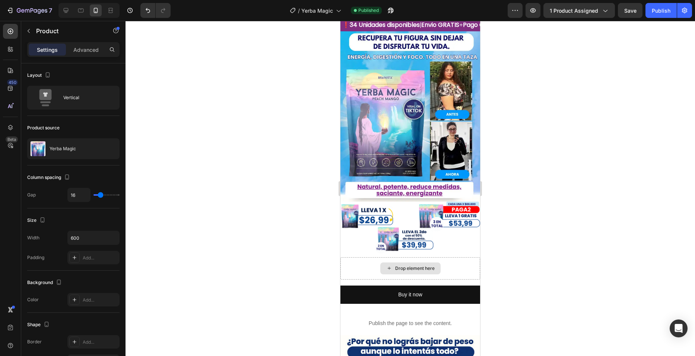
click at [383, 257] on div "Drop element here" at bounding box center [411, 268] width 140 height 22
click at [343, 257] on div "Drop element here" at bounding box center [411, 268] width 140 height 22
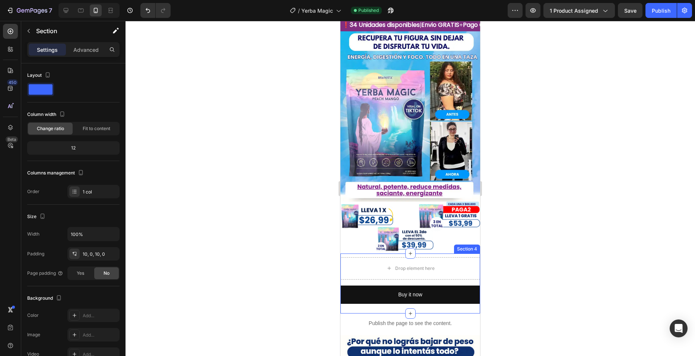
click at [346, 253] on div "Drop element here Buy it now Dynamic Checkout Product Section 4" at bounding box center [411, 283] width 140 height 60
click at [471, 243] on icon at bounding box center [474, 246] width 6 height 6
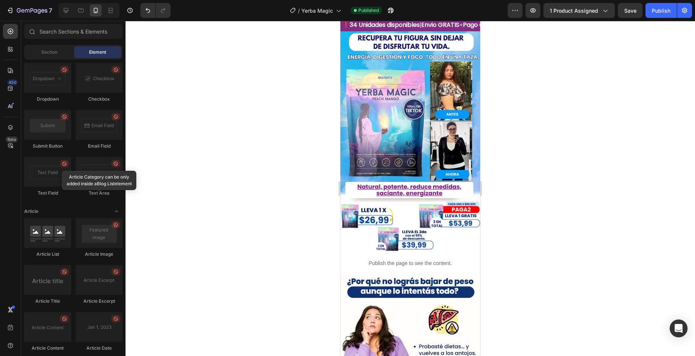
scroll to position [1963, 0]
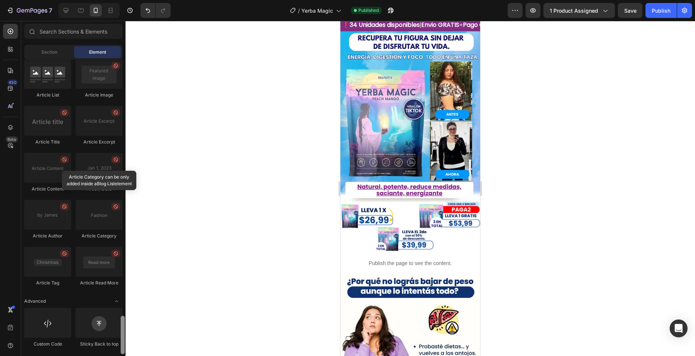
drag, startPoint x: 132, startPoint y: 270, endPoint x: 146, endPoint y: 364, distance: 95.1
click at [146, 0] on html "7 / Yerba Magic Published Preview 1 product assigned Save Publish 450 Beta Sect…" at bounding box center [347, 0] width 695 height 0
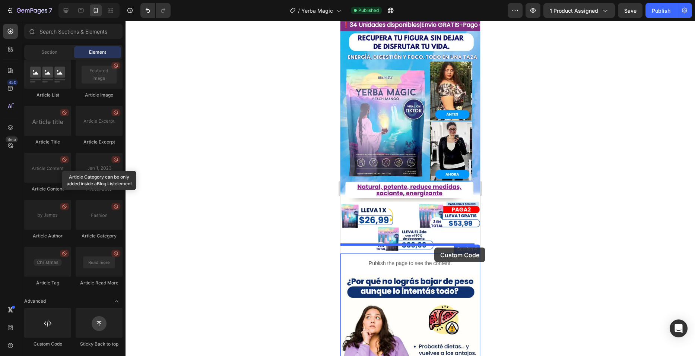
drag, startPoint x: 396, startPoint y: 343, endPoint x: 434, endPoint y: 247, distance: 103.0
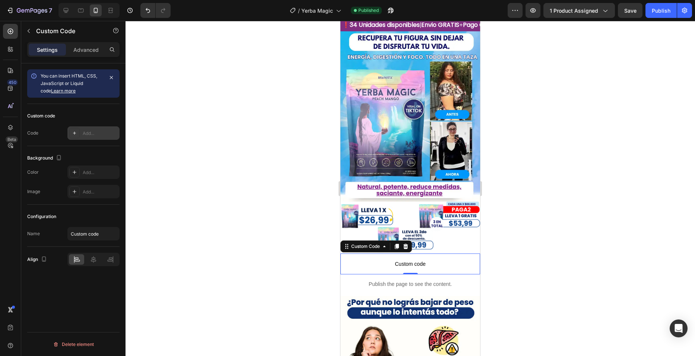
click at [94, 134] on div "Add..." at bounding box center [100, 133] width 35 height 7
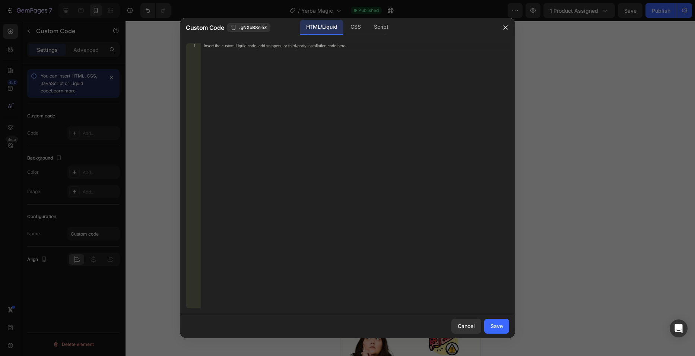
click at [314, 79] on div "Insert the custom Liquid code, add snippets, or third-party installation code h…" at bounding box center [355, 180] width 308 height 275
paste textarea "<a href="#"><img src="https://cdn.shopify.com/s/files/1/0763/7168/9685/files/Bo…"
type textarea "<a href="#"><img src="https://cdn.shopify.com/s/files/1/0763/7168/9685/files/Bo…"
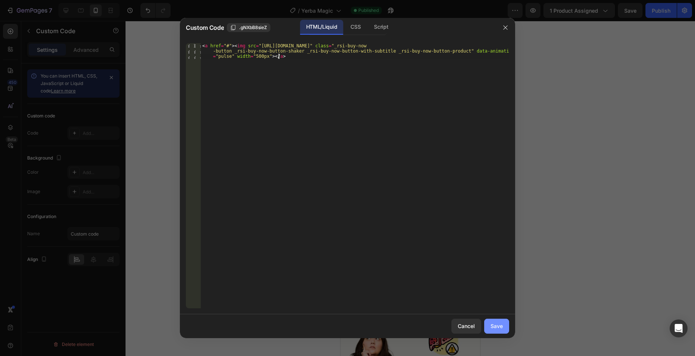
click at [490, 324] on button "Save" at bounding box center [496, 326] width 25 height 15
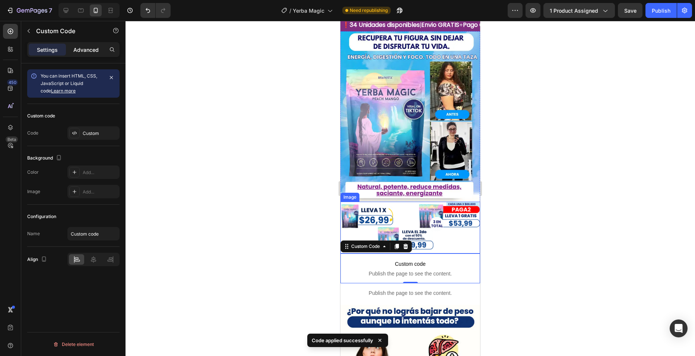
click at [88, 53] on p "Advanced" at bounding box center [85, 50] width 25 height 8
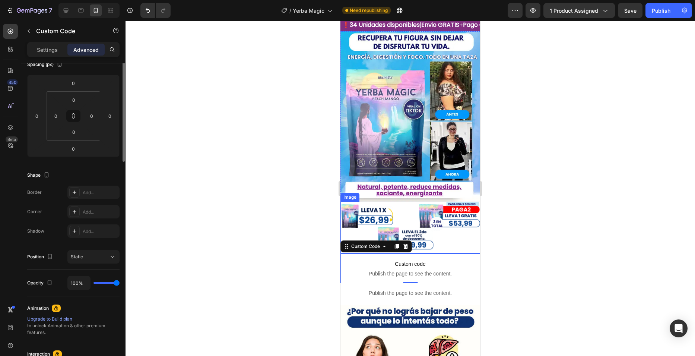
scroll to position [0, 0]
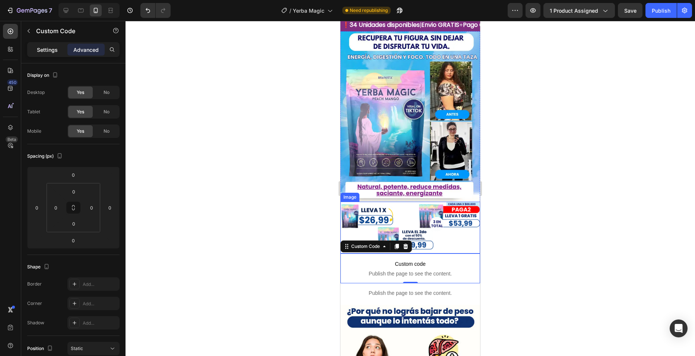
click at [50, 51] on p "Settings" at bounding box center [47, 50] width 21 height 8
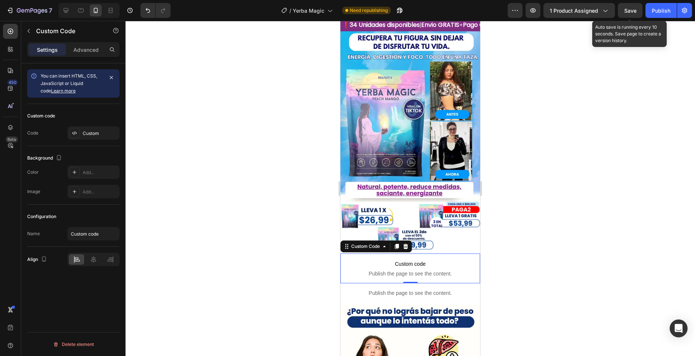
click at [633, 13] on span "Save" at bounding box center [630, 10] width 12 height 6
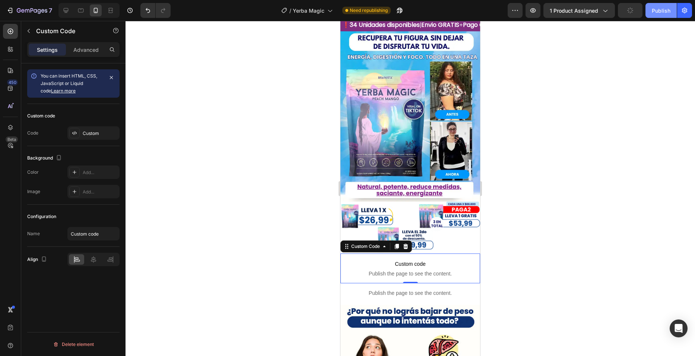
click at [665, 12] on div "Publish" at bounding box center [661, 11] width 19 height 8
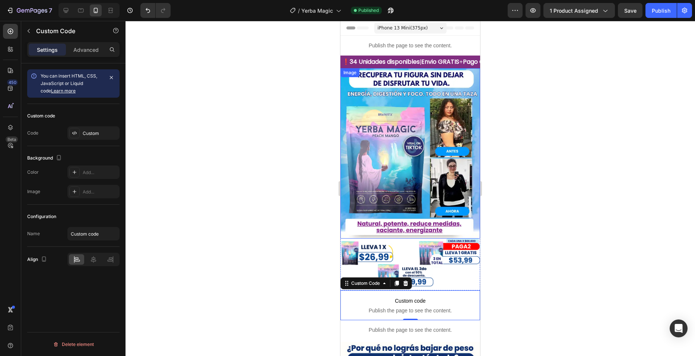
scroll to position [37, 0]
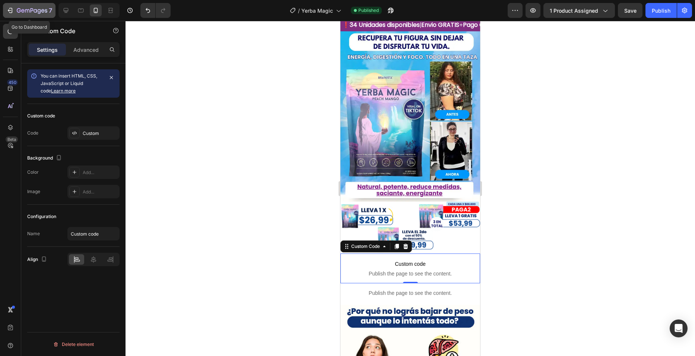
click at [22, 8] on icon "button" at bounding box center [32, 11] width 31 height 6
